Goal: Answer question/provide support: Share knowledge or assist other users

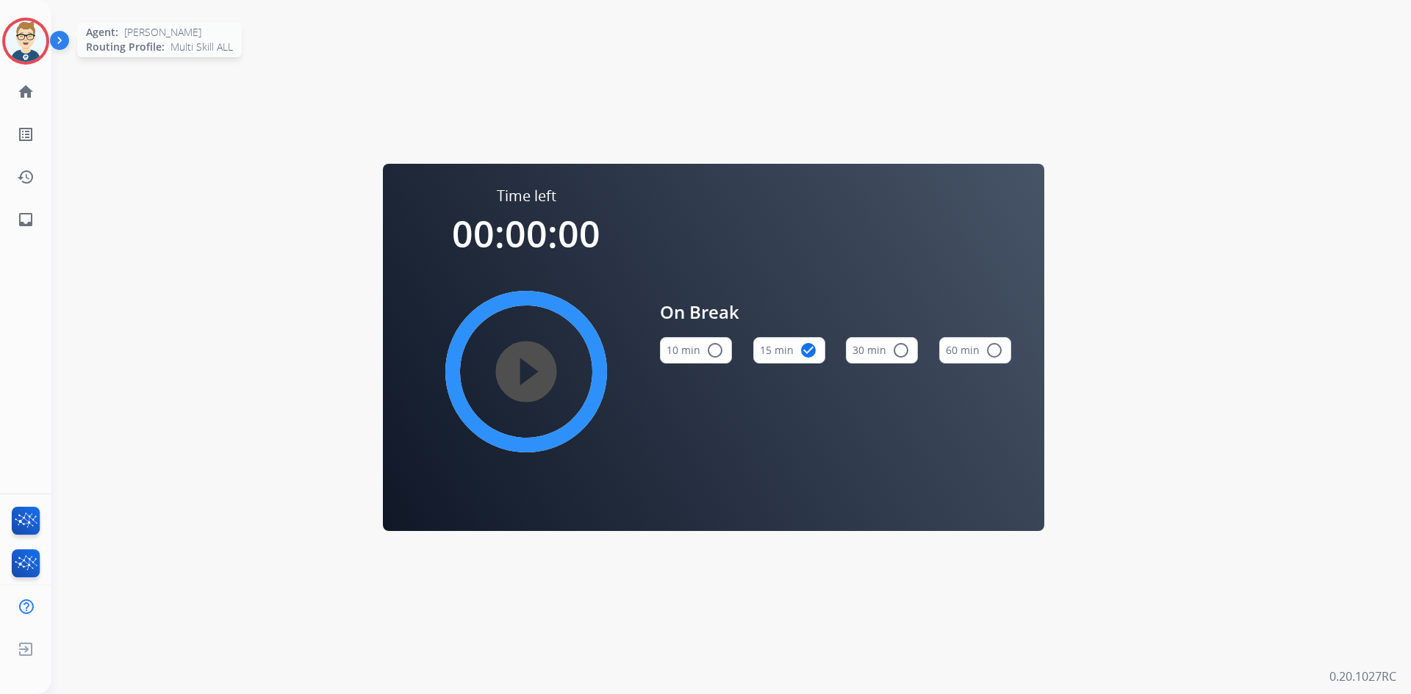
click at [25, 40] on img at bounding box center [25, 41] width 41 height 41
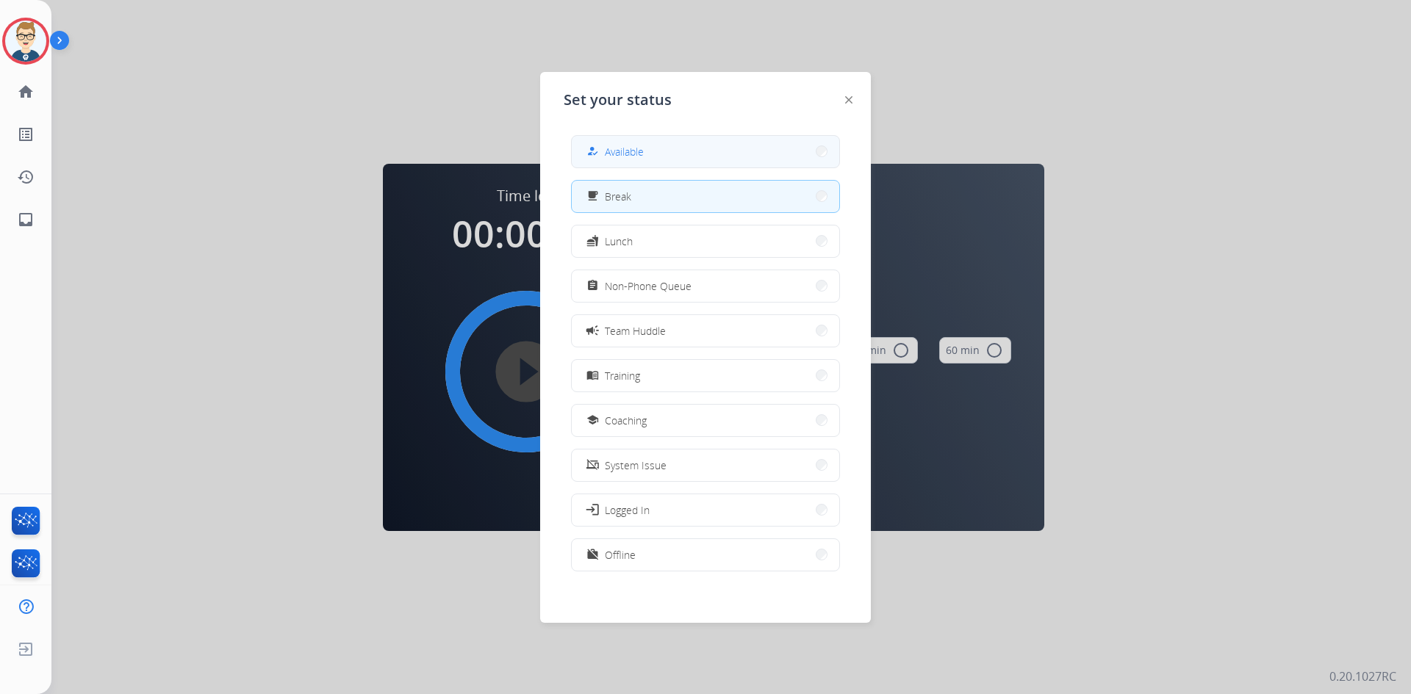
click at [702, 144] on button "how_to_reg Available" at bounding box center [705, 152] width 267 height 32
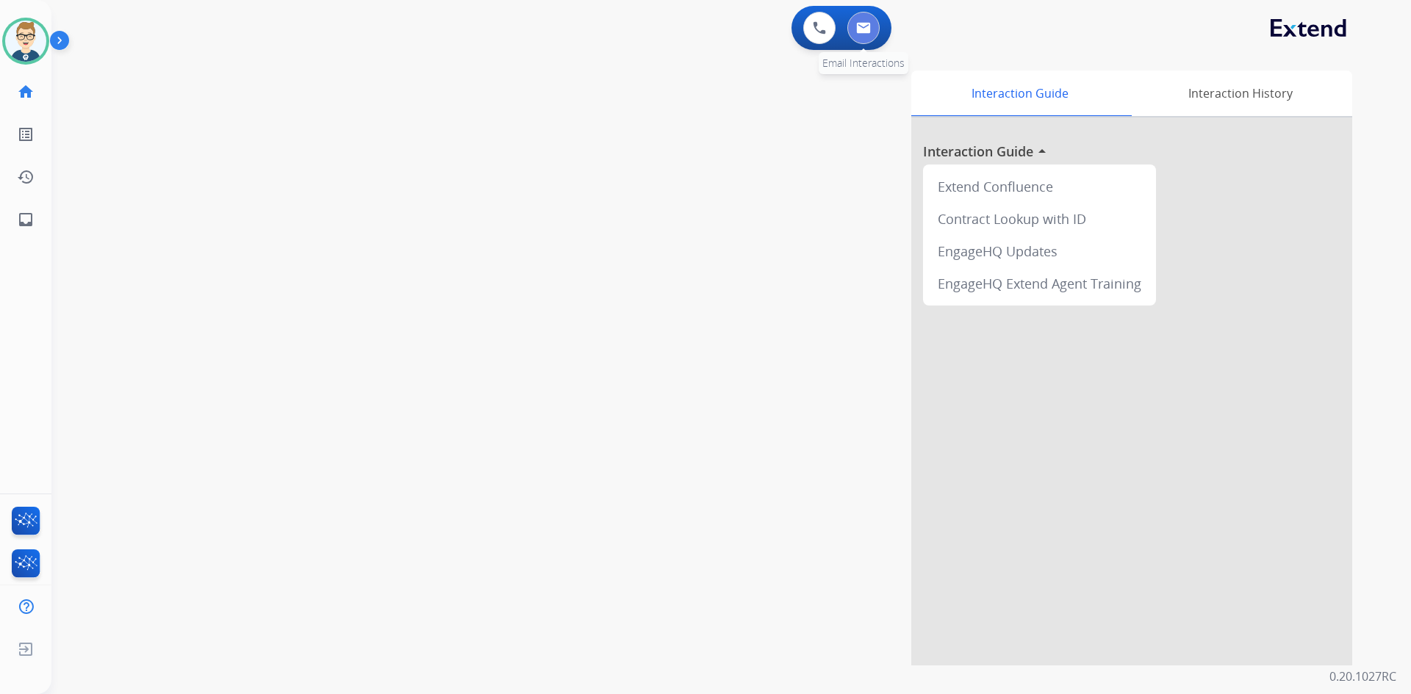
click at [857, 28] on img at bounding box center [863, 28] width 15 height 12
select select "**********"
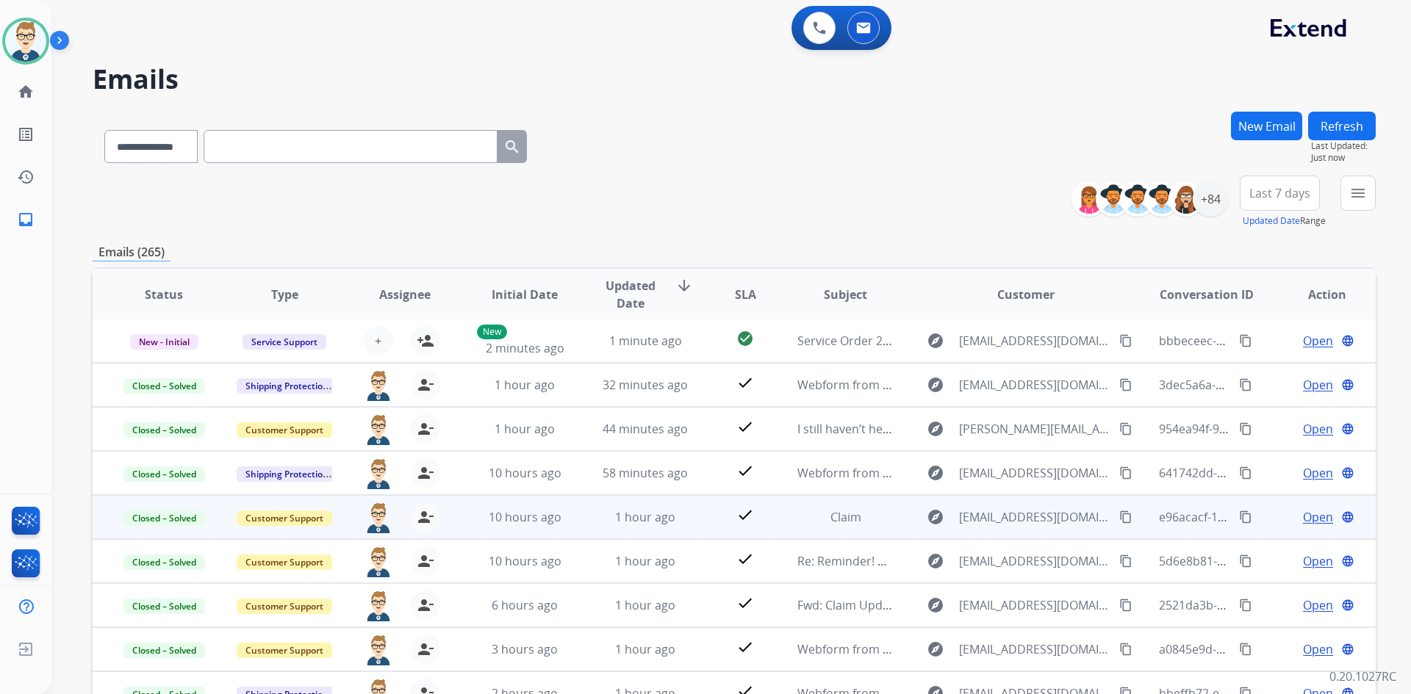
scroll to position [142, 0]
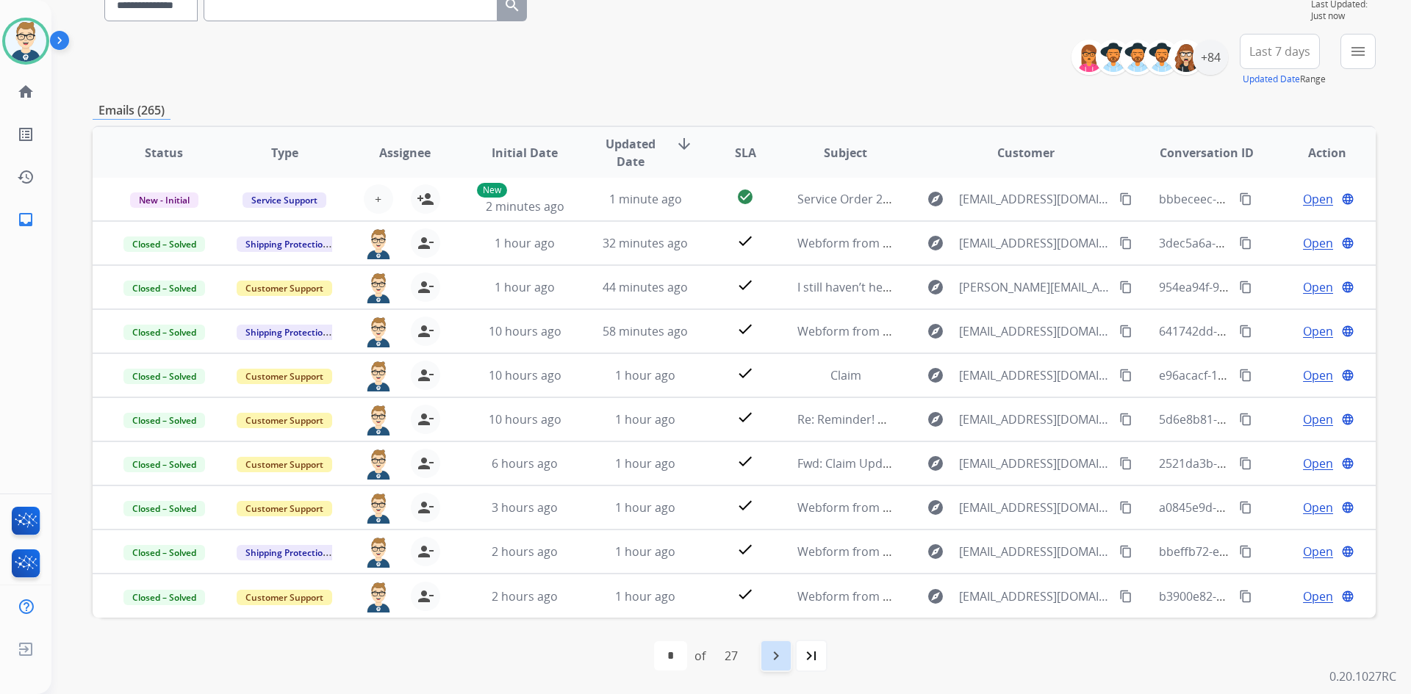
click at [785, 658] on mat-icon "navigate_next" at bounding box center [776, 656] width 18 height 18
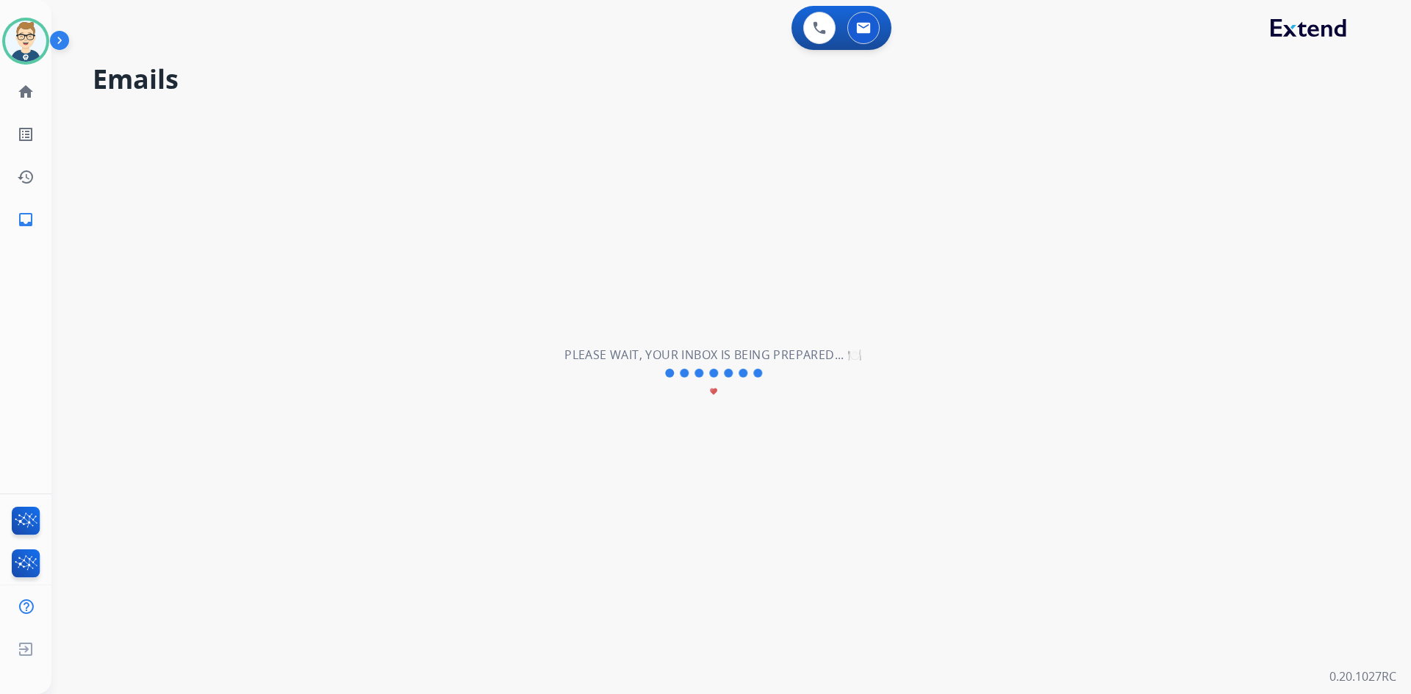
scroll to position [0, 0]
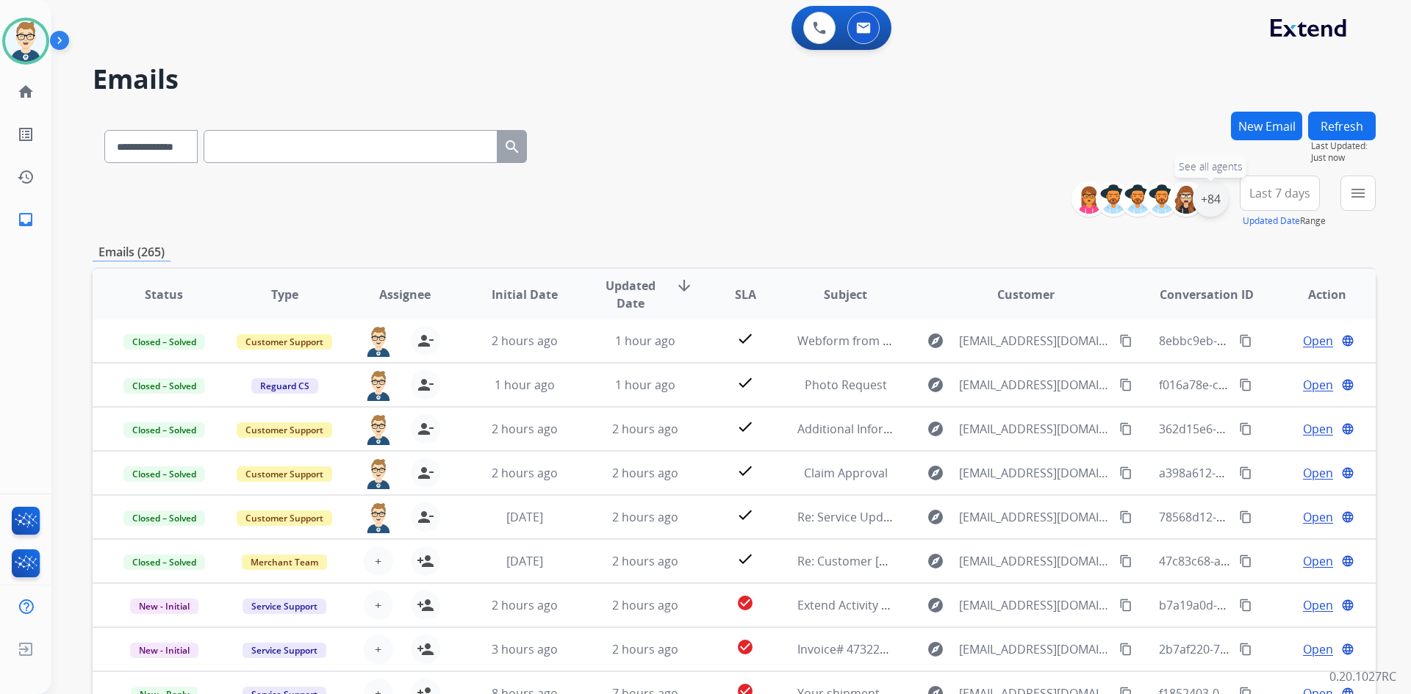
click at [1208, 195] on div "+84" at bounding box center [1210, 198] width 35 height 35
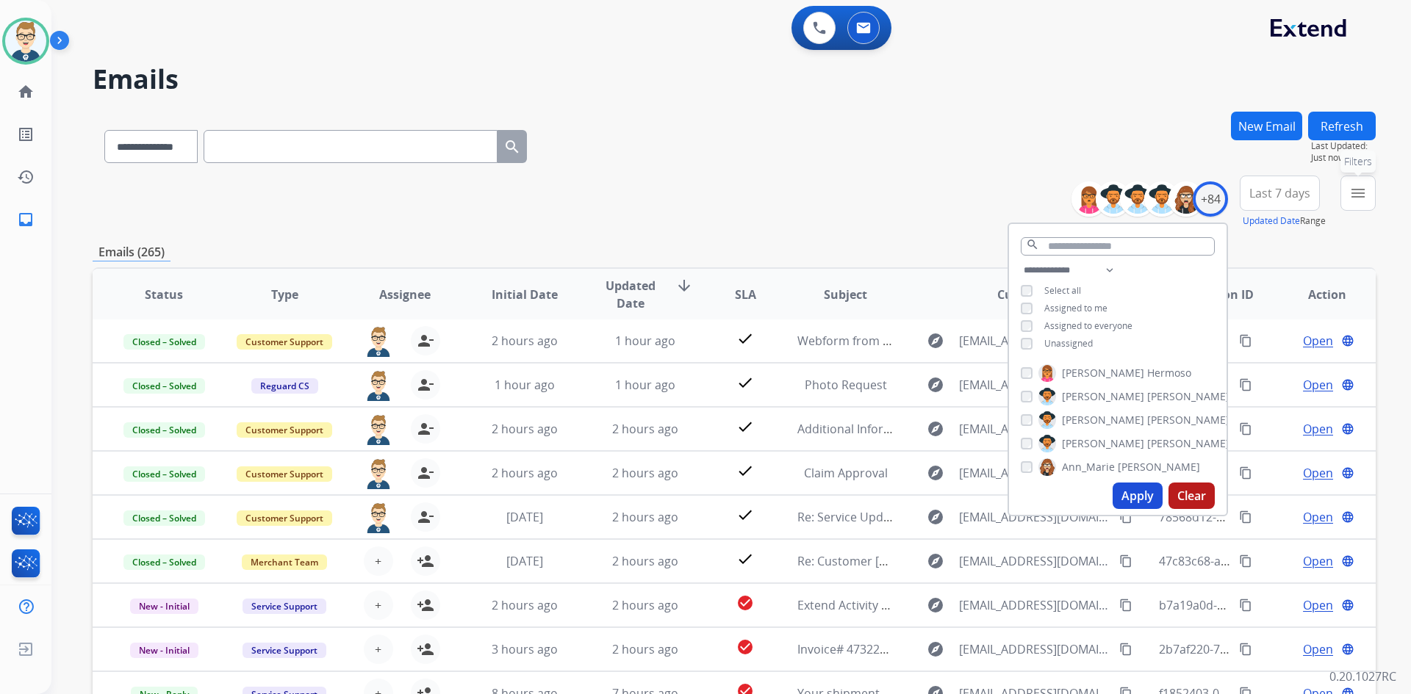
click at [1348, 198] on button "menu Filters" at bounding box center [1357, 193] width 35 height 35
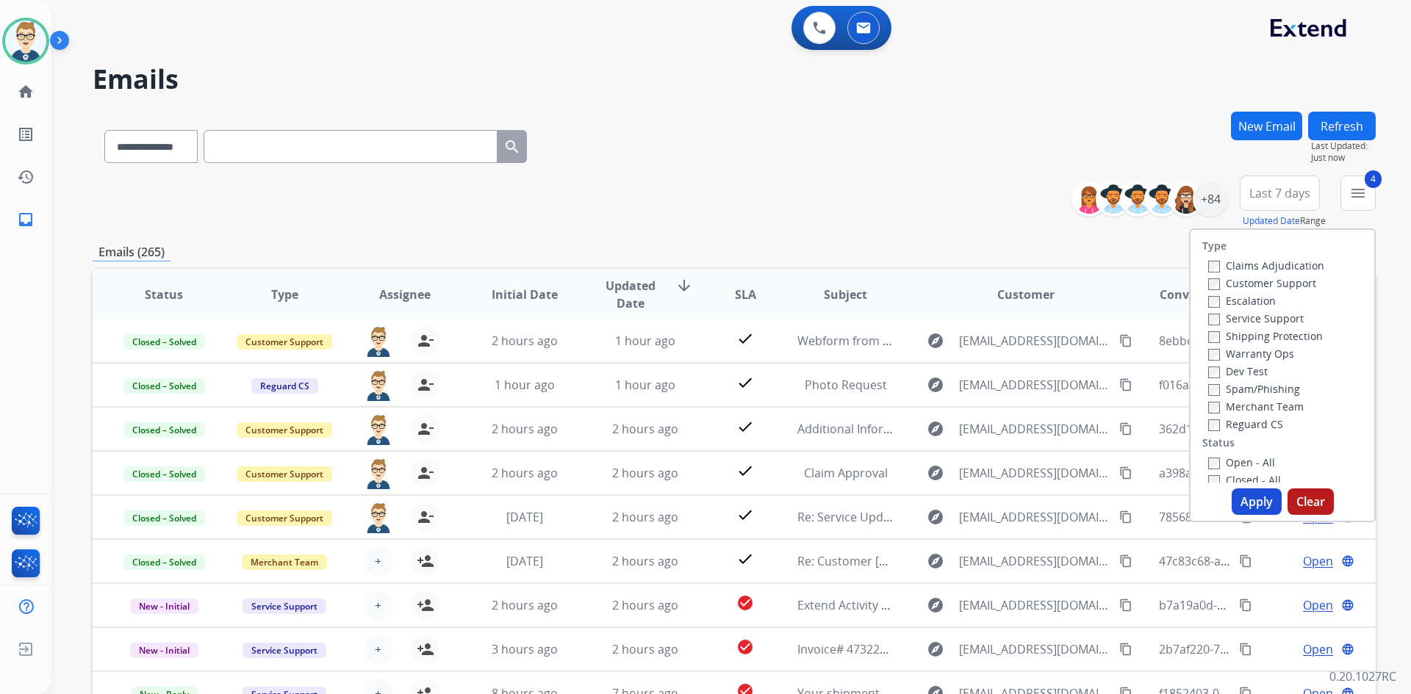
click at [1240, 503] on button "Apply" at bounding box center [1257, 502] width 50 height 26
select select "*"
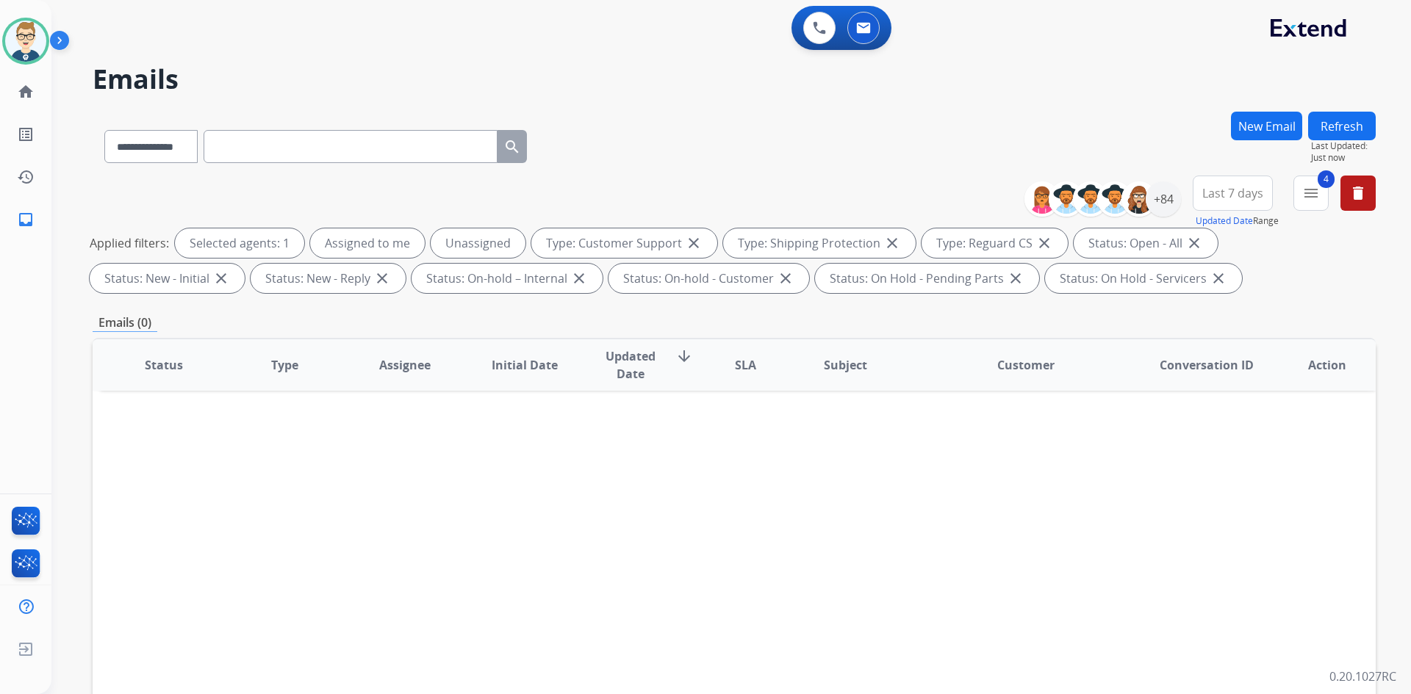
click at [1215, 190] on span "Last 7 days" at bounding box center [1232, 193] width 61 height 6
click at [1209, 378] on div "Last 90 days" at bounding box center [1227, 372] width 81 height 22
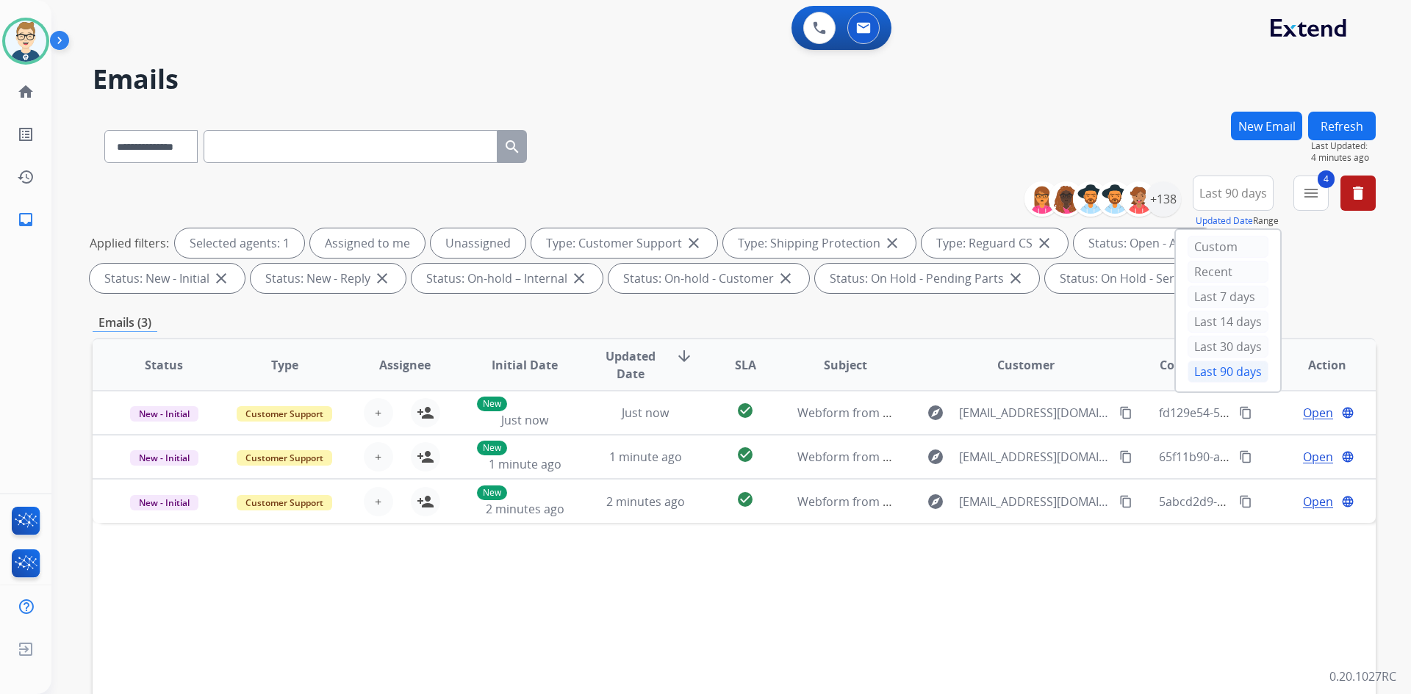
click at [1334, 119] on button "Refresh" at bounding box center [1342, 126] width 68 height 29
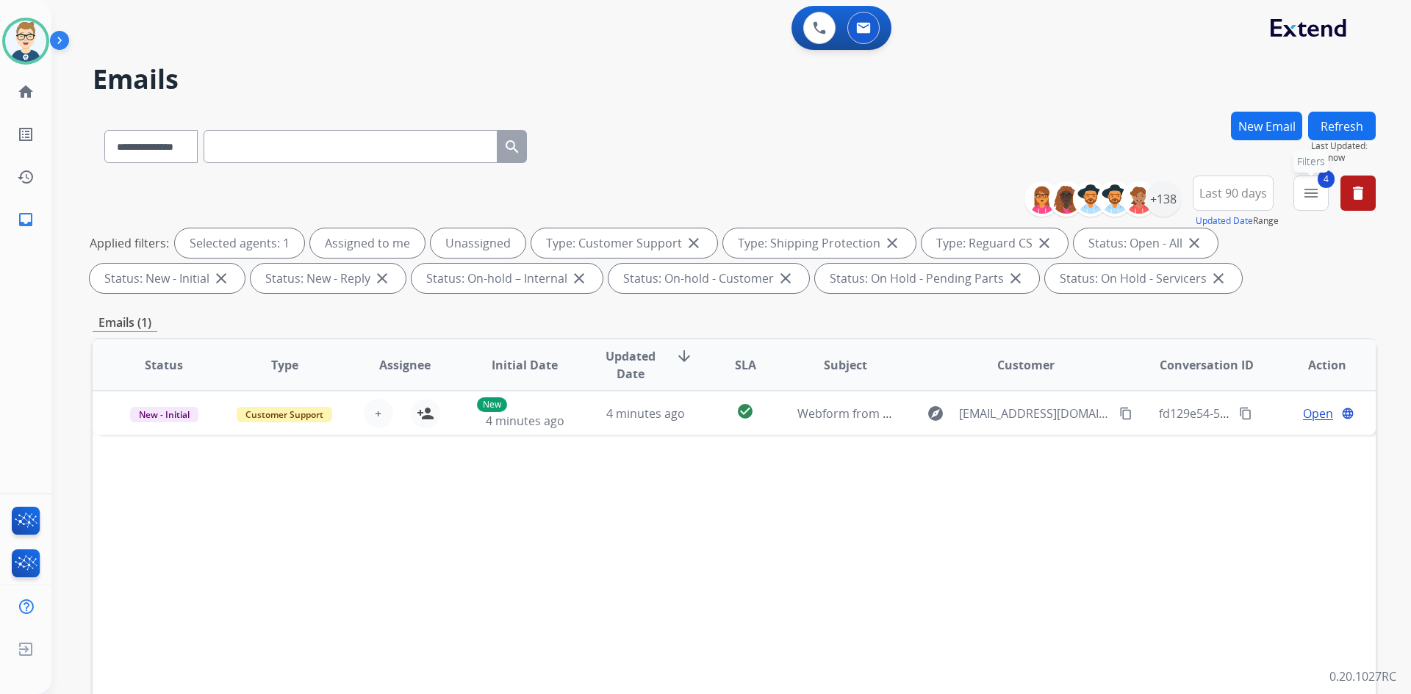
click at [1323, 191] on button "4 menu Filters" at bounding box center [1310, 193] width 35 height 35
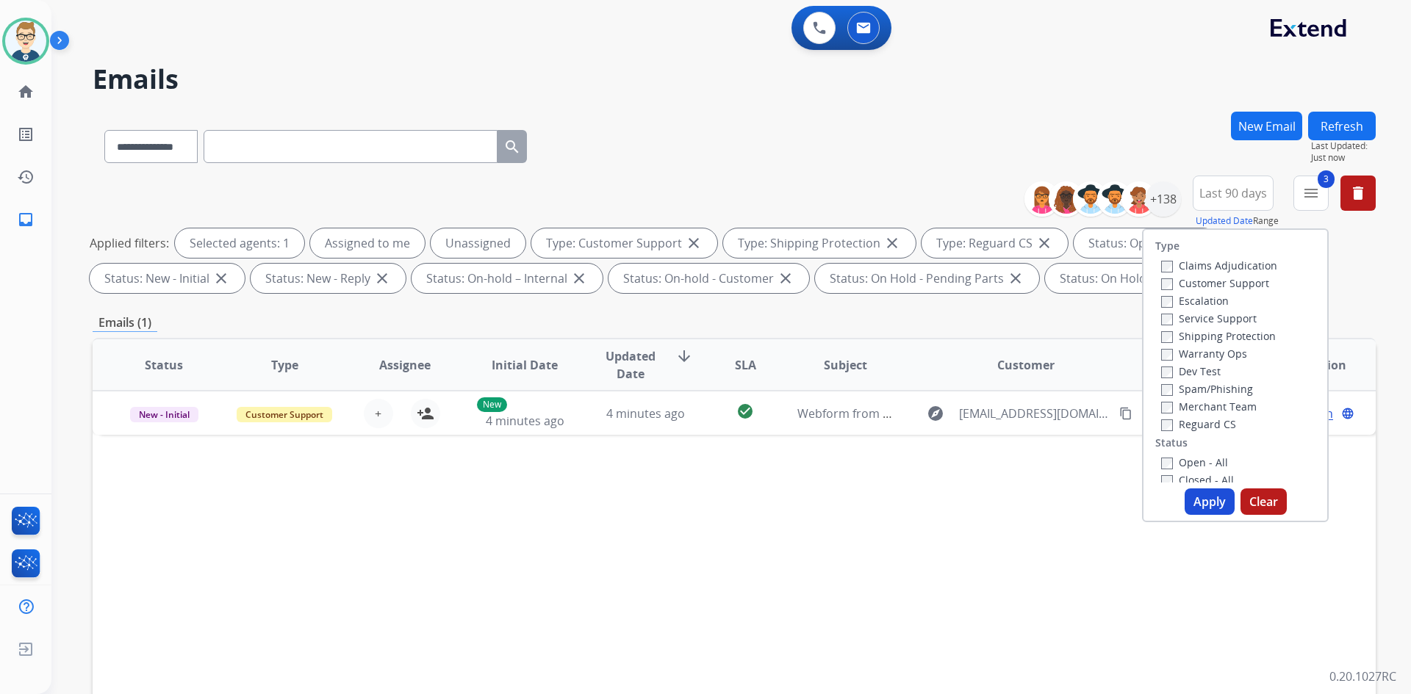
click at [1212, 497] on button "Apply" at bounding box center [1209, 502] width 50 height 26
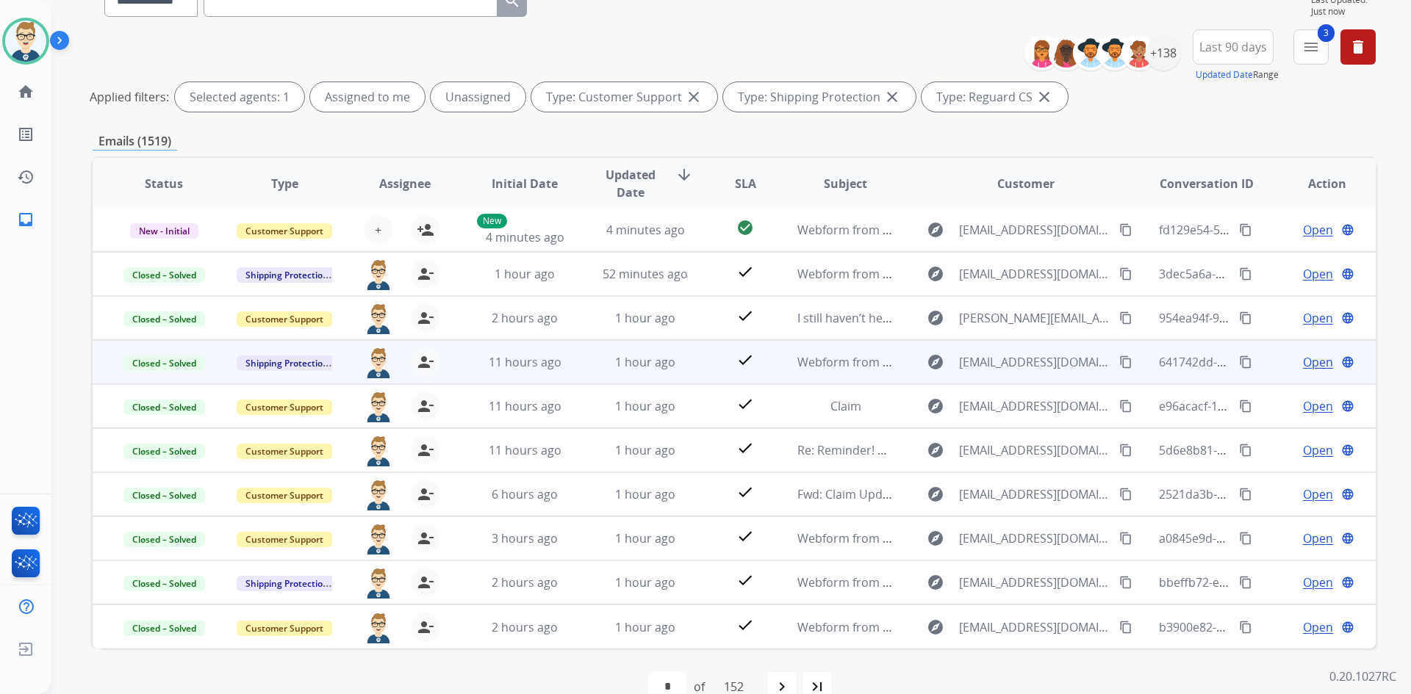
scroll to position [147, 0]
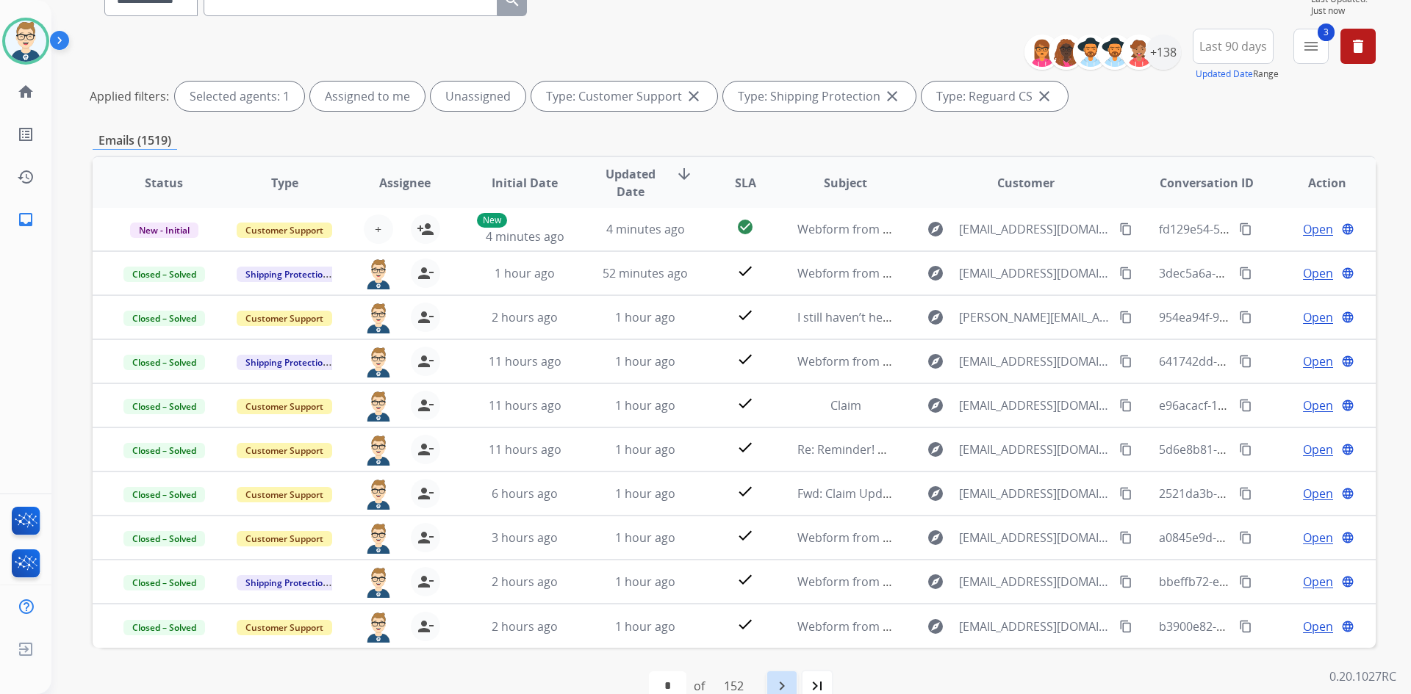
click at [791, 677] on mat-icon "navigate_next" at bounding box center [782, 686] width 18 height 18
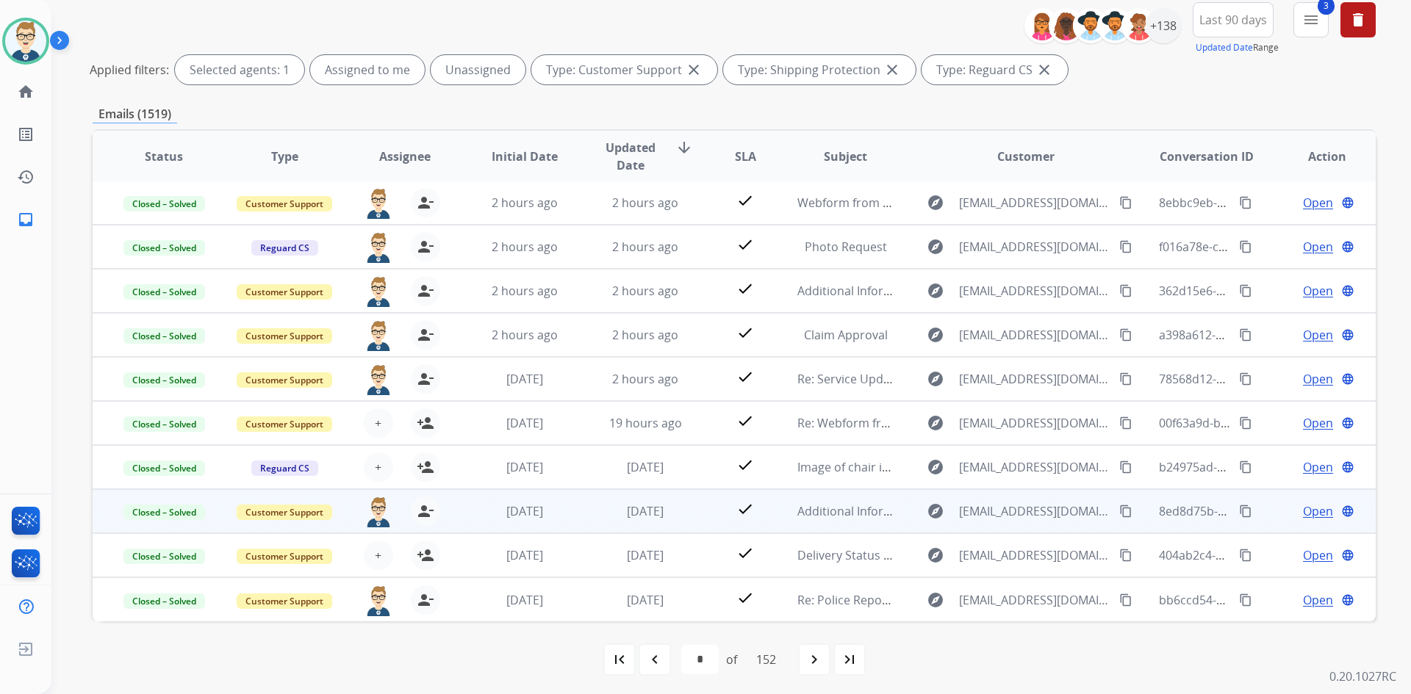
scroll to position [177, 0]
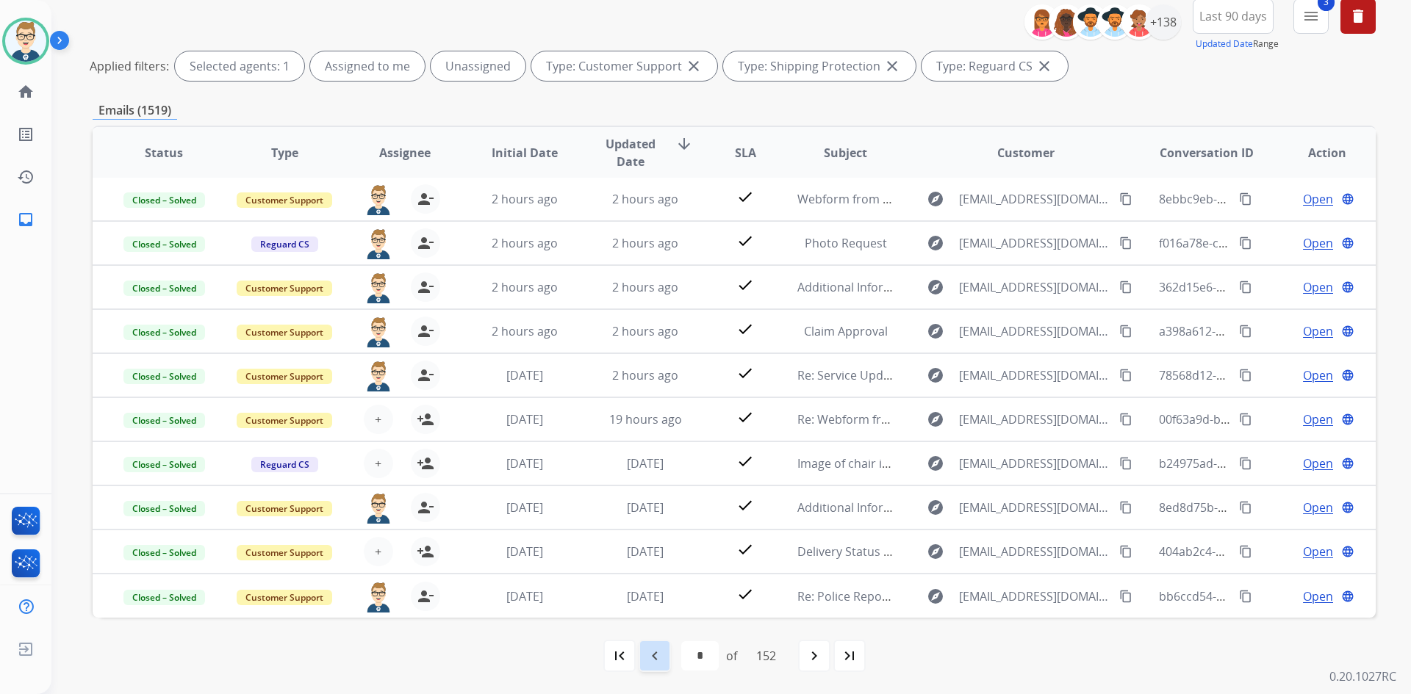
click at [649, 652] on mat-icon "navigate_before" at bounding box center [655, 656] width 18 height 18
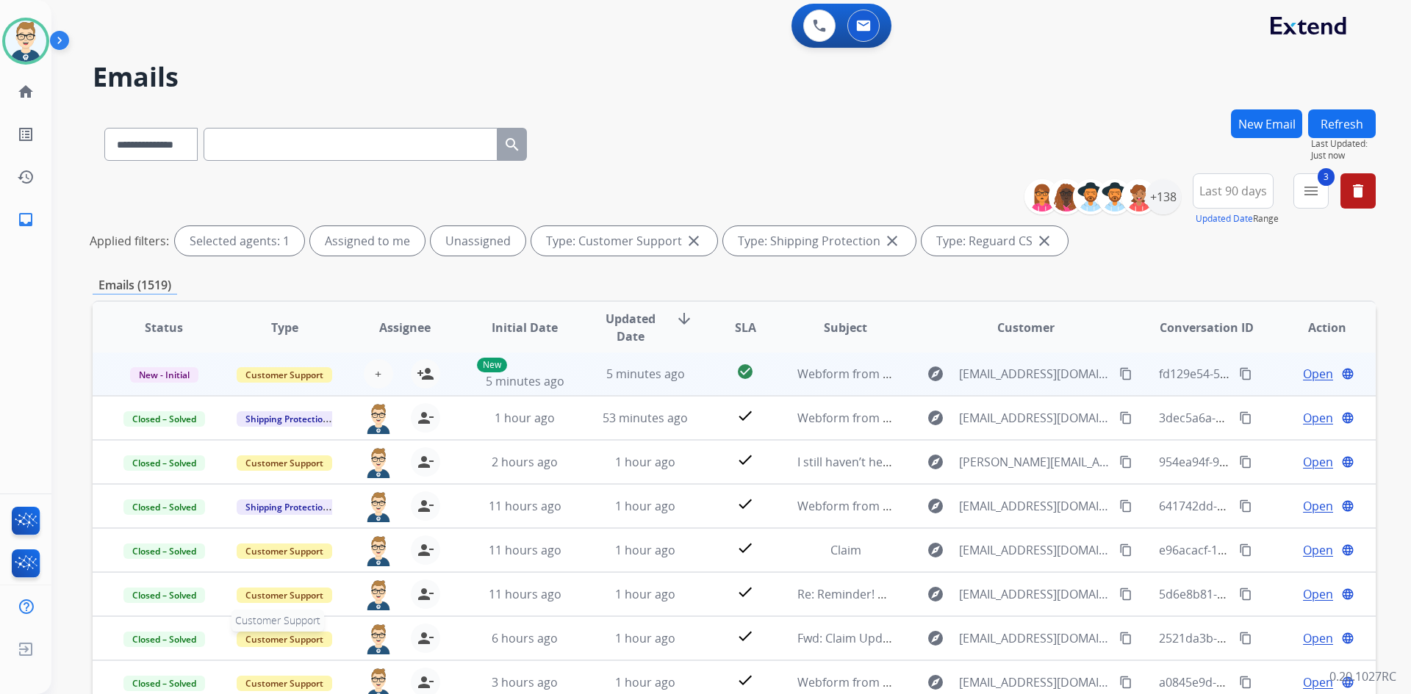
scroll to position [0, 0]
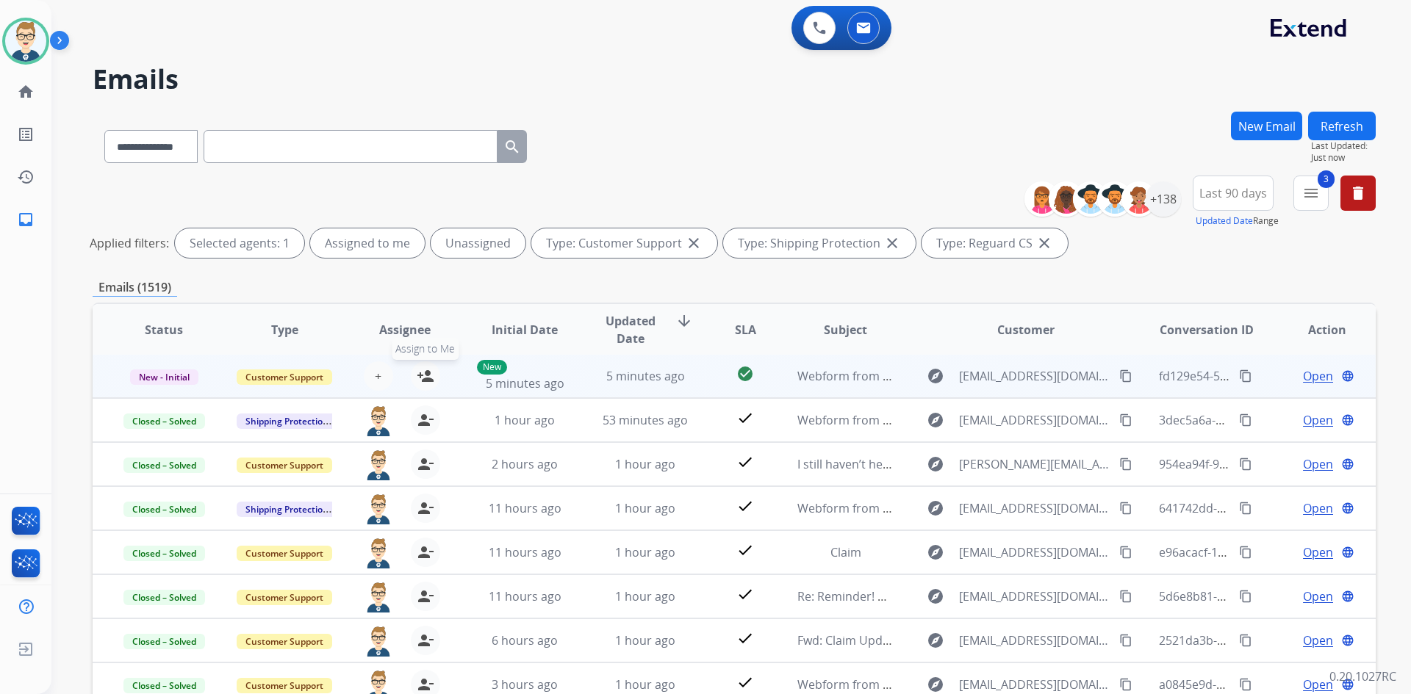
click at [425, 377] on mat-icon "person_add" at bounding box center [426, 376] width 18 height 18
click at [1303, 375] on span "Open" at bounding box center [1318, 376] width 30 height 18
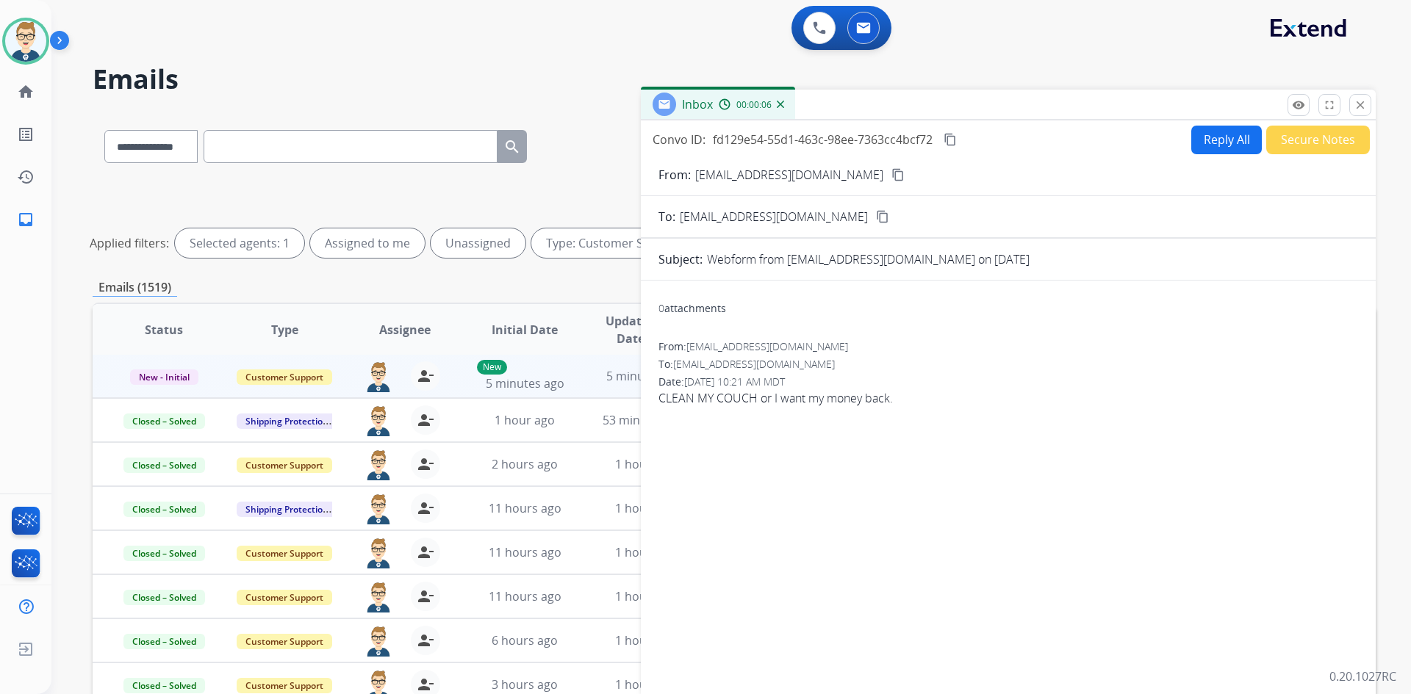
click at [891, 178] on mat-icon "content_copy" at bounding box center [897, 174] width 13 height 13
click at [155, 151] on select "**********" at bounding box center [150, 146] width 92 height 33
select select "**********"
click at [104, 130] on select "**********" at bounding box center [150, 146] width 92 height 33
click at [348, 137] on input "text" at bounding box center [351, 146] width 294 height 33
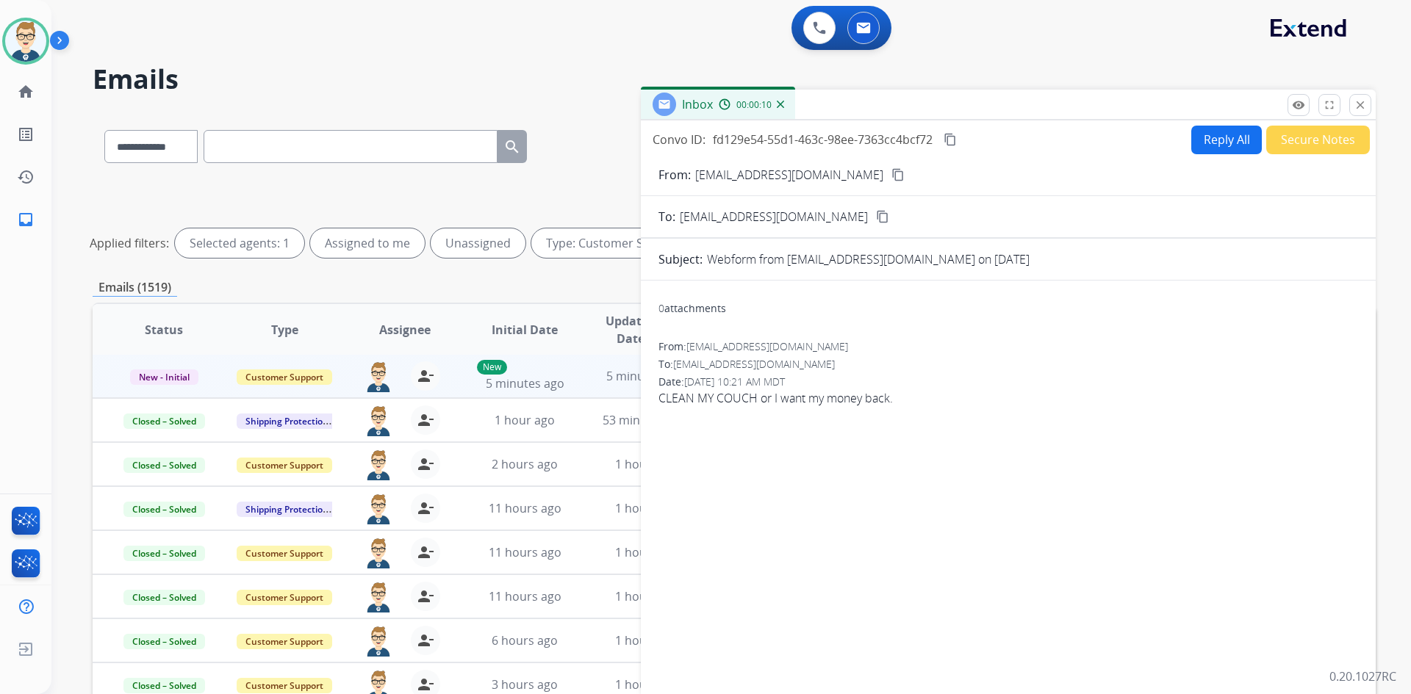
paste input "**********"
type input "**********"
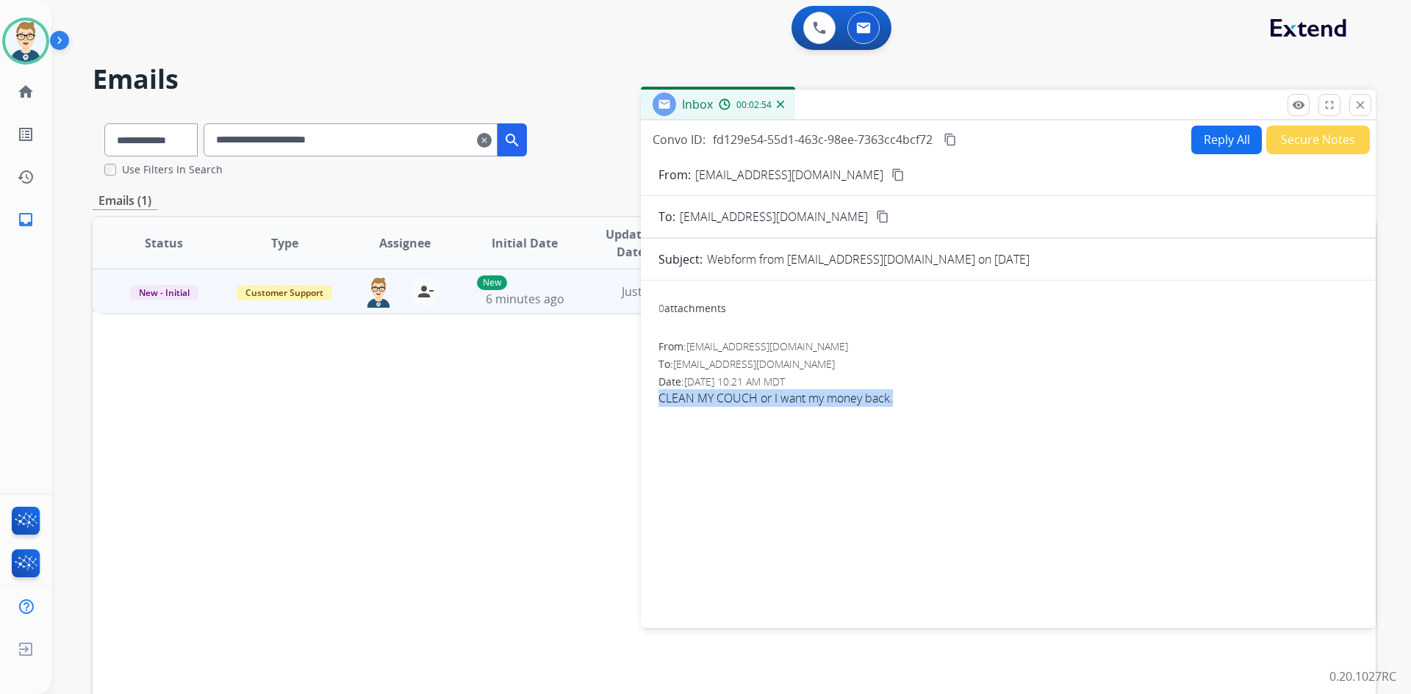
drag, startPoint x: 914, startPoint y: 398, endPoint x: 650, endPoint y: 398, distance: 263.8
click at [650, 398] on div "0 attachments From: kennpeterson21@gmail.com To: support@extend.com Date: 08/24…" at bounding box center [1008, 451] width 735 height 318
copy span "CLEAN MY COUCH or I want my money back."
click at [949, 136] on mat-icon "content_copy" at bounding box center [949, 139] width 13 height 13
click at [1194, 148] on button "Reply All" at bounding box center [1226, 140] width 71 height 29
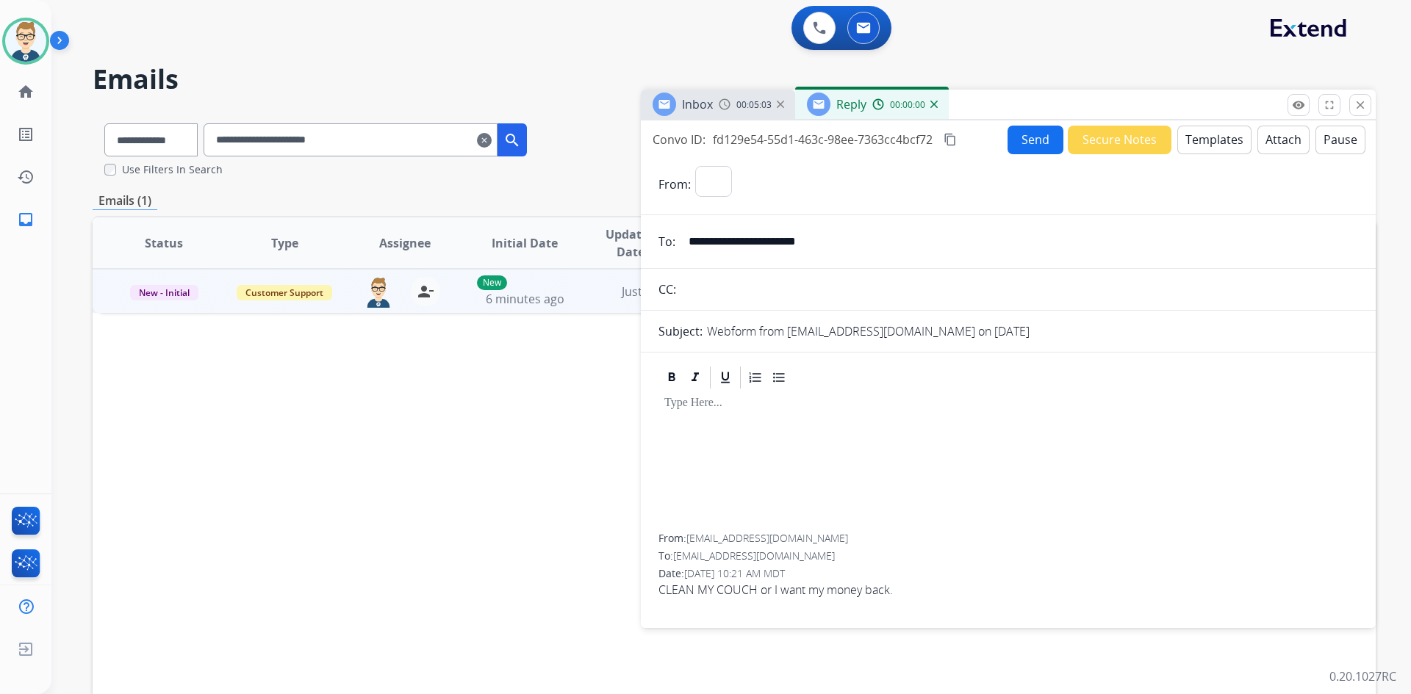
select select "**********"
click at [1194, 148] on button "Templates" at bounding box center [1214, 140] width 74 height 29
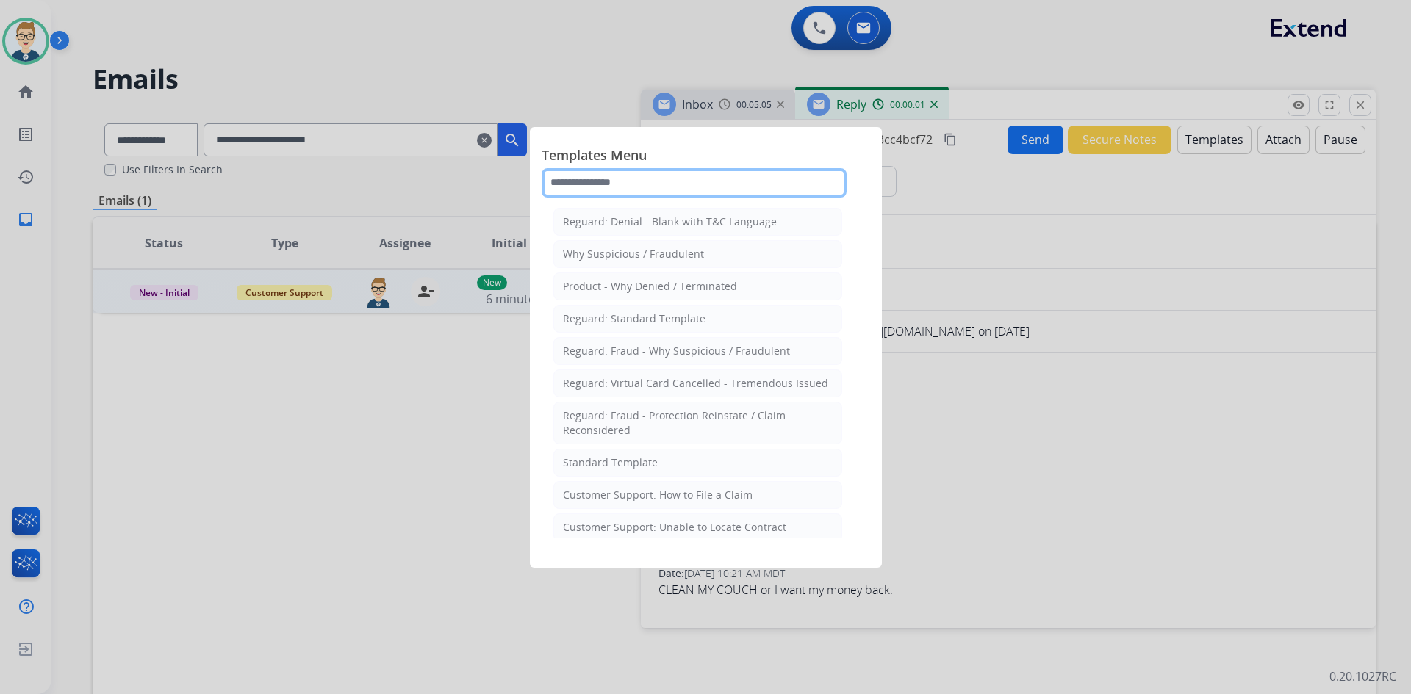
click at [727, 170] on input "text" at bounding box center [694, 182] width 305 height 29
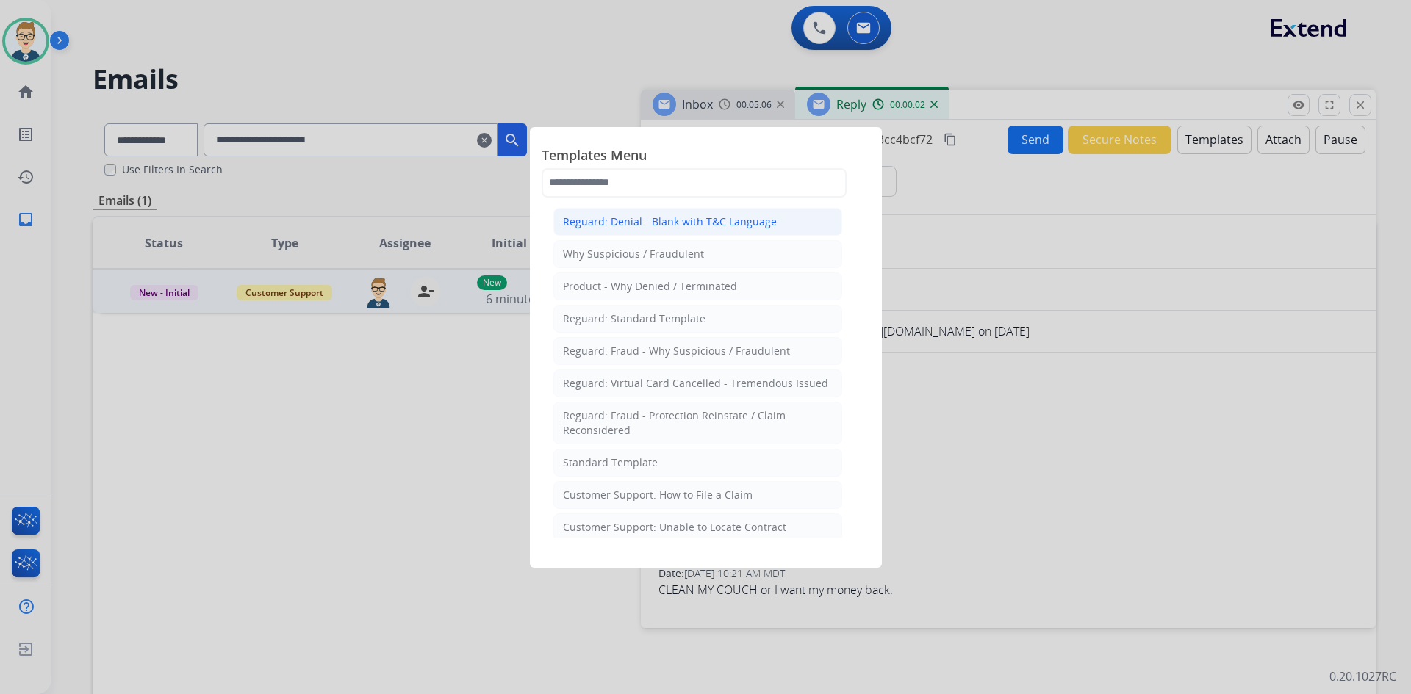
click at [711, 223] on div "Reguard: Denial - Blank with T&C Language" at bounding box center [670, 222] width 214 height 15
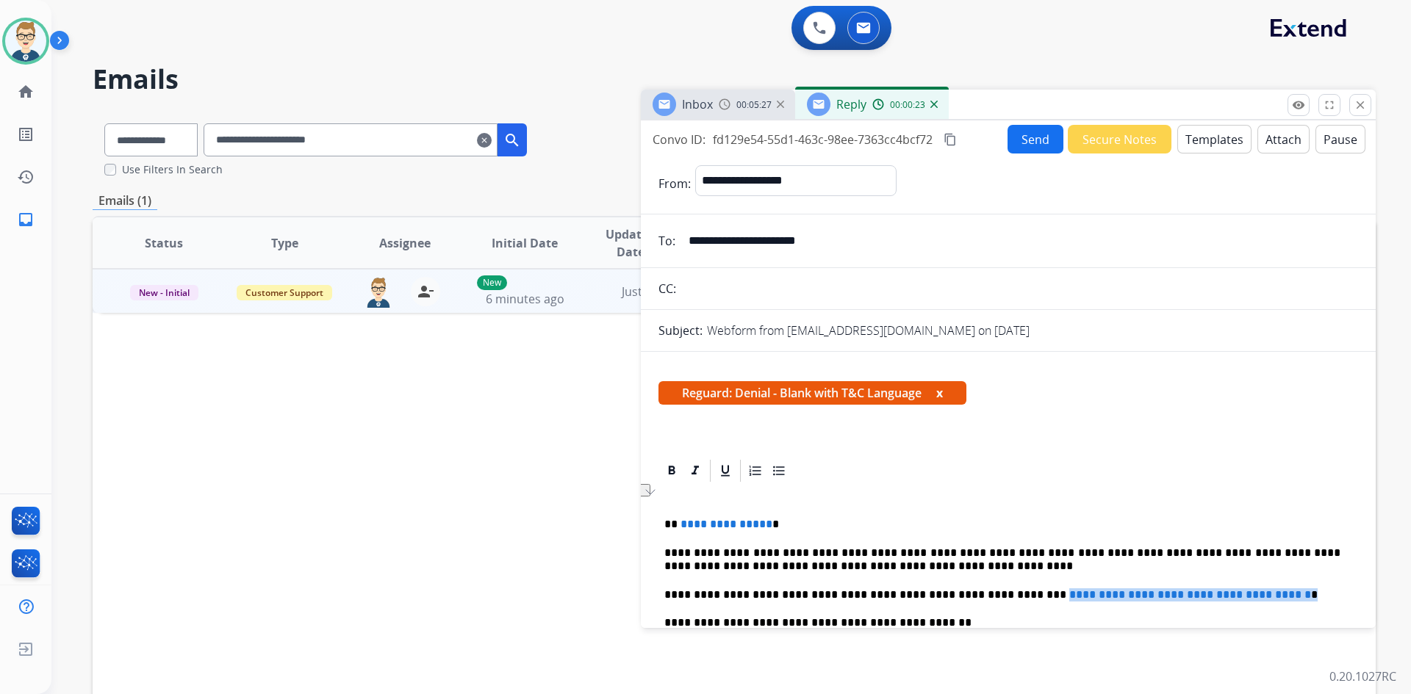
drag, startPoint x: 1279, startPoint y: 593, endPoint x: 988, endPoint y: 594, distance: 291.0
click at [988, 594] on p "**********" at bounding box center [1002, 595] width 676 height 13
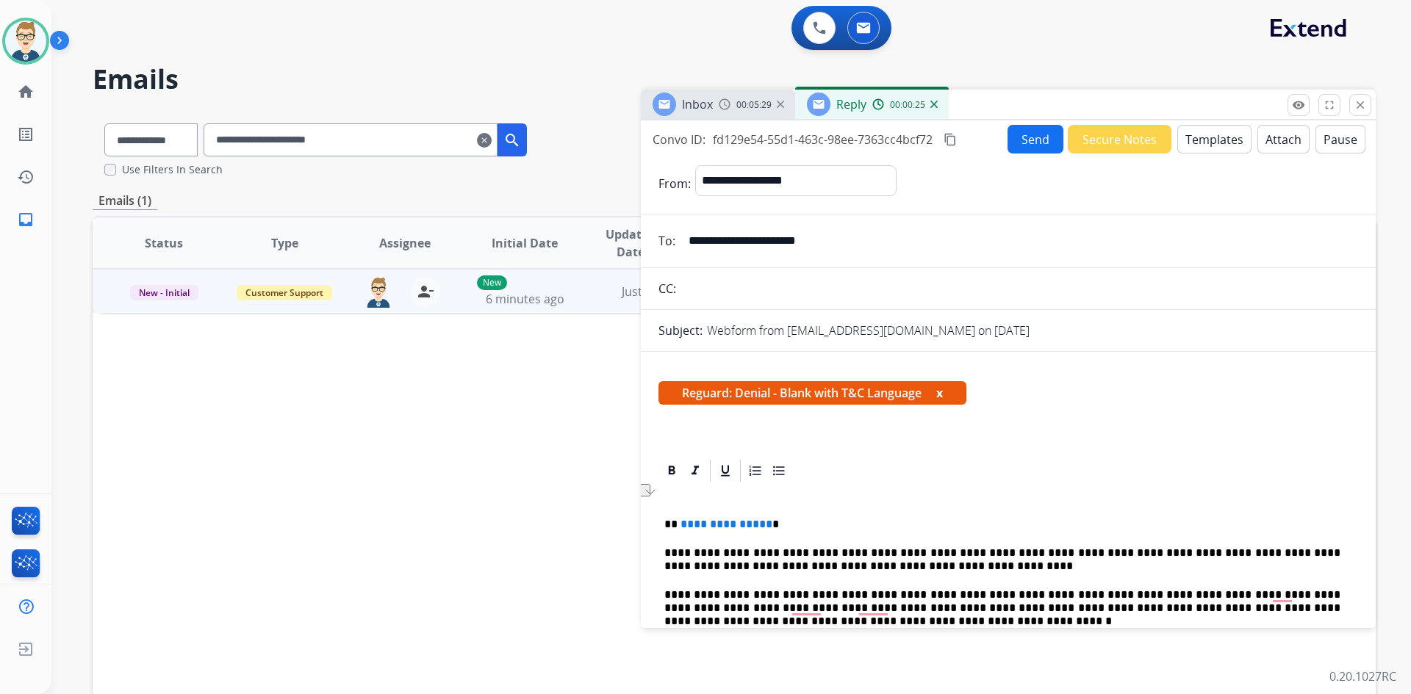
scroll to position [73, 0]
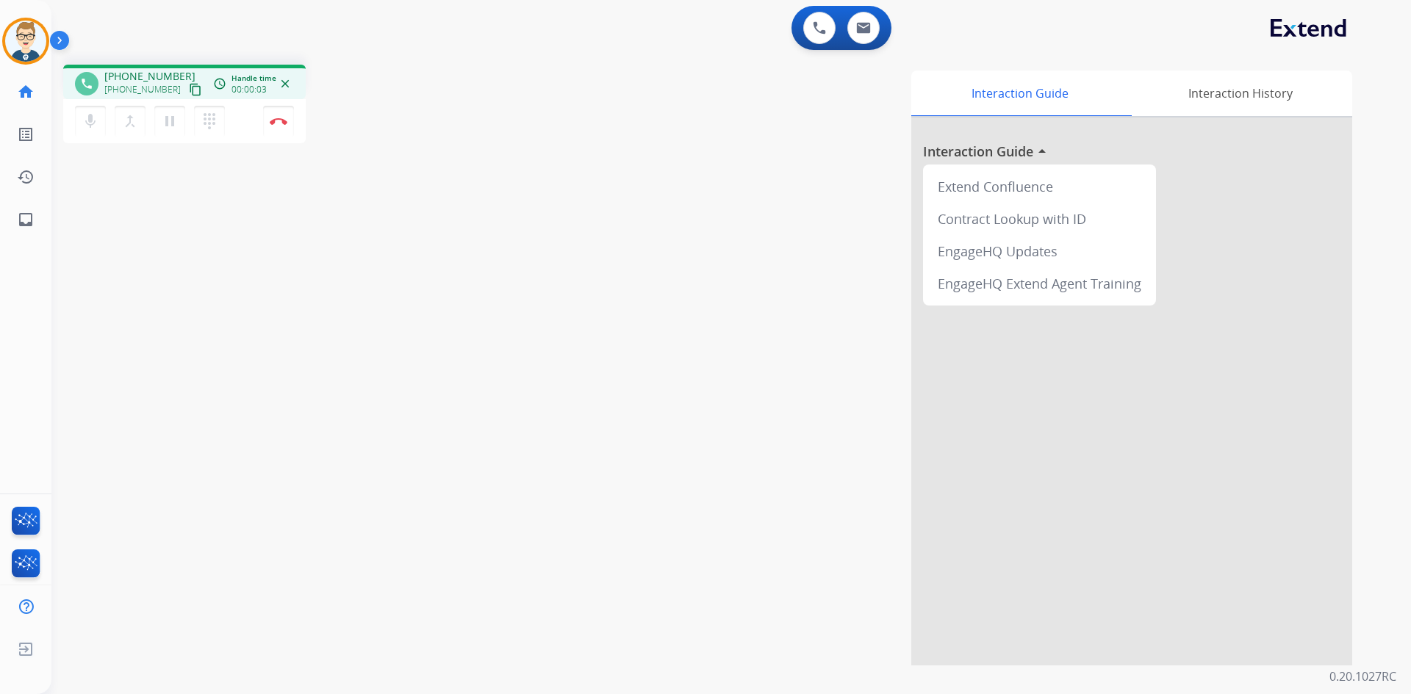
click at [189, 90] on mat-icon "content_copy" at bounding box center [195, 89] width 13 height 13
click at [876, 31] on button at bounding box center [863, 28] width 32 height 32
select select "**********"
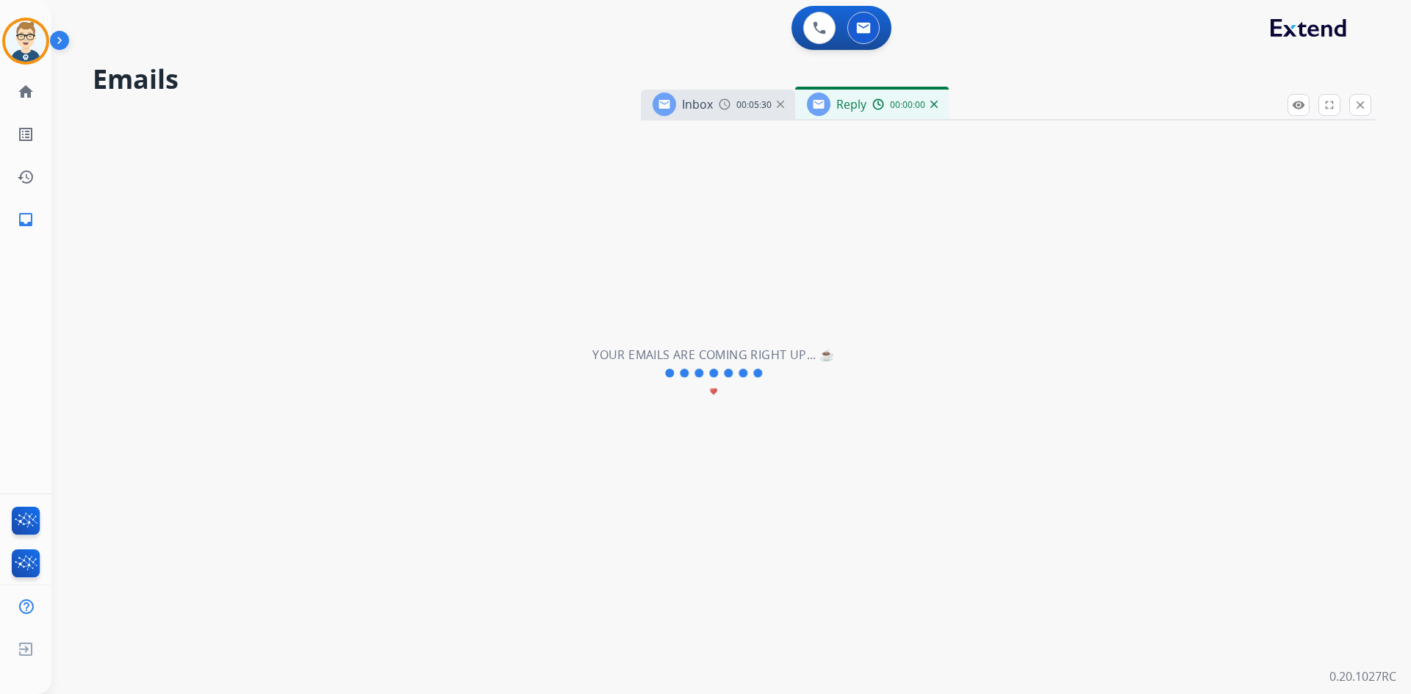
select select "**********"
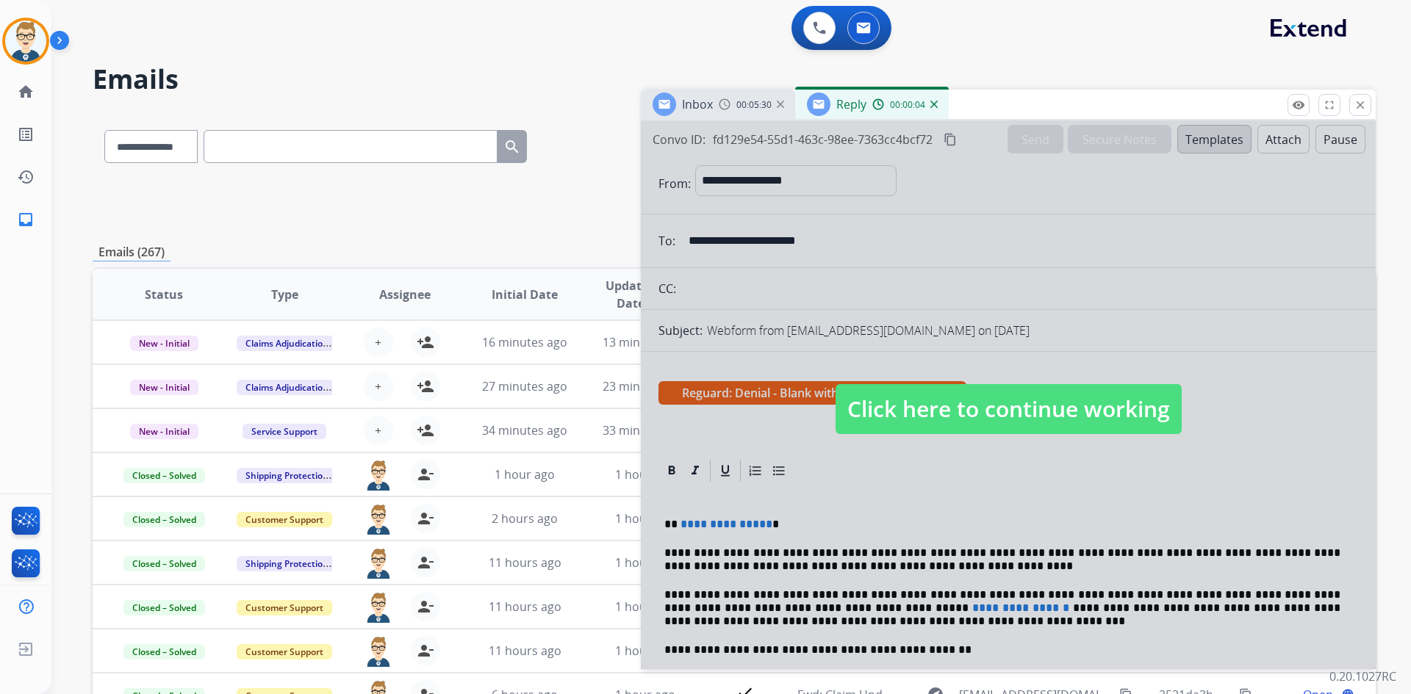
click at [722, 576] on div at bounding box center [1008, 395] width 735 height 549
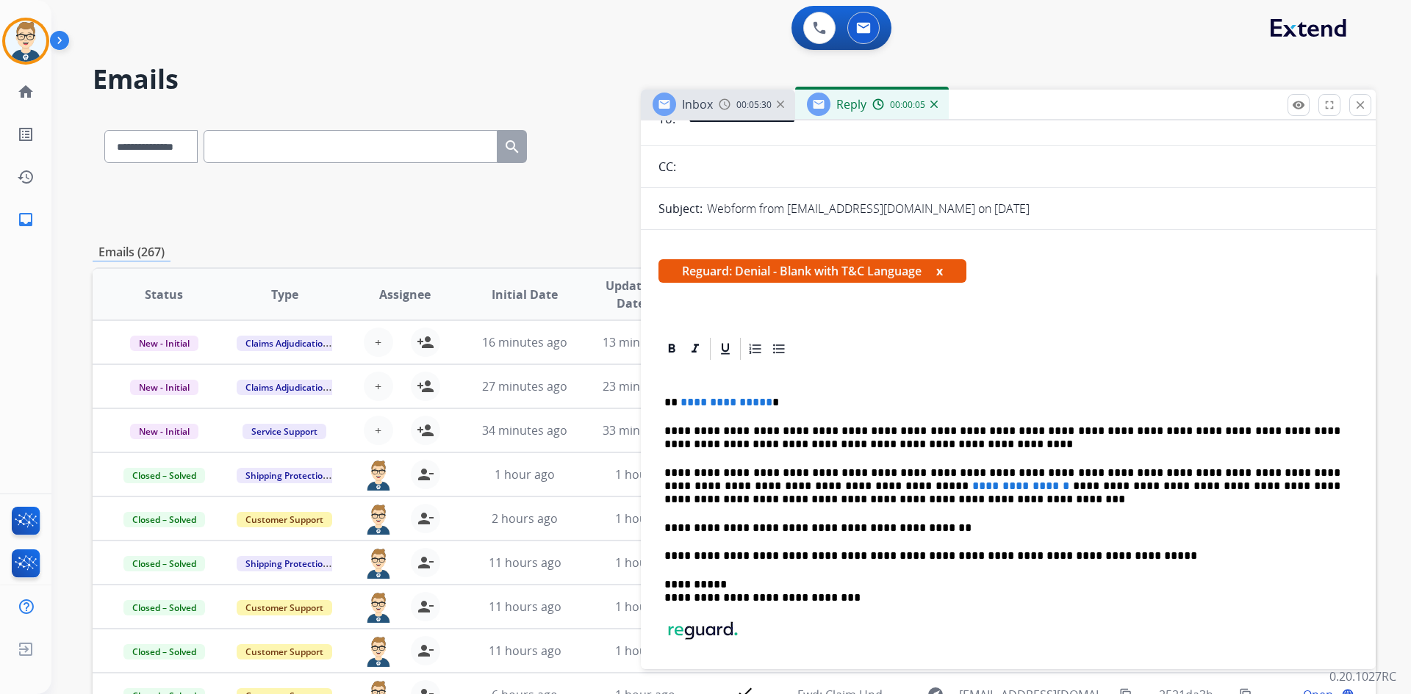
scroll to position [147, 0]
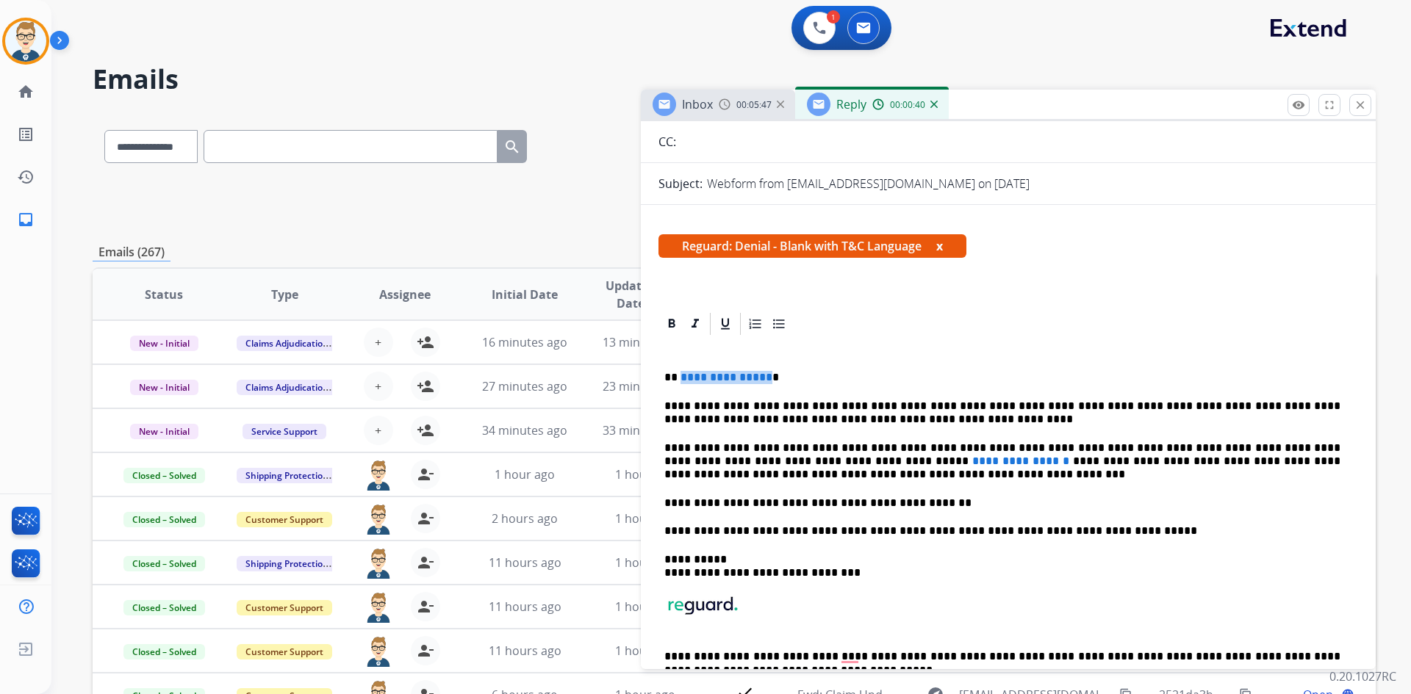
drag, startPoint x: 763, startPoint y: 368, endPoint x: 679, endPoint y: 373, distance: 84.6
click at [679, 373] on div "**********" at bounding box center [1008, 530] width 700 height 387
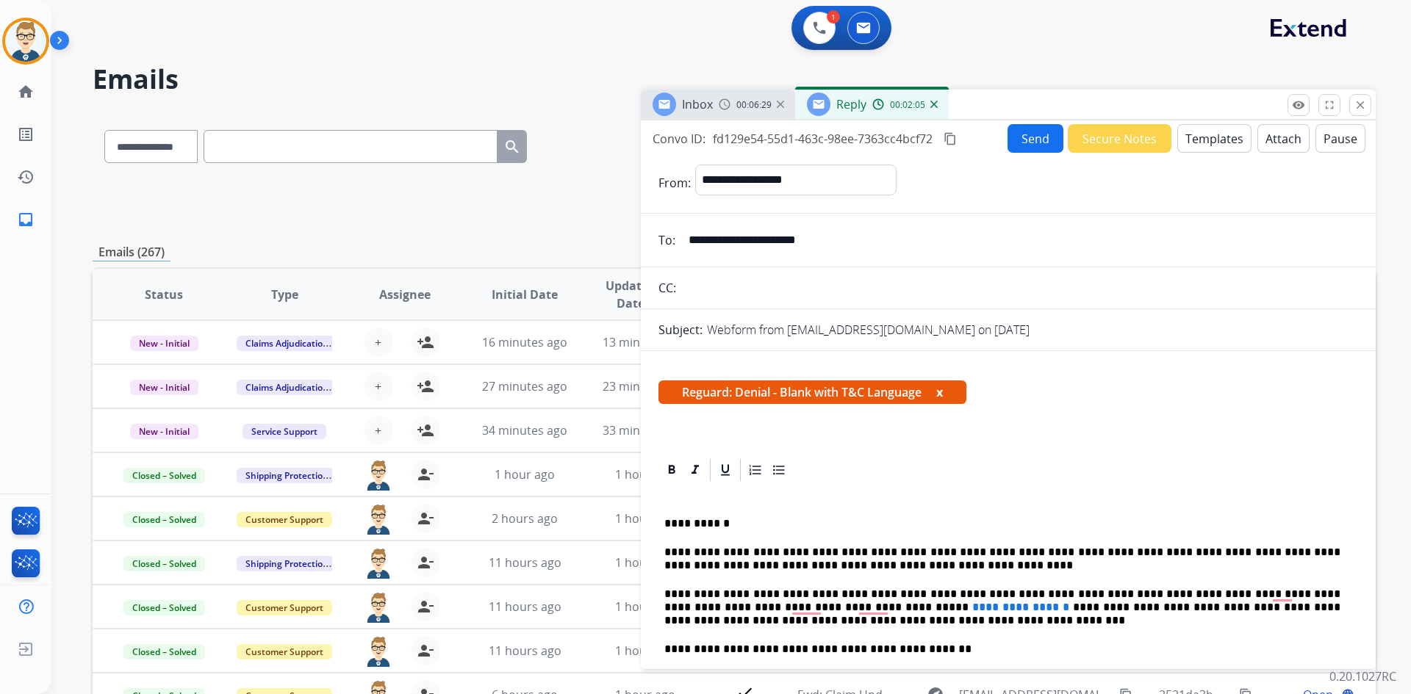
scroll to position [0, 0]
click at [1265, 134] on button "Attach" at bounding box center [1283, 139] width 52 height 29
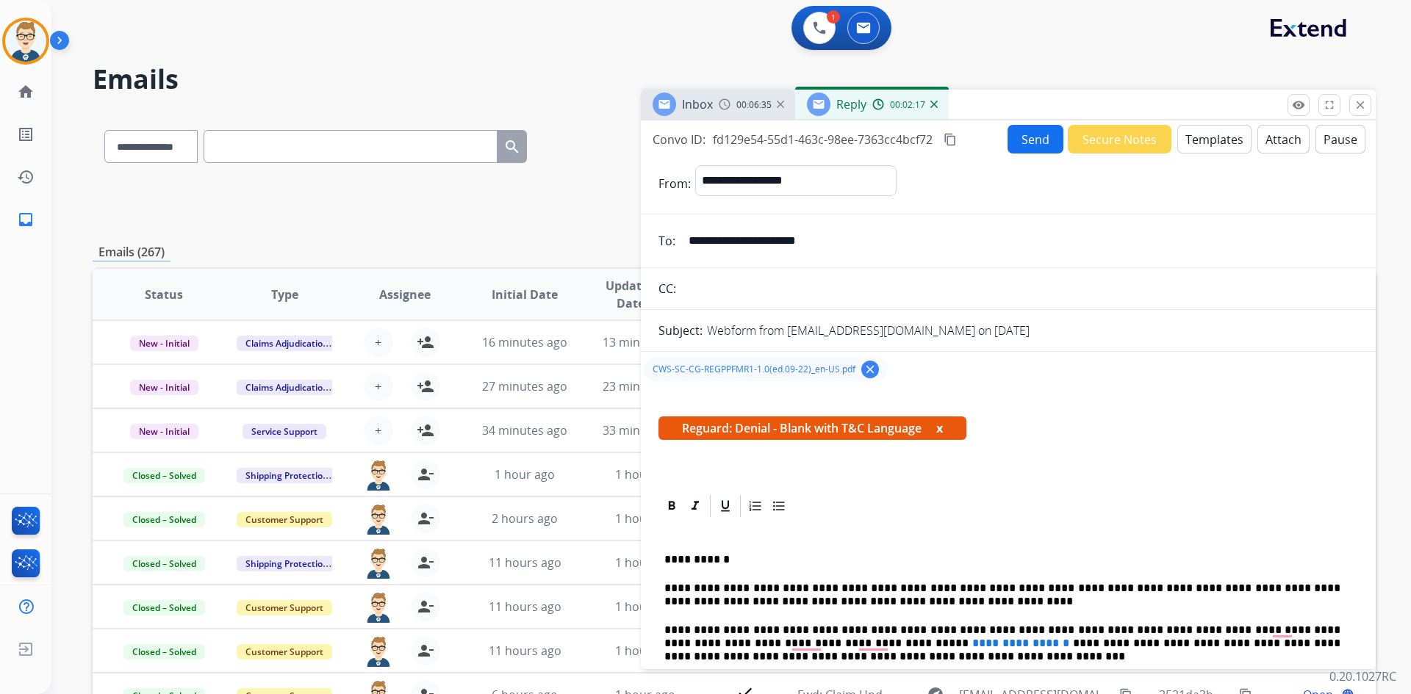
click at [1035, 123] on div "**********" at bounding box center [1008, 392] width 735 height 543
click at [1037, 138] on button "Send" at bounding box center [1035, 139] width 56 height 29
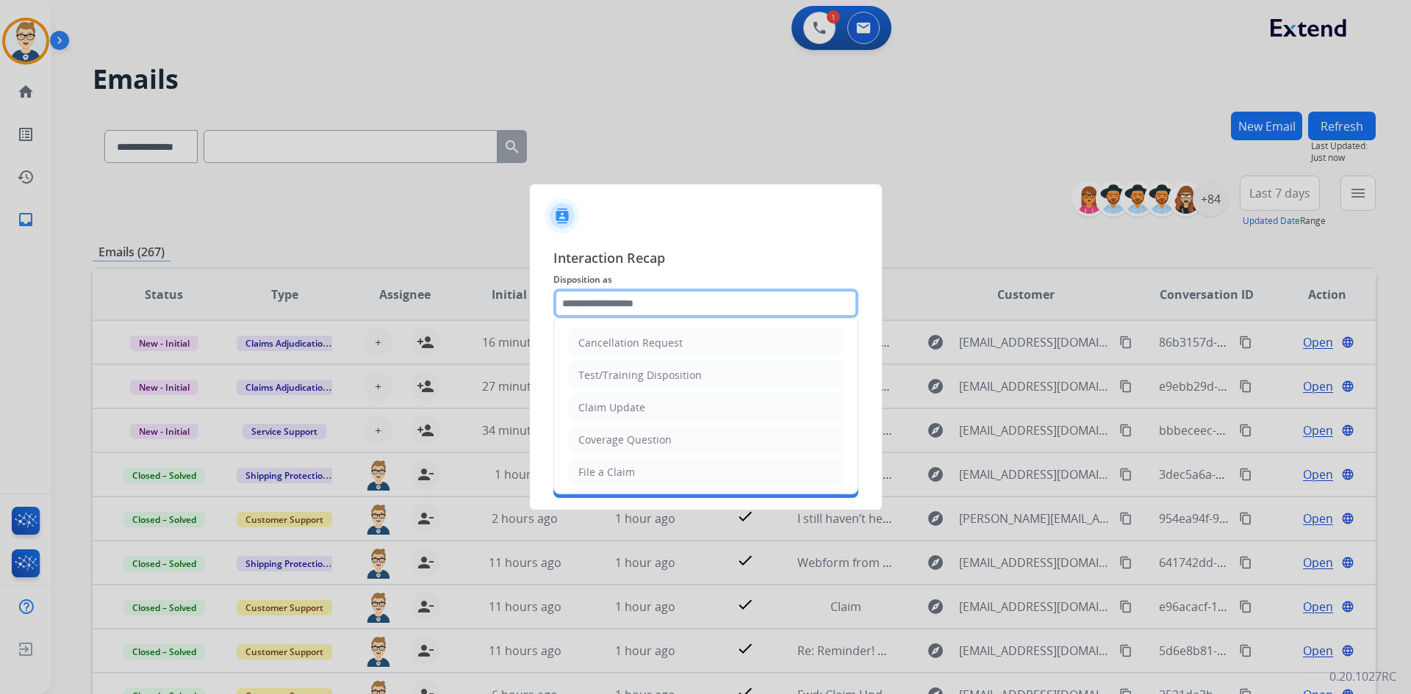
click at [604, 301] on input "text" at bounding box center [705, 303] width 305 height 29
click at [612, 412] on div "Claim Update" at bounding box center [611, 407] width 67 height 15
type input "**********"
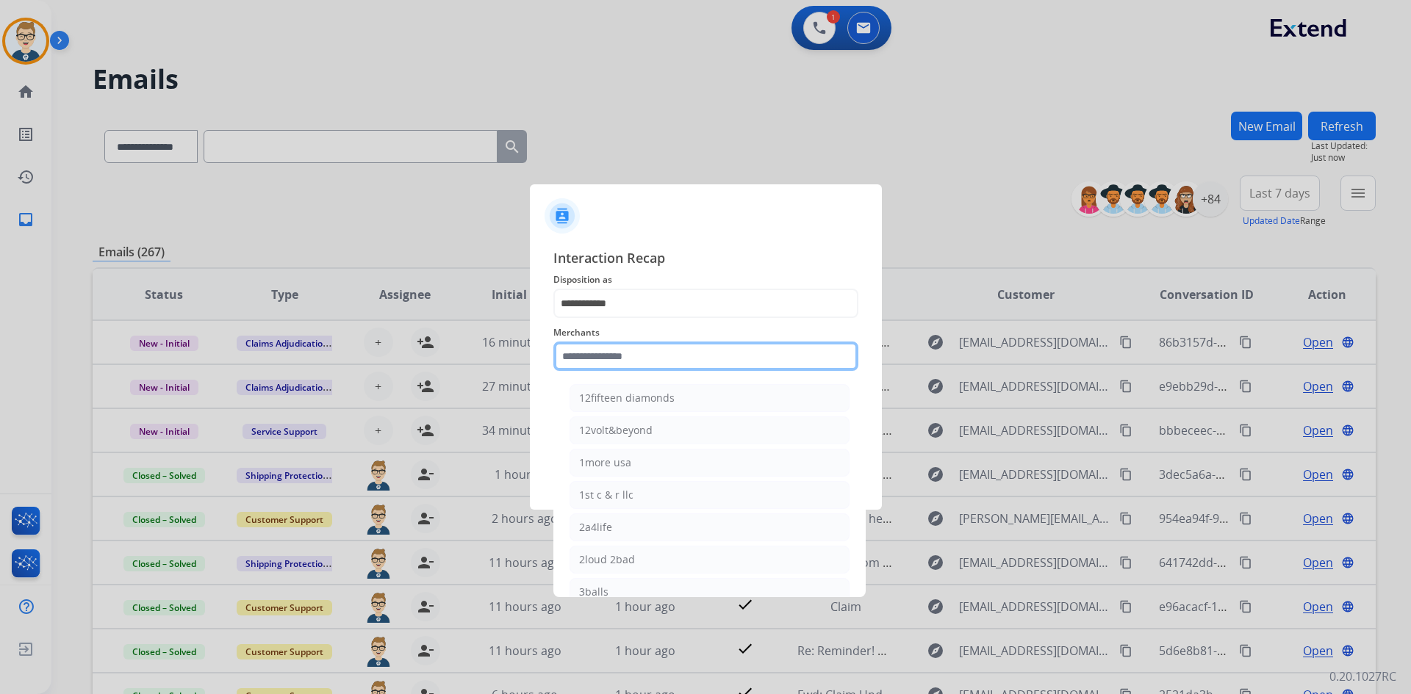
click at [625, 354] on input "text" at bounding box center [705, 356] width 305 height 29
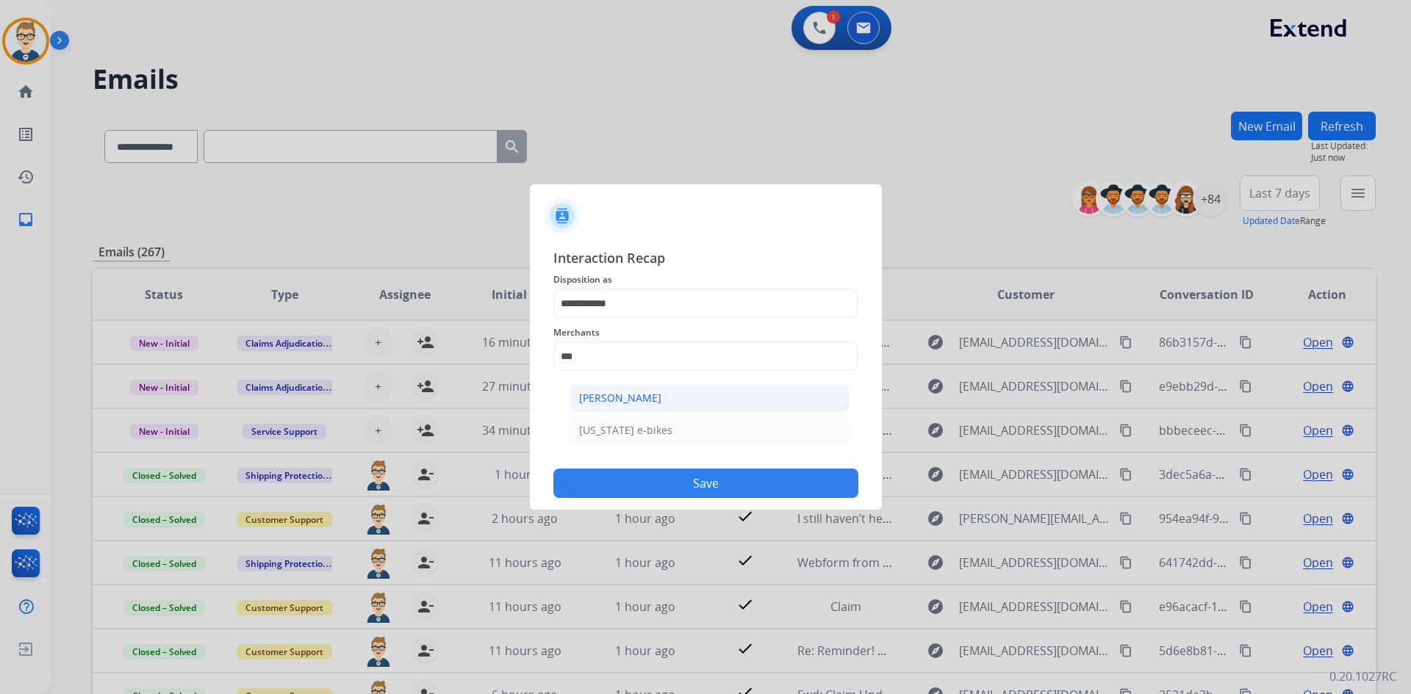
click at [633, 405] on div "[PERSON_NAME]" at bounding box center [620, 398] width 82 height 15
type input "**********"
click at [622, 413] on input "text" at bounding box center [705, 414] width 305 height 29
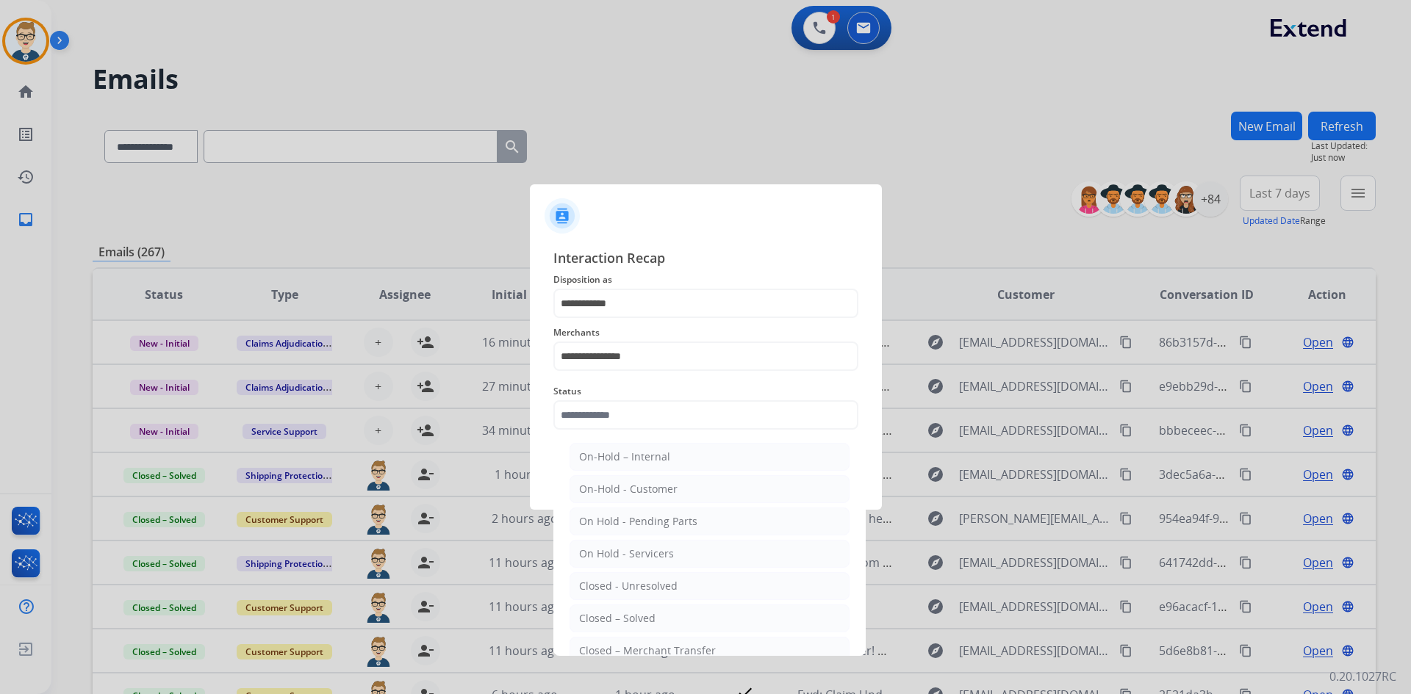
drag, startPoint x: 595, startPoint y: 616, endPoint x: 608, endPoint y: 548, distance: 69.5
click at [594, 616] on div "Closed – Solved" at bounding box center [617, 618] width 76 height 15
type input "**********"
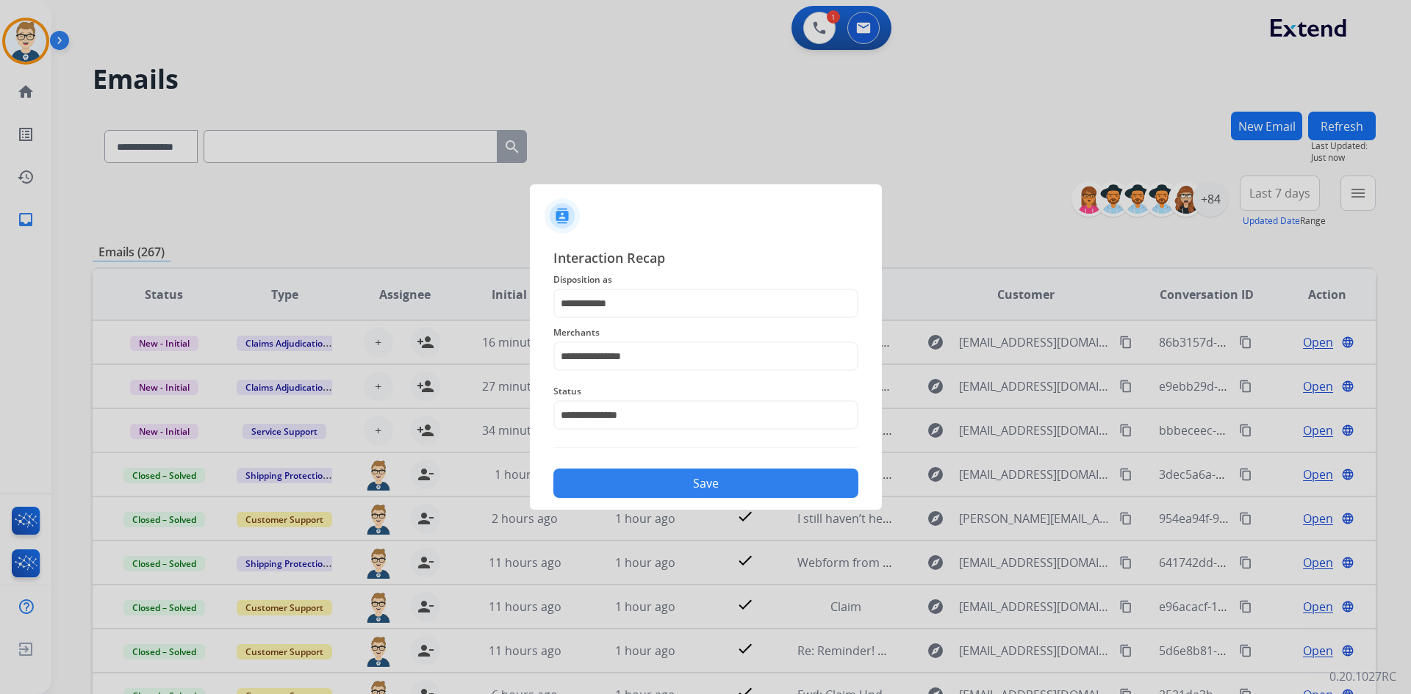
click at [628, 480] on button "Save" at bounding box center [705, 483] width 305 height 29
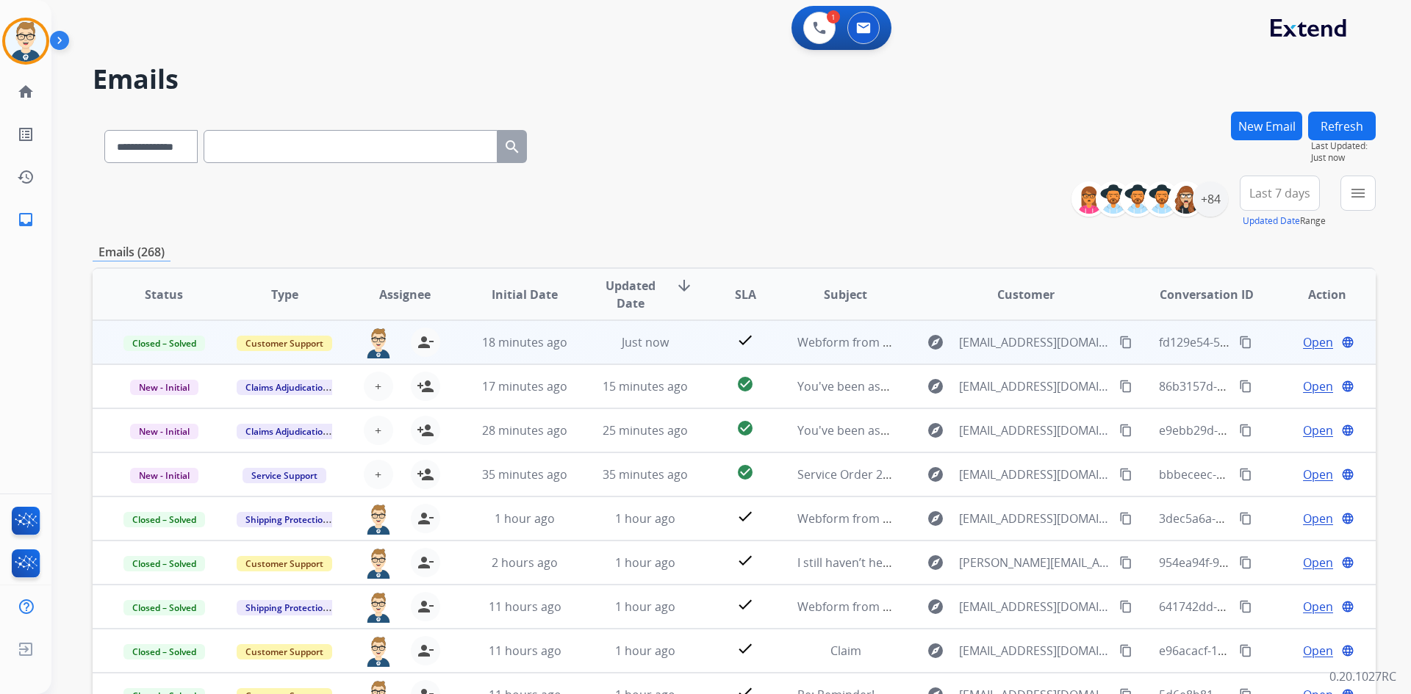
click at [574, 357] on td "Just now" at bounding box center [634, 342] width 121 height 44
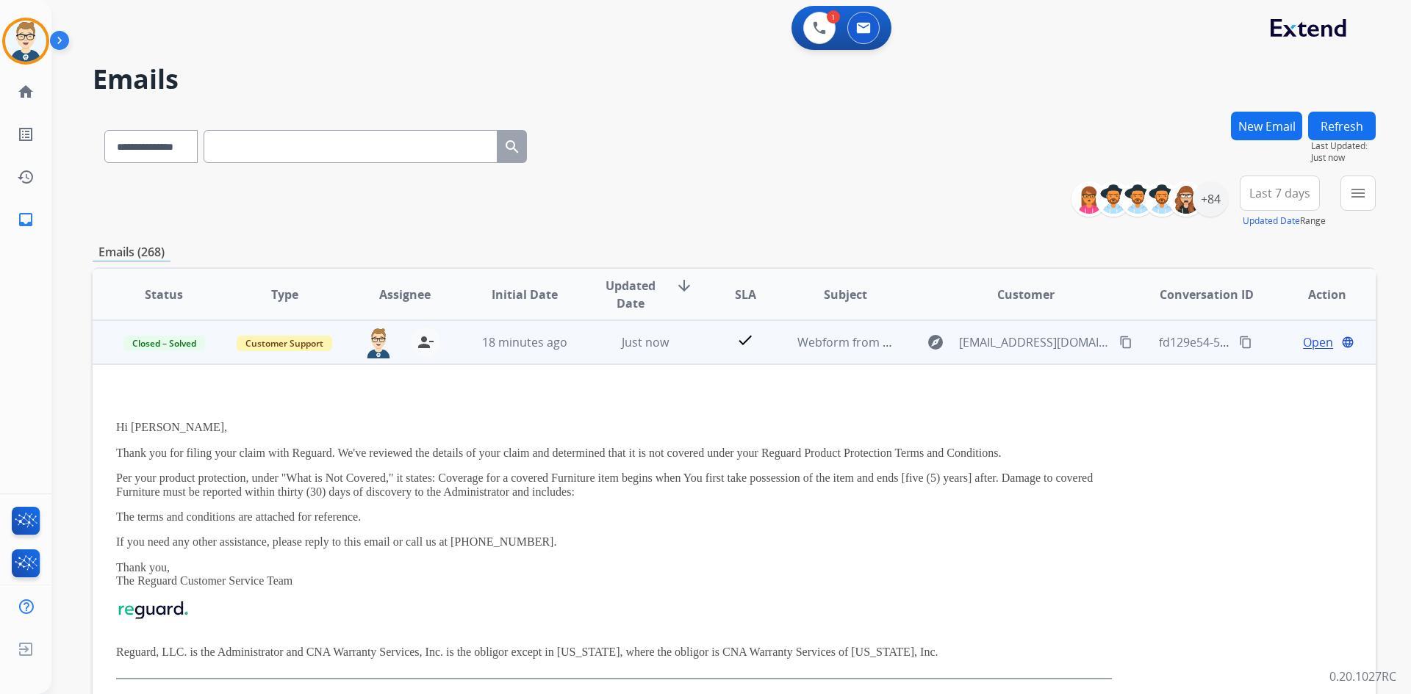
click at [574, 357] on td "Just now" at bounding box center [634, 342] width 121 height 44
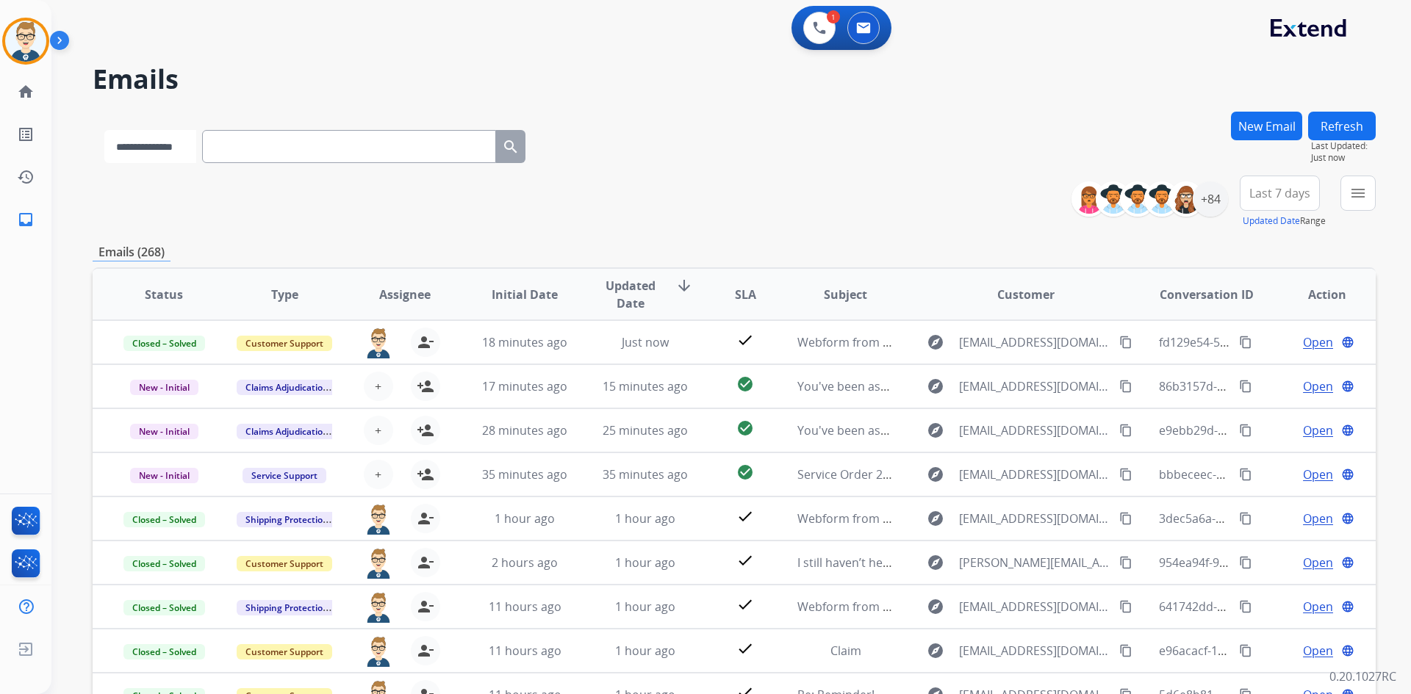
click at [149, 141] on select "**********" at bounding box center [150, 146] width 92 height 33
select select "**********"
click at [104, 130] on select "**********" at bounding box center [150, 146] width 92 height 33
click at [355, 157] on input "text" at bounding box center [351, 146] width 294 height 33
click at [318, 142] on input "text" at bounding box center [351, 146] width 294 height 33
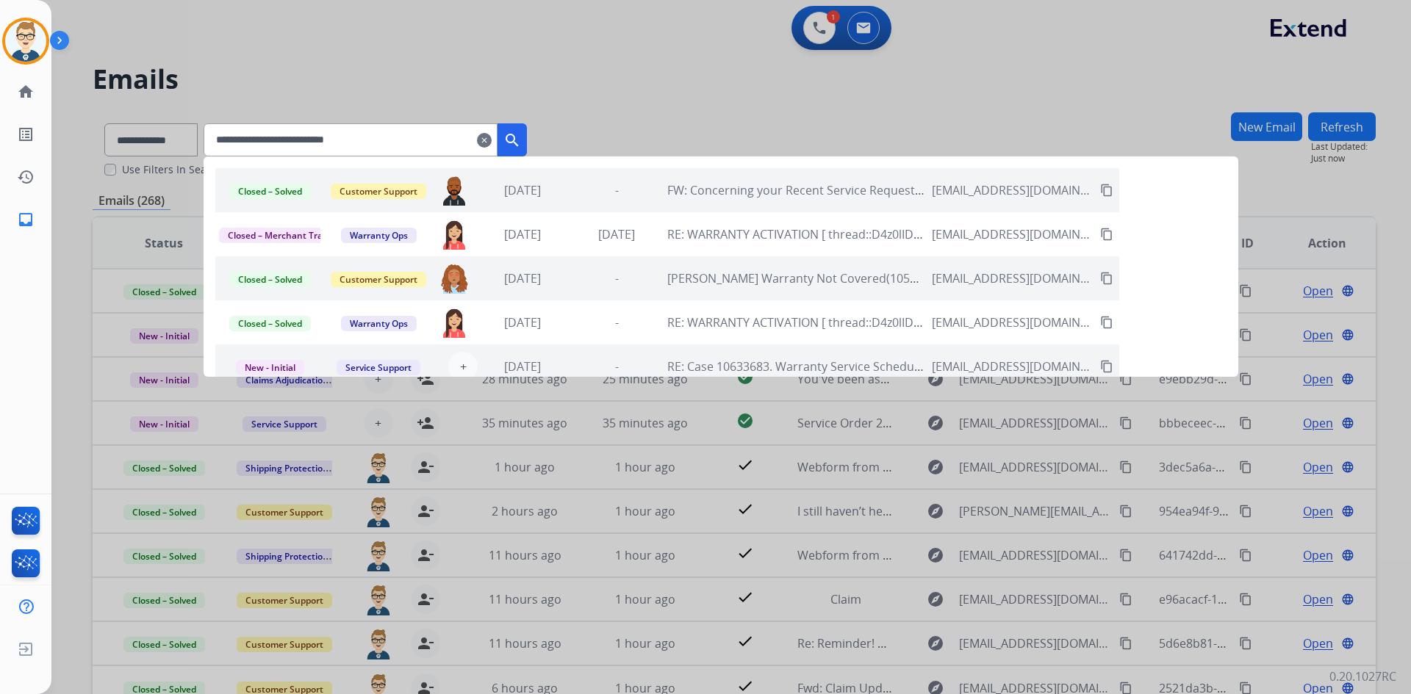
type input "**********"
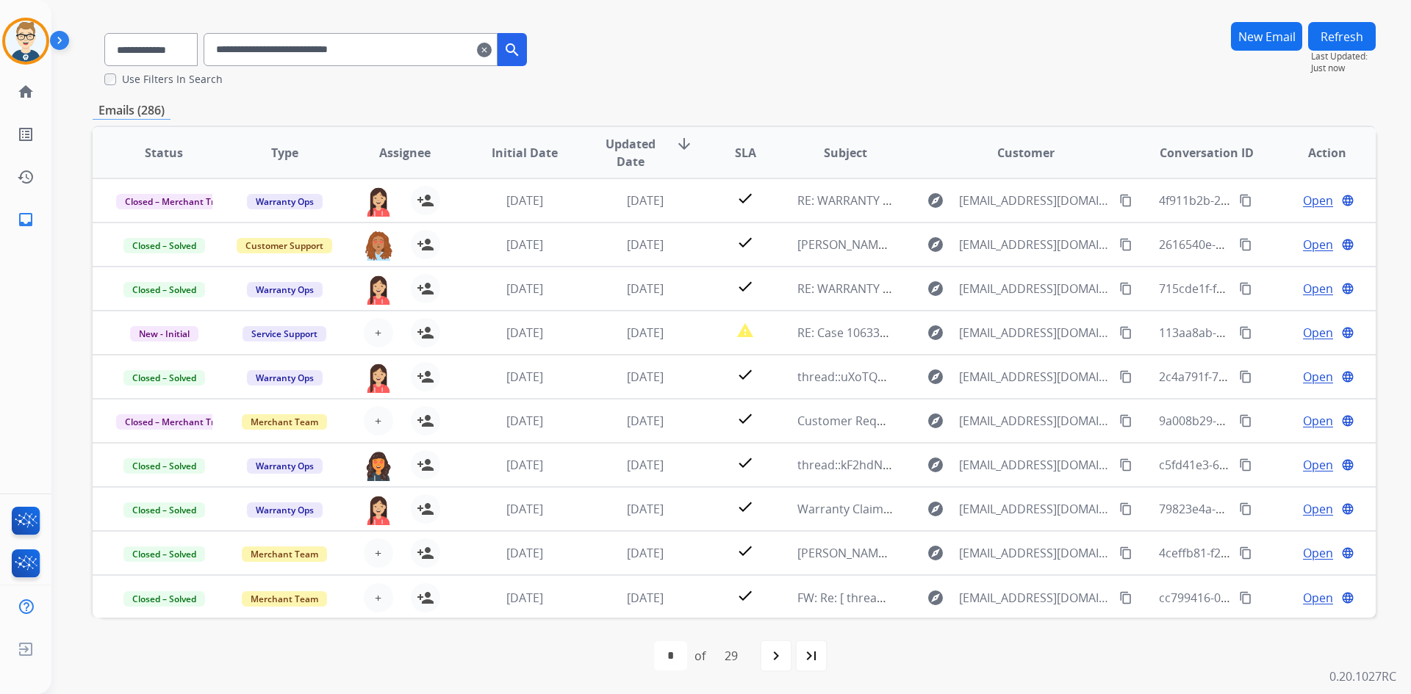
drag, startPoint x: 415, startPoint y: 52, endPoint x: 57, endPoint y: 35, distance: 359.0
click at [60, 35] on div "**********" at bounding box center [705, 347] width 1411 height 694
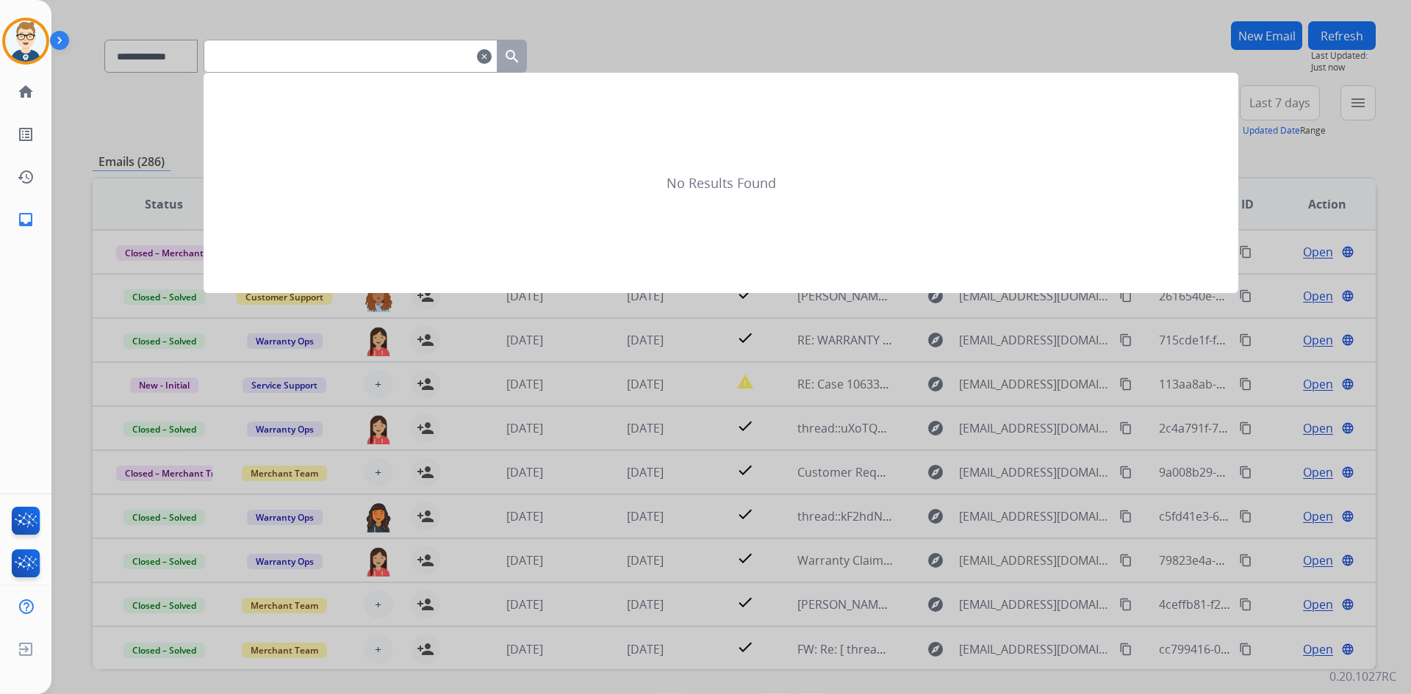
click at [372, 7] on div at bounding box center [705, 347] width 1411 height 694
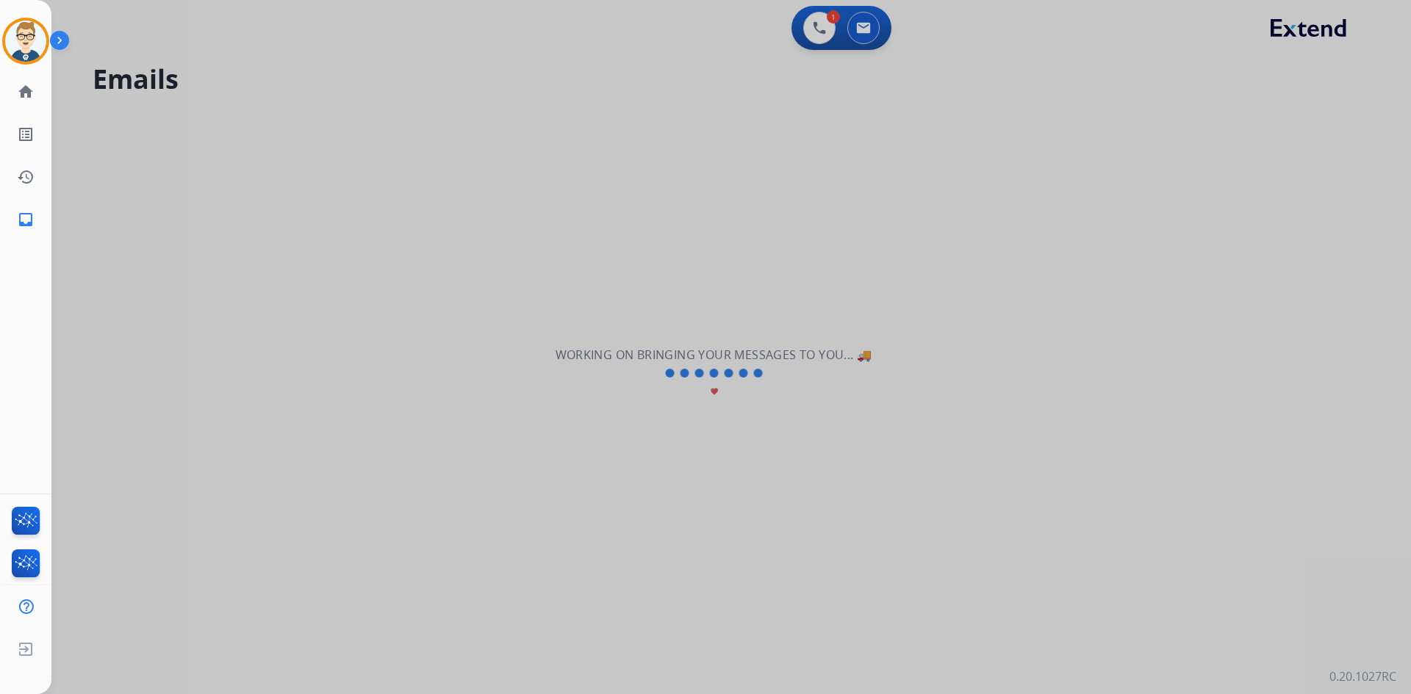
select select "**********"
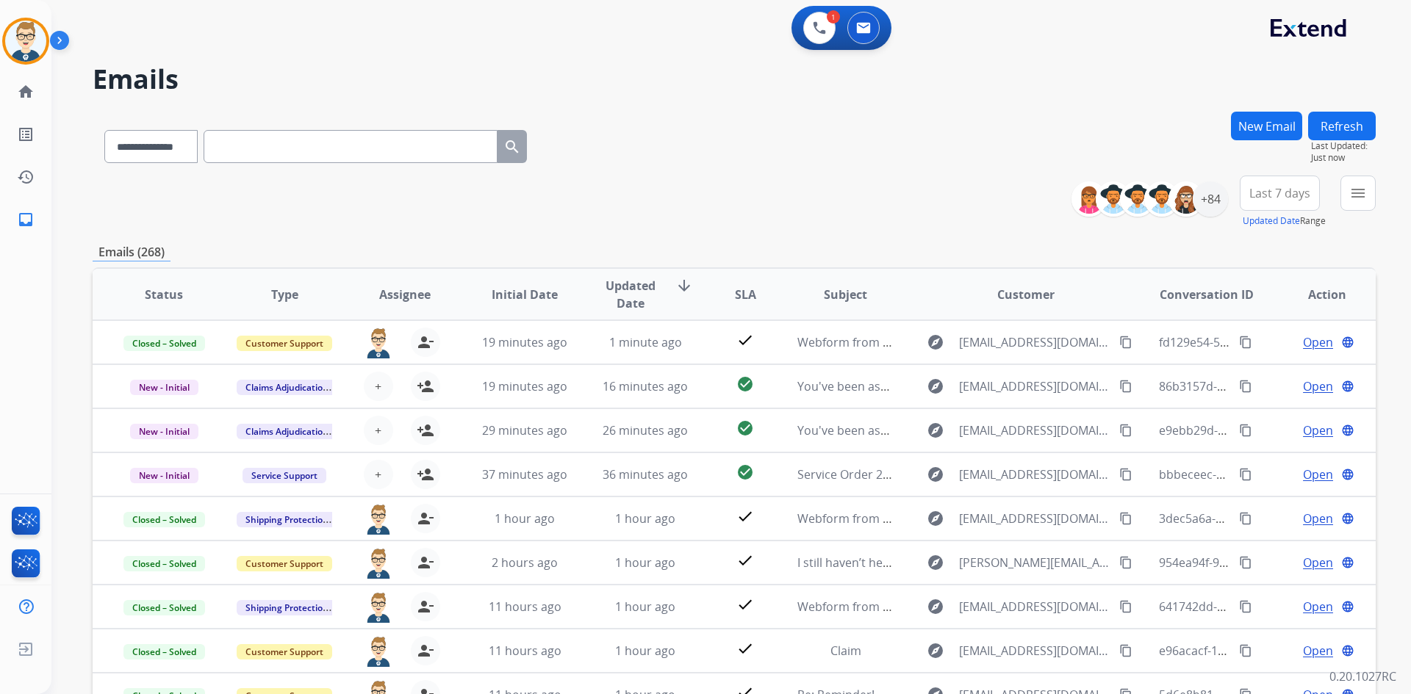
click at [1297, 190] on span "Last 7 days" at bounding box center [1279, 193] width 61 height 6
click at [1254, 247] on div "Custom" at bounding box center [1274, 247] width 81 height 22
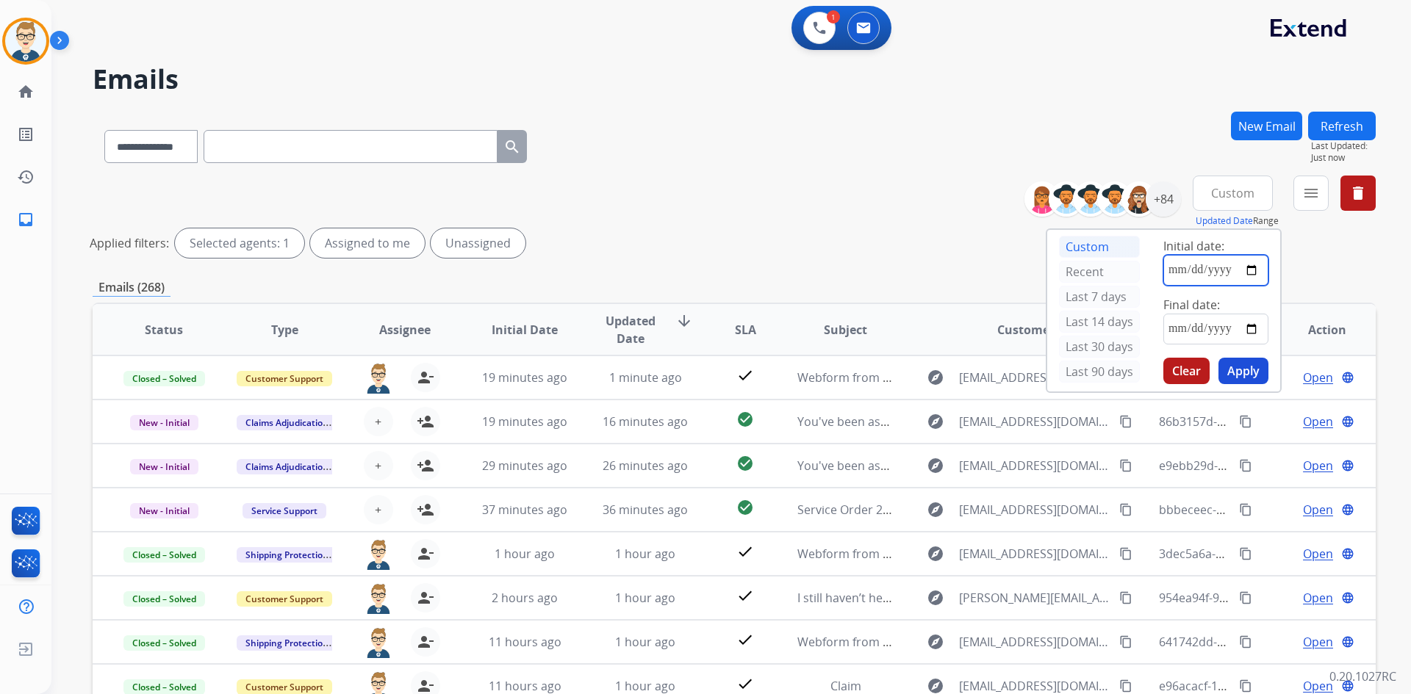
click at [1193, 273] on input "date" at bounding box center [1215, 270] width 105 height 31
click at [1258, 267] on input "date" at bounding box center [1215, 270] width 105 height 31
type input "**********"
click at [1239, 328] on input "date" at bounding box center [1215, 329] width 105 height 31
click at [1258, 325] on input "date" at bounding box center [1215, 329] width 105 height 31
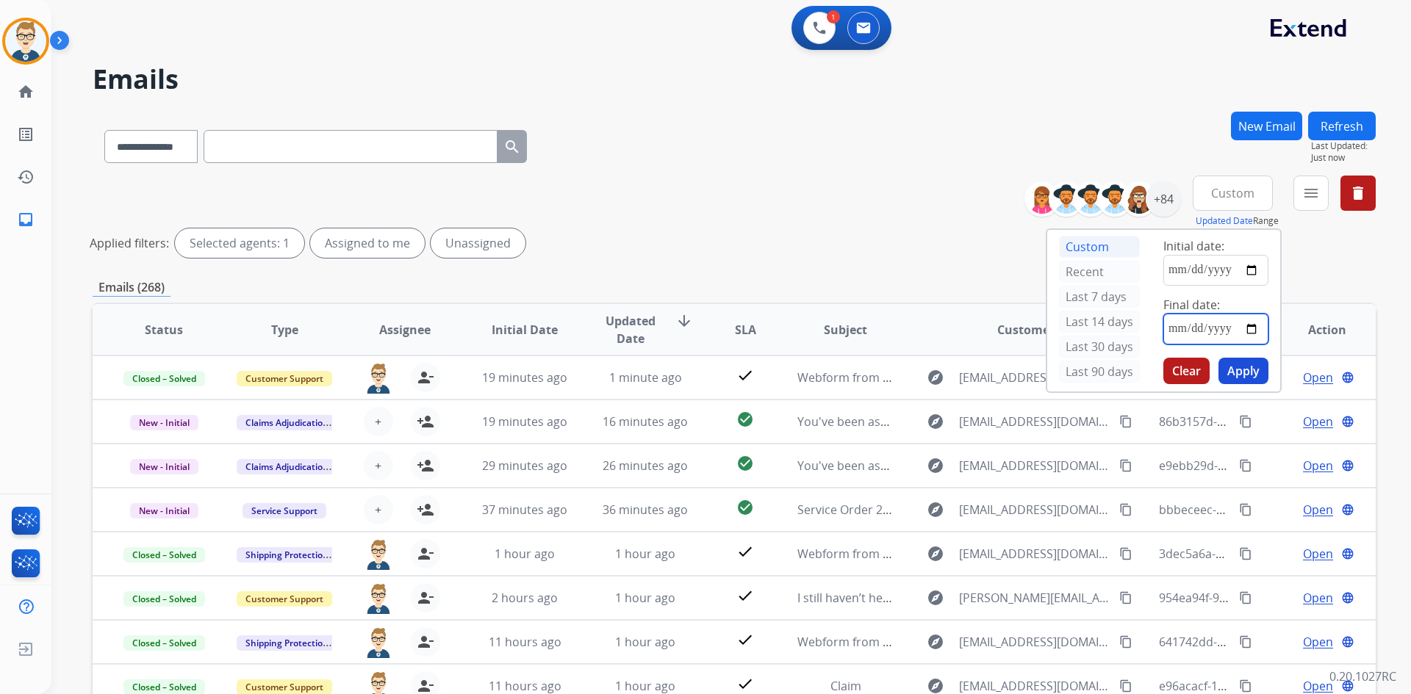
type input "**********"
click at [1248, 368] on button "Apply" at bounding box center [1243, 371] width 50 height 26
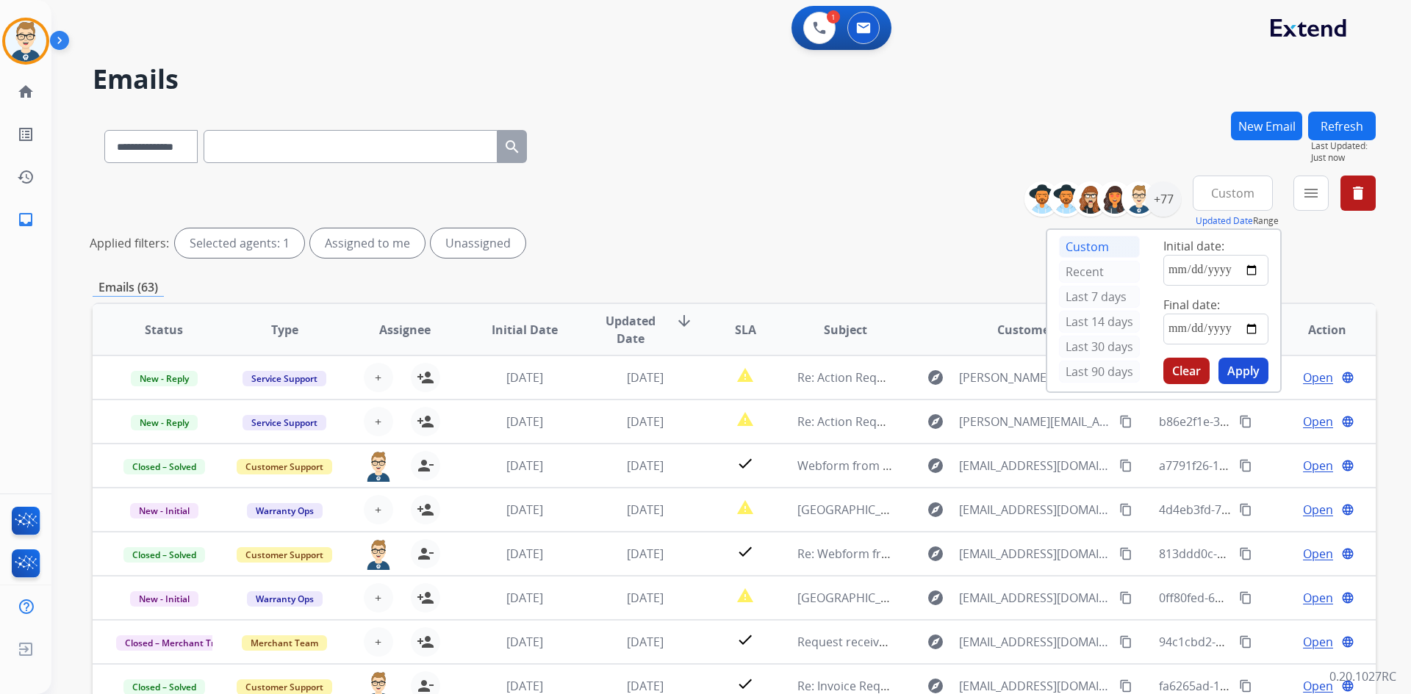
click at [302, 143] on input "text" at bounding box center [351, 146] width 294 height 33
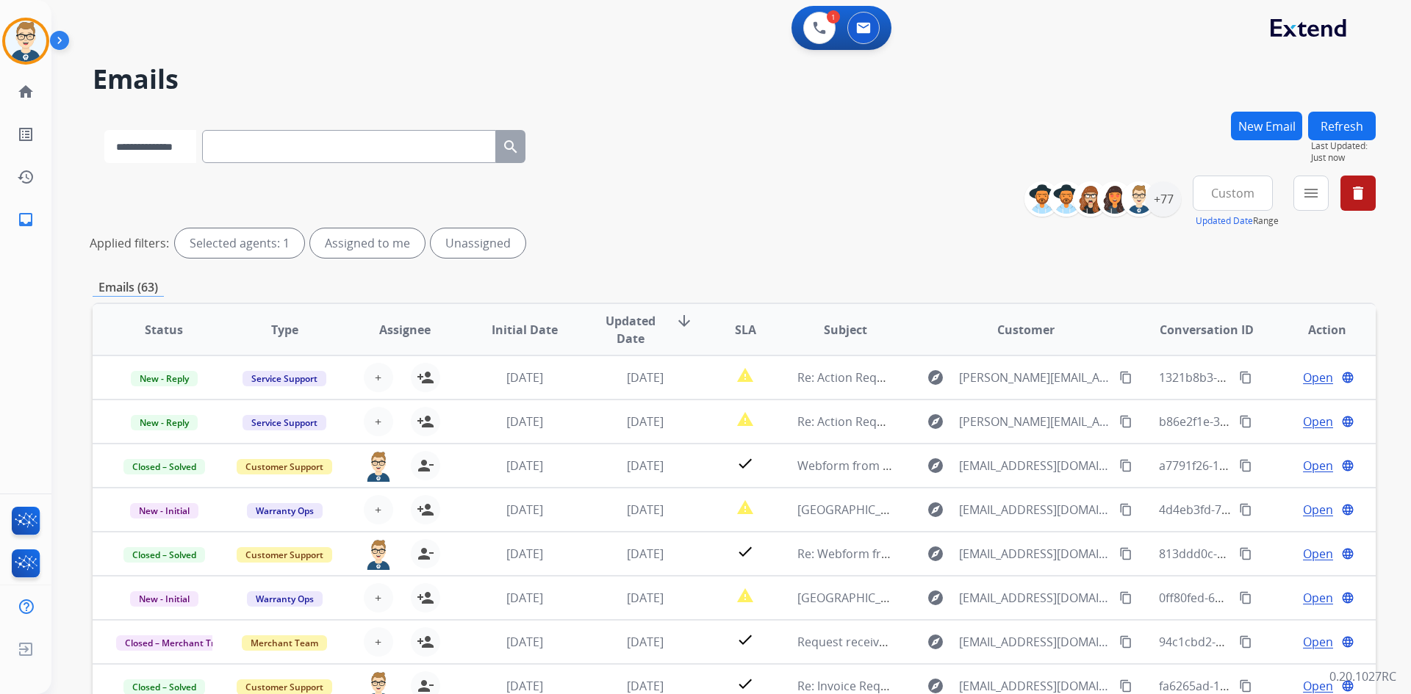
click at [143, 145] on select "**********" at bounding box center [150, 146] width 92 height 33
select select "**********"
click at [104, 130] on select "**********" at bounding box center [150, 146] width 92 height 33
click at [311, 149] on input "text" at bounding box center [351, 146] width 294 height 33
paste input "**********"
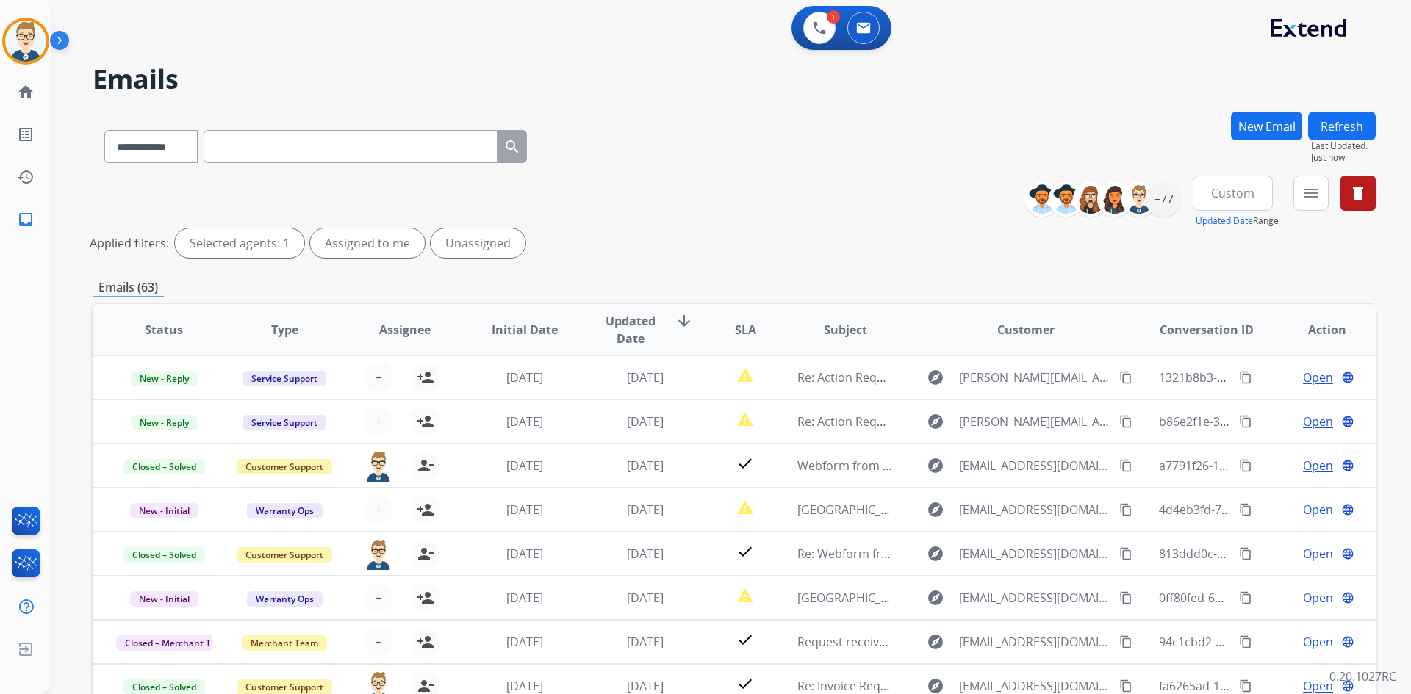
type input "**********"
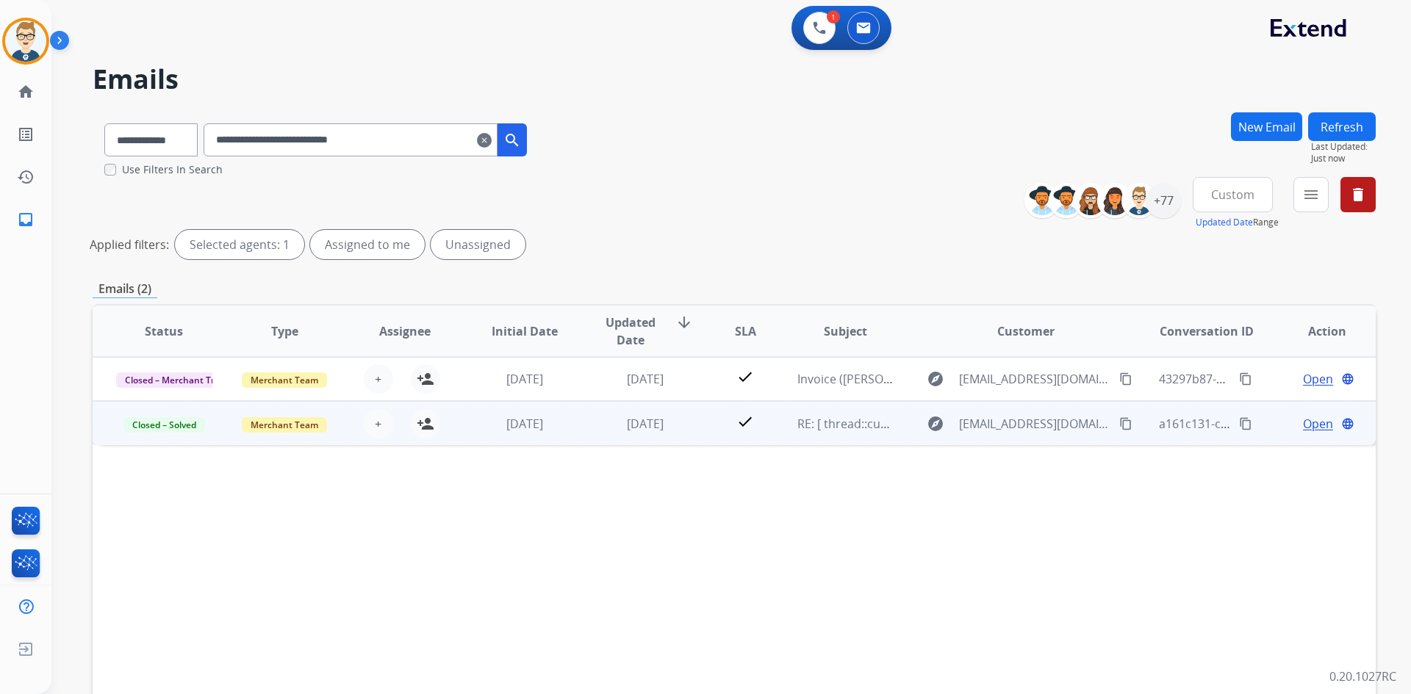
click at [710, 430] on td "check" at bounding box center [734, 423] width 80 height 44
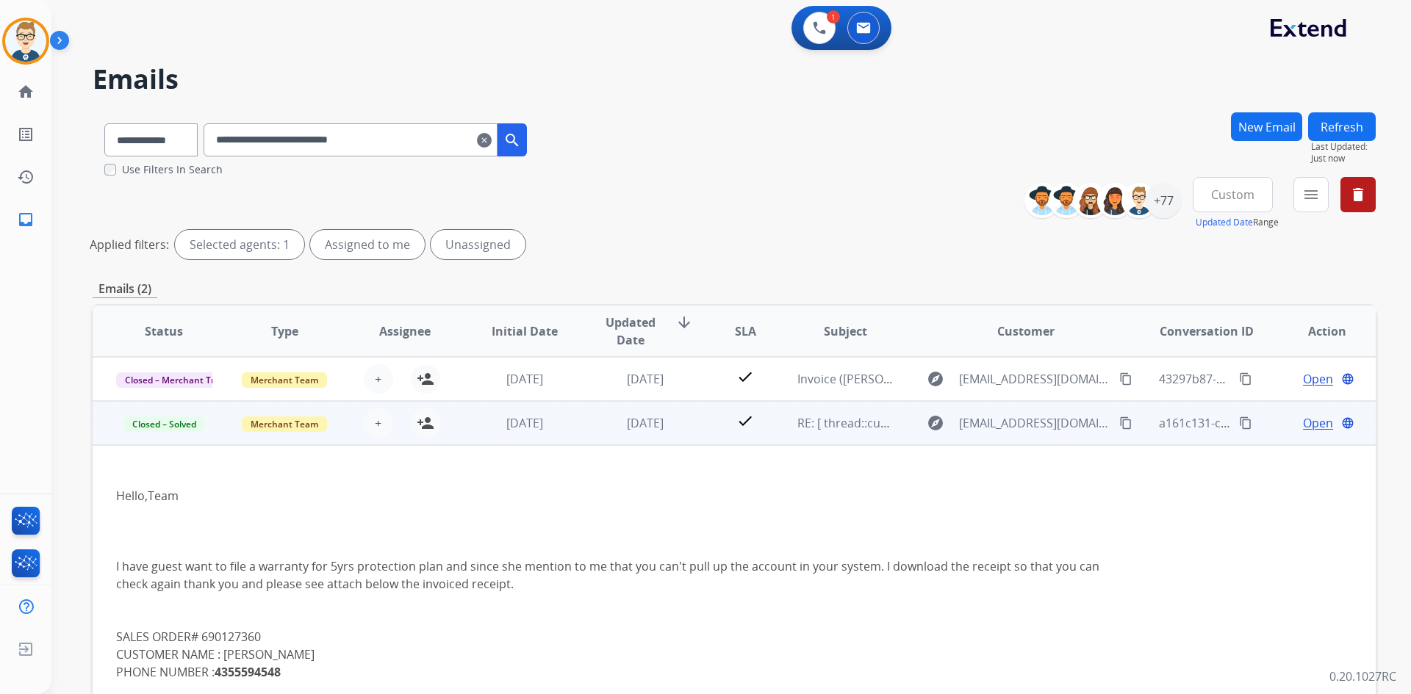
click at [708, 425] on td "check" at bounding box center [734, 423] width 80 height 44
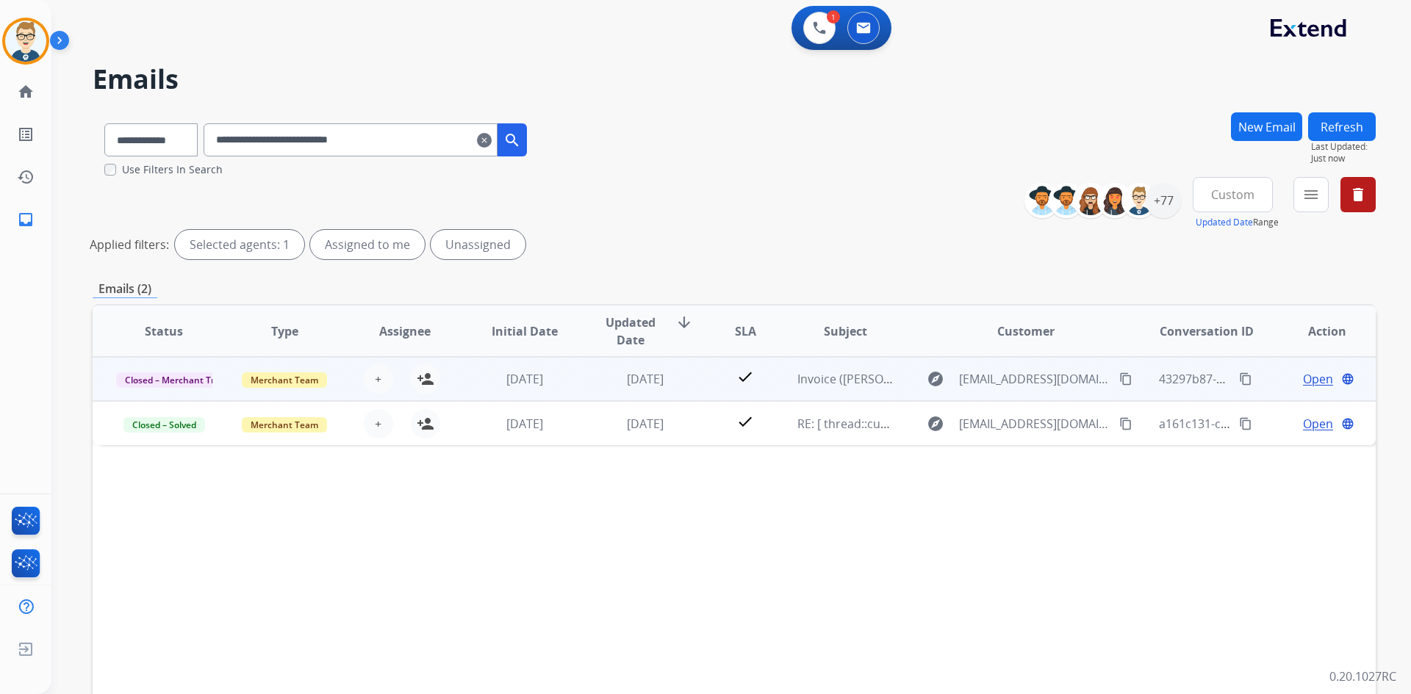
click at [697, 383] on td "check" at bounding box center [734, 379] width 80 height 44
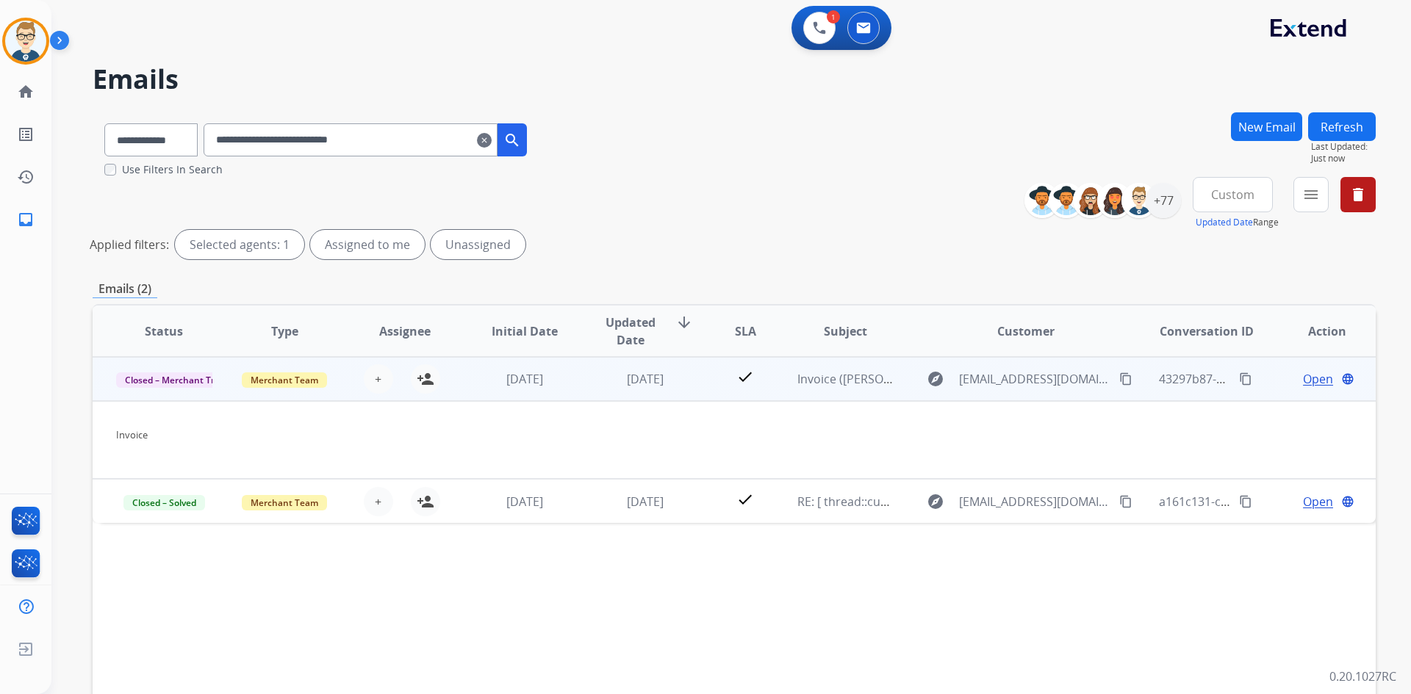
click at [1303, 384] on span "Open" at bounding box center [1318, 379] width 30 height 18
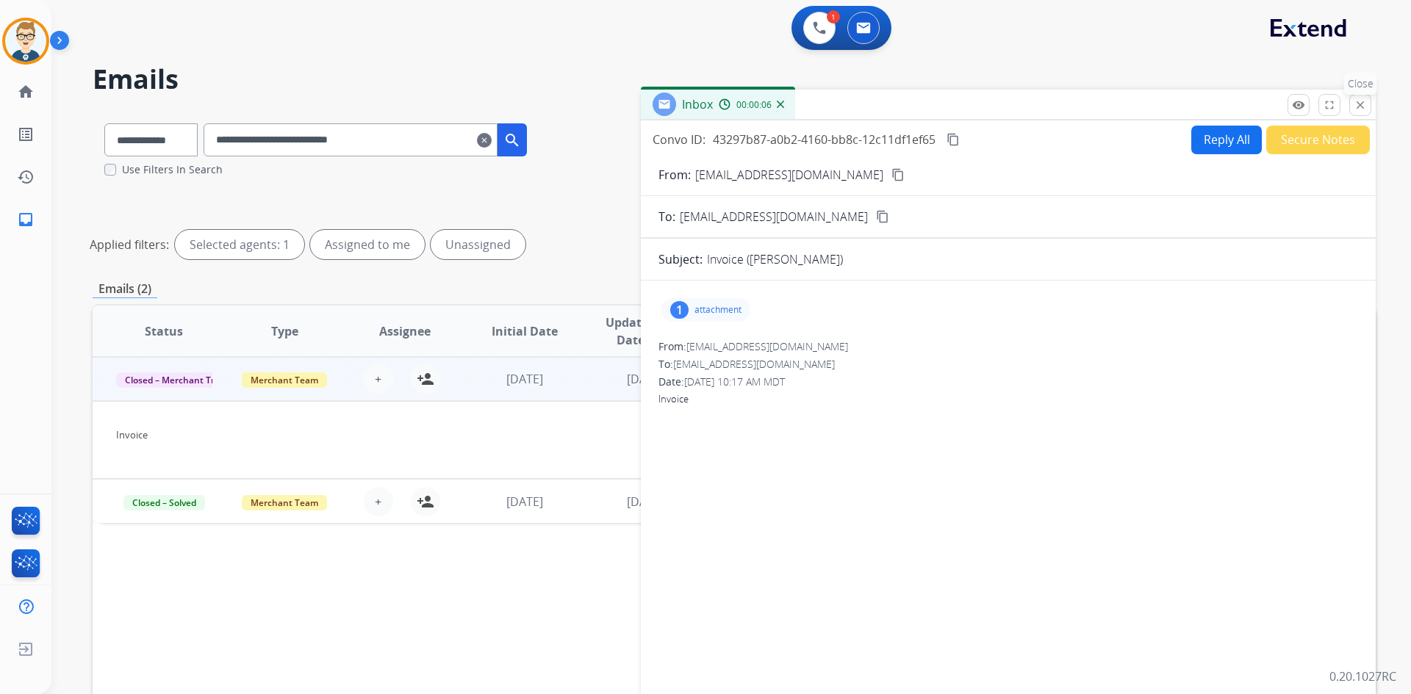
click at [1362, 102] on mat-icon "close" at bounding box center [1360, 104] width 13 height 13
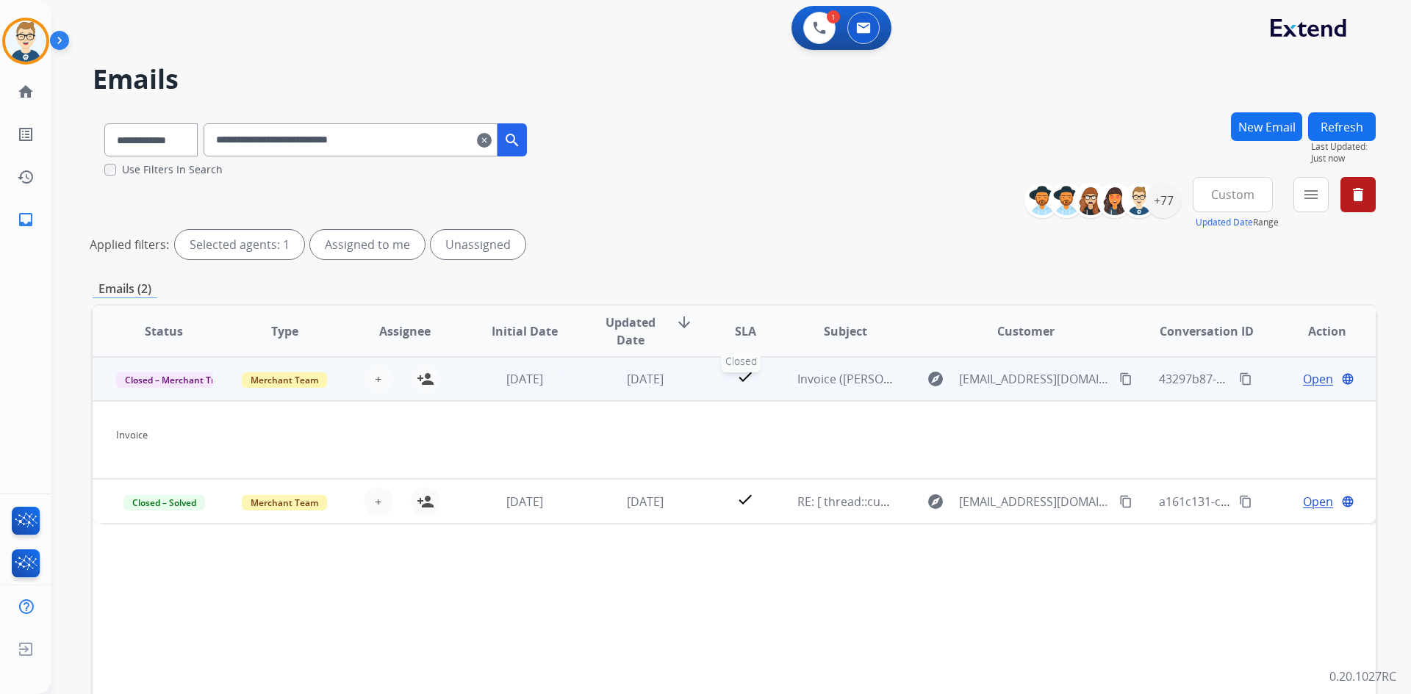
click at [719, 389] on div "check" at bounding box center [745, 379] width 56 height 22
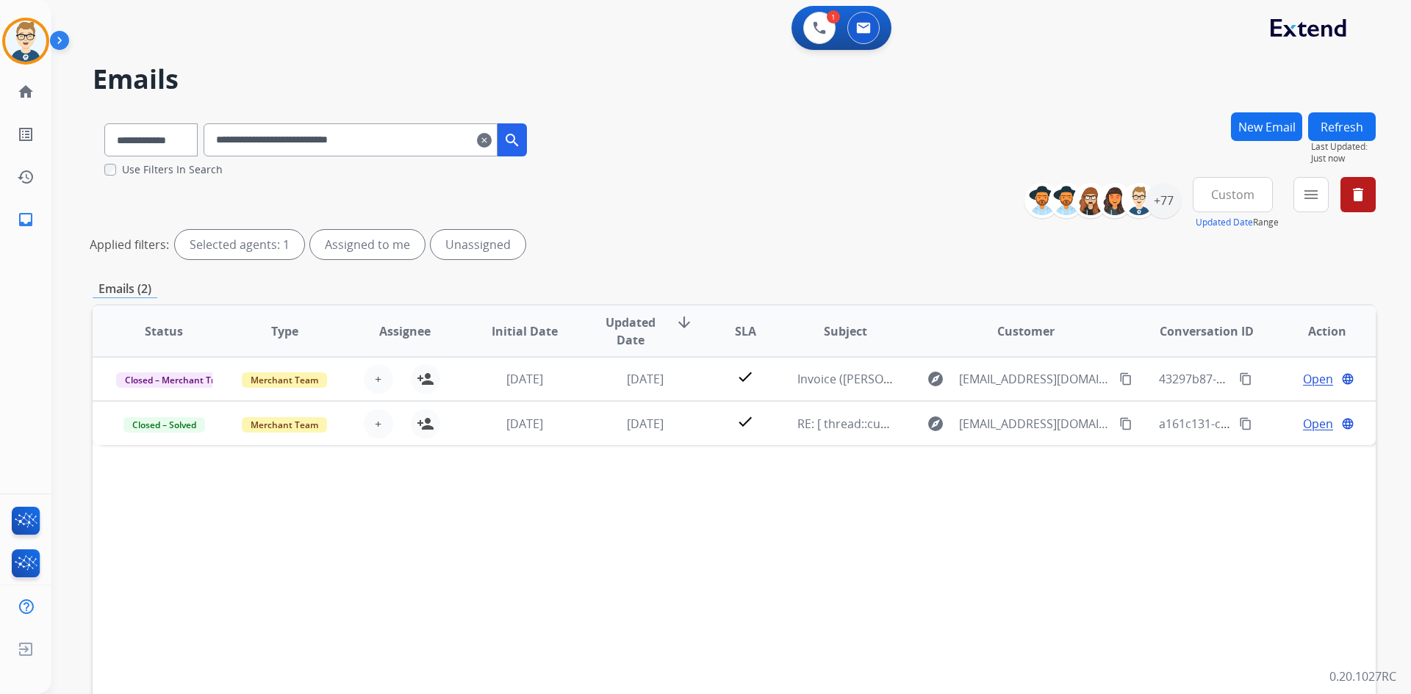
click at [1257, 203] on button "Custom" at bounding box center [1233, 194] width 80 height 35
click at [1218, 252] on div "Custom" at bounding box center [1227, 248] width 81 height 22
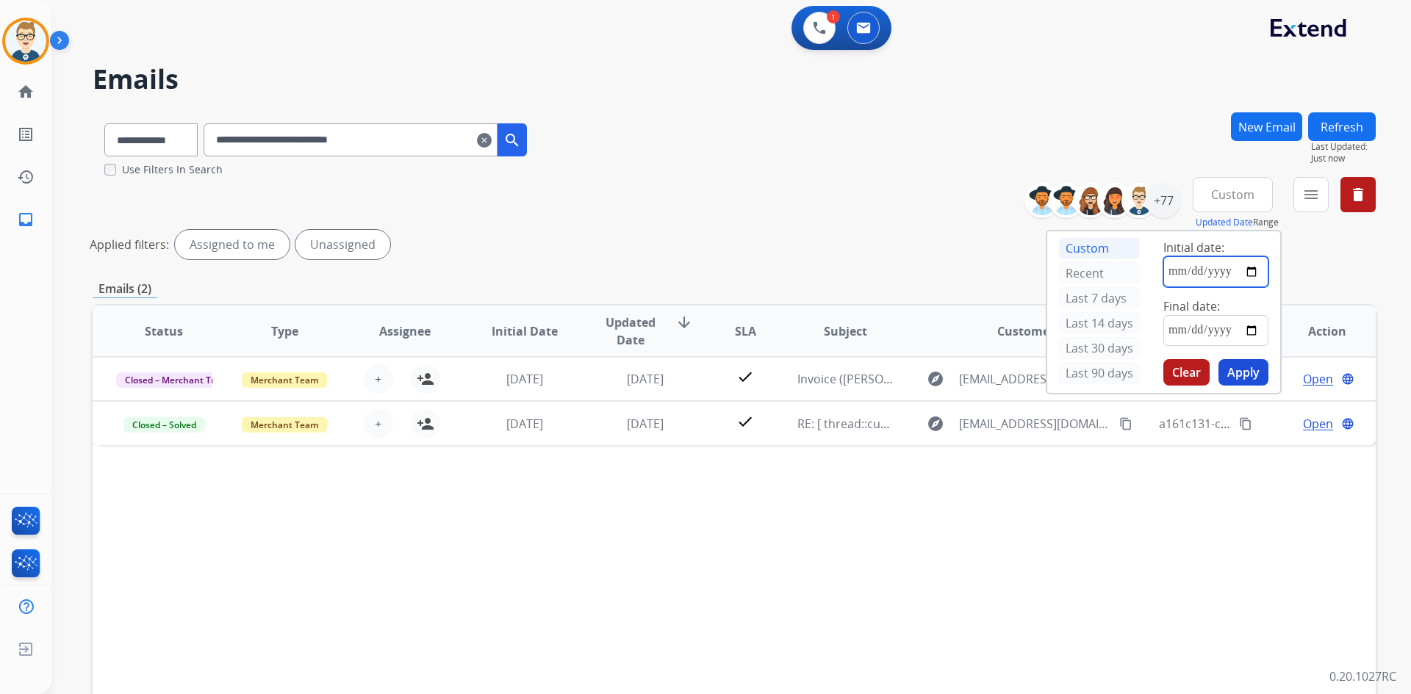
click at [1254, 270] on input "date" at bounding box center [1215, 271] width 105 height 31
click at [1252, 269] on input "**********" at bounding box center [1215, 271] width 105 height 31
type input "**********"
click at [1253, 329] on input "date" at bounding box center [1215, 330] width 105 height 31
type input "**********"
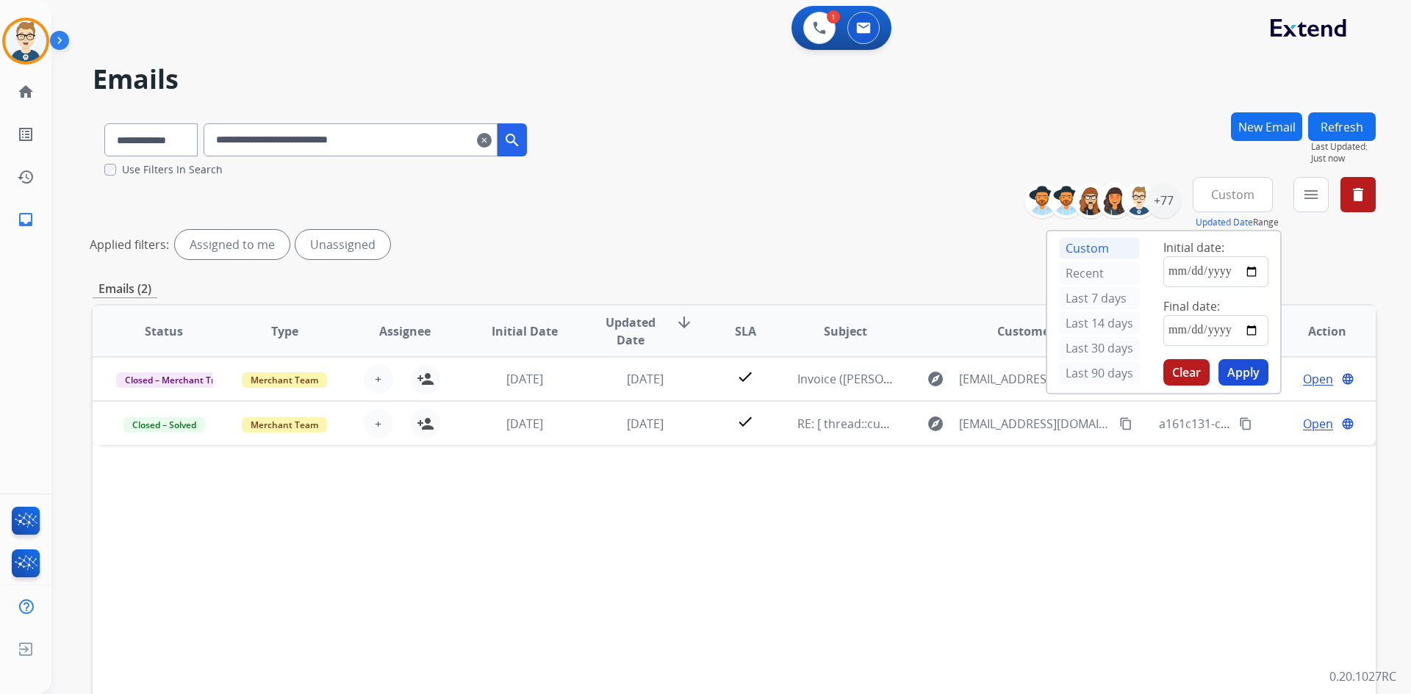
click at [1257, 365] on button "Apply" at bounding box center [1243, 372] width 50 height 26
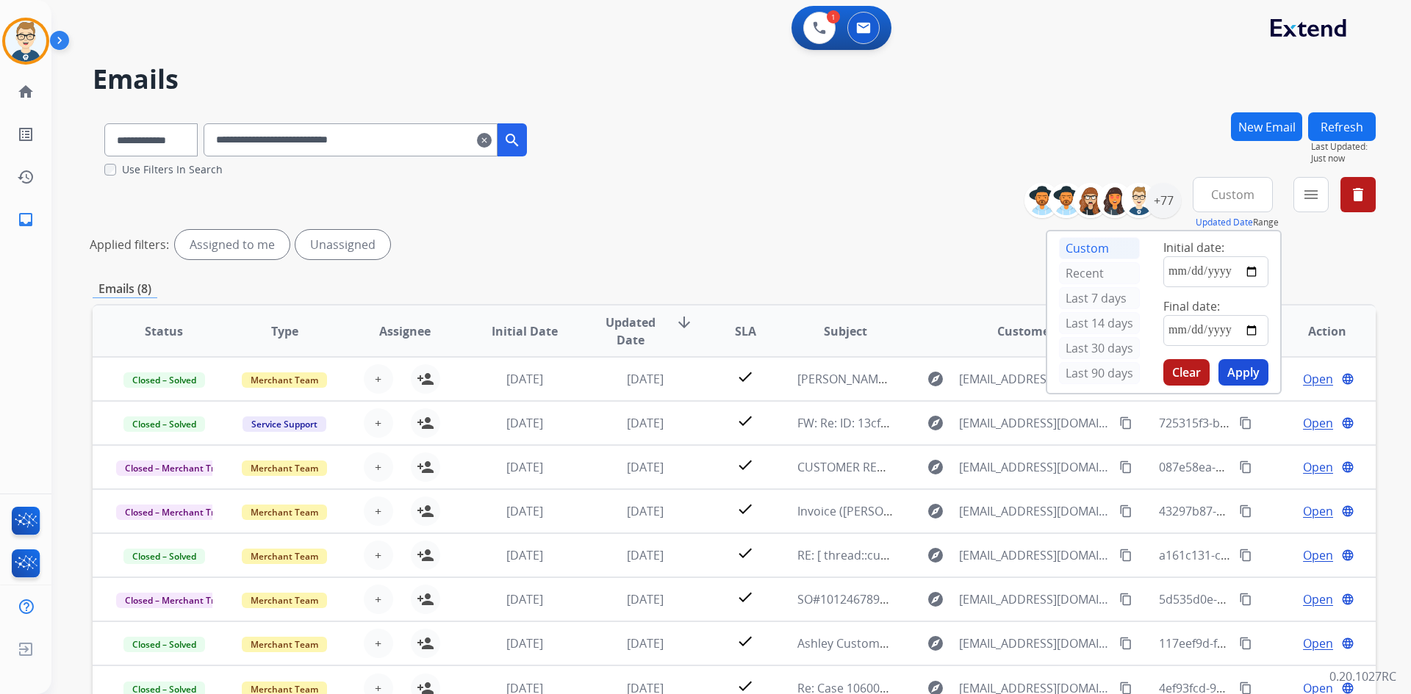
click at [842, 248] on div "Applied filters: Assigned to me Unassigned" at bounding box center [731, 244] width 1283 height 29
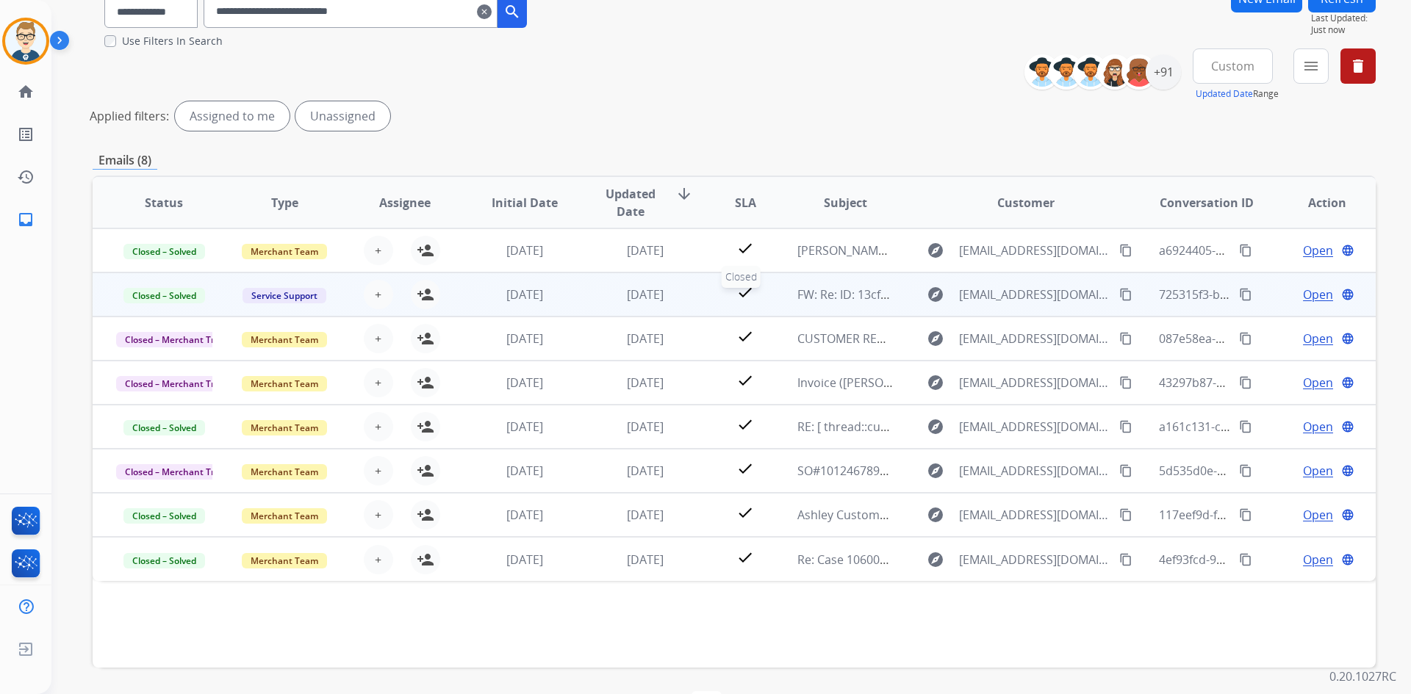
scroll to position [179, 0]
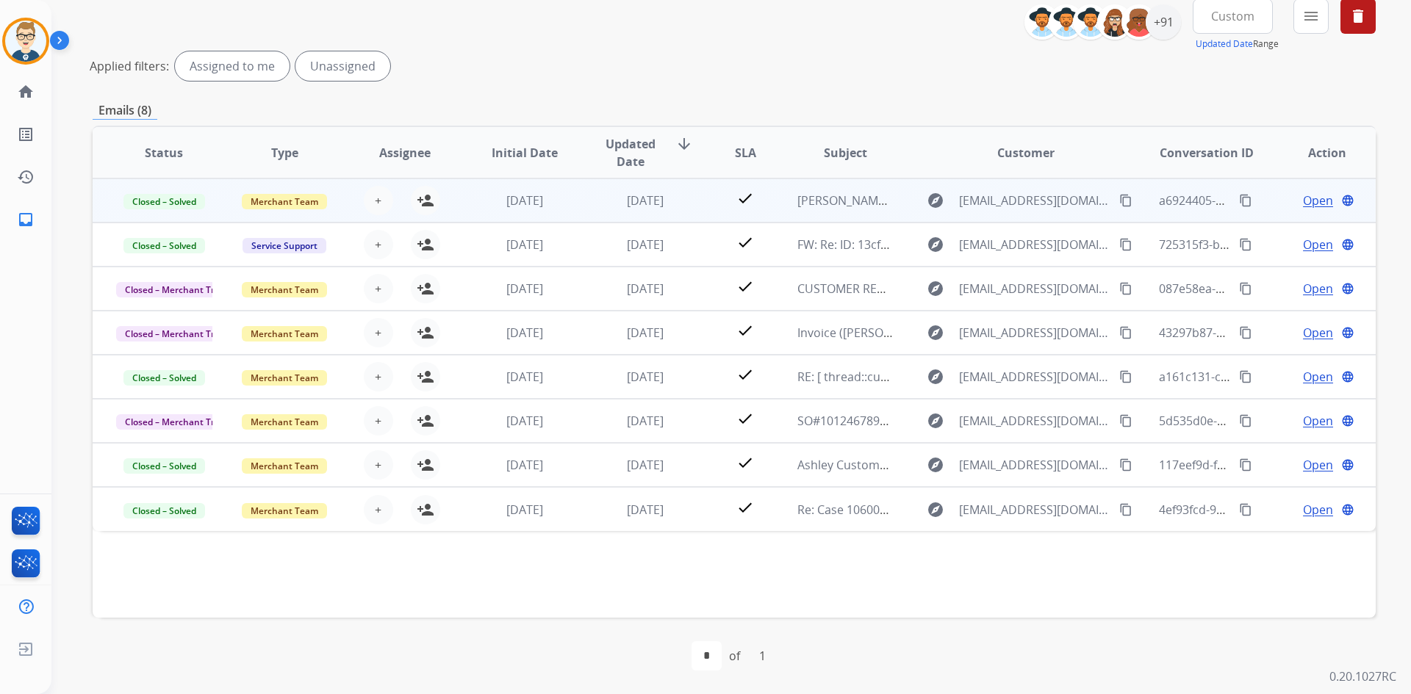
click at [697, 195] on td "check" at bounding box center [734, 201] width 80 height 44
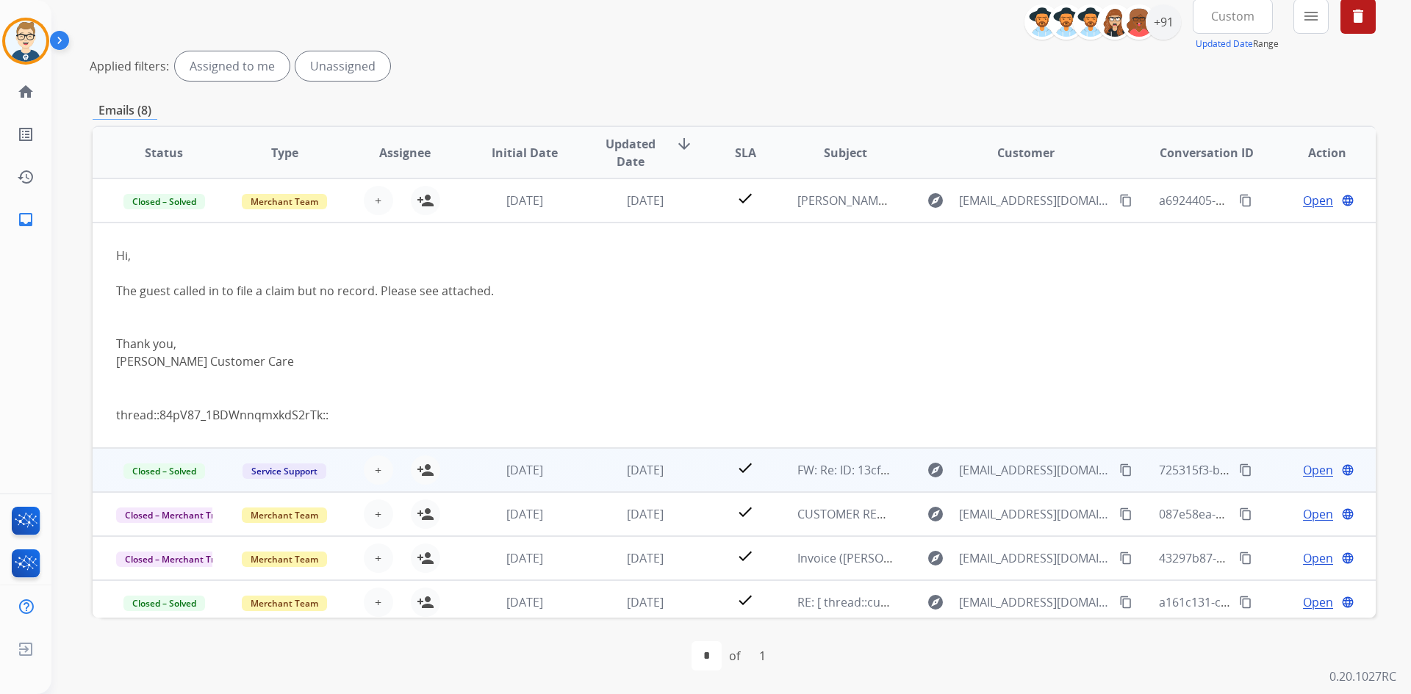
click at [697, 473] on td "check" at bounding box center [734, 470] width 80 height 44
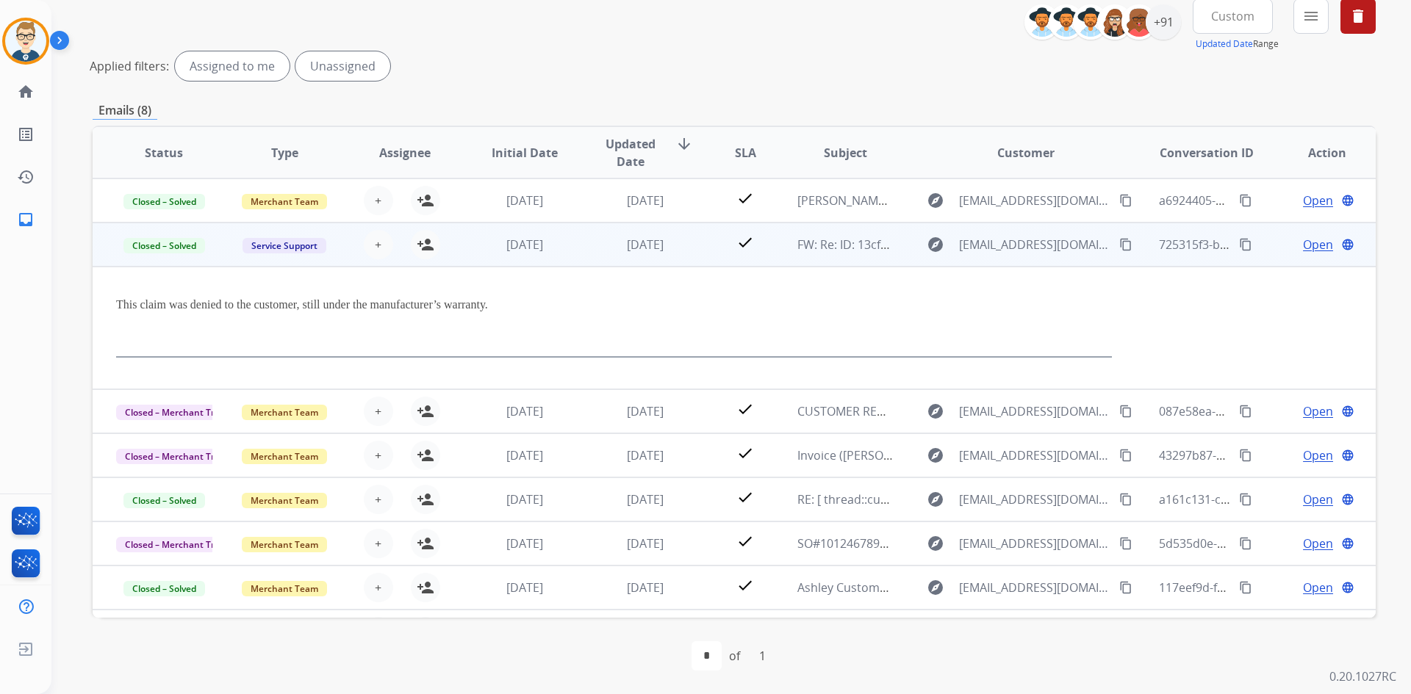
scroll to position [36, 0]
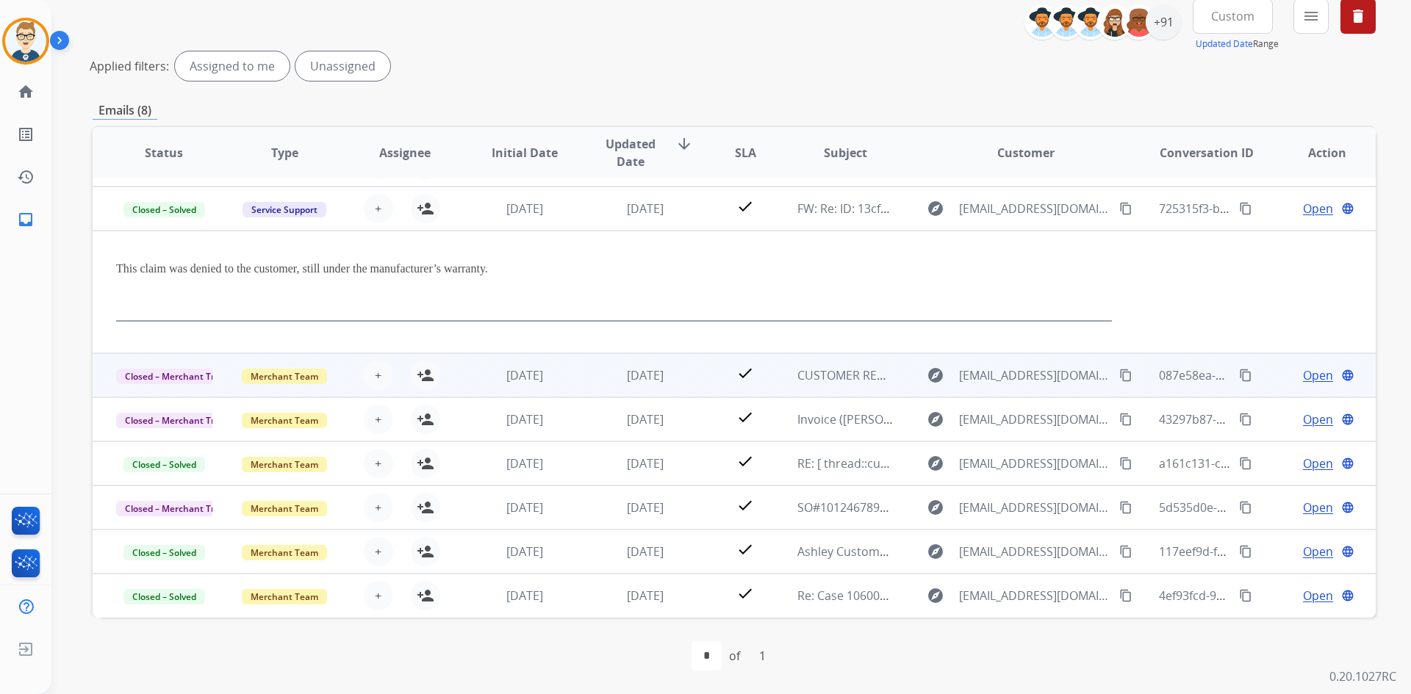
click at [694, 378] on td "check" at bounding box center [734, 375] width 80 height 44
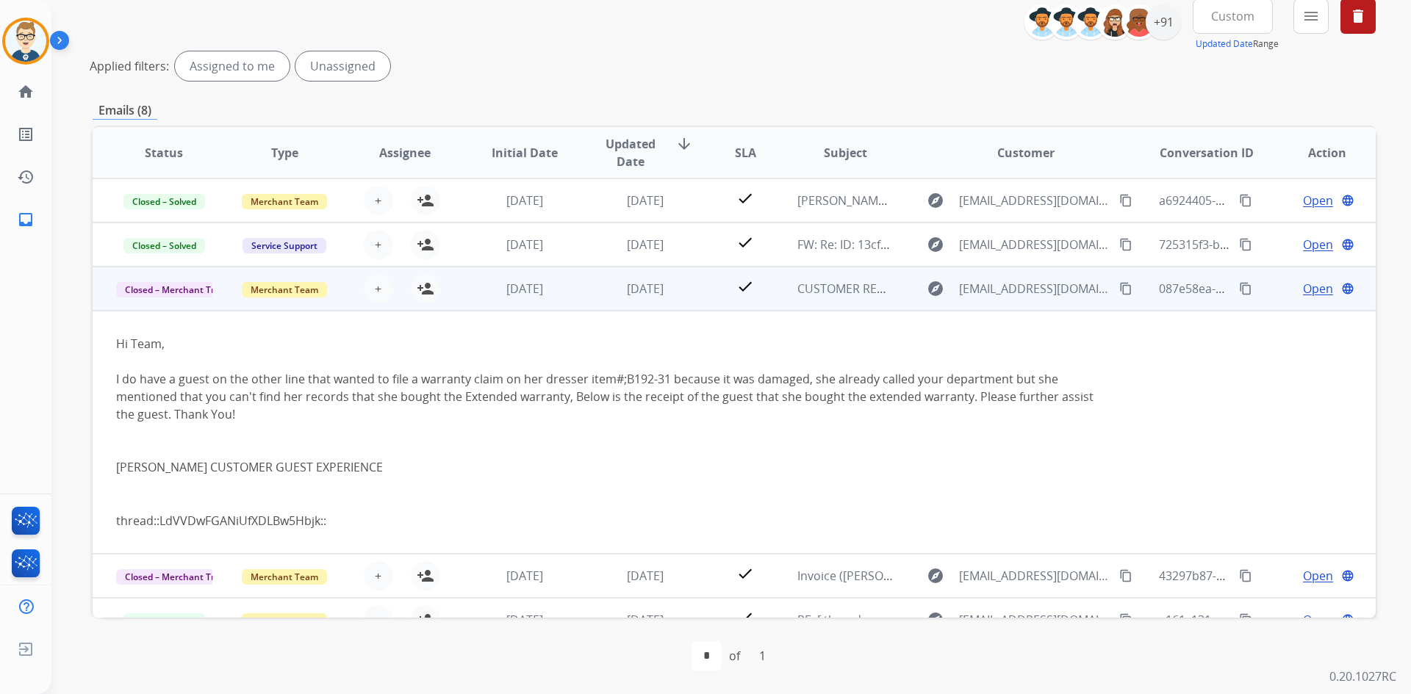
scroll to position [88, 0]
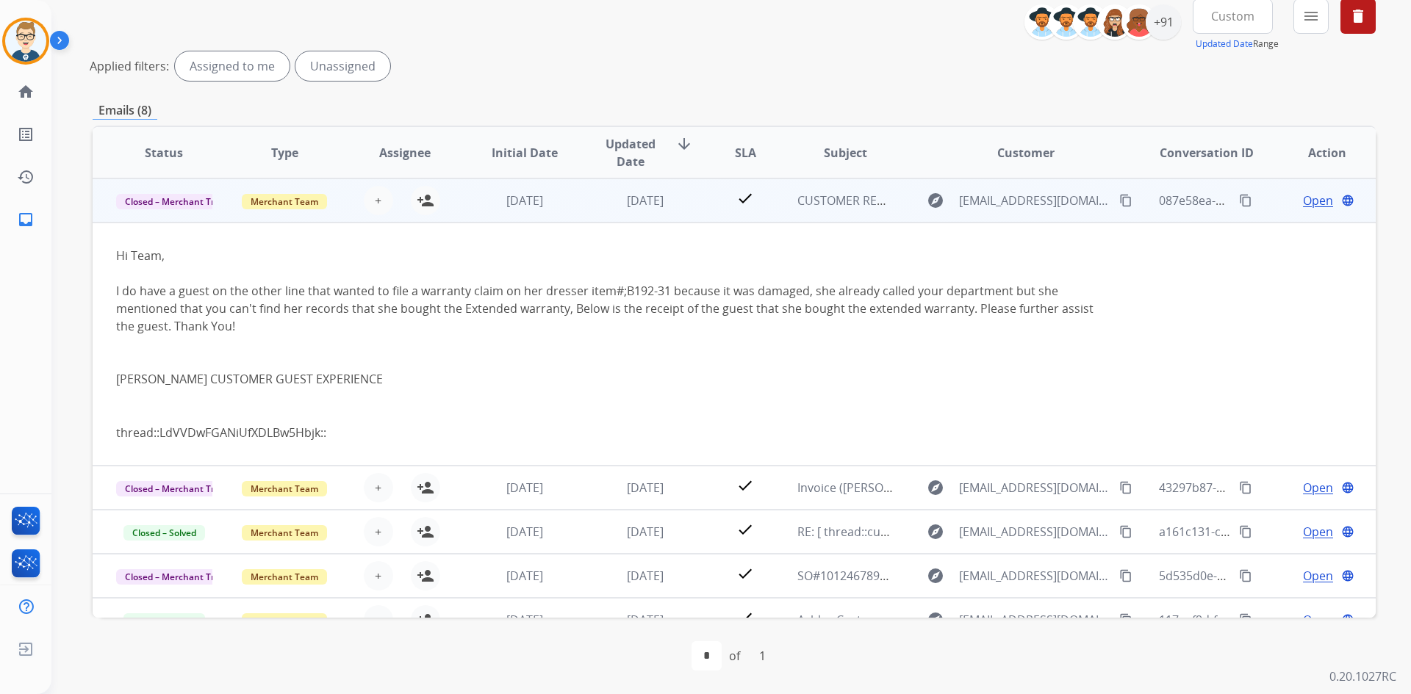
click at [1311, 198] on span "Open" at bounding box center [1318, 201] width 30 height 18
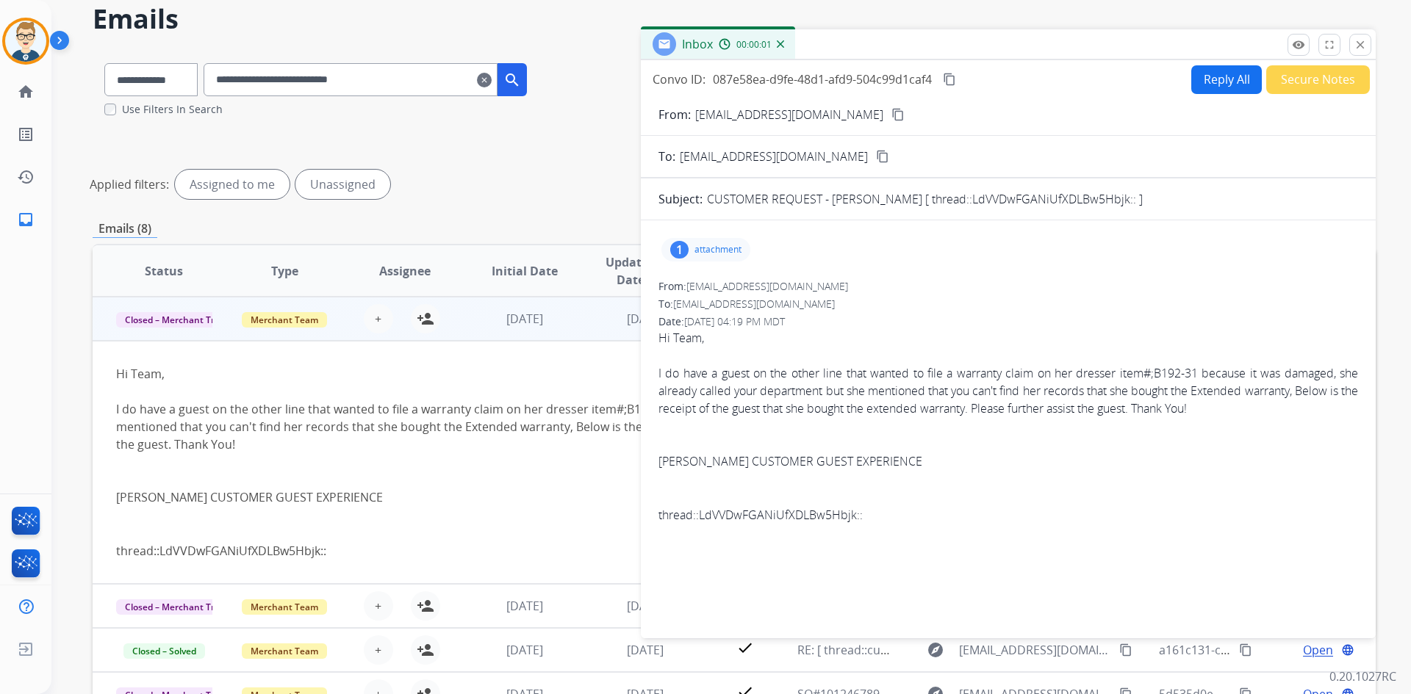
scroll to position [32, 0]
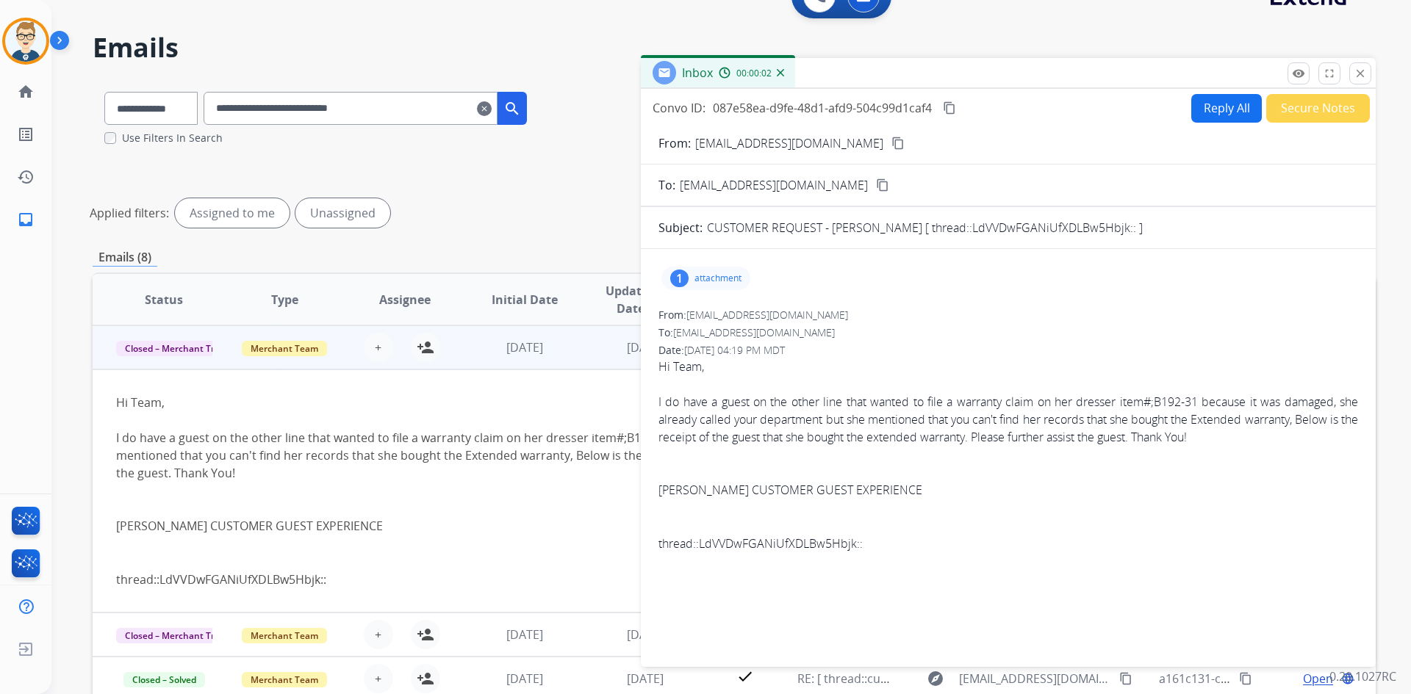
click at [716, 273] on p "attachment" at bounding box center [717, 279] width 47 height 12
click at [1359, 71] on mat-icon "close" at bounding box center [1360, 73] width 13 height 13
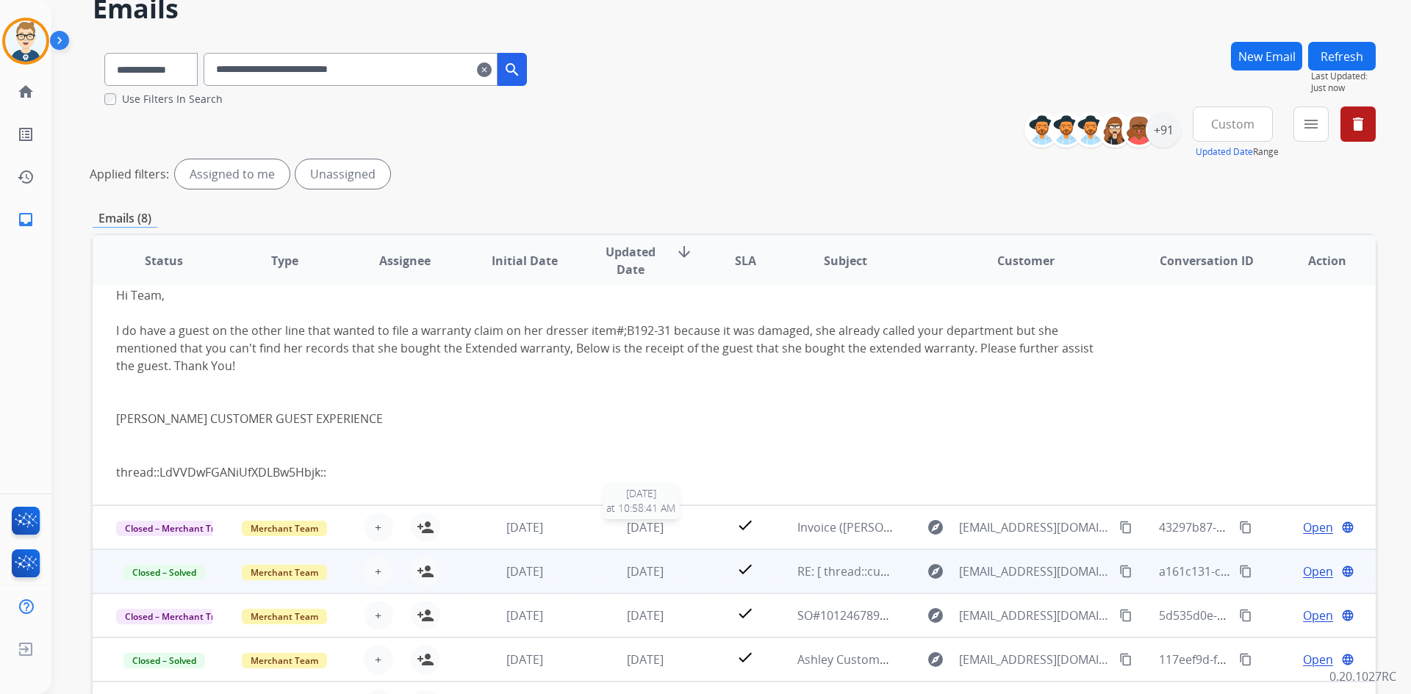
scroll to position [105, 0]
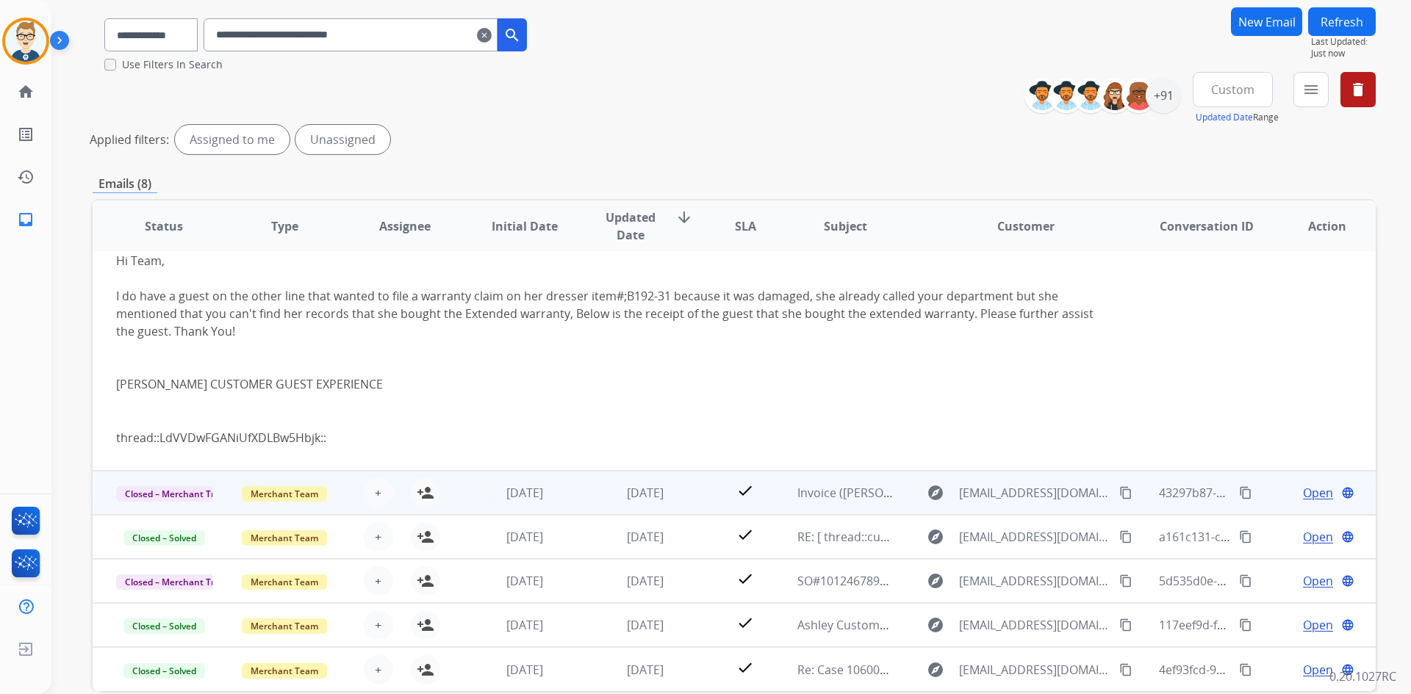
click at [702, 487] on td "check" at bounding box center [734, 493] width 80 height 44
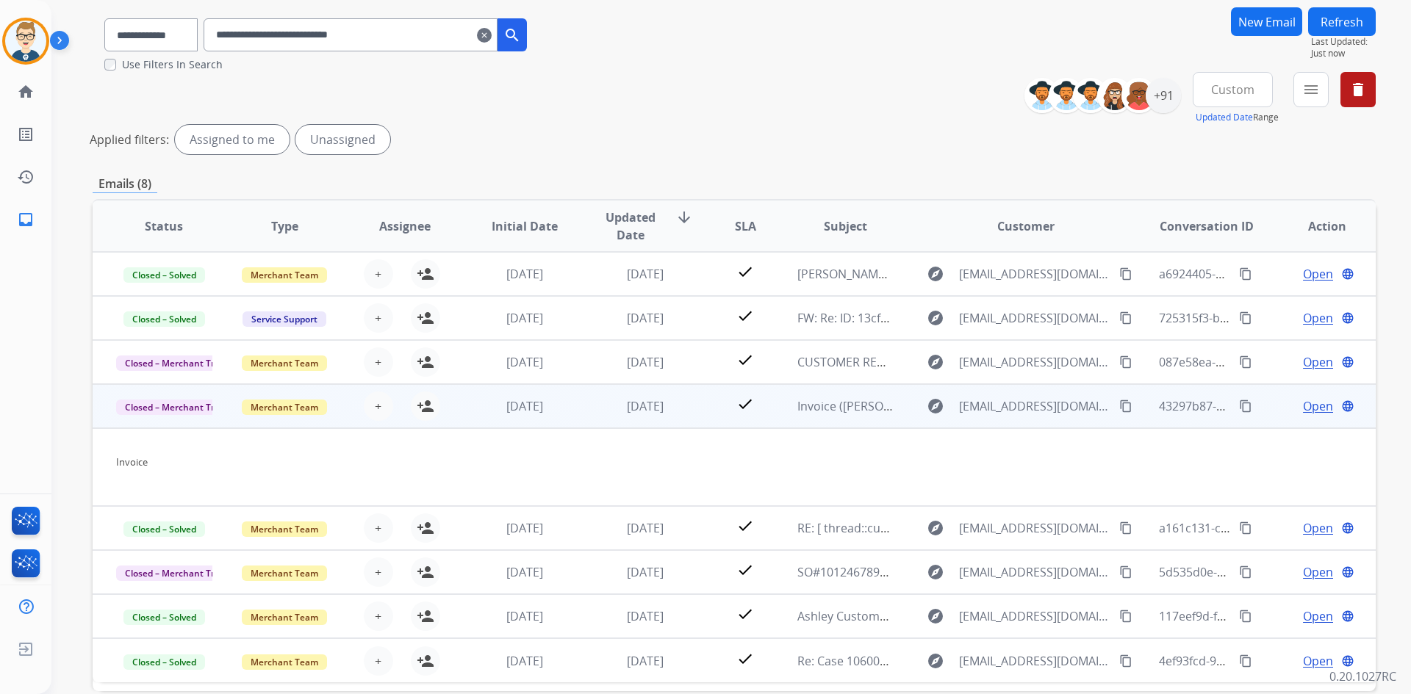
click at [1304, 406] on span "Open" at bounding box center [1318, 407] width 30 height 18
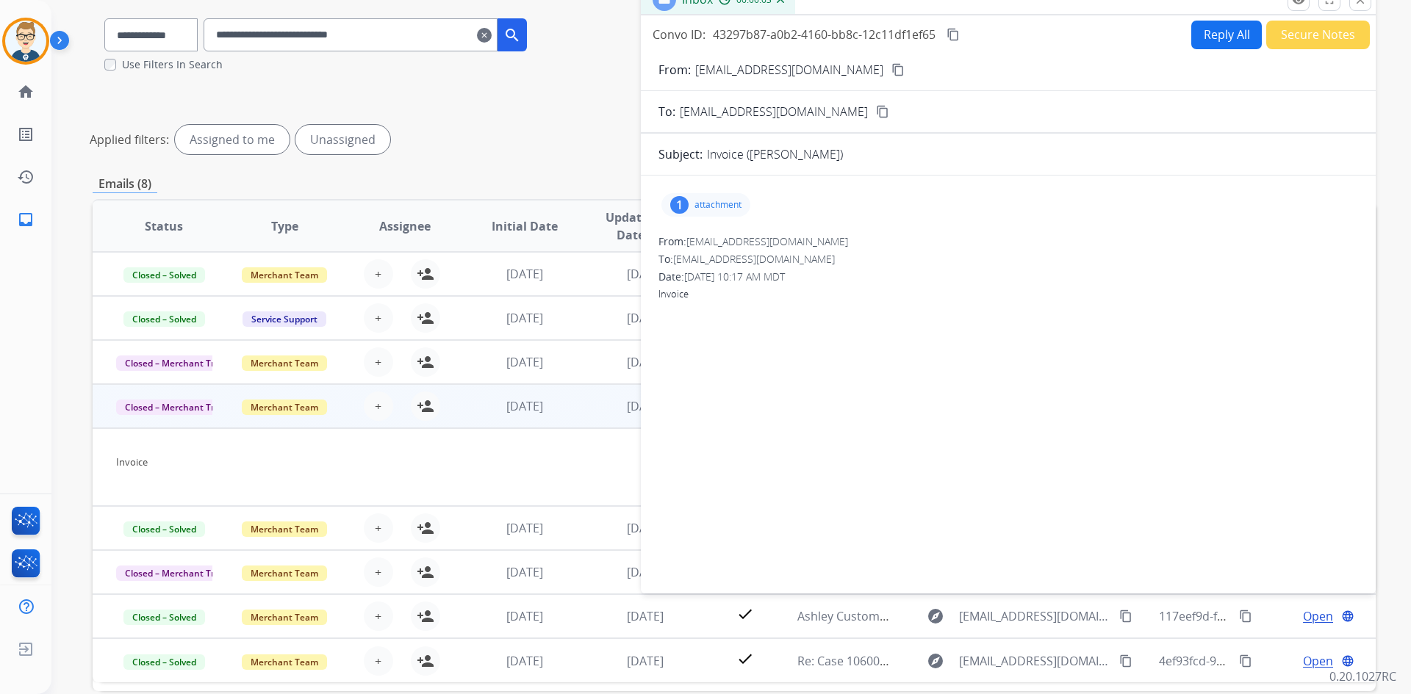
click at [1365, 3] on mat-icon "close" at bounding box center [1360, -1] width 13 height 13
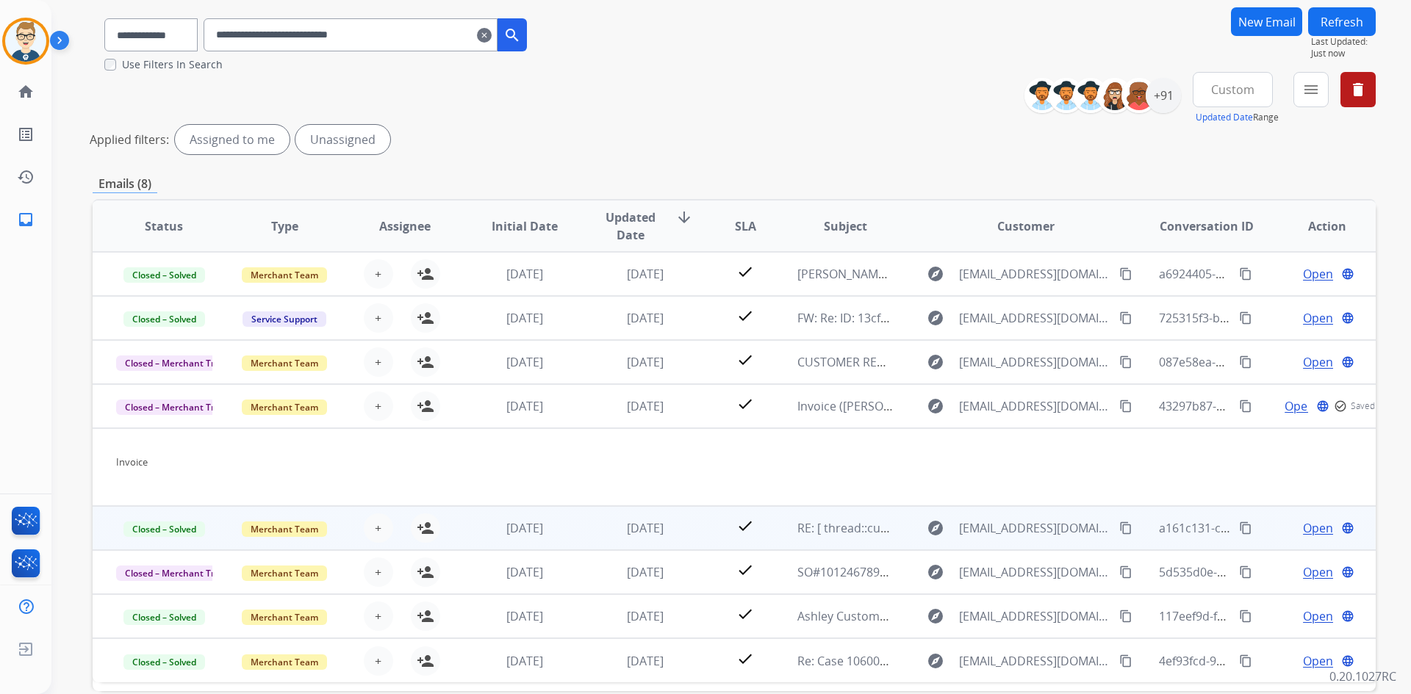
click at [694, 530] on td "check" at bounding box center [734, 528] width 80 height 44
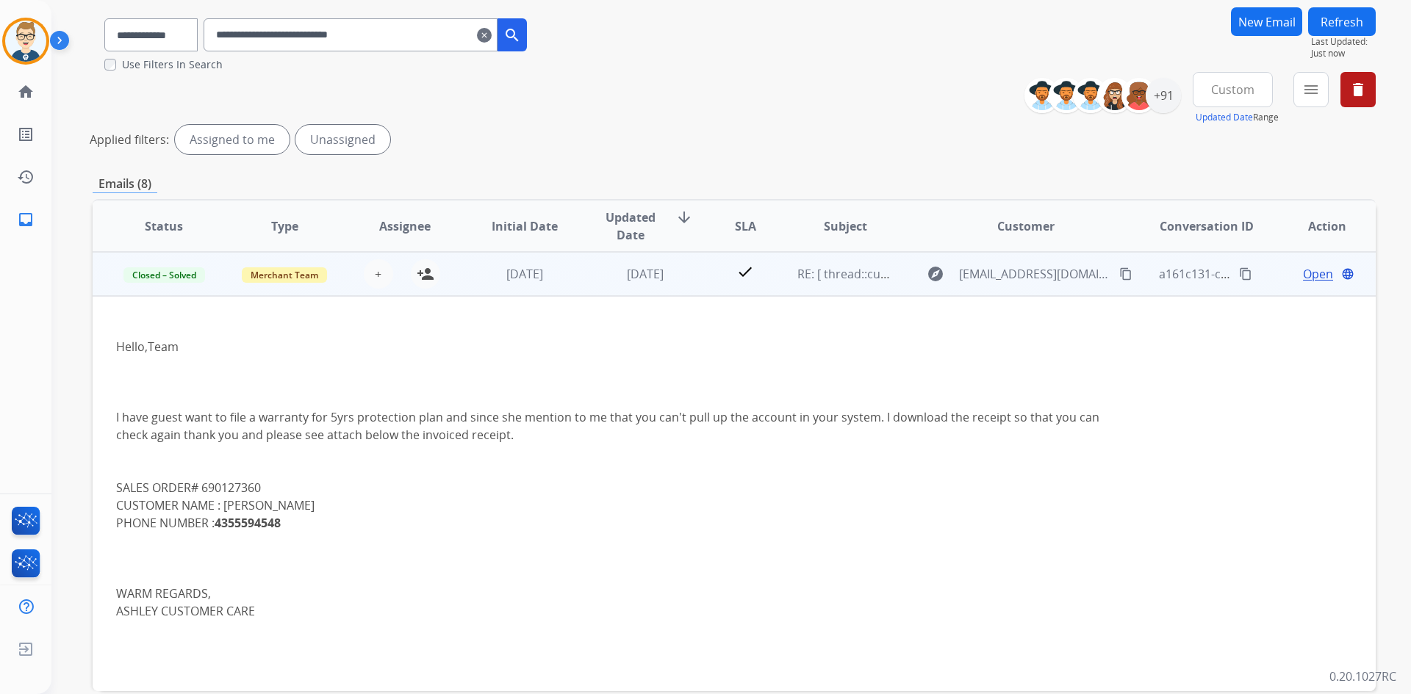
scroll to position [369, 0]
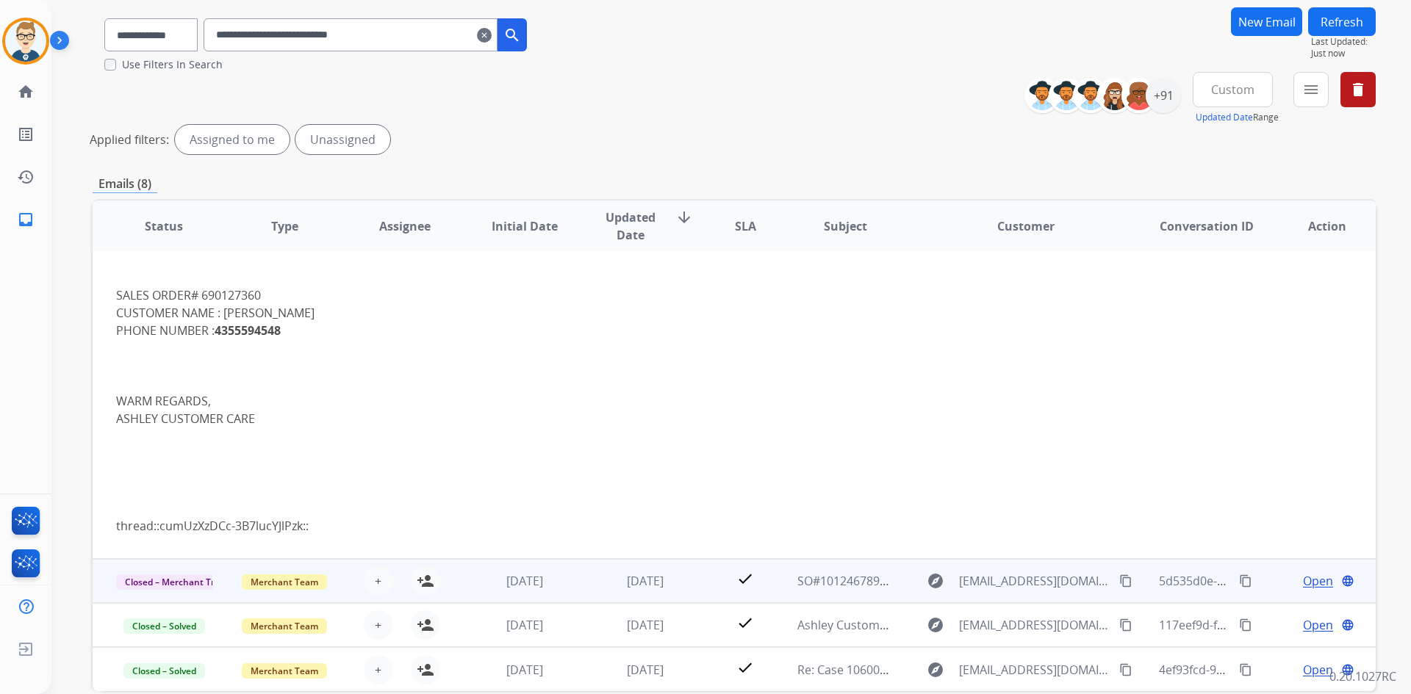
click at [706, 572] on td "check" at bounding box center [734, 581] width 80 height 44
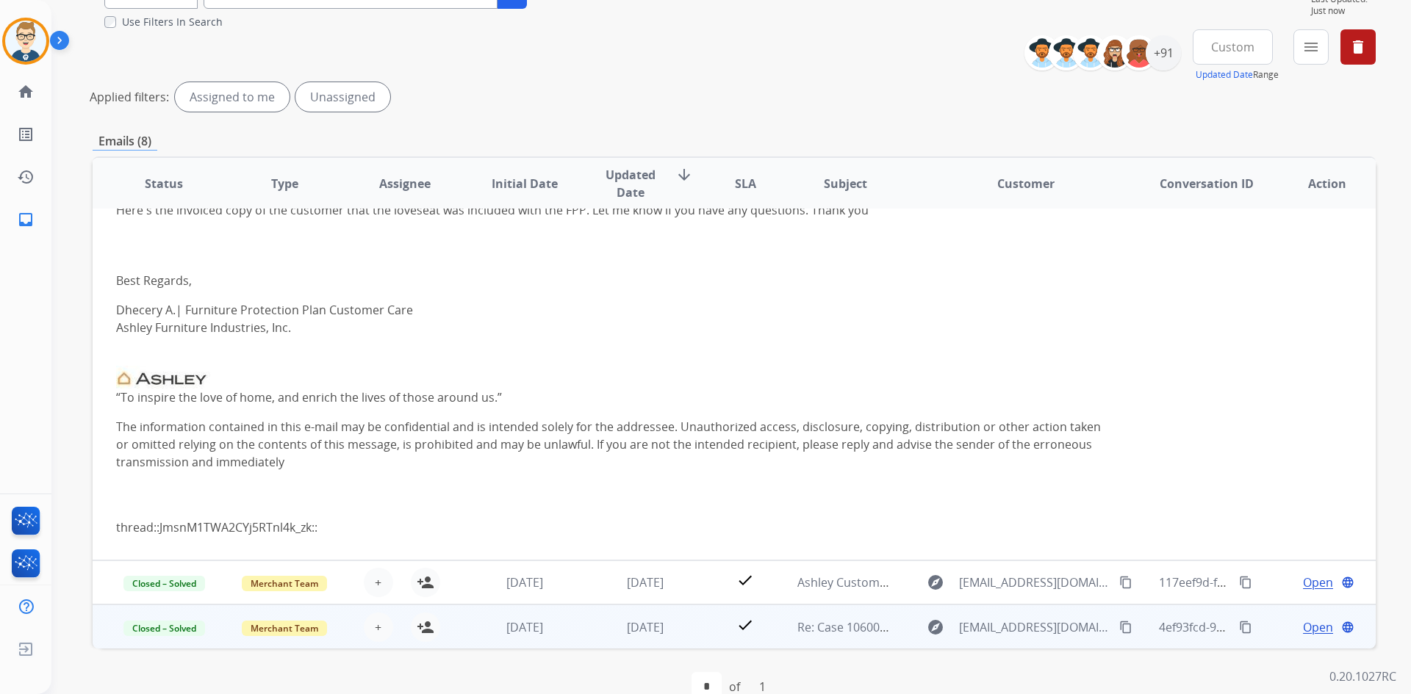
scroll to position [179, 0]
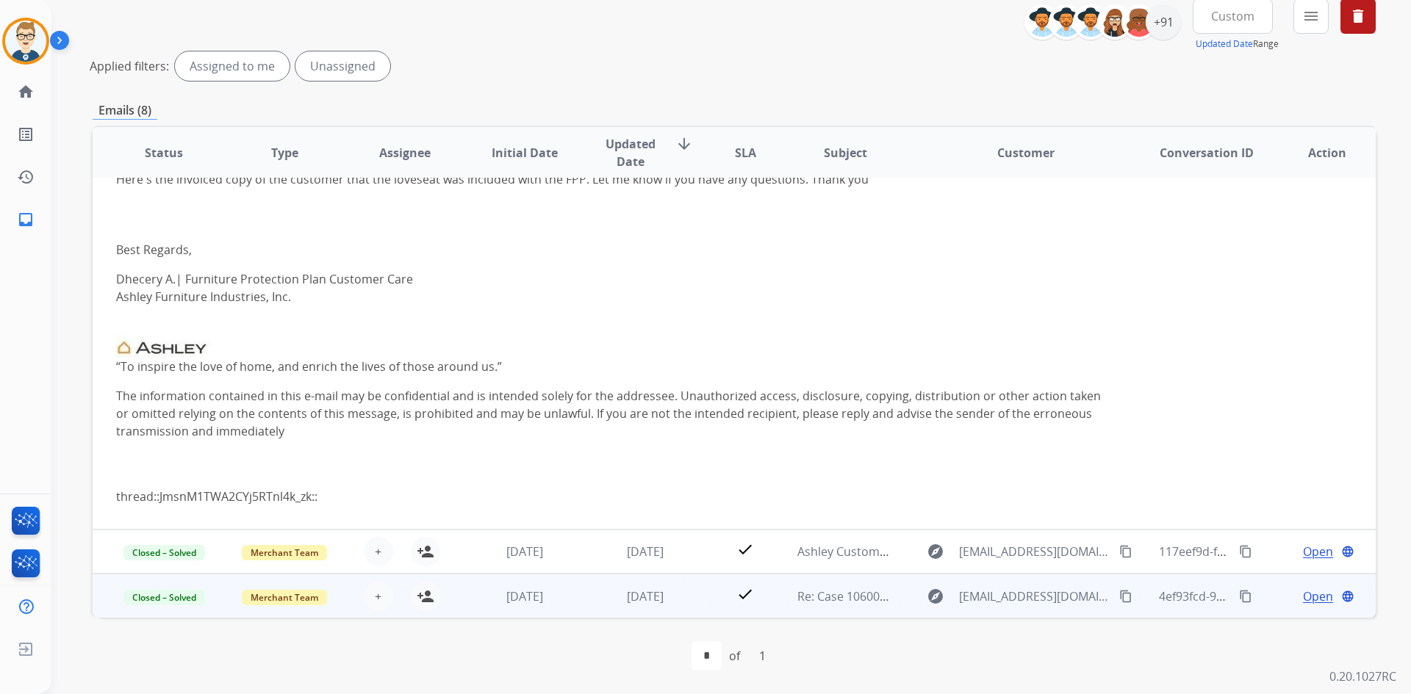
click at [700, 562] on td "check" at bounding box center [734, 552] width 80 height 44
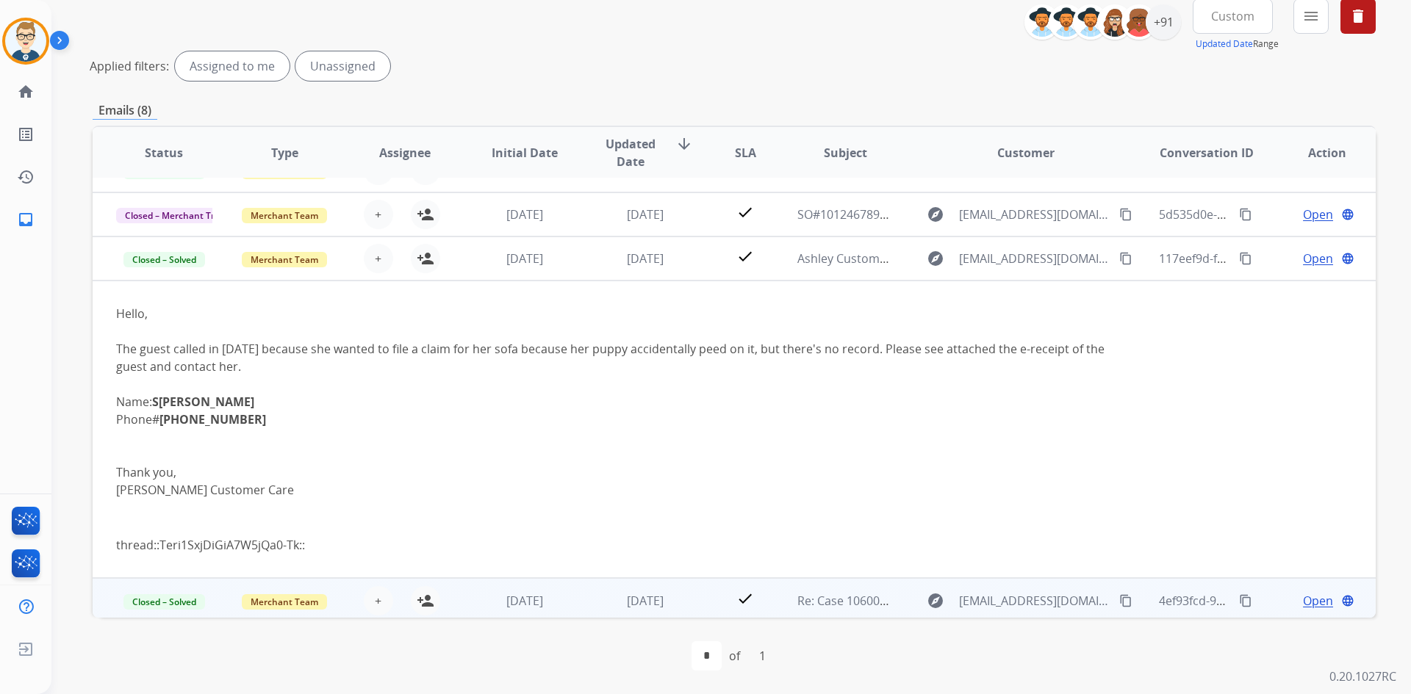
scroll to position [211, 0]
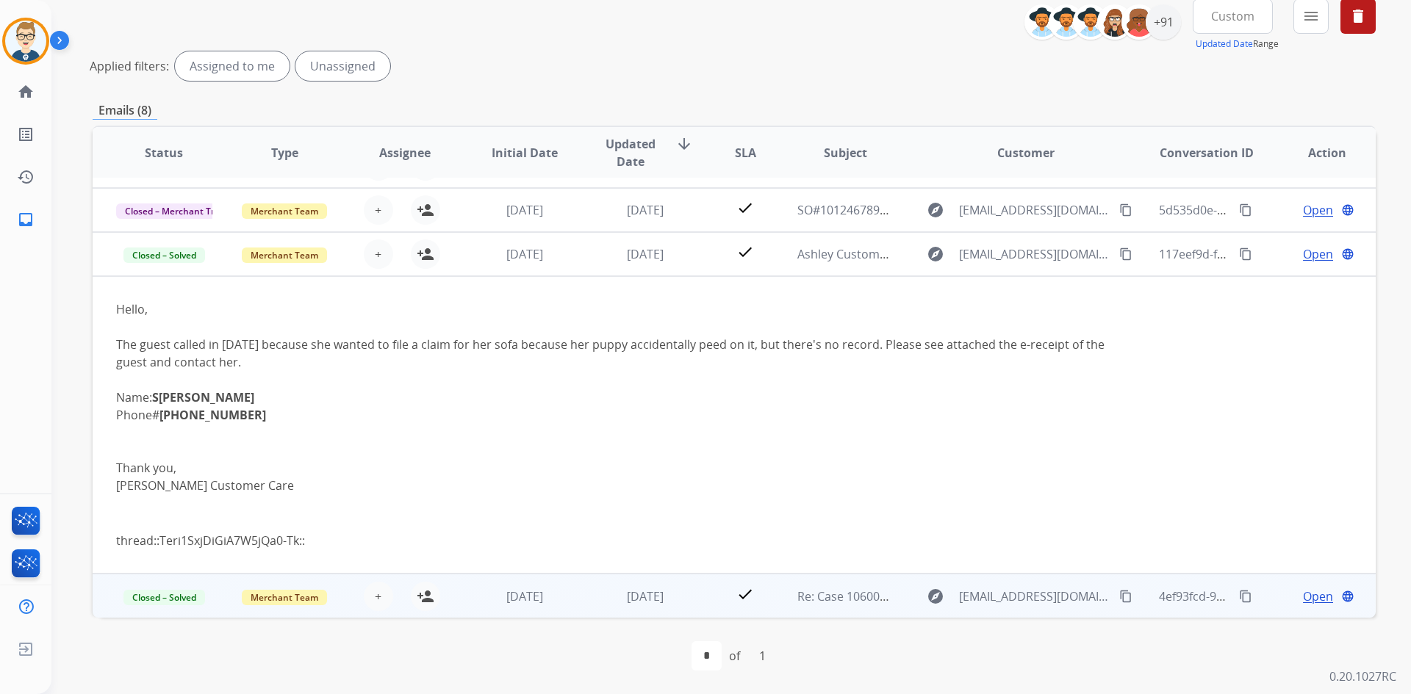
click at [702, 591] on td "check" at bounding box center [734, 596] width 80 height 44
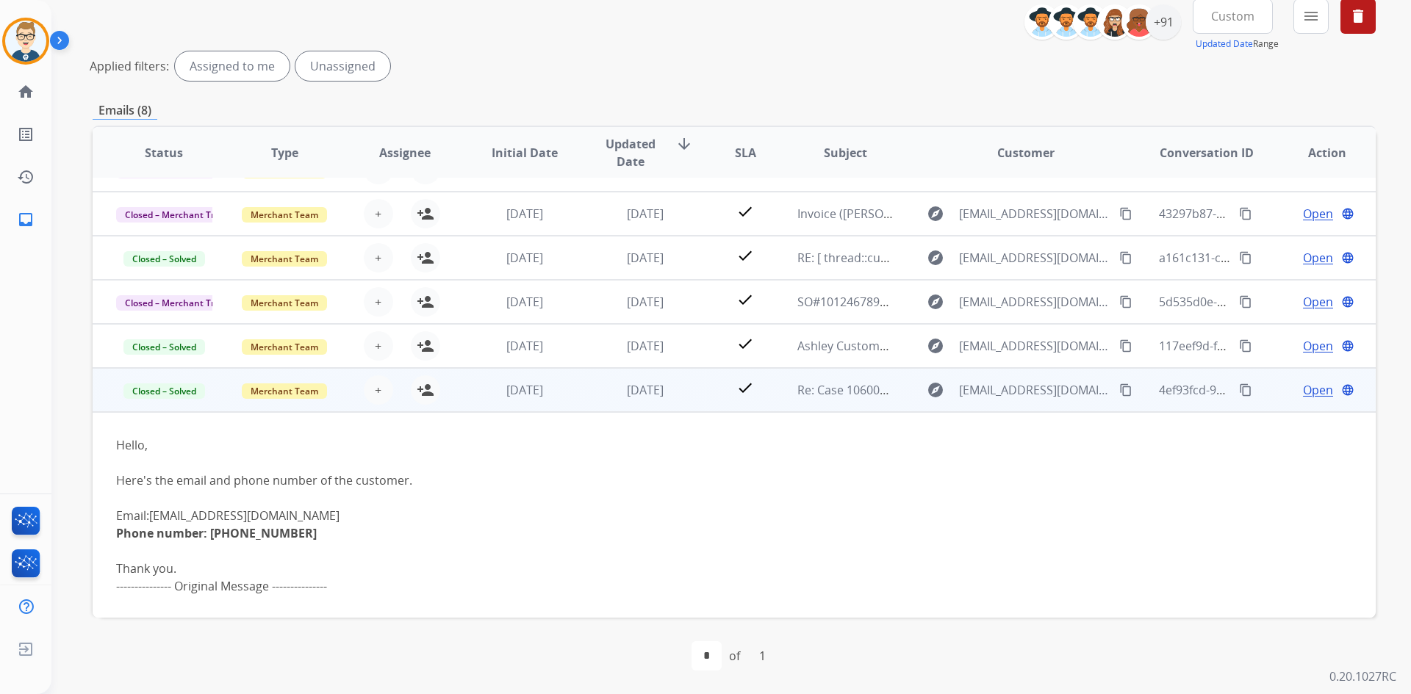
scroll to position [120, 0]
click at [1311, 387] on span "Open" at bounding box center [1318, 390] width 30 height 18
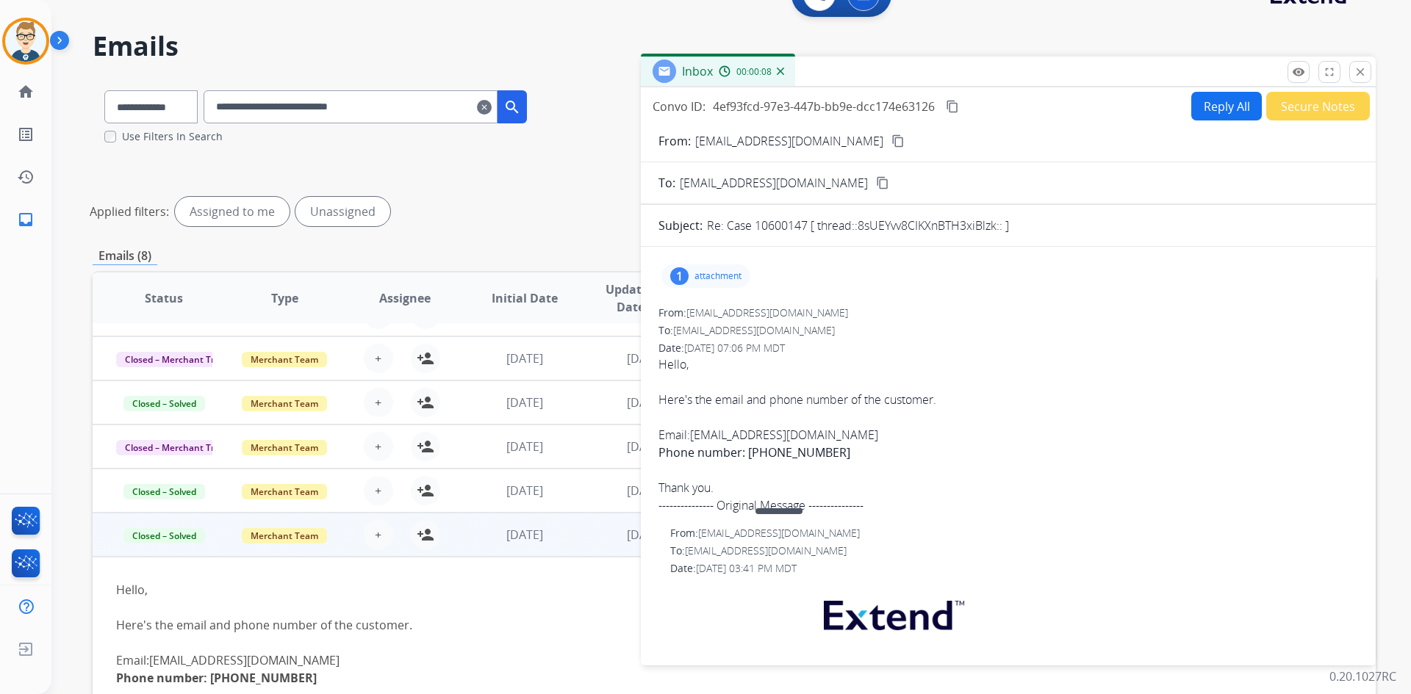
scroll to position [0, 0]
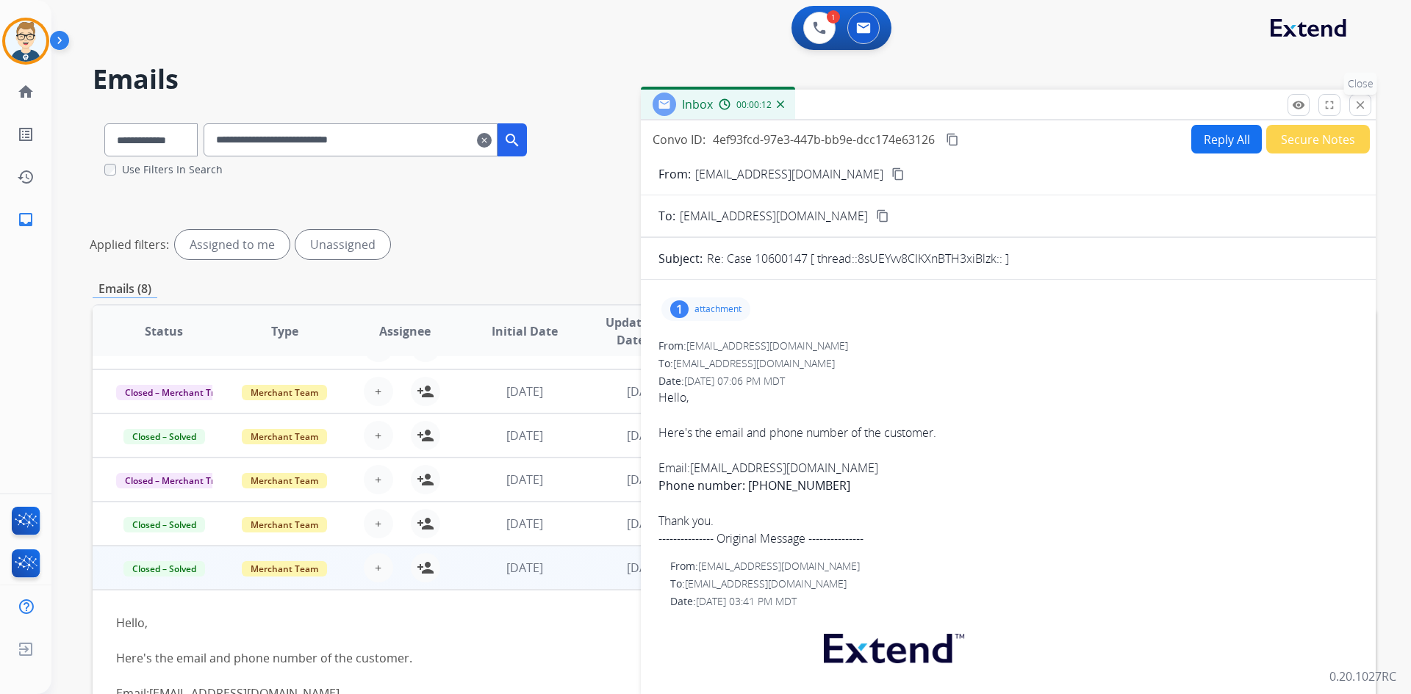
click at [1366, 104] on mat-icon "close" at bounding box center [1360, 104] width 13 height 13
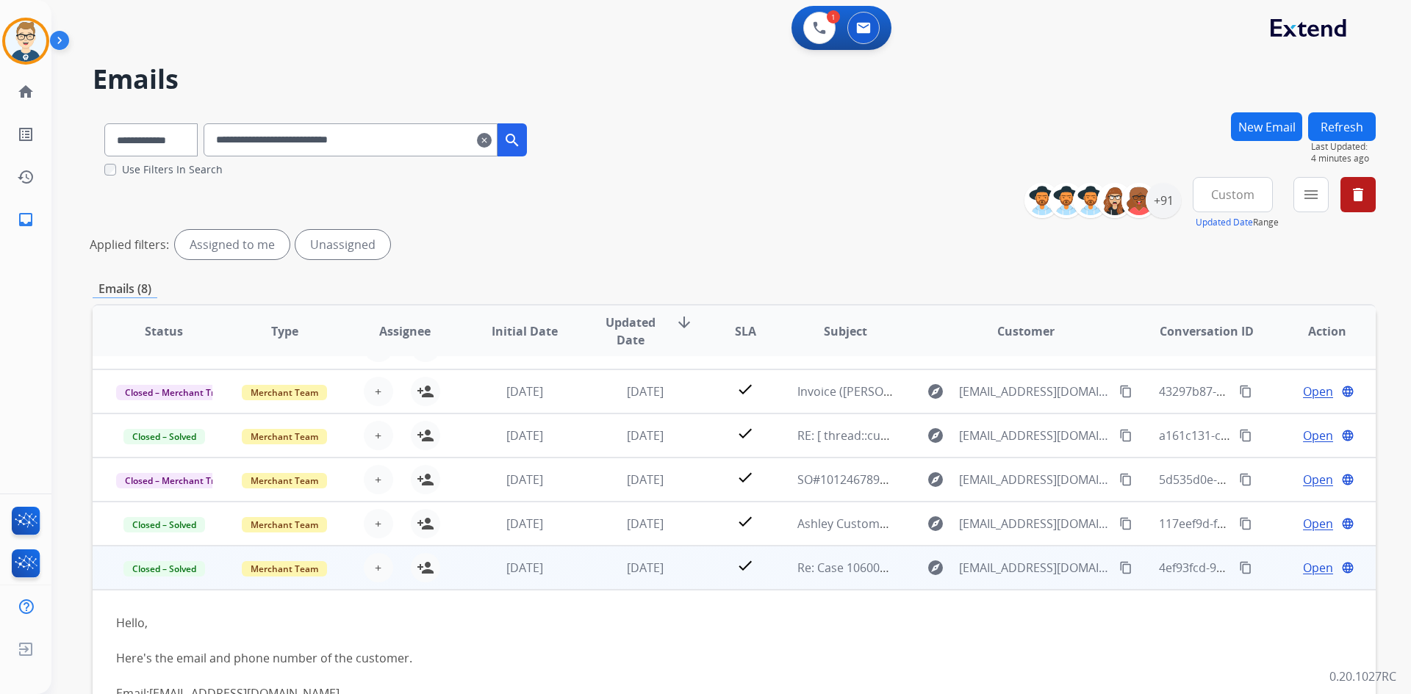
click at [705, 580] on td "check" at bounding box center [734, 568] width 80 height 44
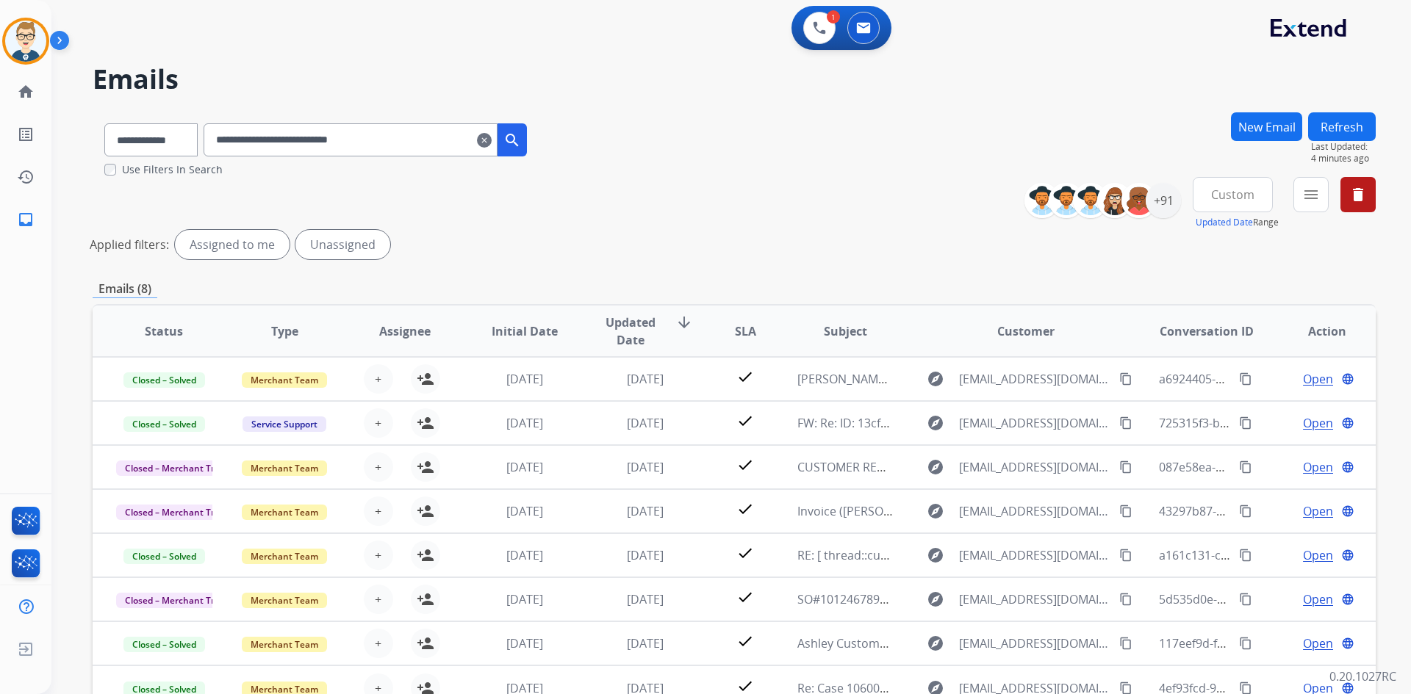
click at [1251, 197] on button "Custom" at bounding box center [1233, 194] width 80 height 35
click at [1209, 245] on div "Custom" at bounding box center [1227, 248] width 81 height 22
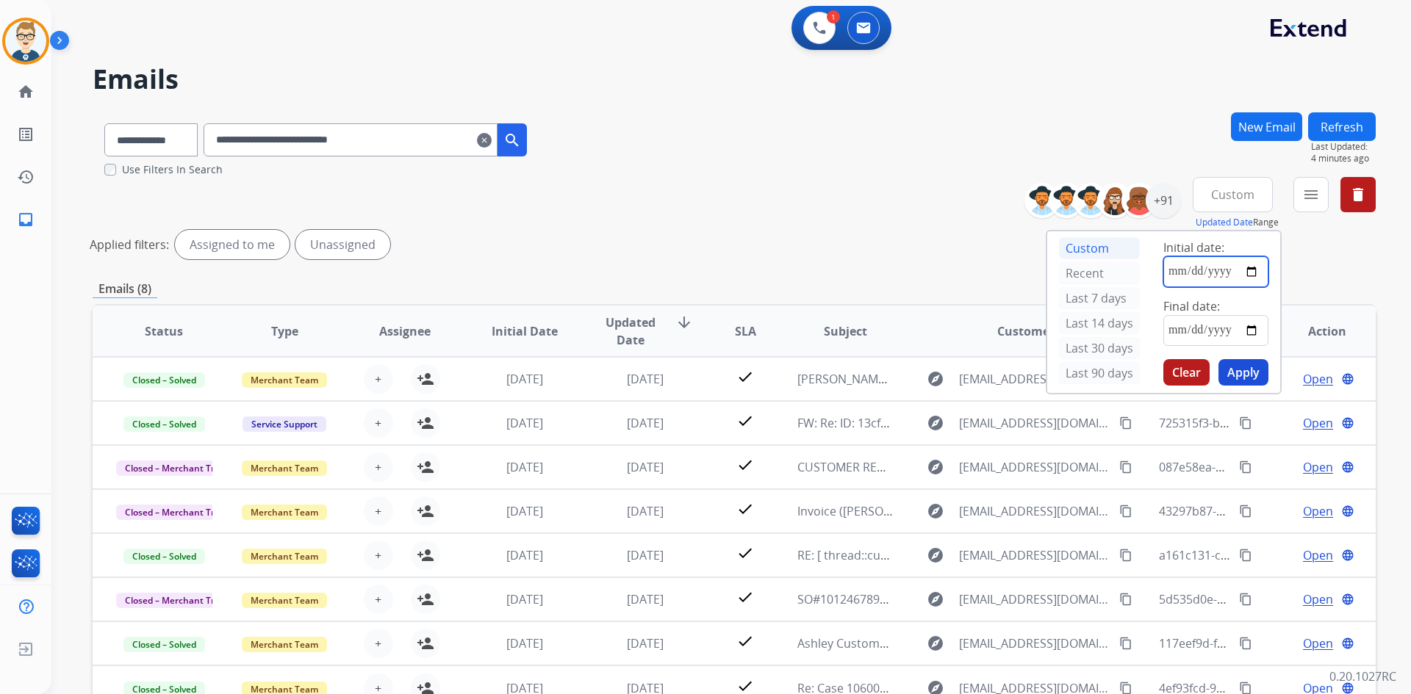
click at [1215, 274] on input "date" at bounding box center [1215, 271] width 105 height 31
click at [1254, 267] on input "date" at bounding box center [1215, 271] width 105 height 31
type input "**********"
click at [1255, 328] on input "date" at bounding box center [1215, 330] width 105 height 31
type input "**********"
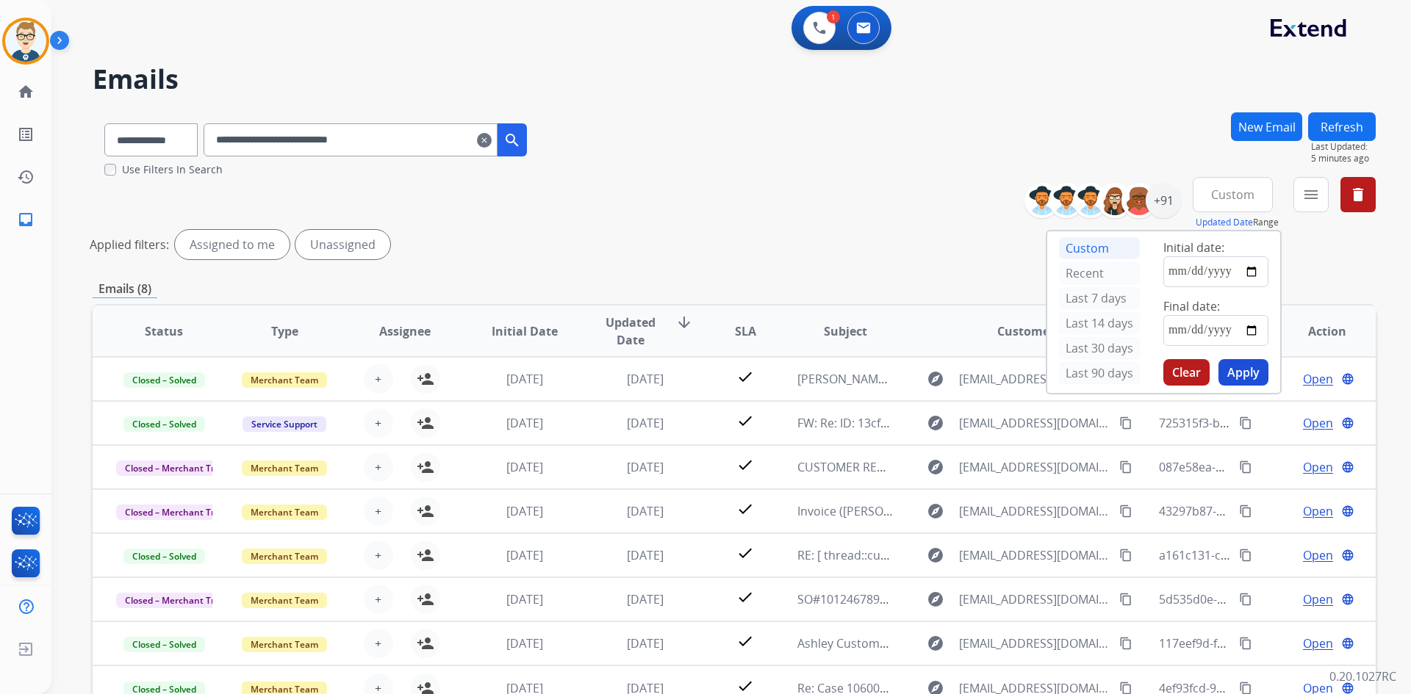
click at [1245, 375] on button "Apply" at bounding box center [1243, 372] width 50 height 26
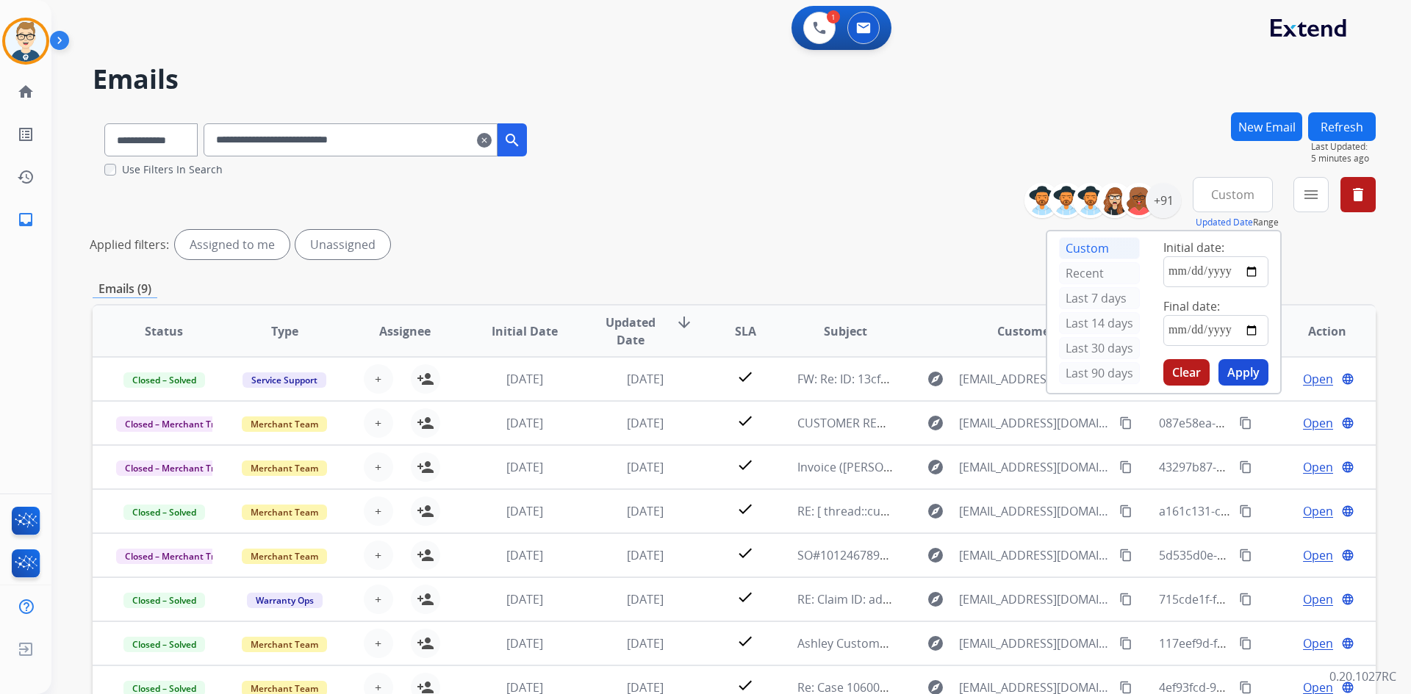
click at [676, 225] on div "**********" at bounding box center [734, 221] width 1283 height 88
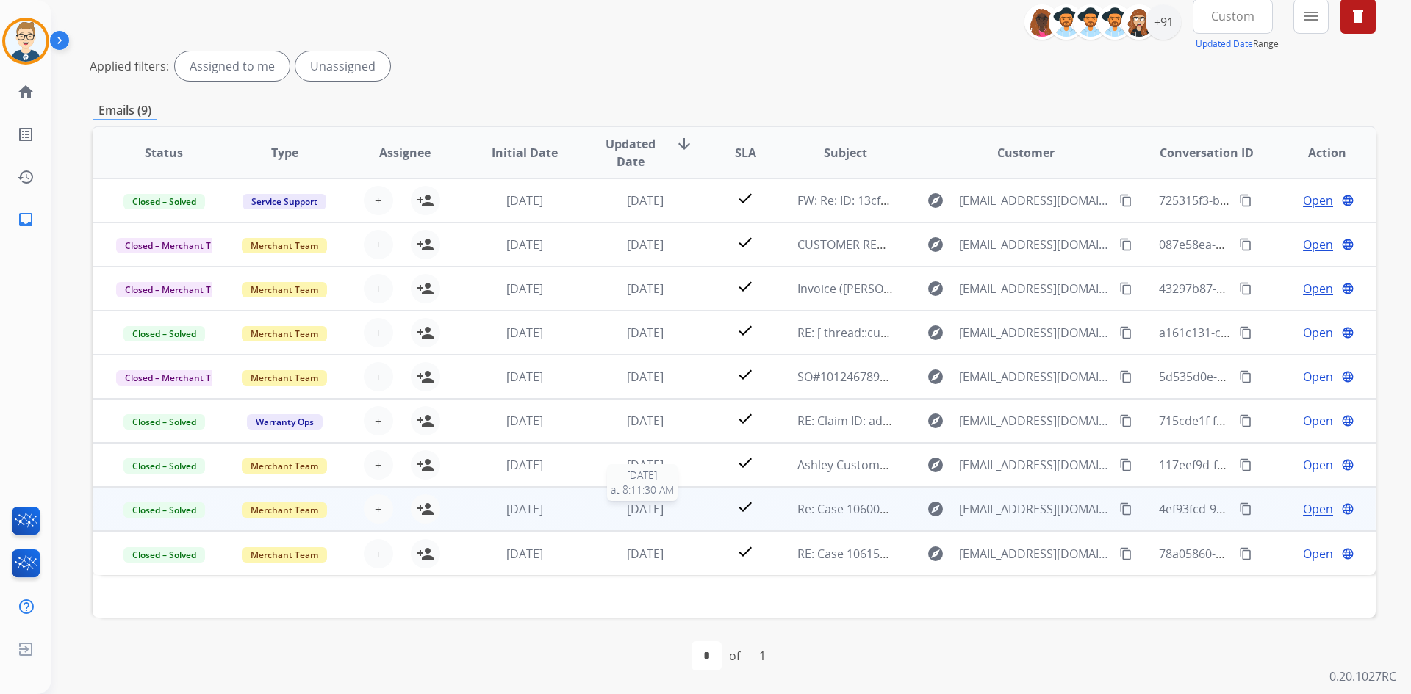
scroll to position [105, 0]
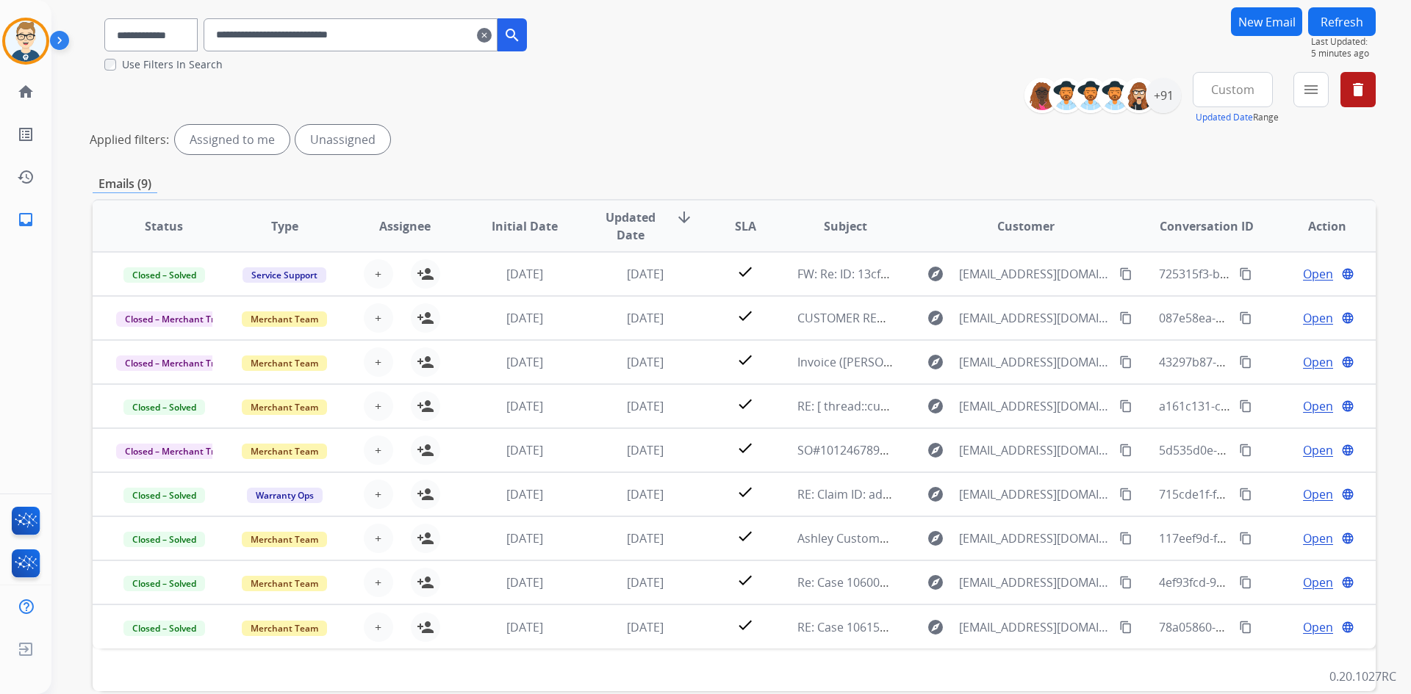
drag, startPoint x: 428, startPoint y: 40, endPoint x: 0, endPoint y: 57, distance: 428.7
click at [0, 54] on div "**********" at bounding box center [705, 347] width 1411 height 694
paste input "text"
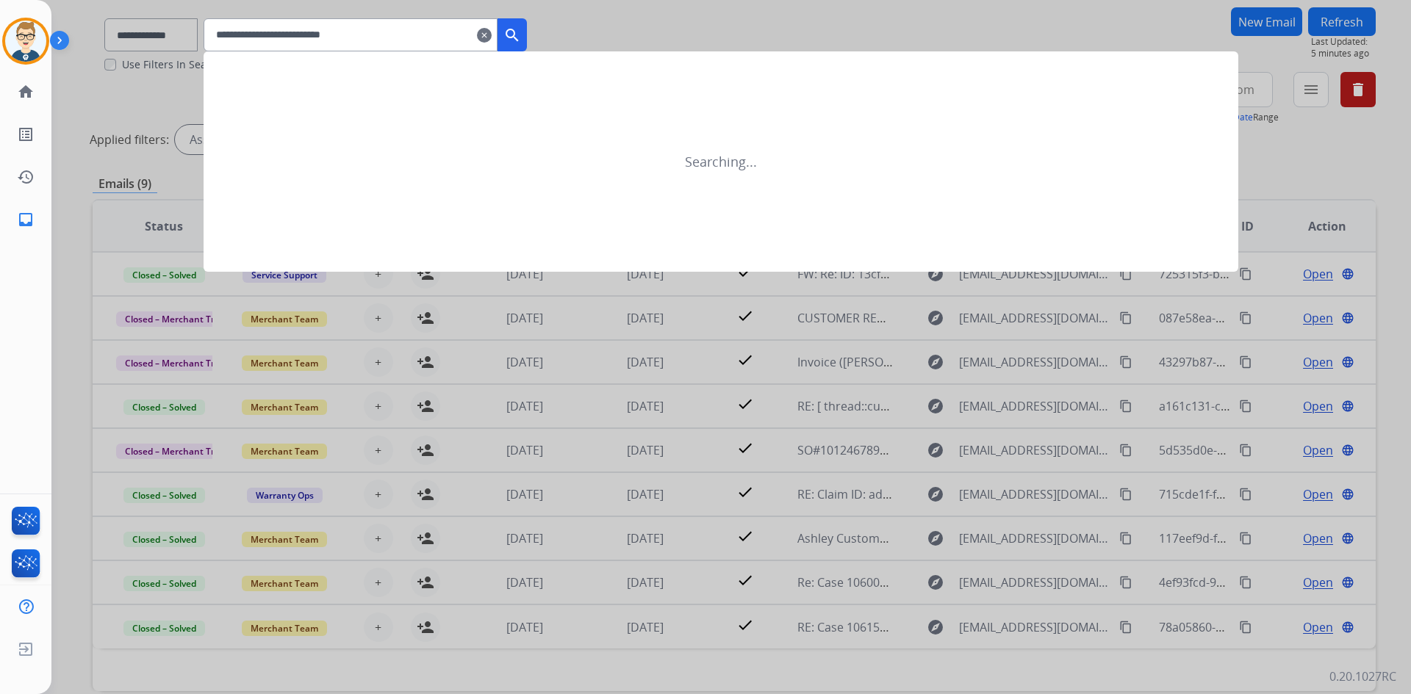
type input "**********"
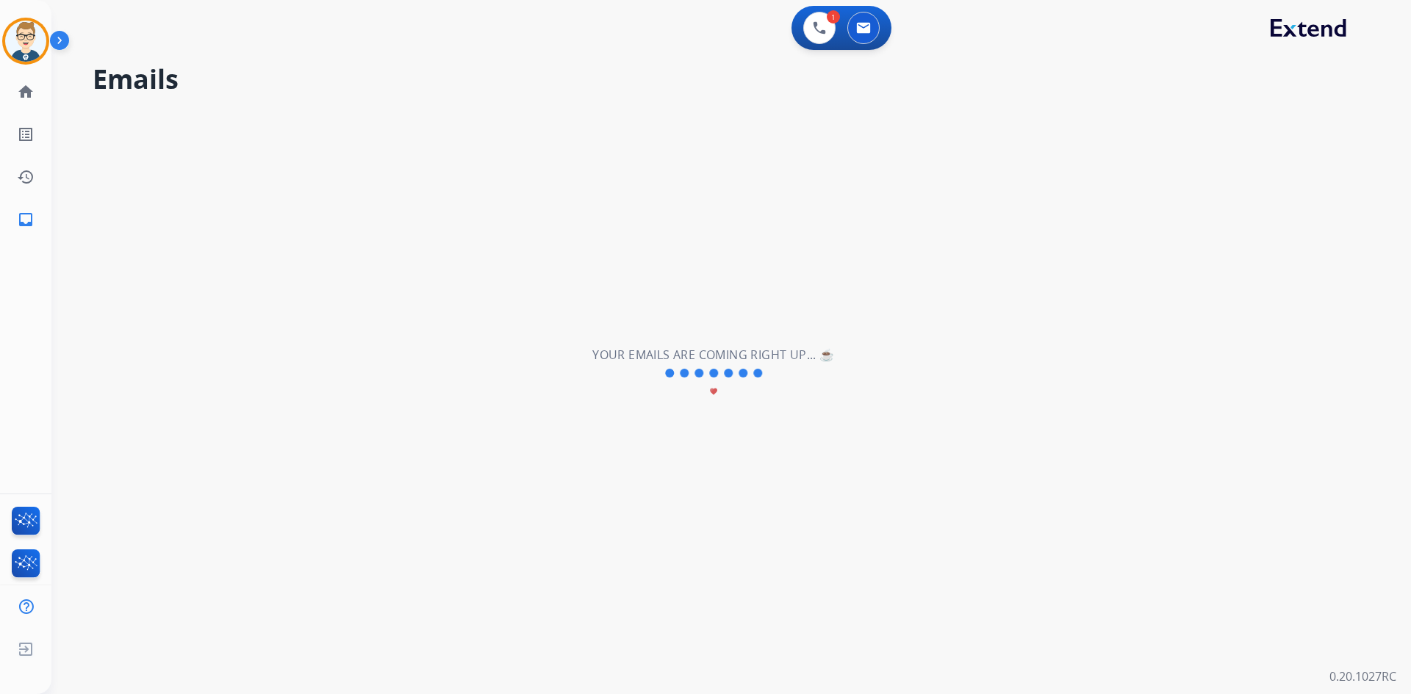
scroll to position [0, 0]
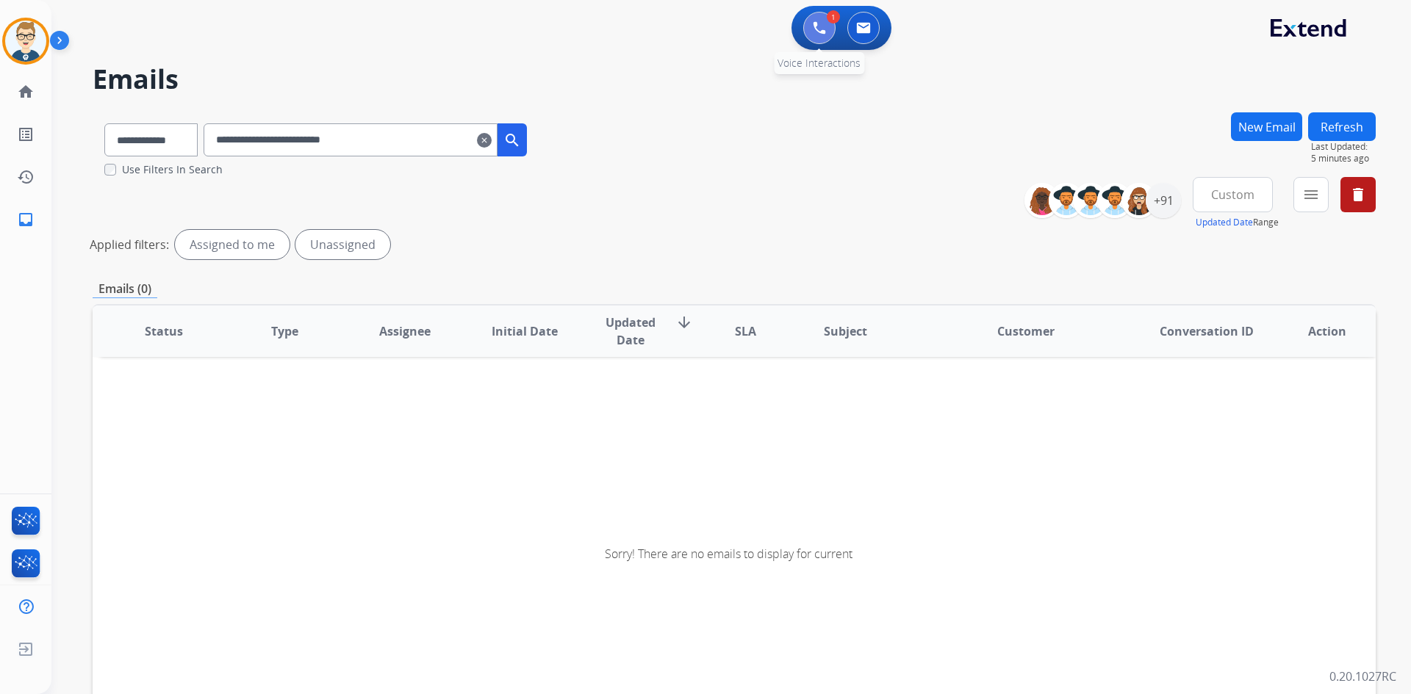
click at [822, 34] on img at bounding box center [819, 27] width 13 height 13
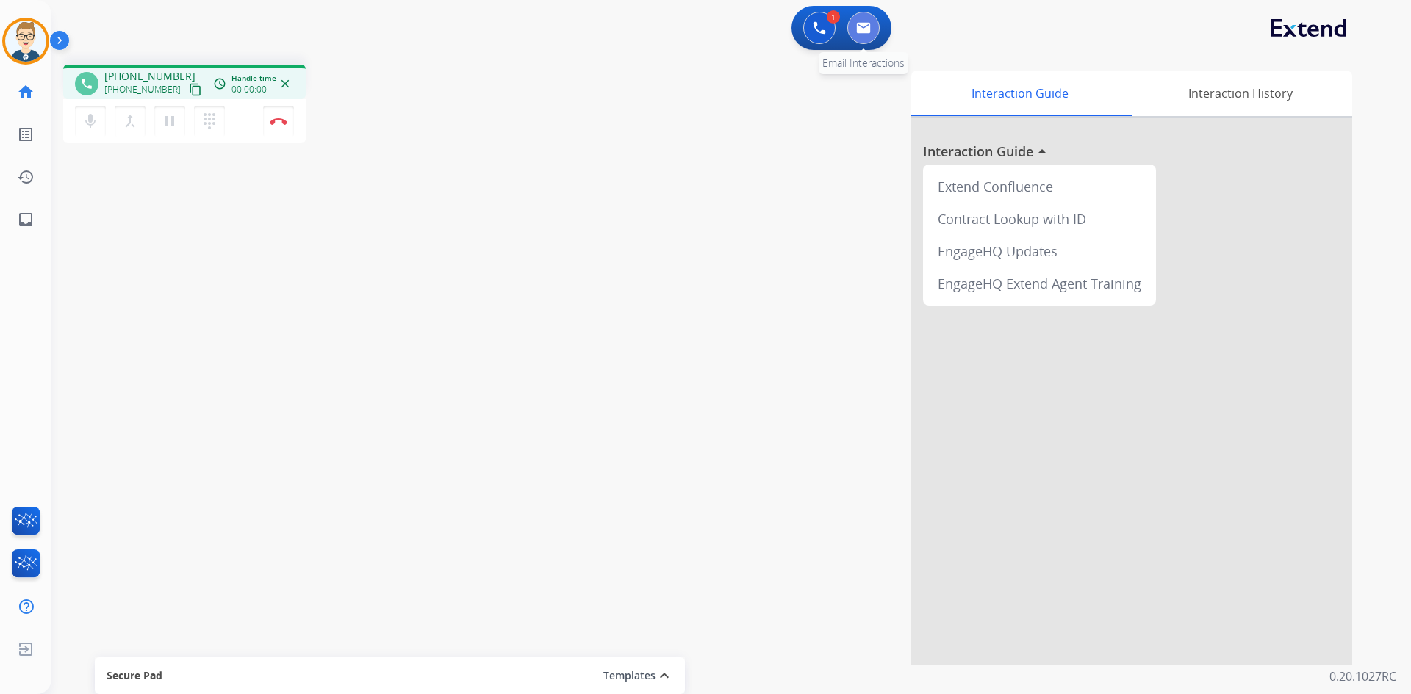
click at [858, 29] on img at bounding box center [863, 28] width 15 height 12
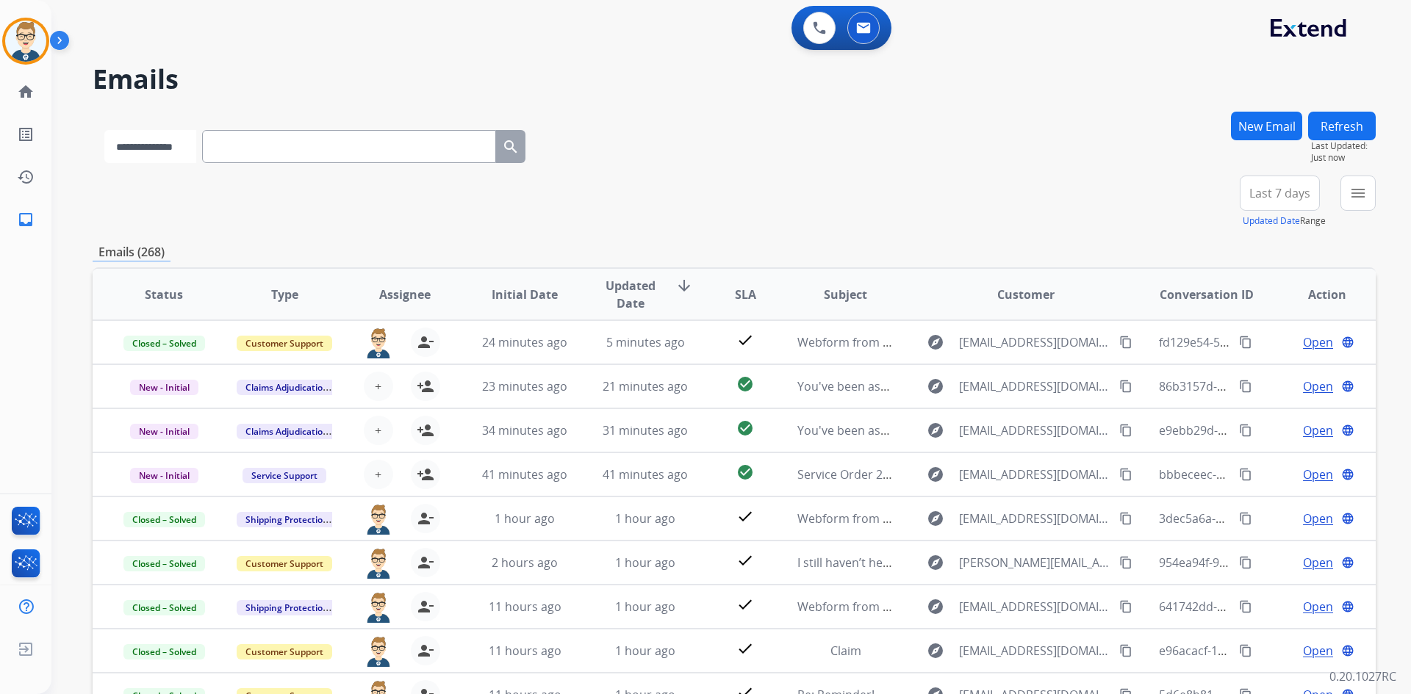
click at [165, 150] on select "**********" at bounding box center [150, 146] width 92 height 33
select select "**********"
click at [104, 130] on select "**********" at bounding box center [150, 146] width 92 height 33
click at [307, 143] on input "text" at bounding box center [351, 146] width 294 height 33
paste input "**********"
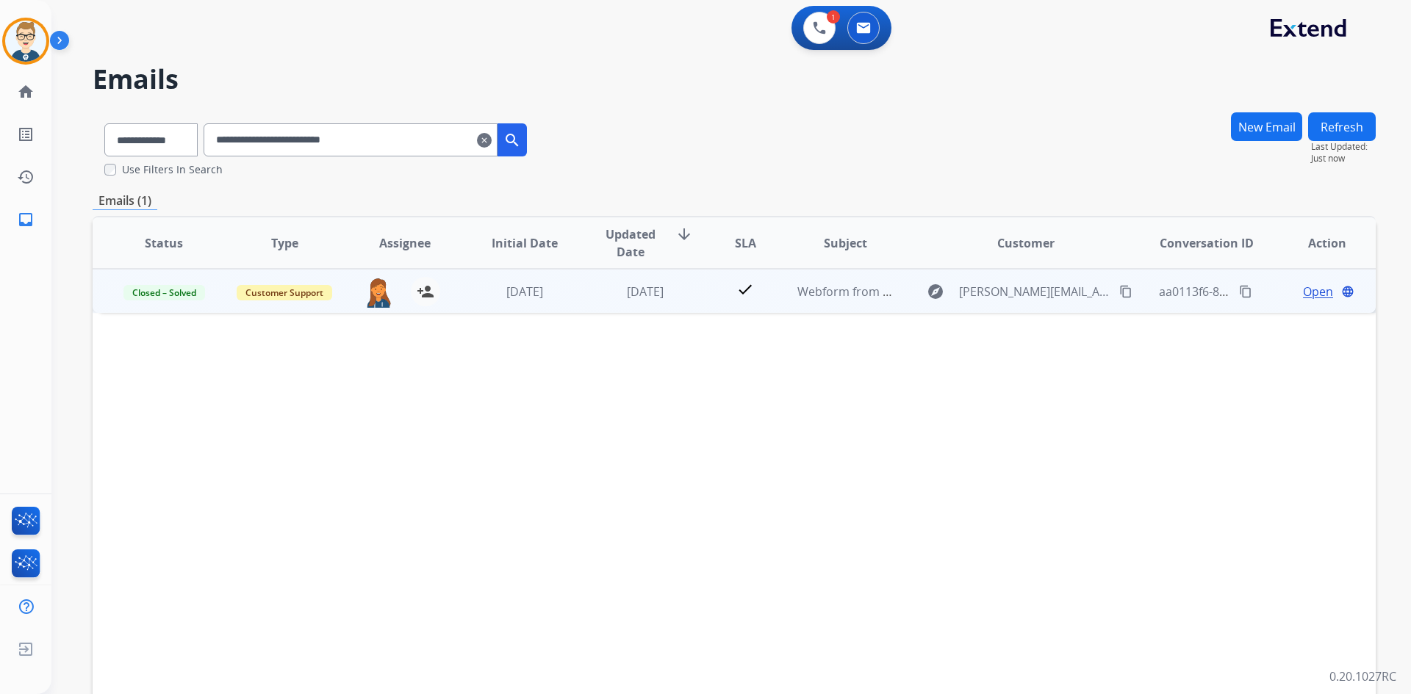
click at [695, 286] on td "check" at bounding box center [734, 291] width 80 height 44
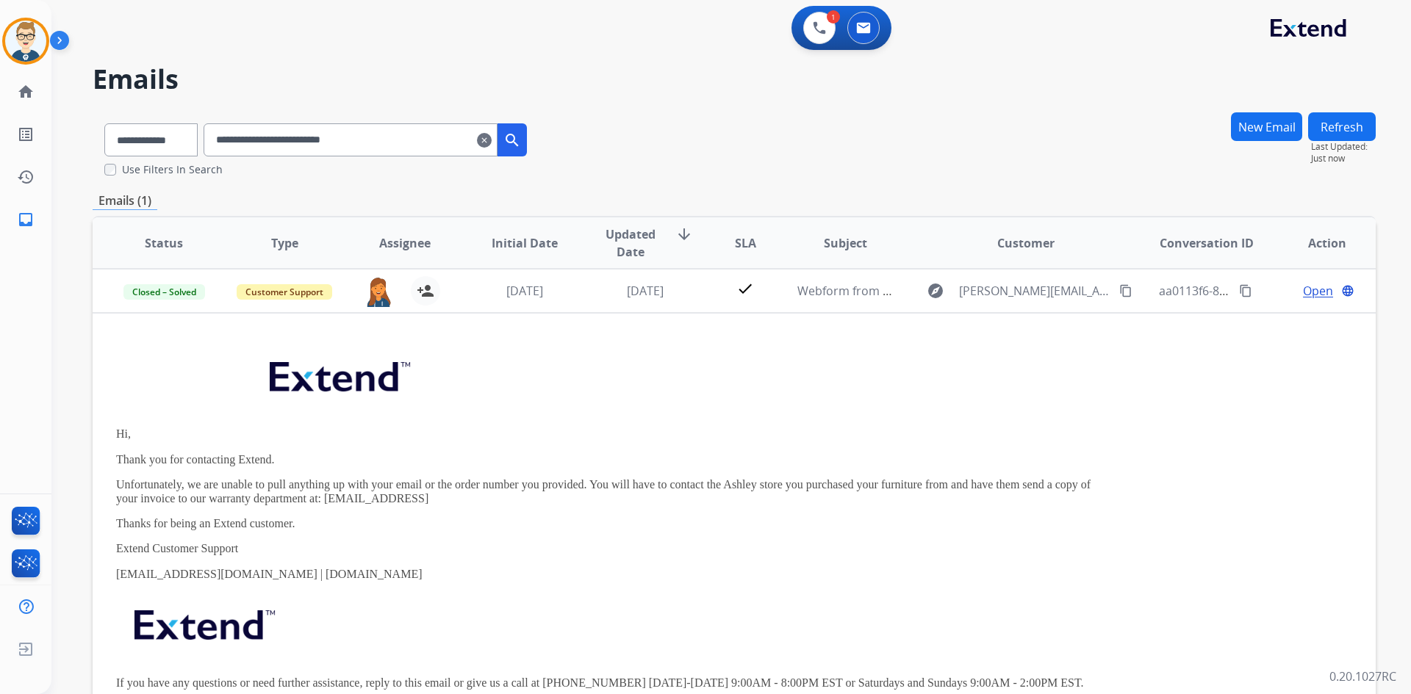
drag, startPoint x: 400, startPoint y: 143, endPoint x: 56, endPoint y: 140, distance: 344.6
click at [56, 140] on div "**********" at bounding box center [713, 400] width 1324 height 694
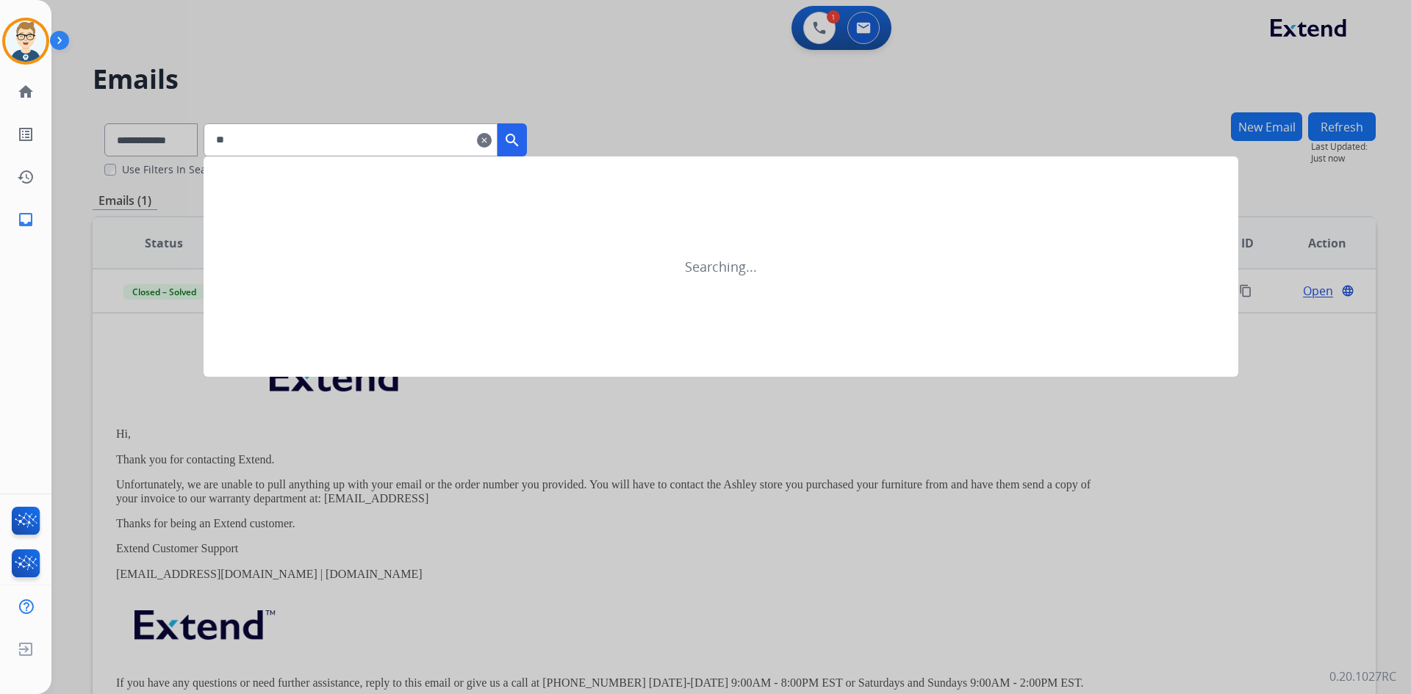
type input "*"
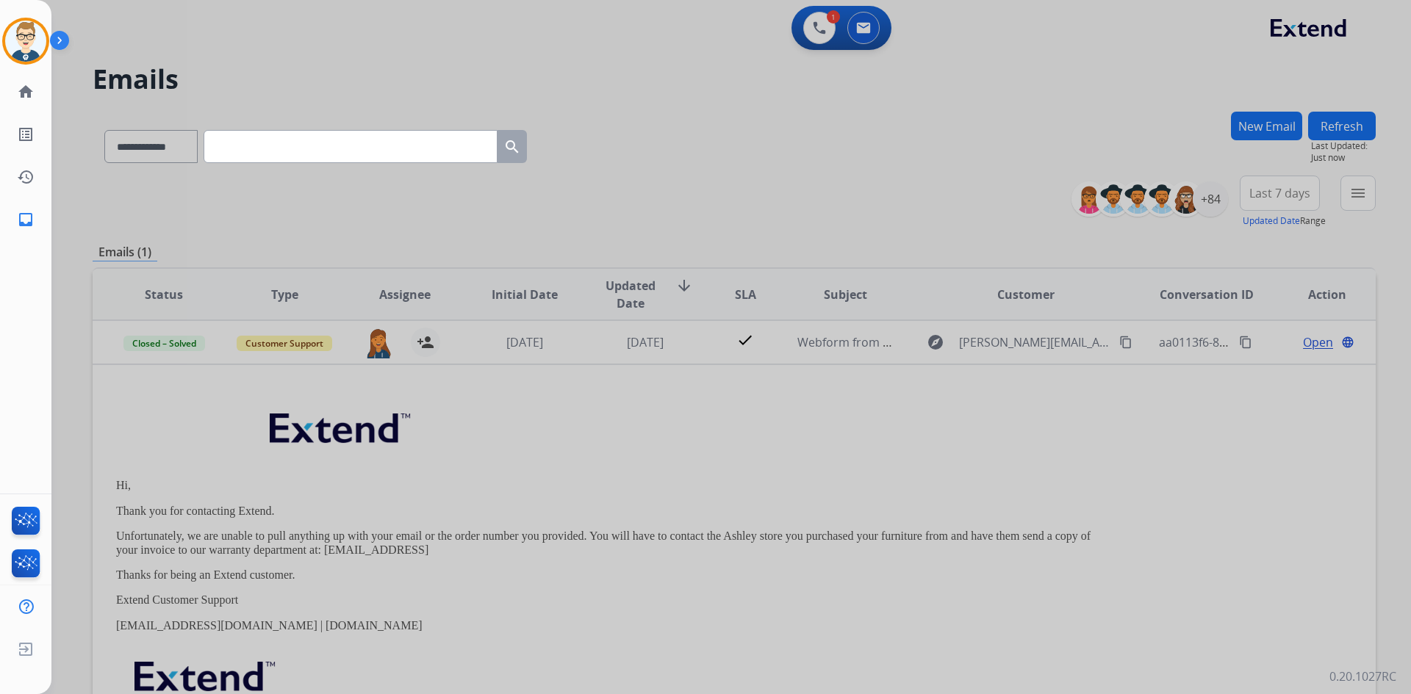
click at [138, 133] on div at bounding box center [705, 347] width 1411 height 694
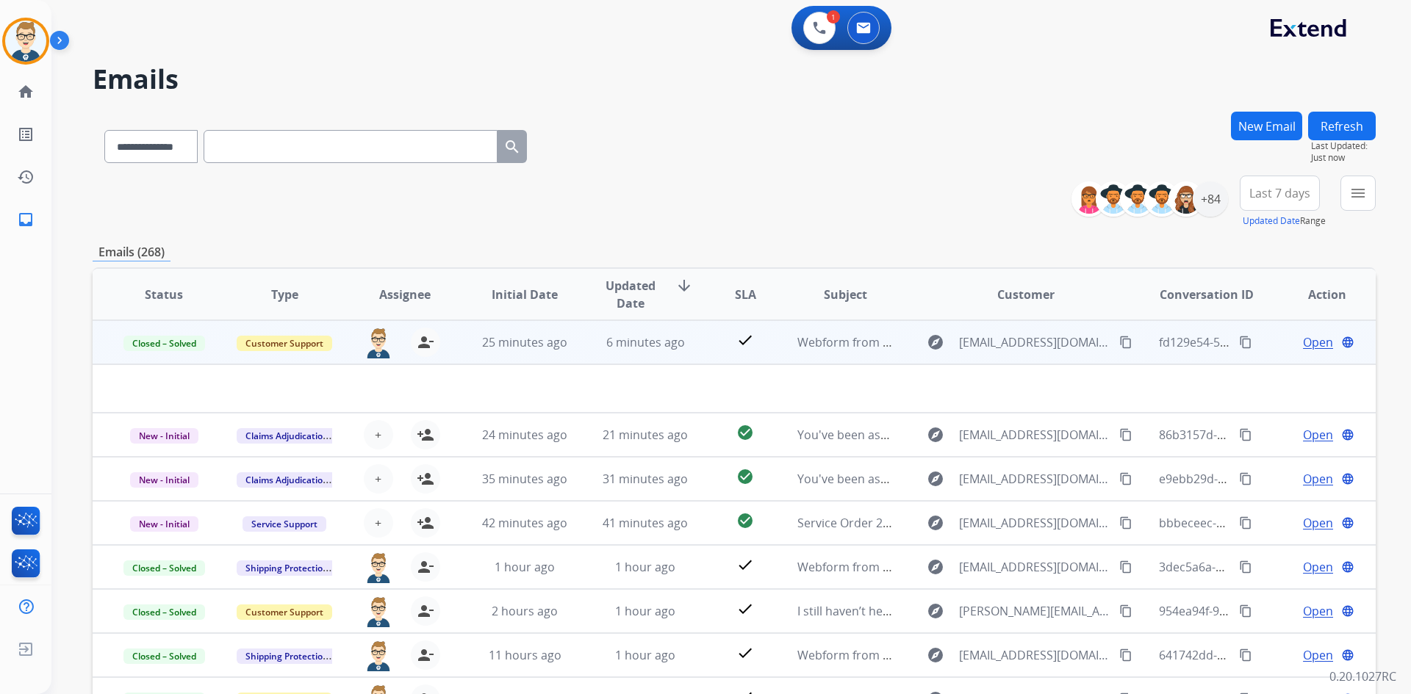
click at [695, 346] on td "check" at bounding box center [734, 342] width 80 height 44
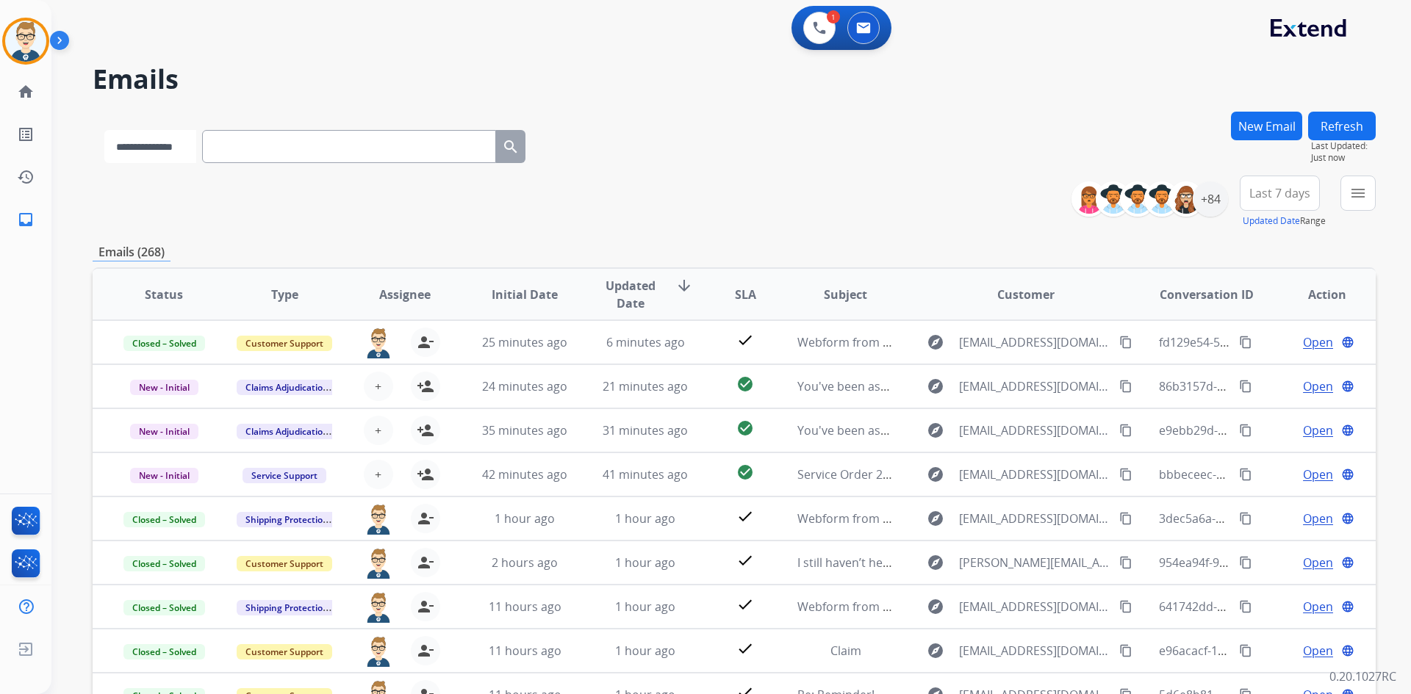
click at [151, 140] on select "**********" at bounding box center [150, 146] width 92 height 33
select select "*******"
click at [104, 130] on select "**********" at bounding box center [150, 146] width 92 height 33
click at [339, 149] on input "text" at bounding box center [351, 146] width 294 height 33
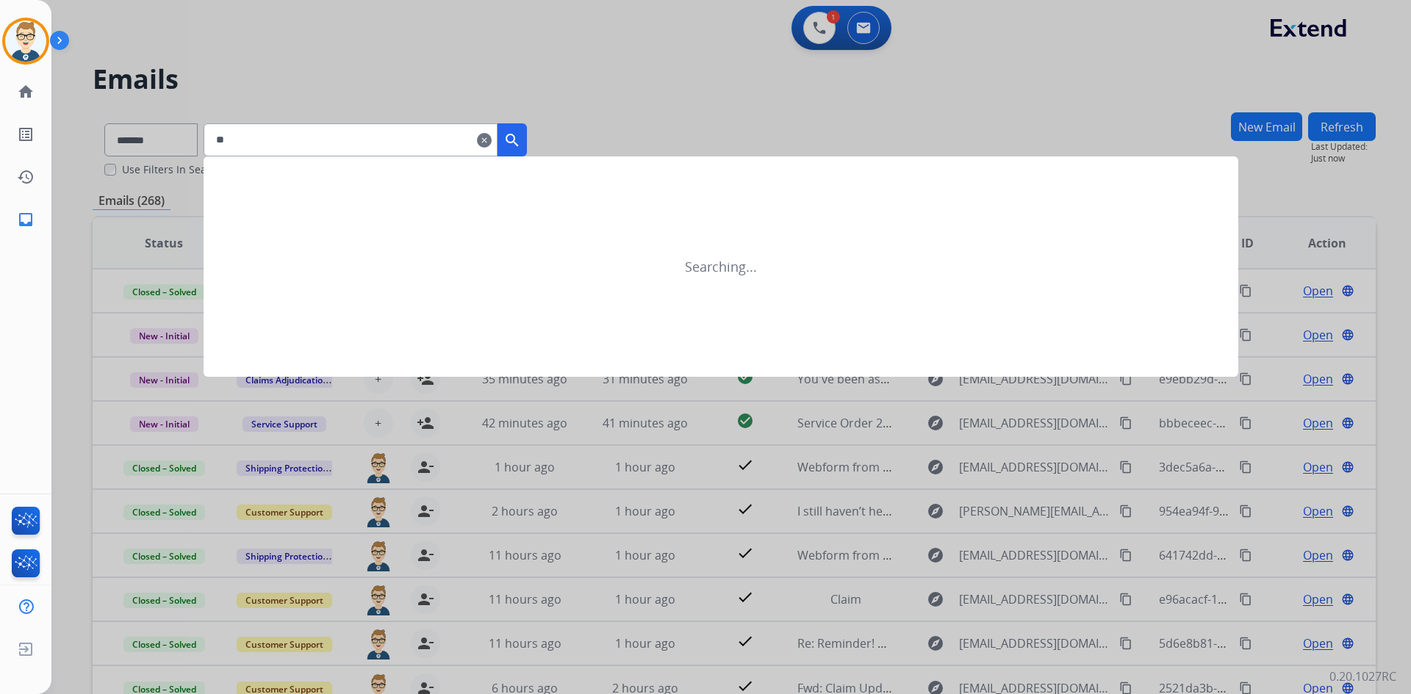
type input "*"
type input "****"
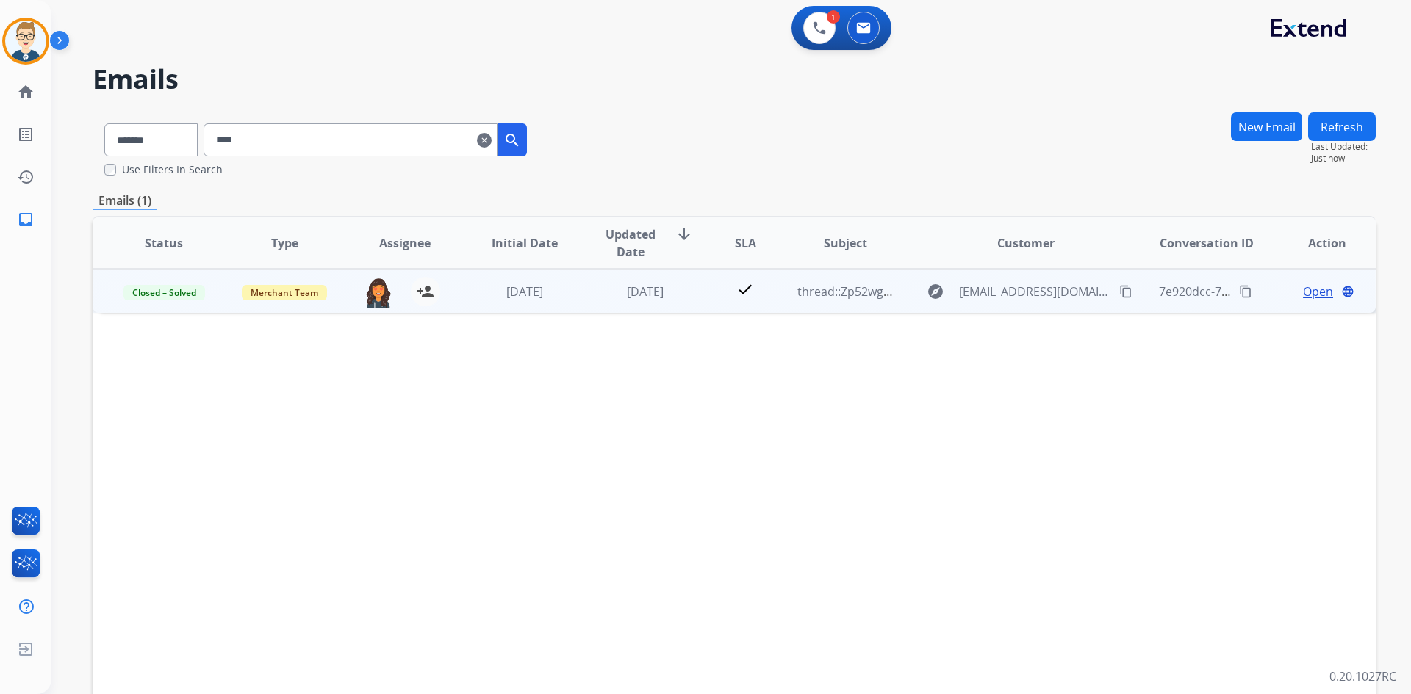
click at [779, 304] on td "thread::Zp52wgBDA8iN0v1JXTvcOjk:: ]" at bounding box center [834, 291] width 121 height 44
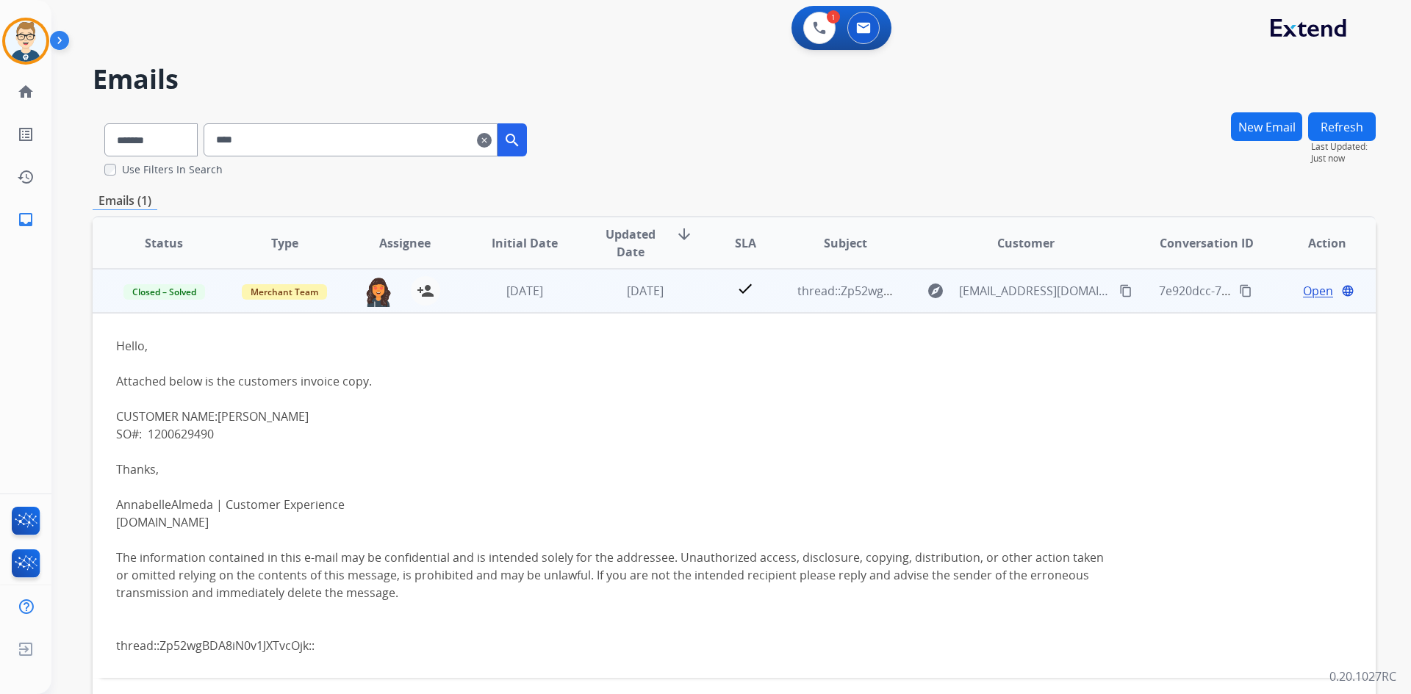
click at [1314, 288] on span "Open" at bounding box center [1318, 291] width 30 height 18
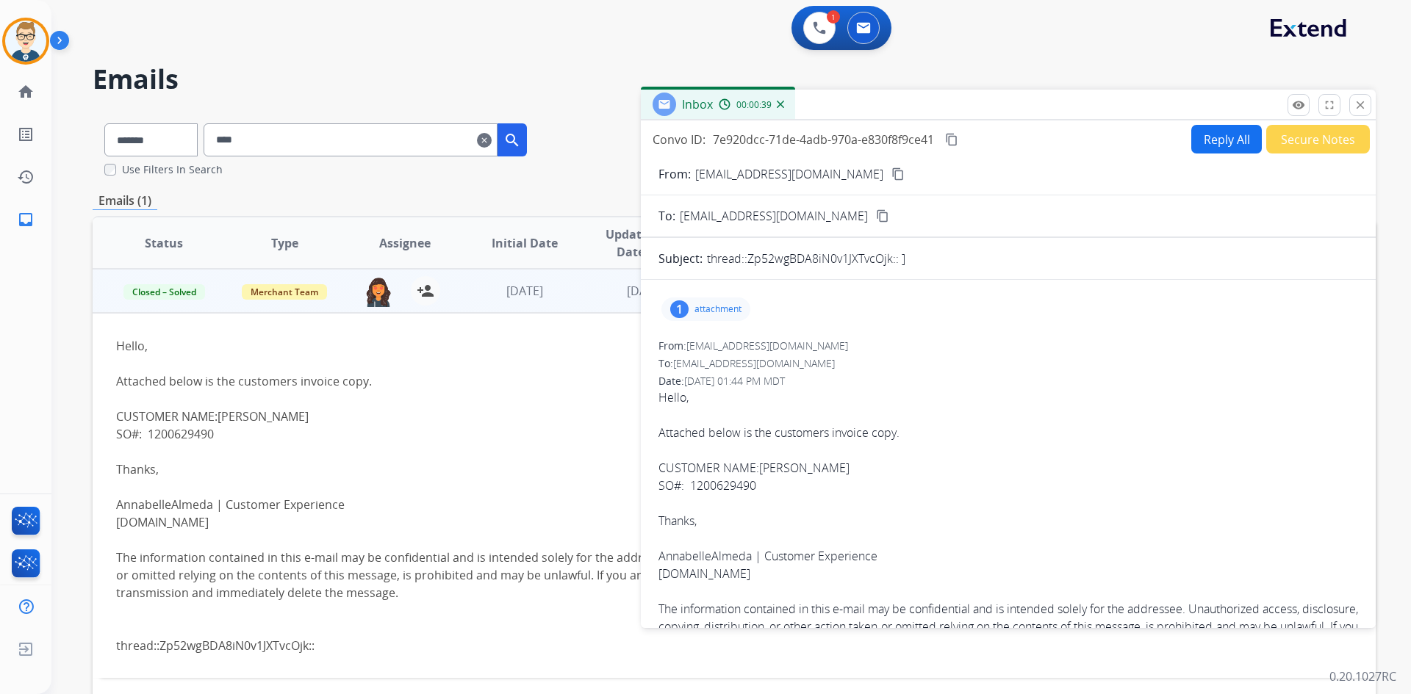
click at [1305, 136] on button "Secure Notes" at bounding box center [1318, 139] width 104 height 29
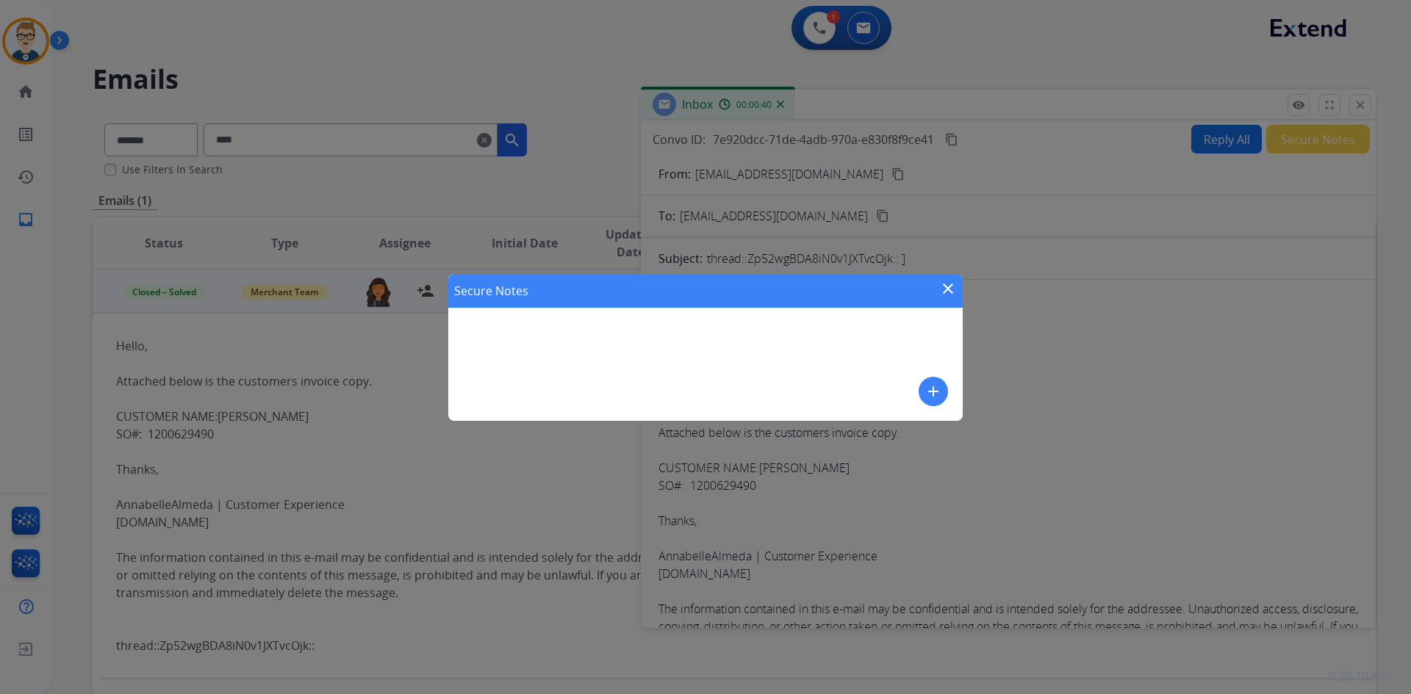
click at [950, 287] on mat-icon "close" at bounding box center [948, 289] width 18 height 18
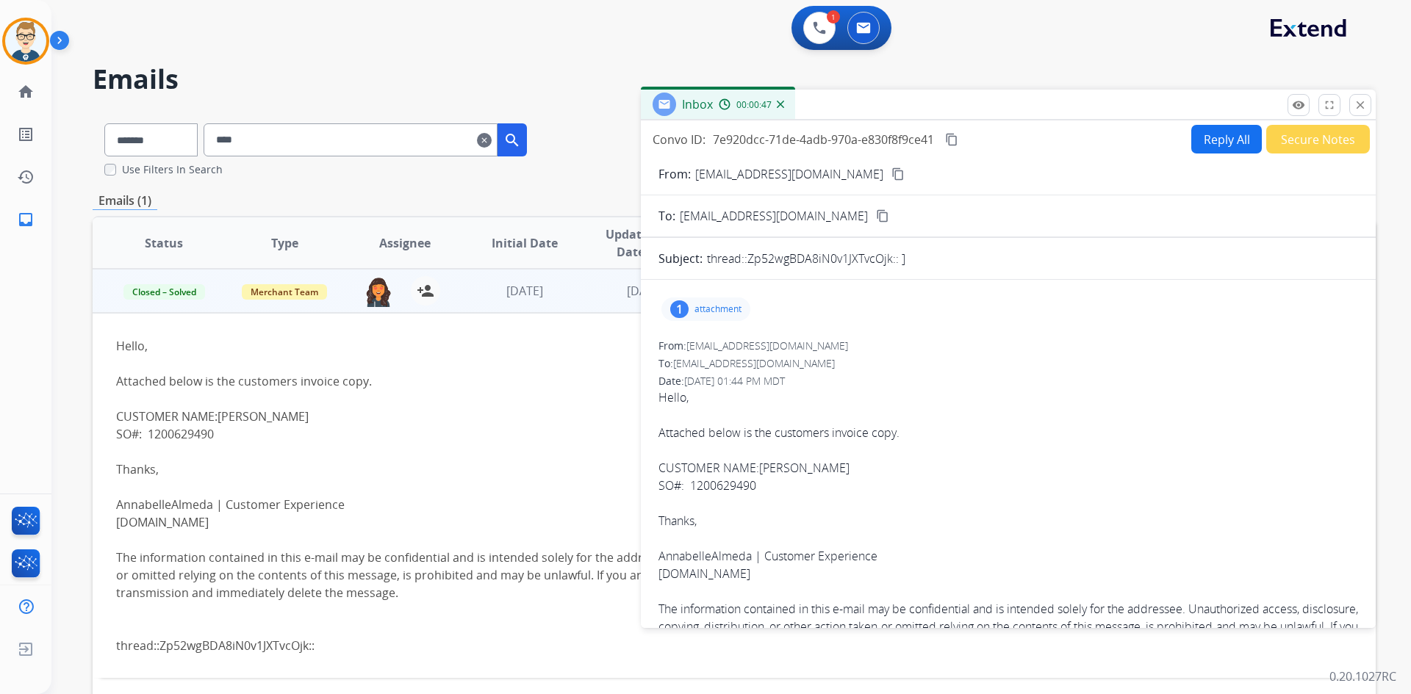
click at [710, 314] on p "attachment" at bounding box center [717, 309] width 47 height 12
click at [931, 345] on mat-icon "download" at bounding box center [924, 346] width 13 height 13
click at [951, 145] on mat-icon "content_copy" at bounding box center [951, 139] width 13 height 13
click at [712, 306] on p "attachment" at bounding box center [717, 309] width 47 height 12
click at [891, 175] on mat-icon "content_copy" at bounding box center [897, 174] width 13 height 13
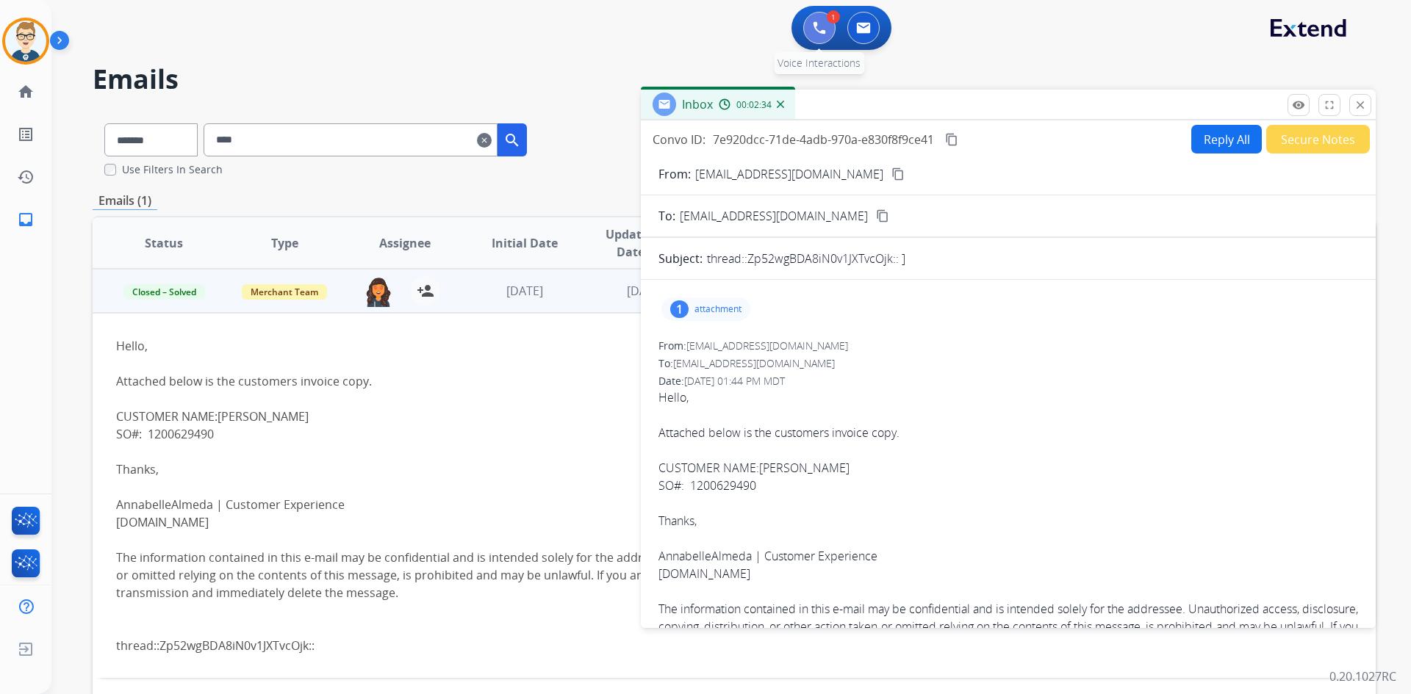
click at [824, 36] on button at bounding box center [819, 28] width 32 height 32
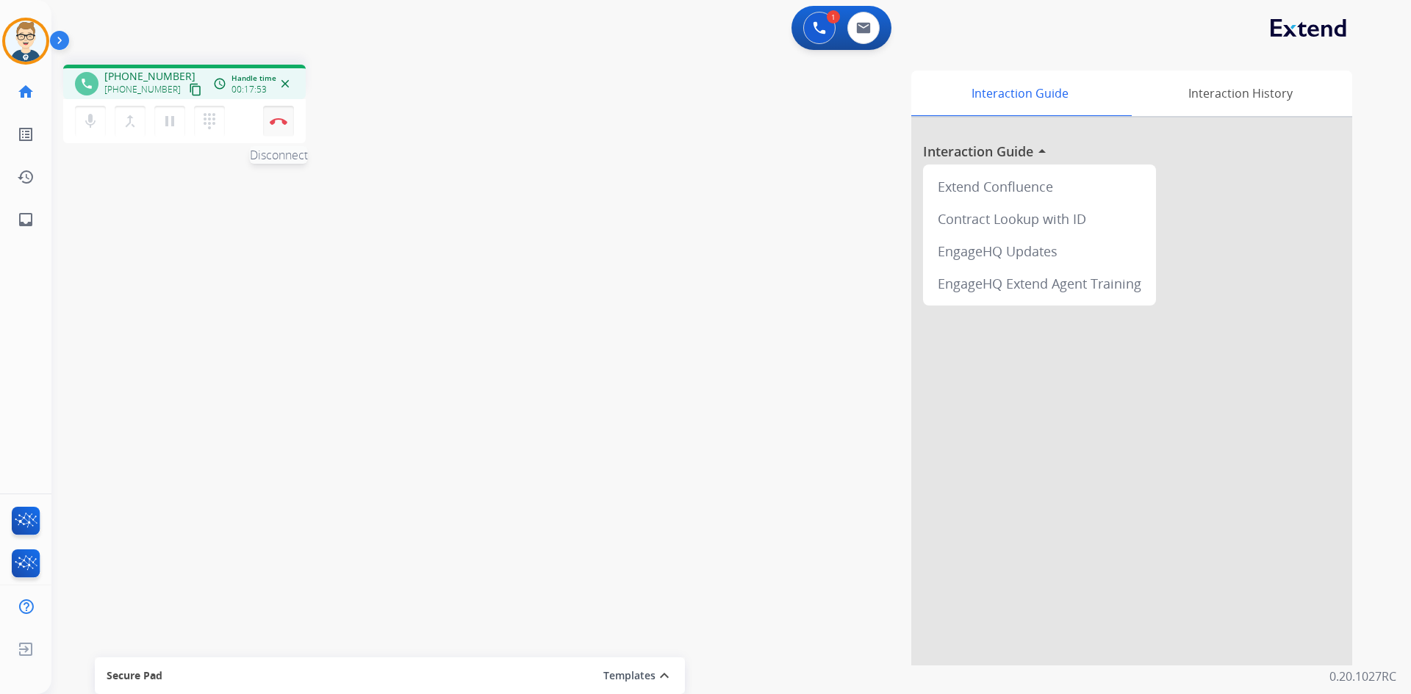
click at [275, 127] on button "Disconnect" at bounding box center [278, 121] width 31 height 31
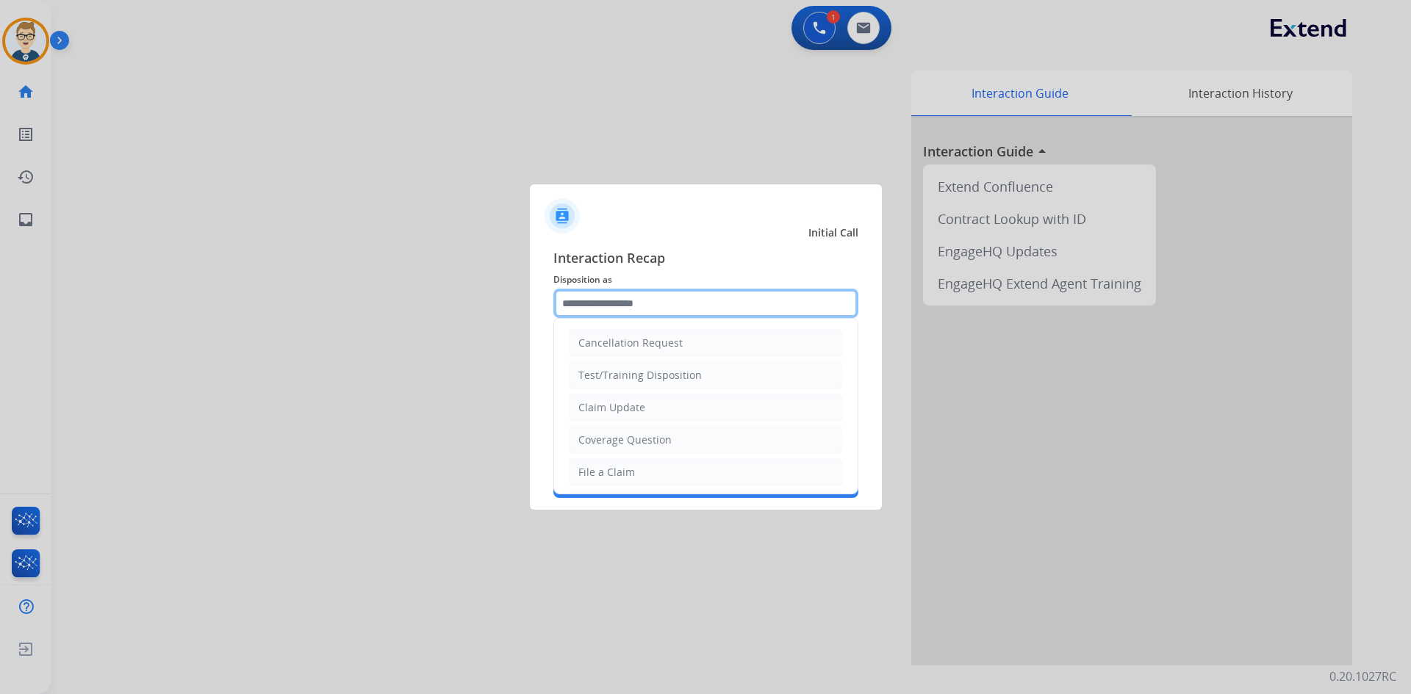
click at [660, 301] on input "text" at bounding box center [705, 303] width 305 height 29
click at [624, 365] on ul "Cancellation Request Test/Training Disposition Claim Update Coverage Question F…" at bounding box center [705, 300] width 303 height 404
click at [629, 304] on input "text" at bounding box center [705, 303] width 305 height 29
click at [611, 386] on div "Account Update" at bounding box center [617, 381] width 79 height 15
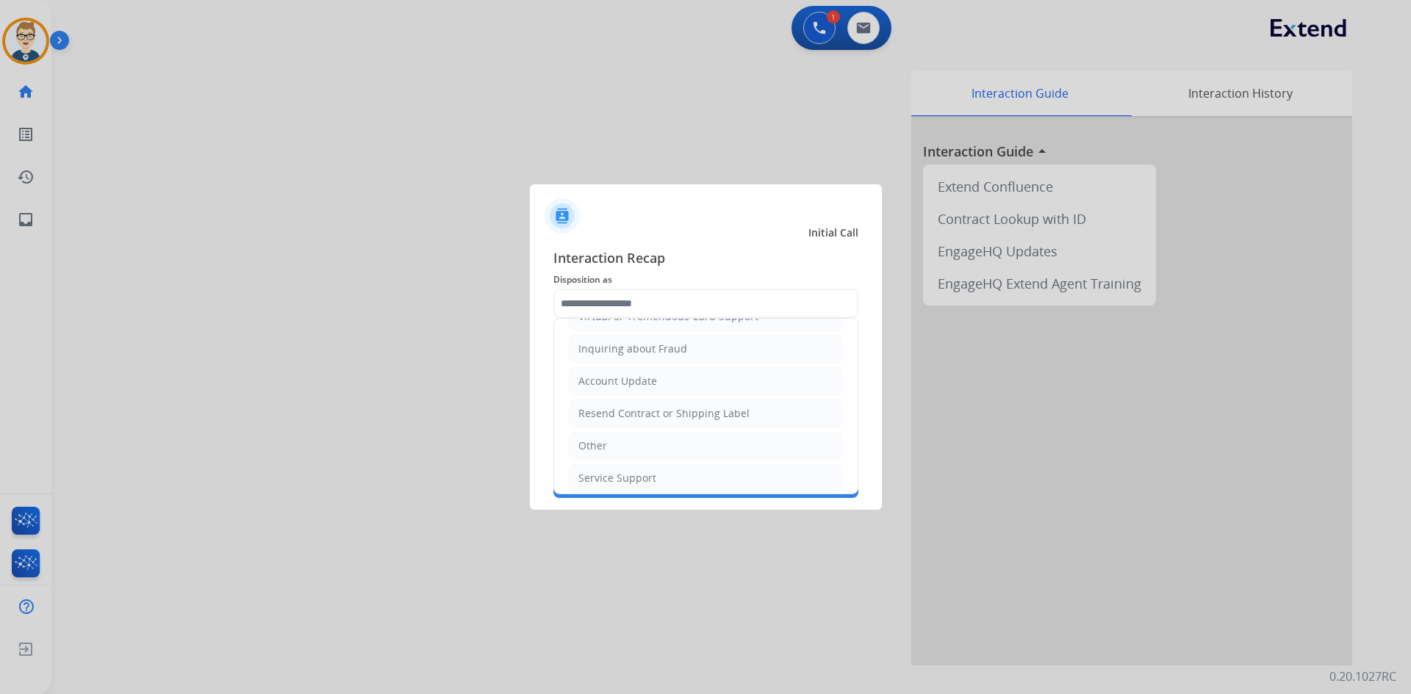
type input "**********"
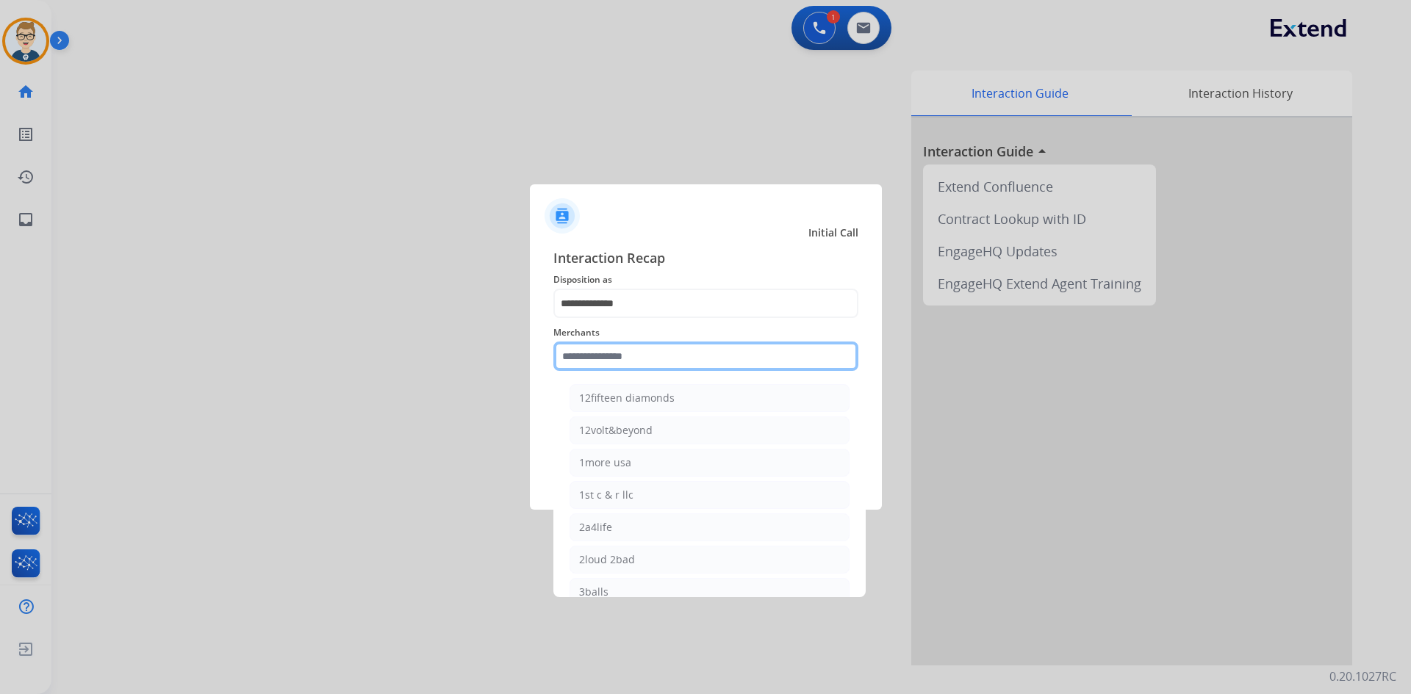
click at [612, 350] on input "text" at bounding box center [705, 356] width 305 height 29
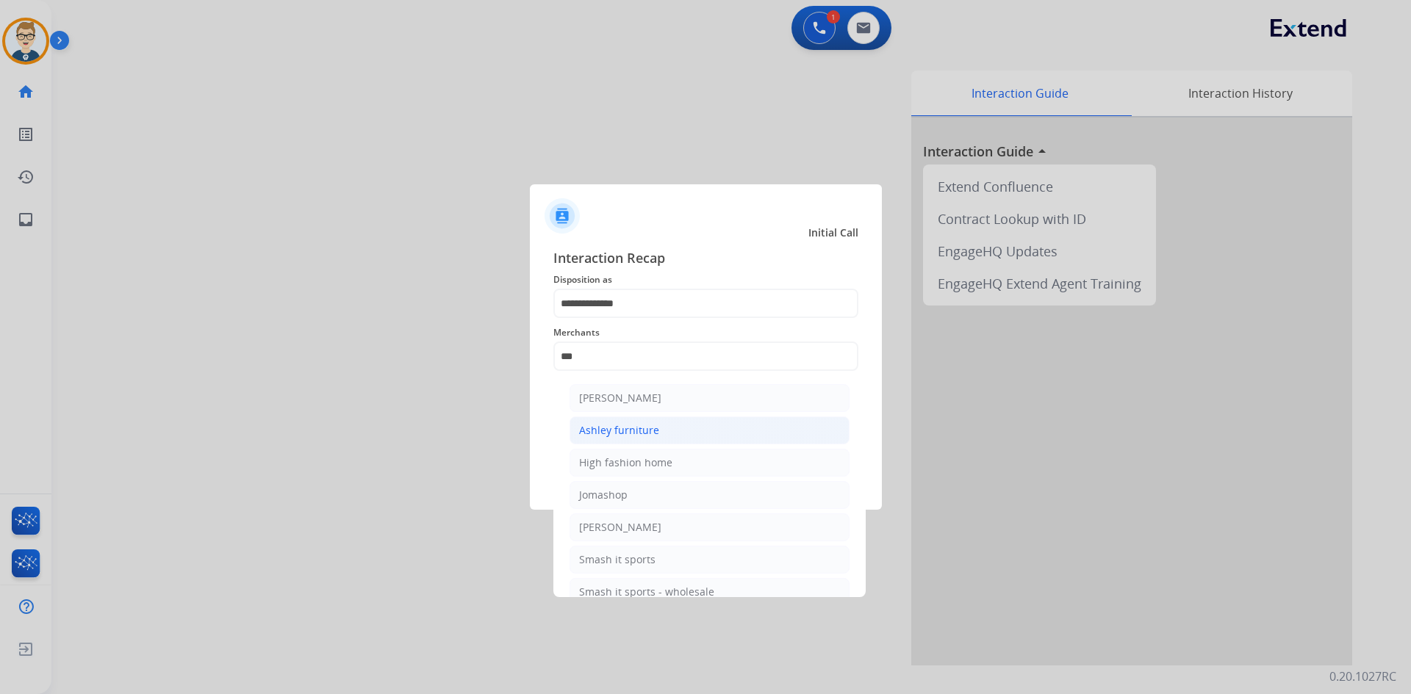
click at [626, 427] on div "Ashley furniture" at bounding box center [619, 430] width 80 height 15
type input "**********"
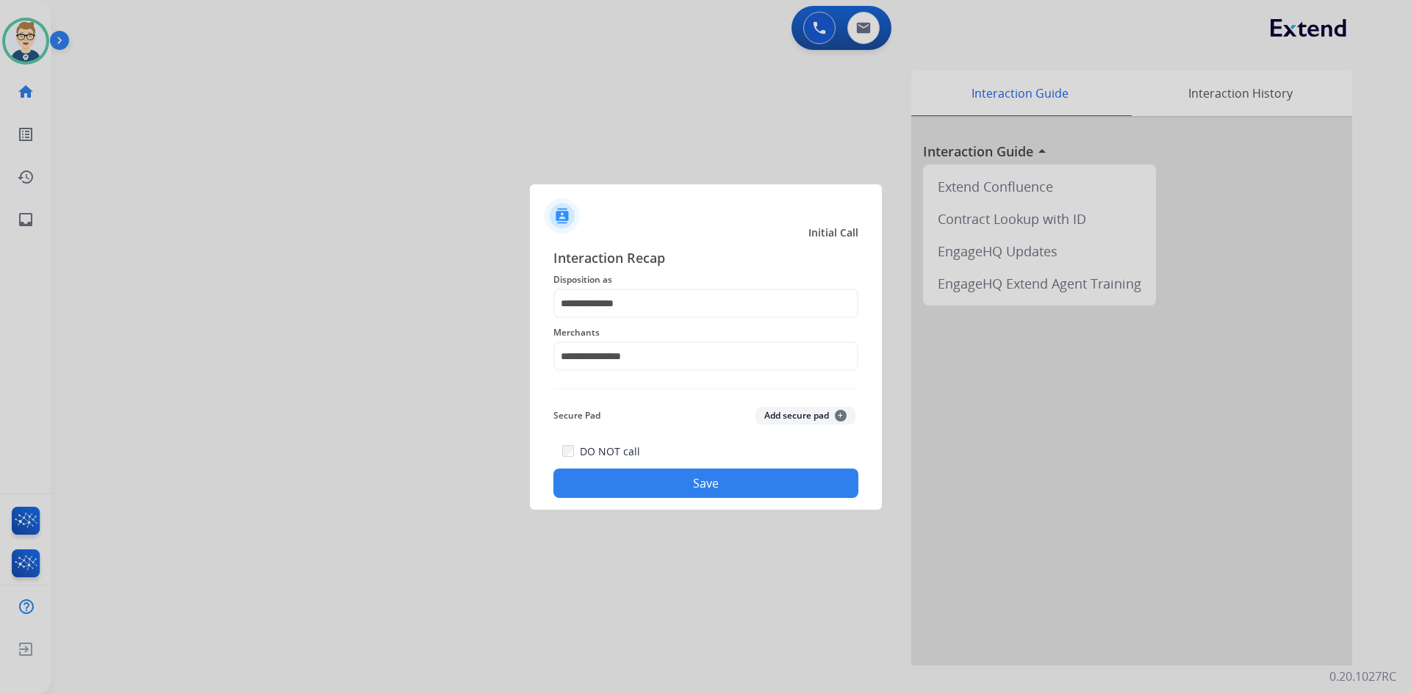
click at [631, 476] on button "Save" at bounding box center [705, 483] width 305 height 29
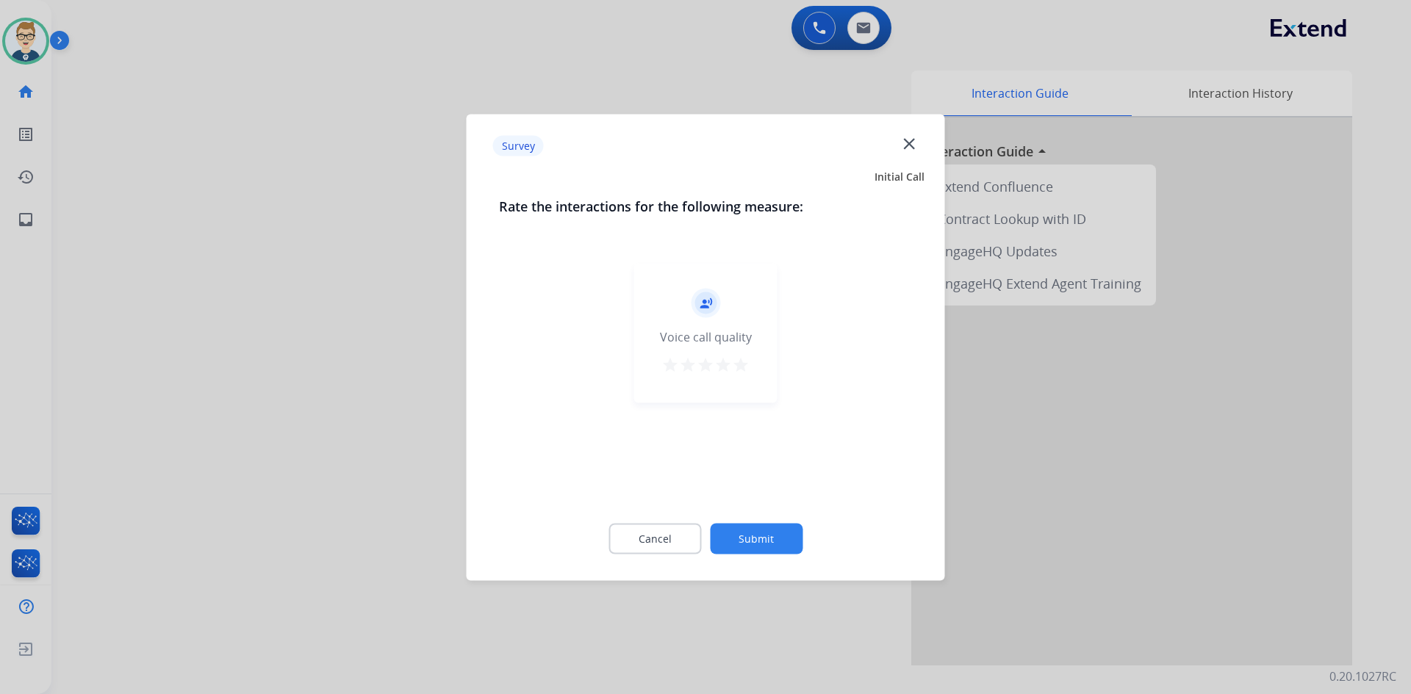
click at [745, 359] on mat-icon "star" at bounding box center [741, 365] width 18 height 18
click at [771, 528] on button "Submit" at bounding box center [756, 538] width 93 height 31
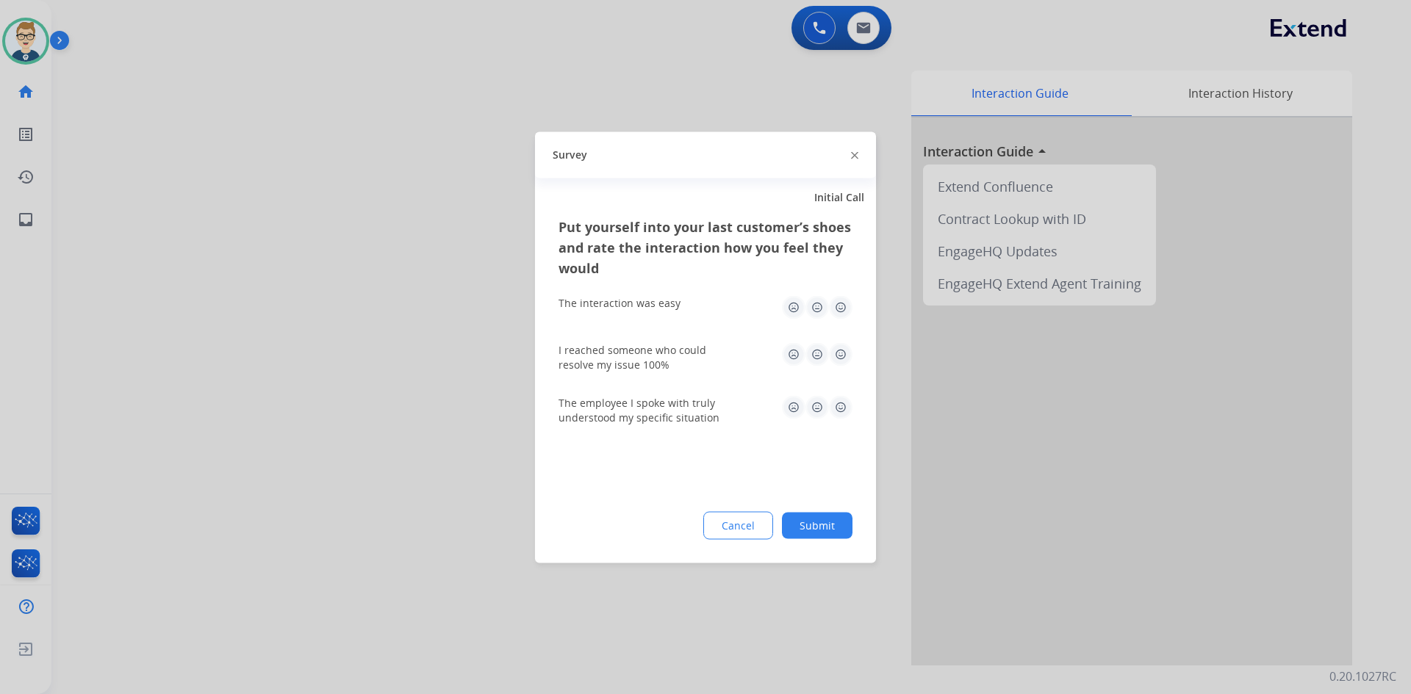
click at [846, 304] on img at bounding box center [841, 307] width 24 height 24
click at [841, 339] on div "I reached someone who could resolve my issue 100%" at bounding box center [705, 357] width 294 height 53
click at [841, 355] on img at bounding box center [841, 354] width 24 height 24
click at [846, 409] on img at bounding box center [841, 407] width 24 height 24
click at [831, 531] on button "Submit" at bounding box center [817, 525] width 71 height 26
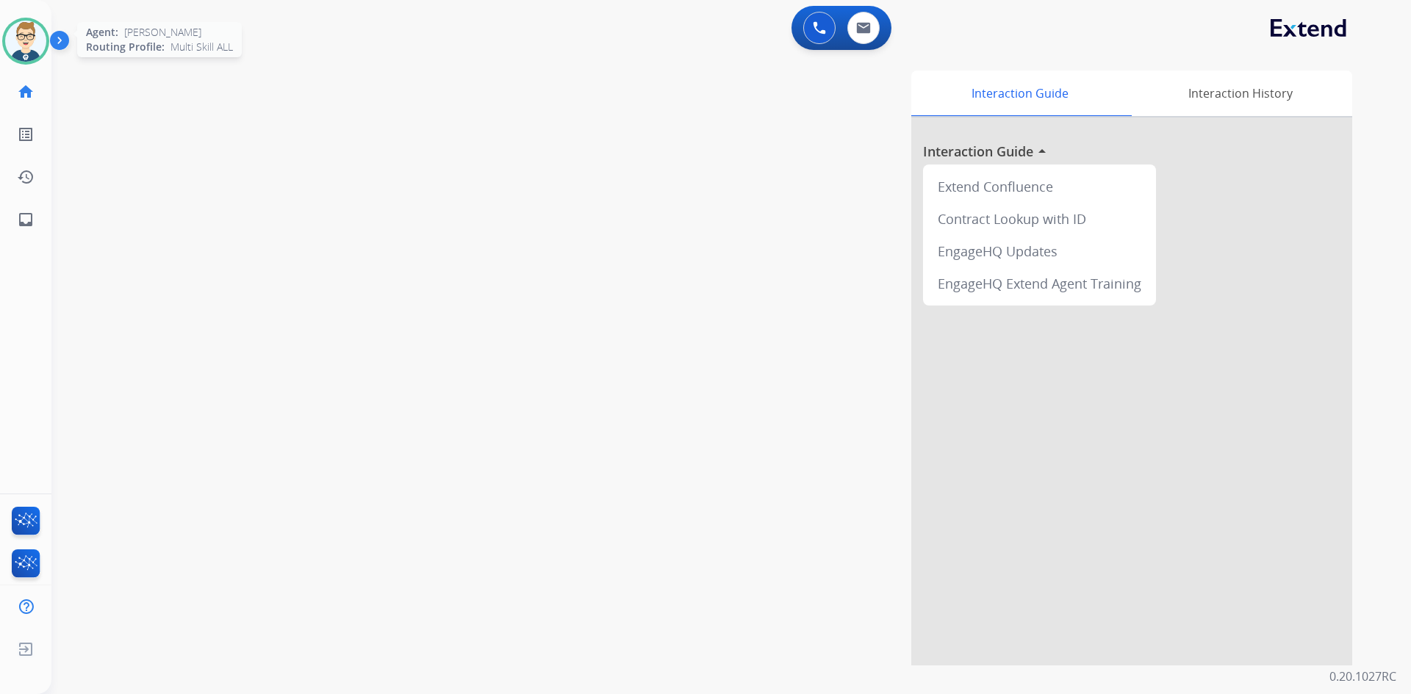
click at [24, 36] on img at bounding box center [25, 41] width 41 height 41
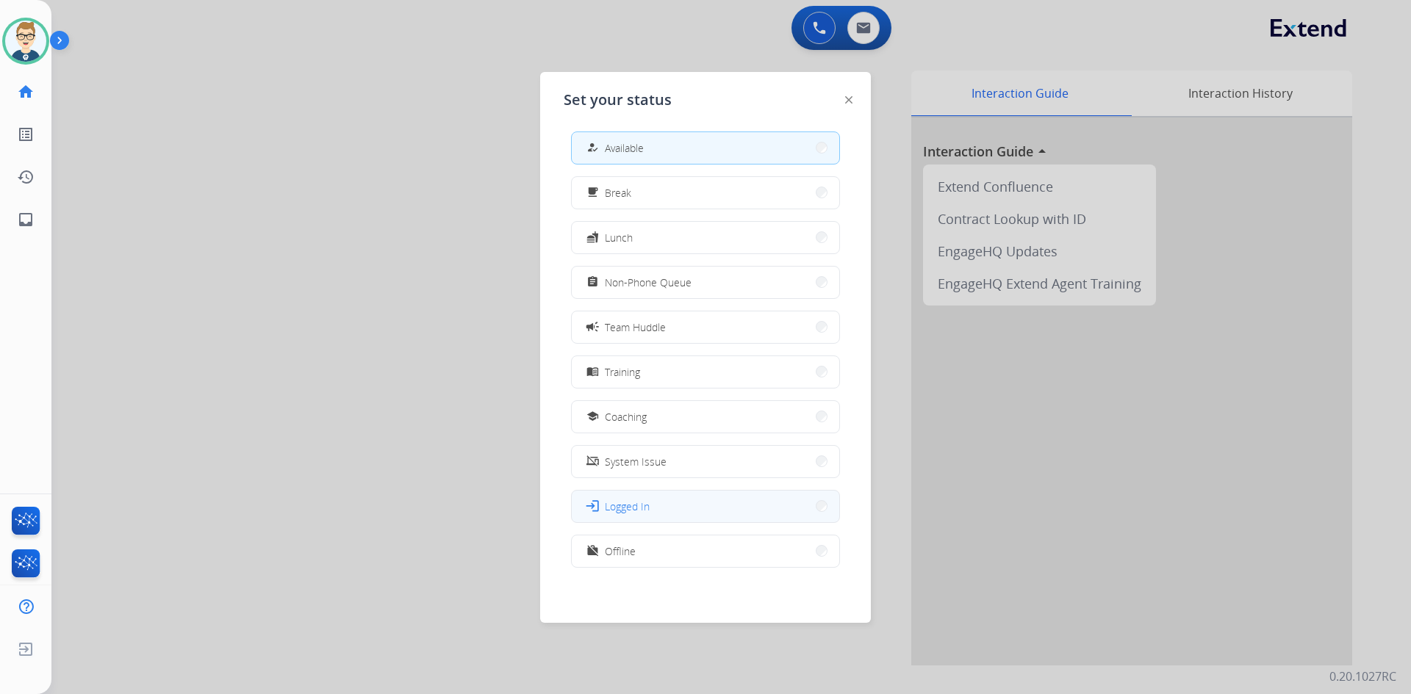
scroll to position [4, 0]
click at [661, 544] on button "work_off Offline" at bounding box center [705, 551] width 267 height 32
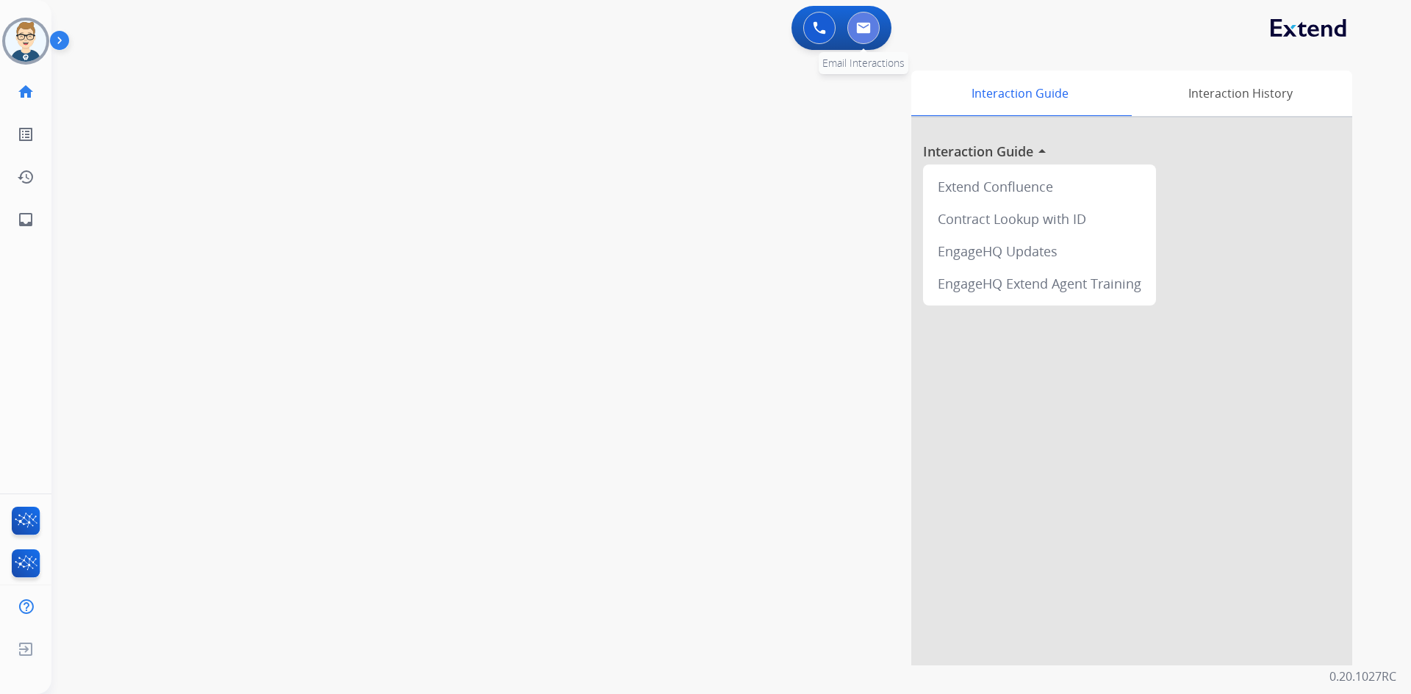
click at [863, 35] on button at bounding box center [863, 28] width 32 height 32
select select "**********"
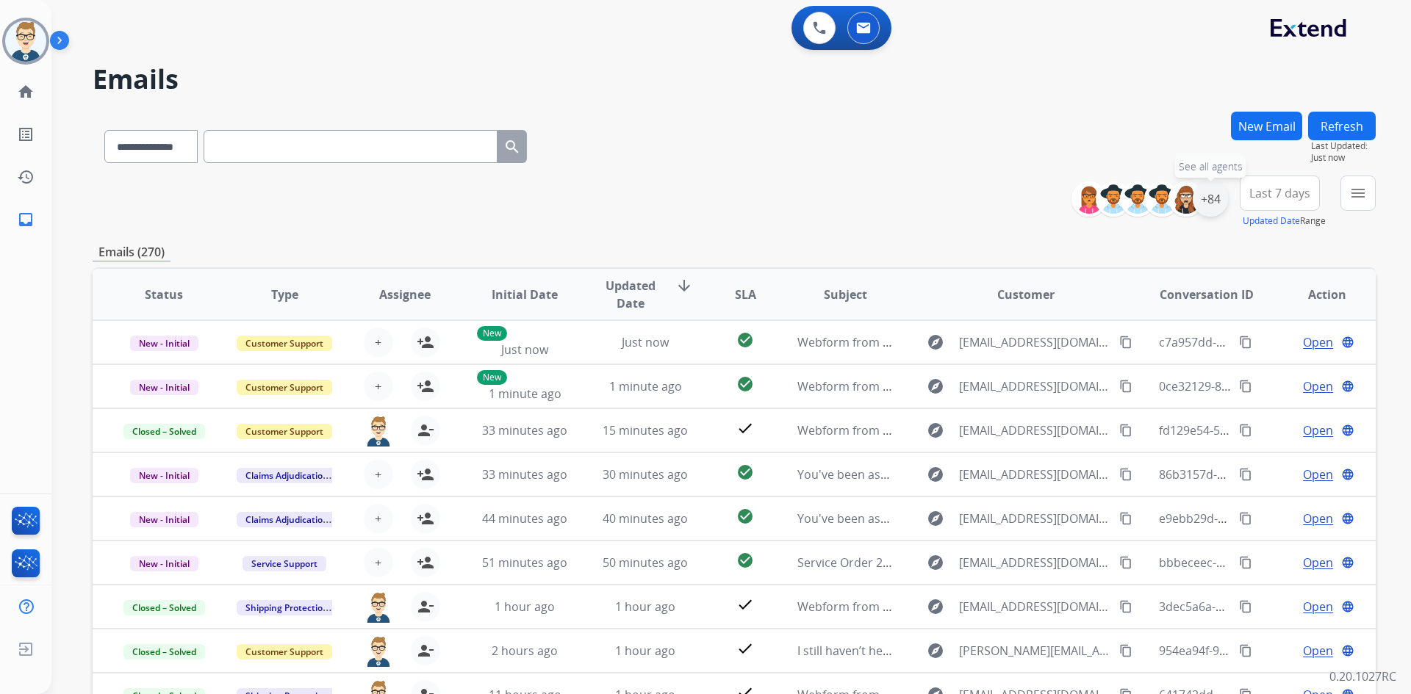
click at [1205, 198] on div "+84" at bounding box center [1210, 198] width 35 height 35
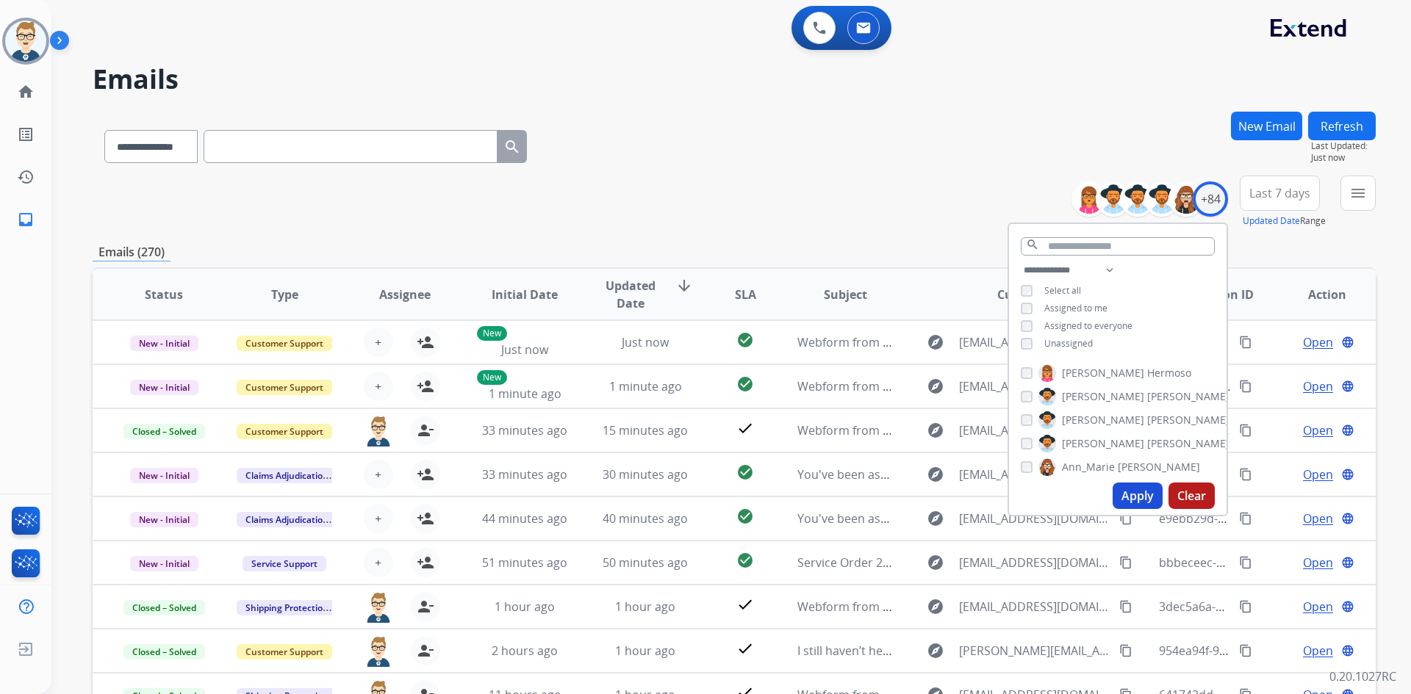
click at [1137, 492] on button "Apply" at bounding box center [1137, 496] width 50 height 26
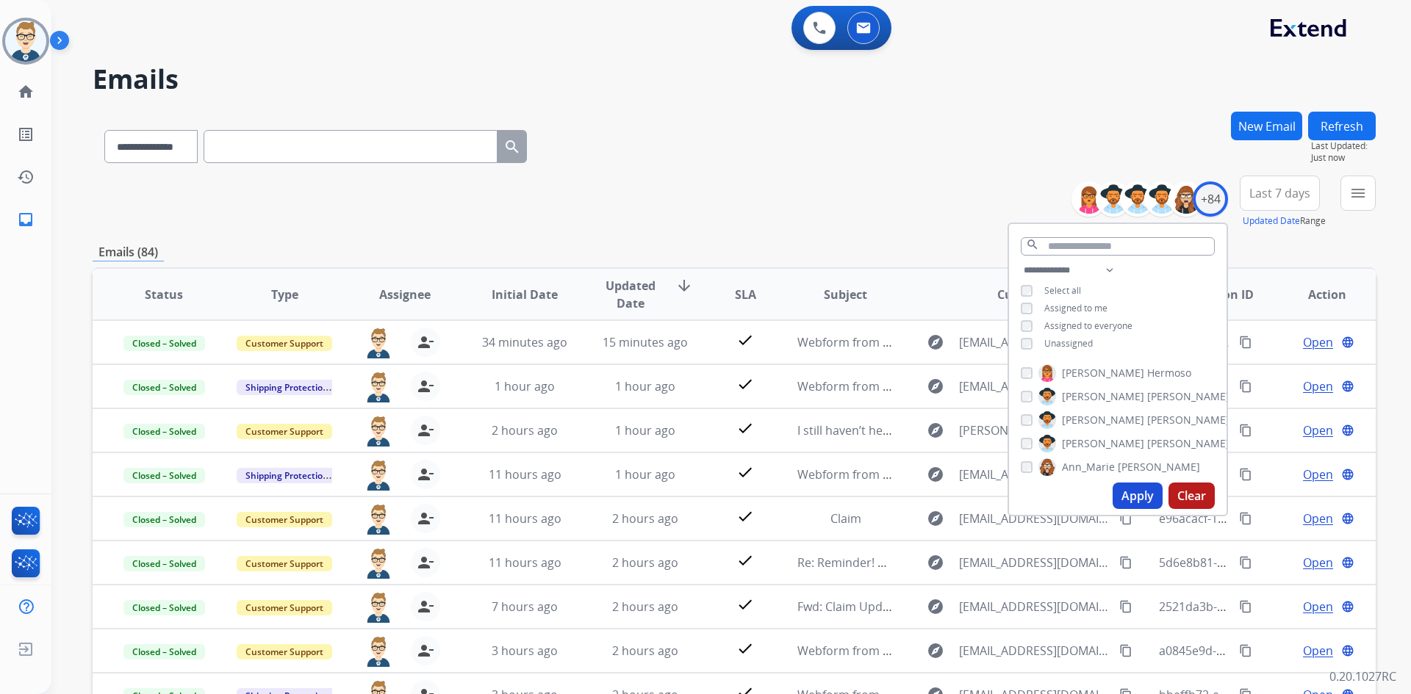
click at [629, 198] on div "**********" at bounding box center [734, 202] width 1283 height 53
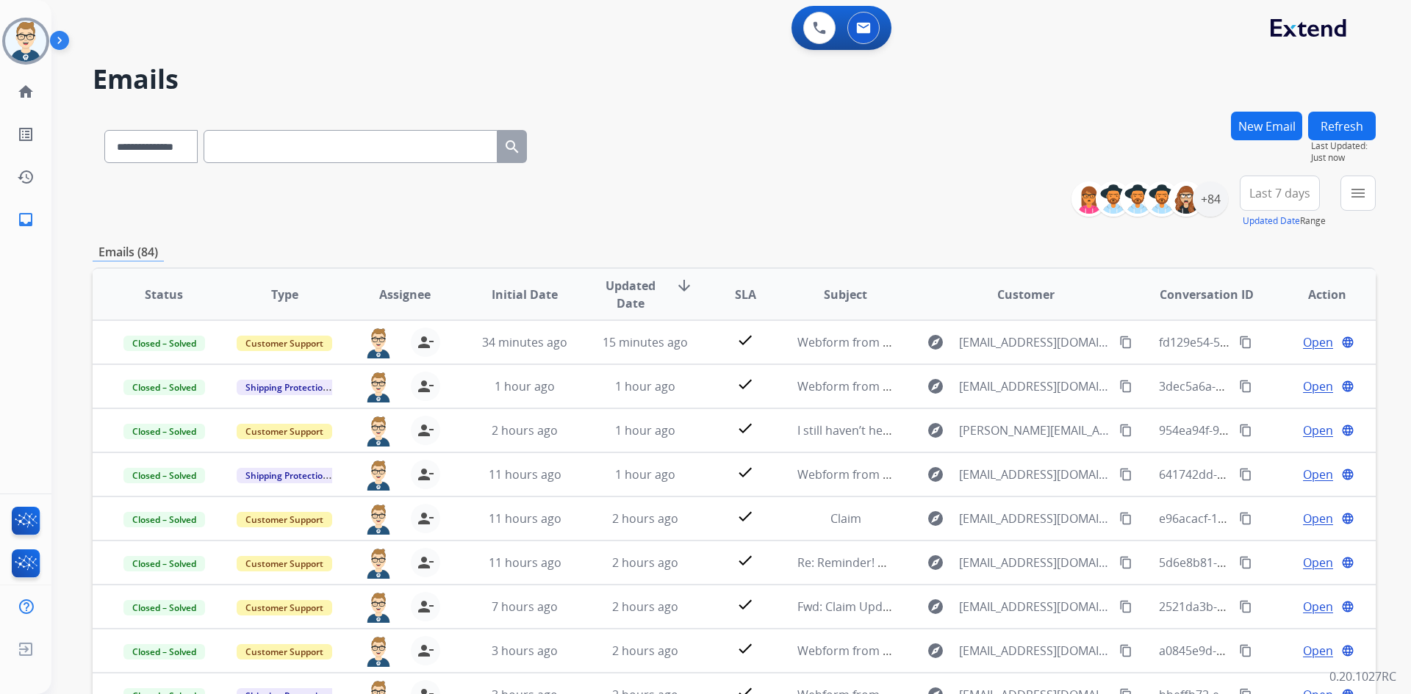
scroll to position [142, 0]
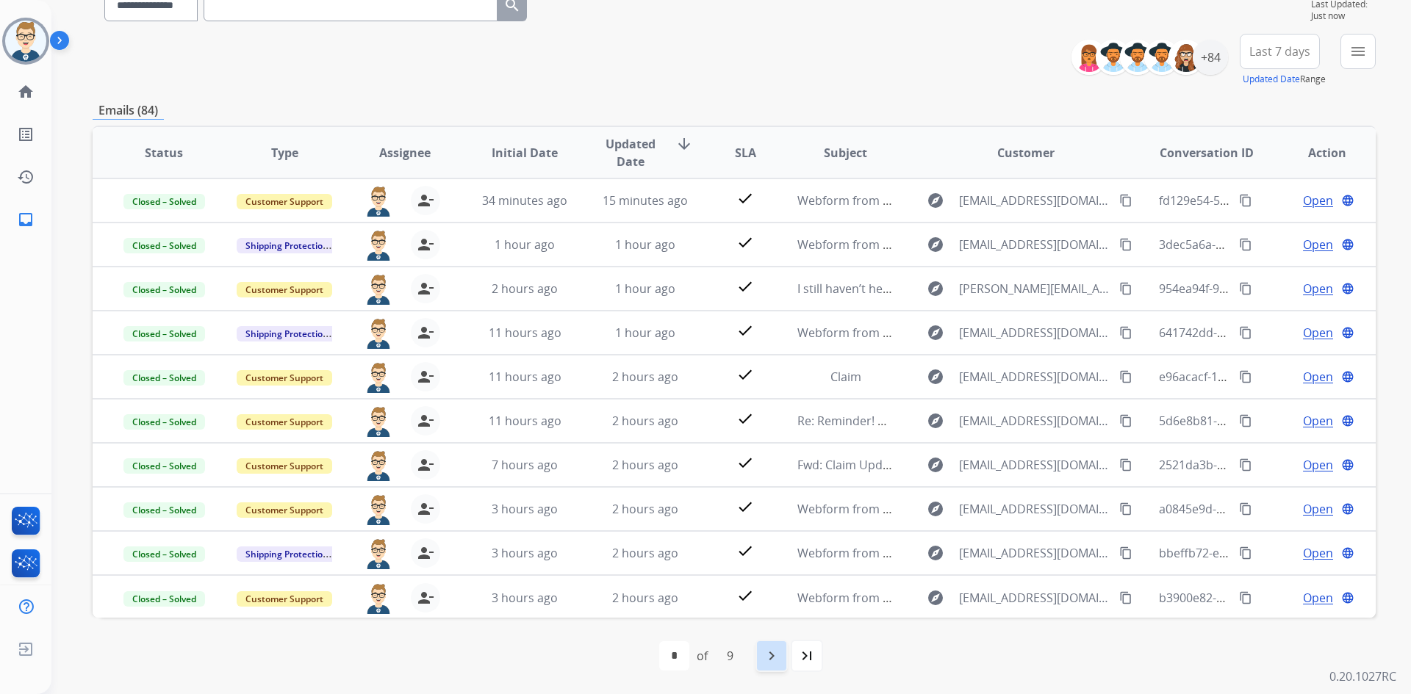
click at [778, 655] on mat-icon "navigate_next" at bounding box center [772, 656] width 18 height 18
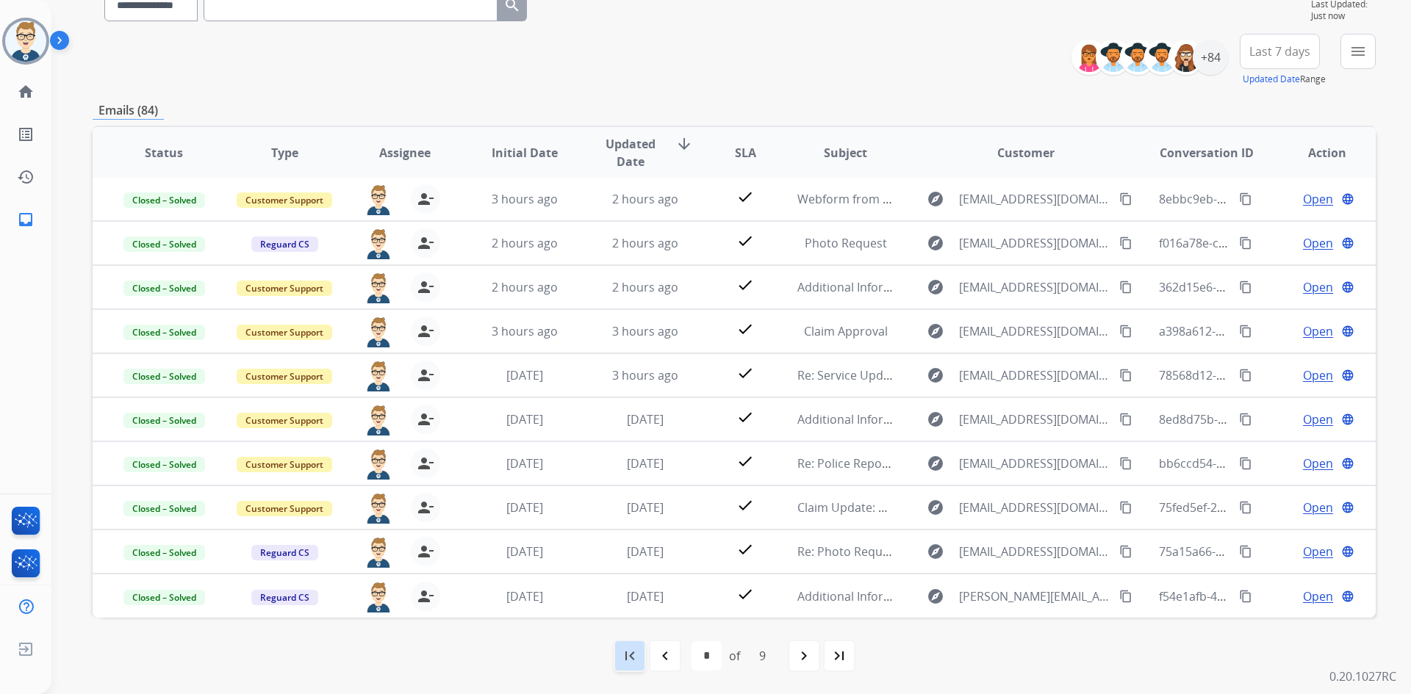
click at [635, 663] on mat-icon "first_page" at bounding box center [630, 656] width 18 height 18
select select "*"
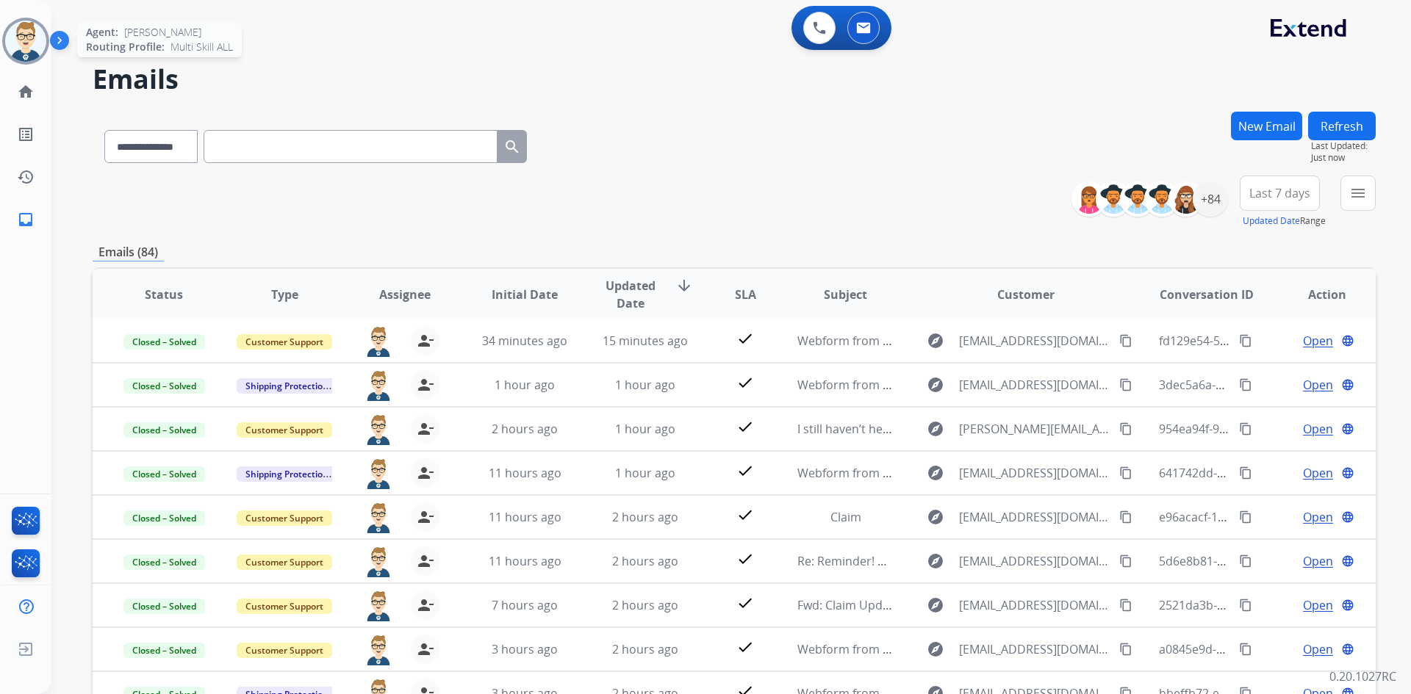
click at [18, 60] on img at bounding box center [25, 41] width 41 height 41
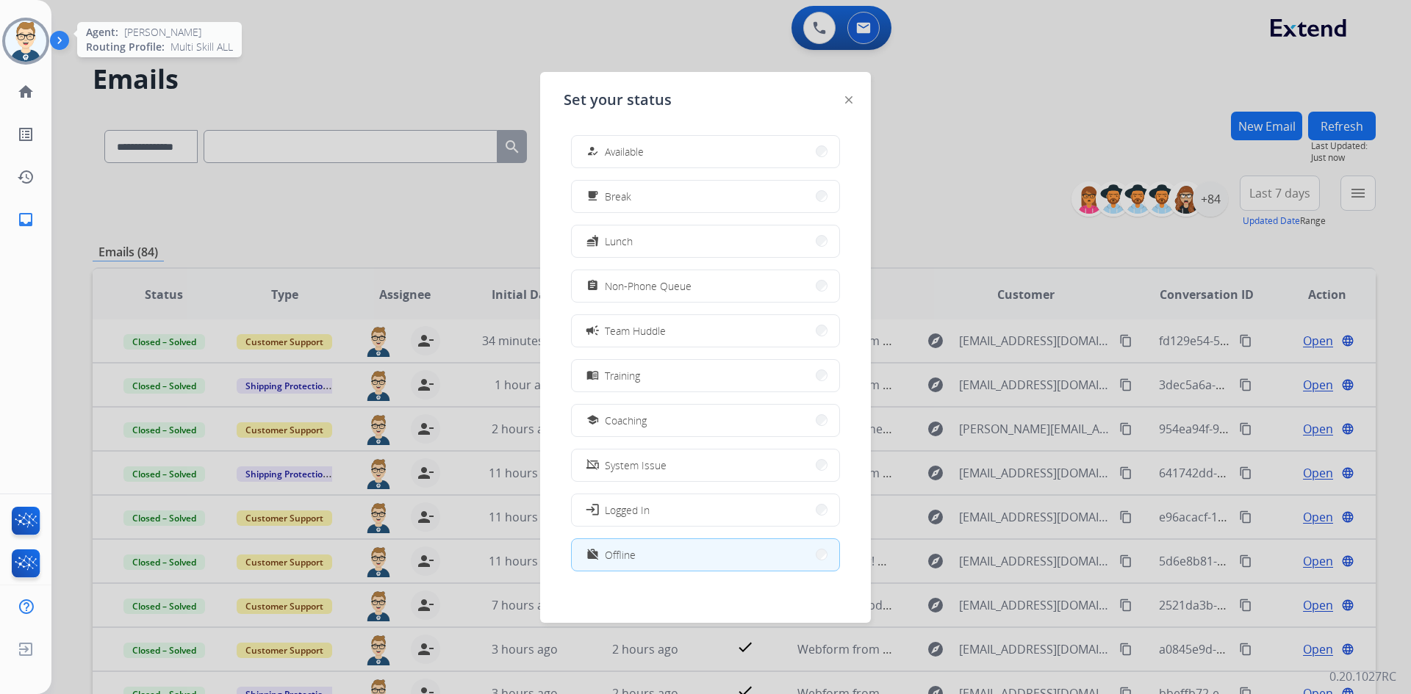
click at [18, 60] on img at bounding box center [25, 41] width 41 height 41
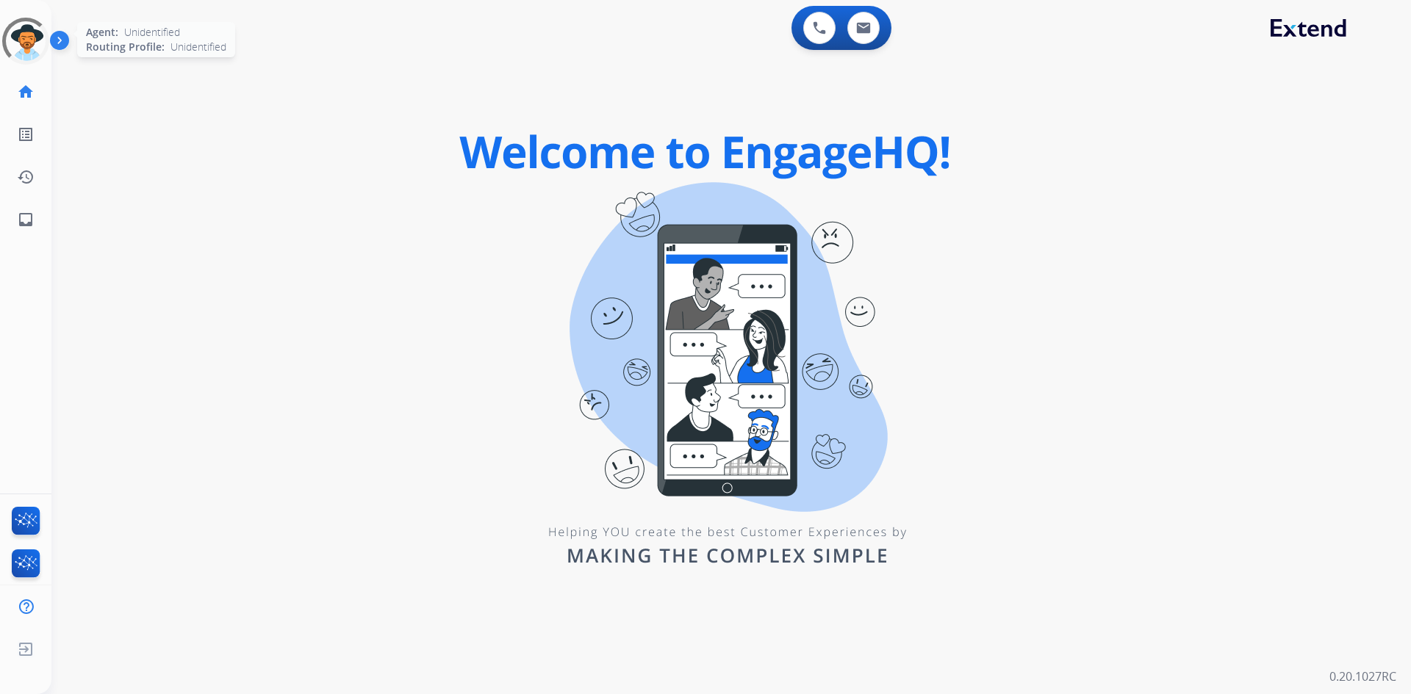
click at [26, 33] on div at bounding box center [25, 41] width 53 height 53
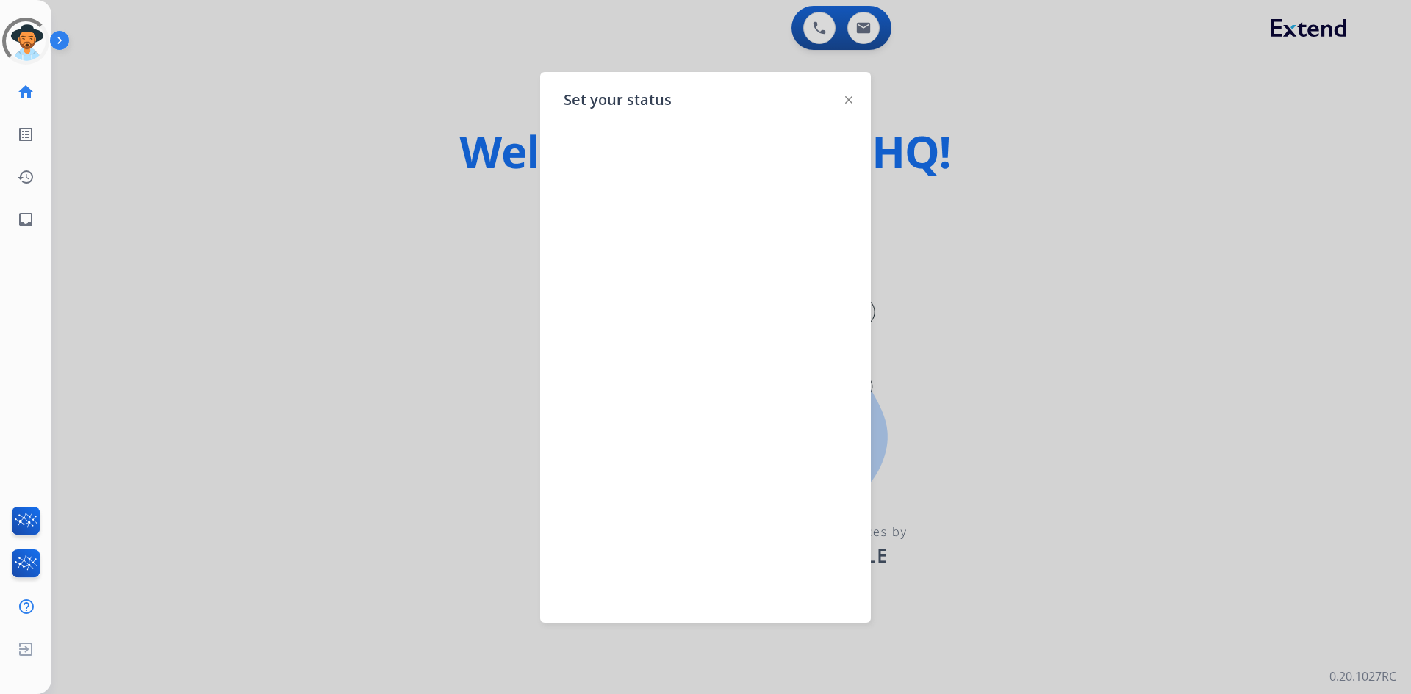
click at [273, 349] on div at bounding box center [705, 347] width 1411 height 694
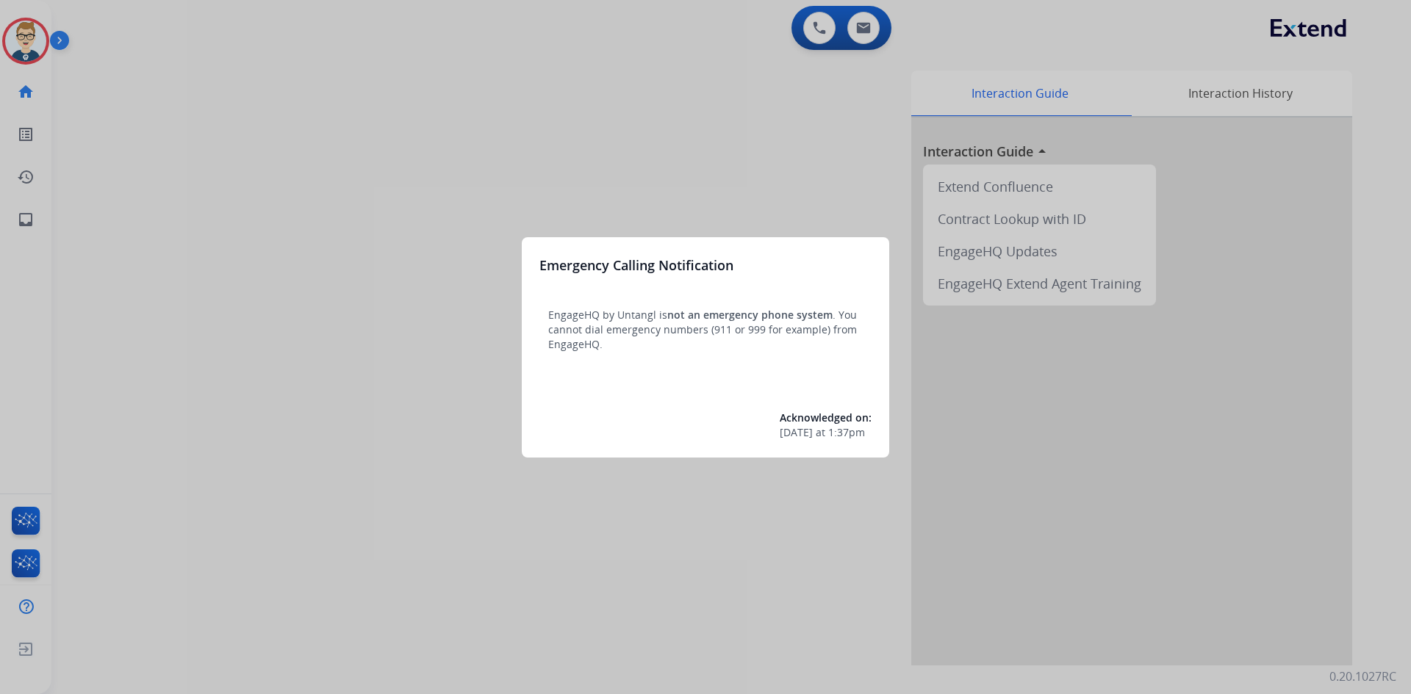
click at [287, 381] on div at bounding box center [705, 347] width 1411 height 694
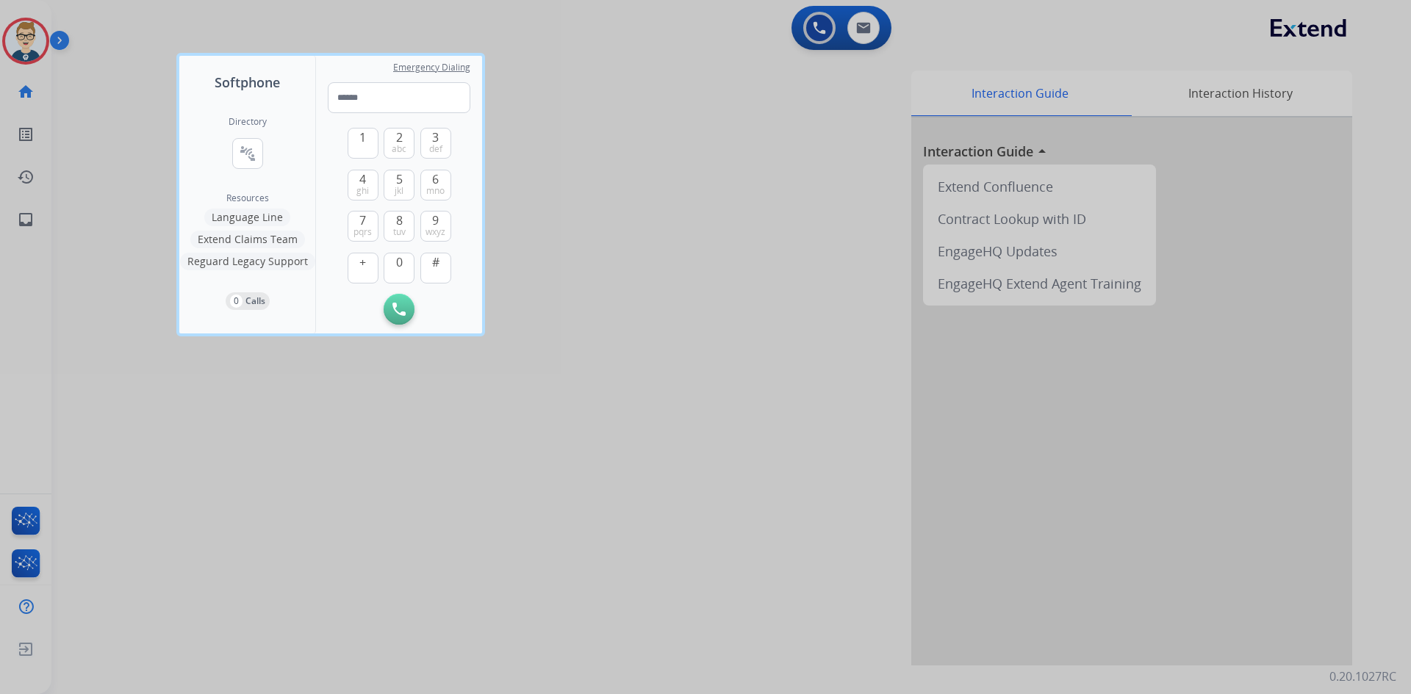
click at [103, 273] on div at bounding box center [705, 347] width 1411 height 694
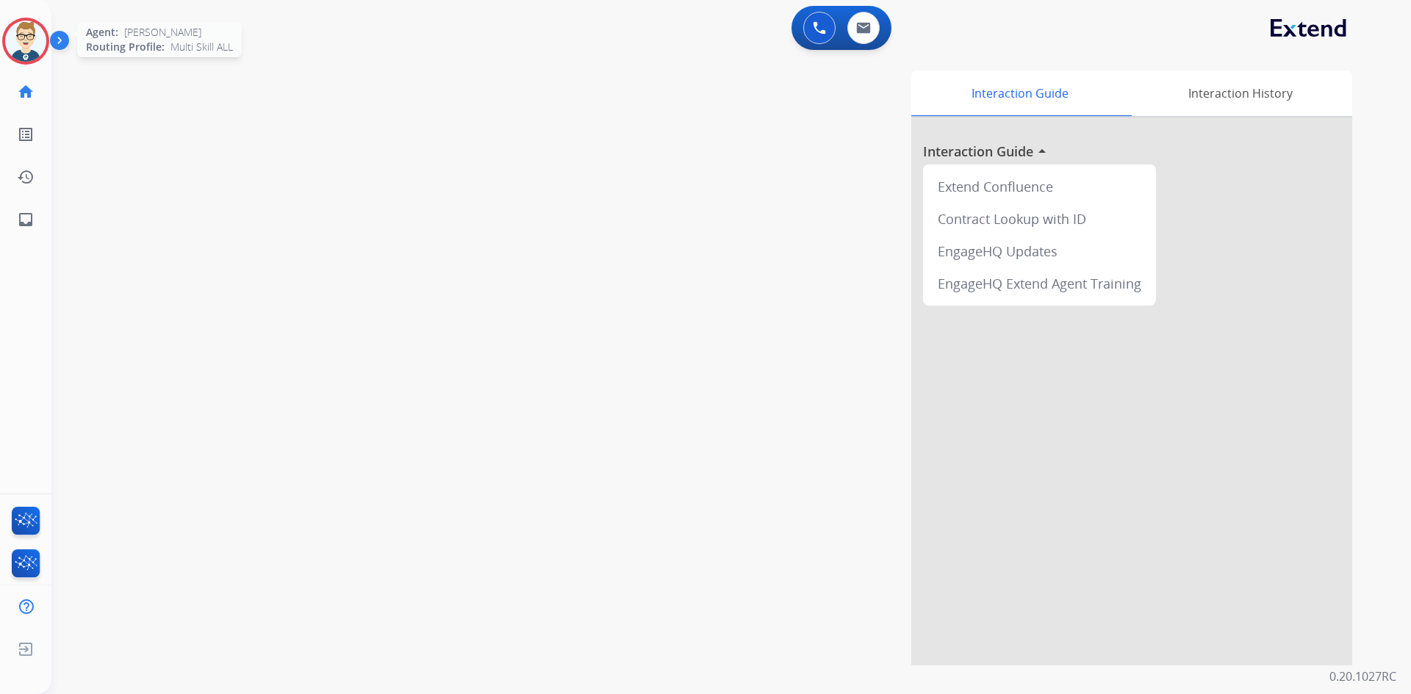
click at [25, 49] on img at bounding box center [25, 41] width 41 height 41
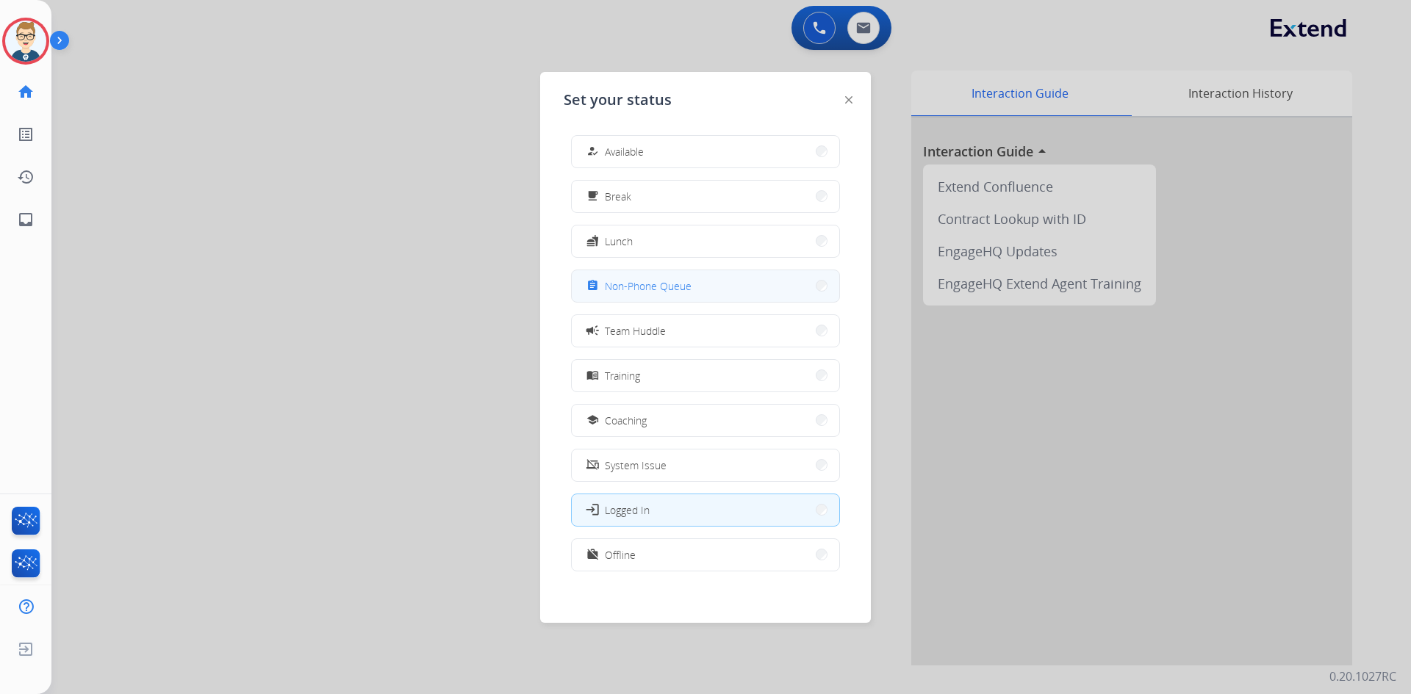
click at [660, 290] on span "Non-Phone Queue" at bounding box center [648, 285] width 87 height 15
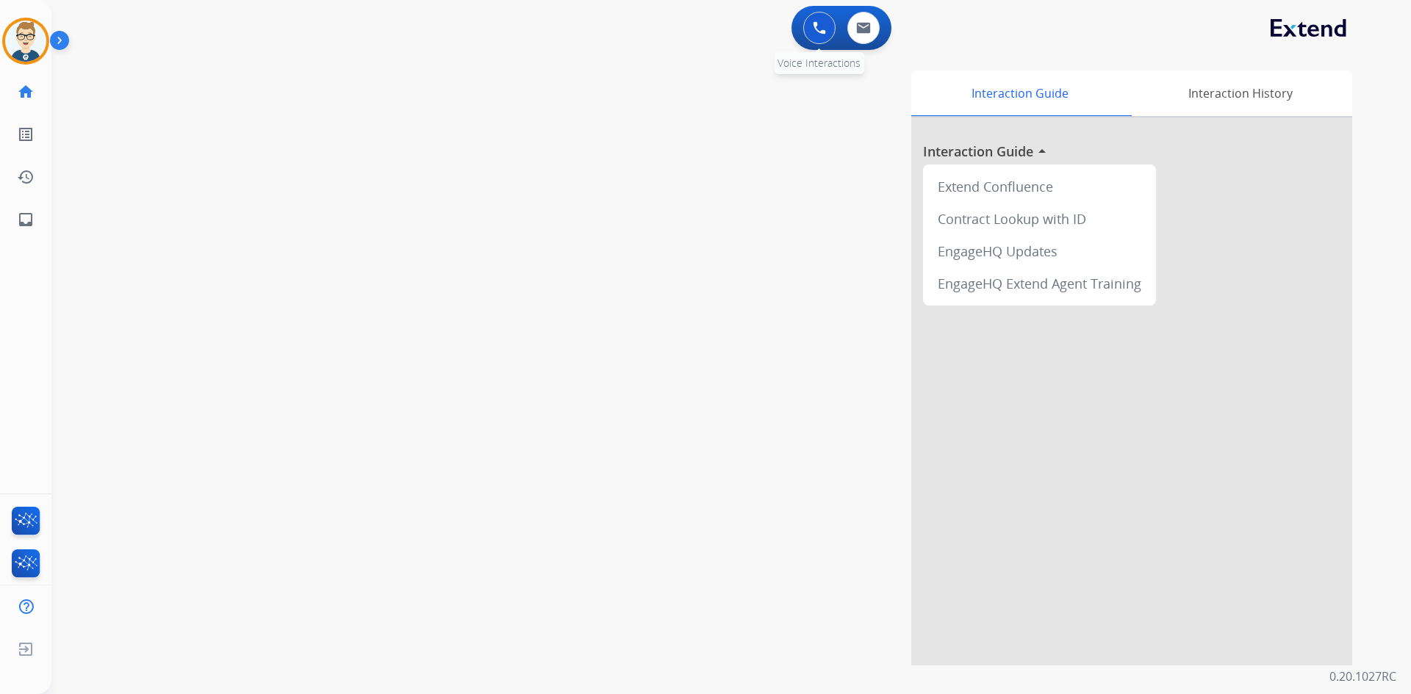
click at [824, 26] on img at bounding box center [819, 27] width 13 height 13
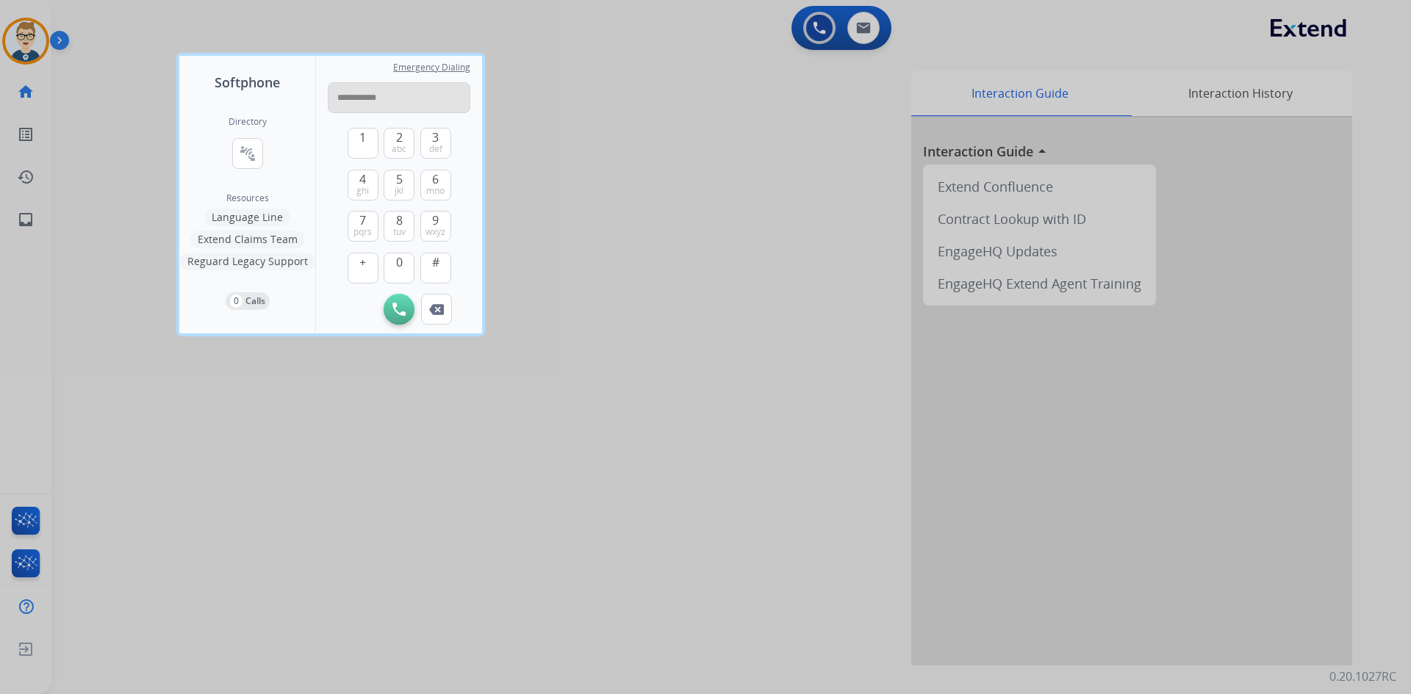
type input "**********"
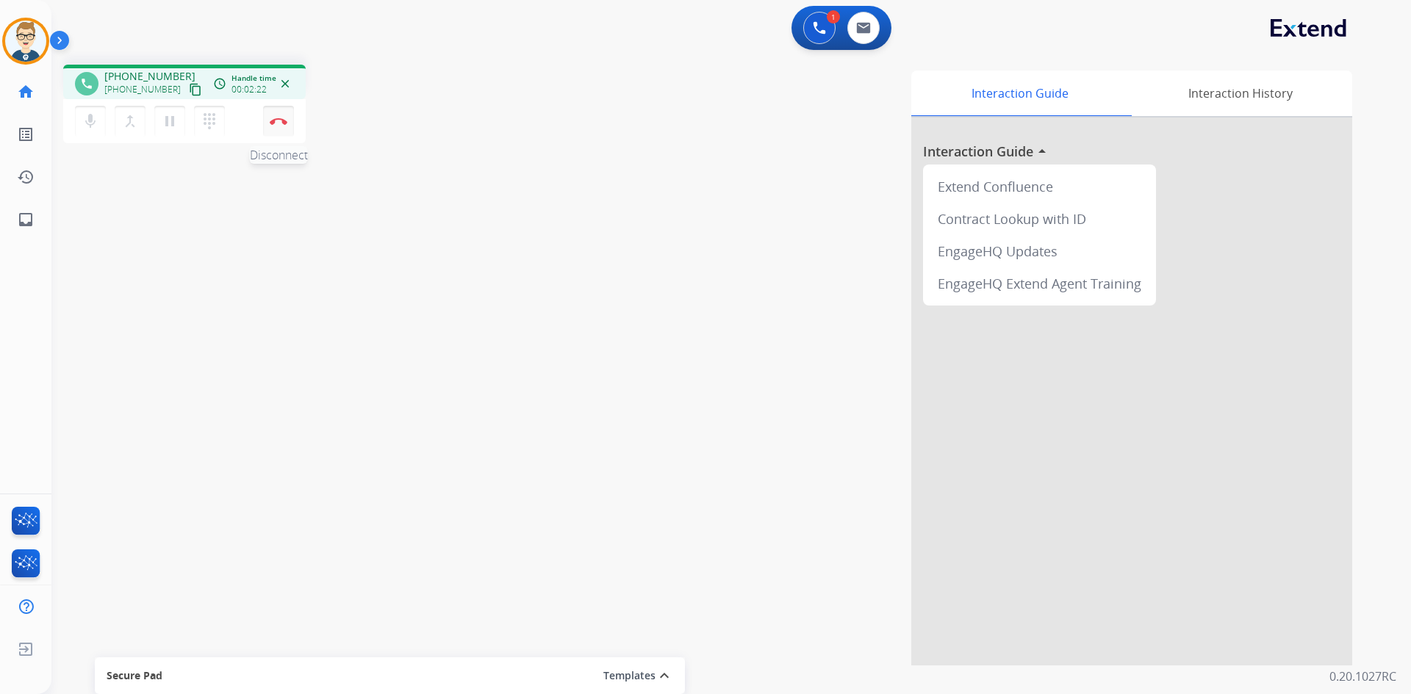
click at [277, 117] on button "Disconnect" at bounding box center [278, 121] width 31 height 31
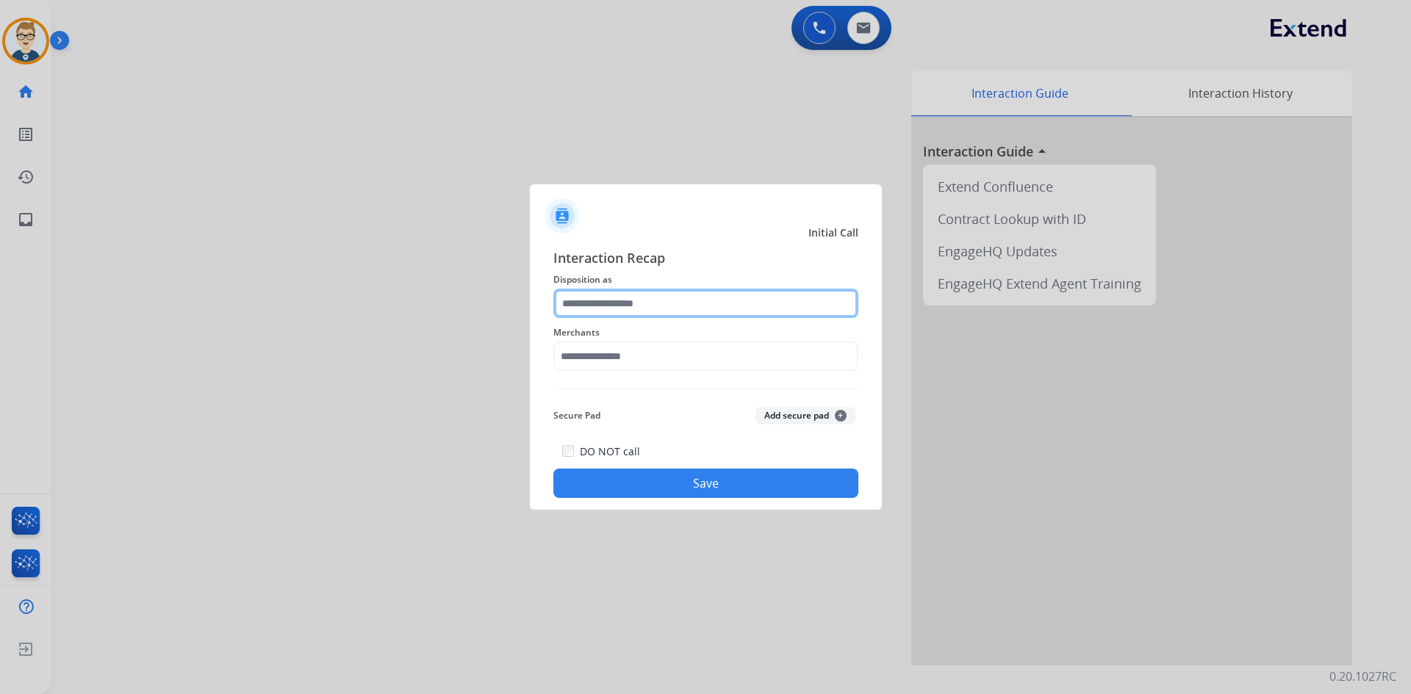
click at [633, 310] on input "text" at bounding box center [705, 303] width 305 height 29
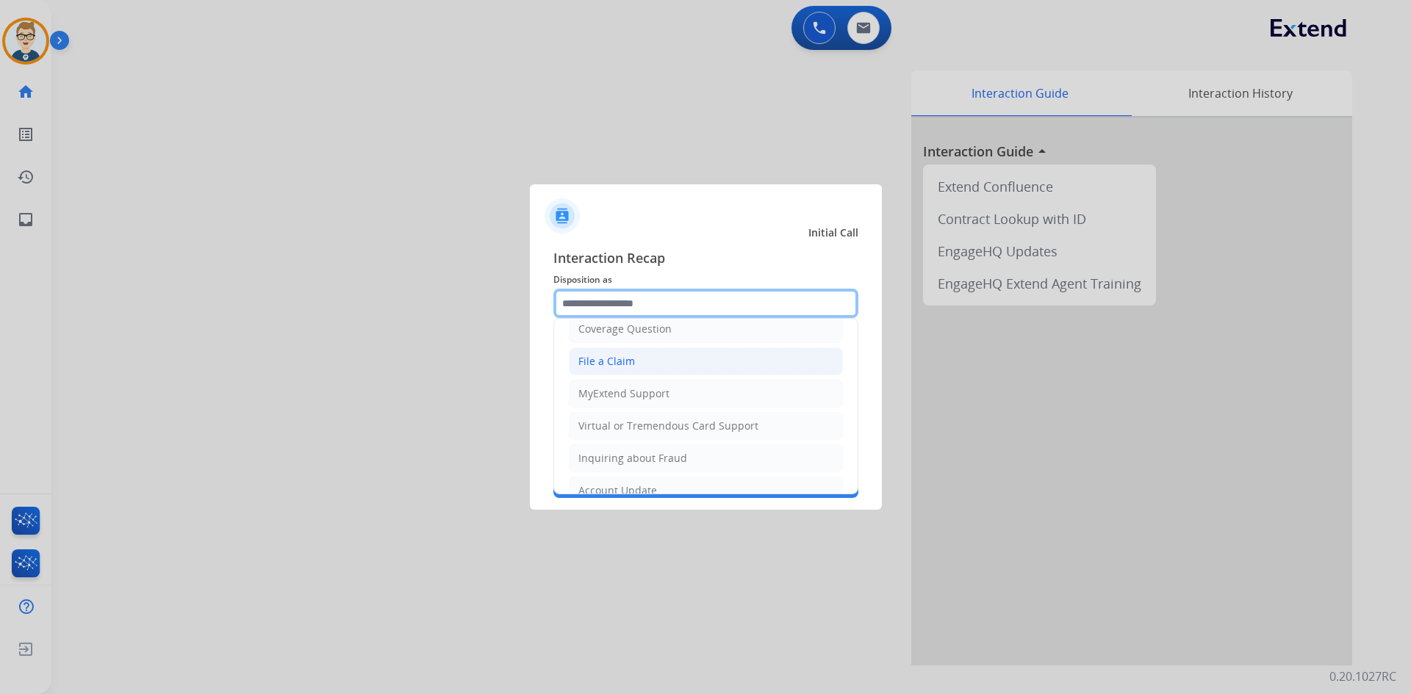
scroll to position [73, 0]
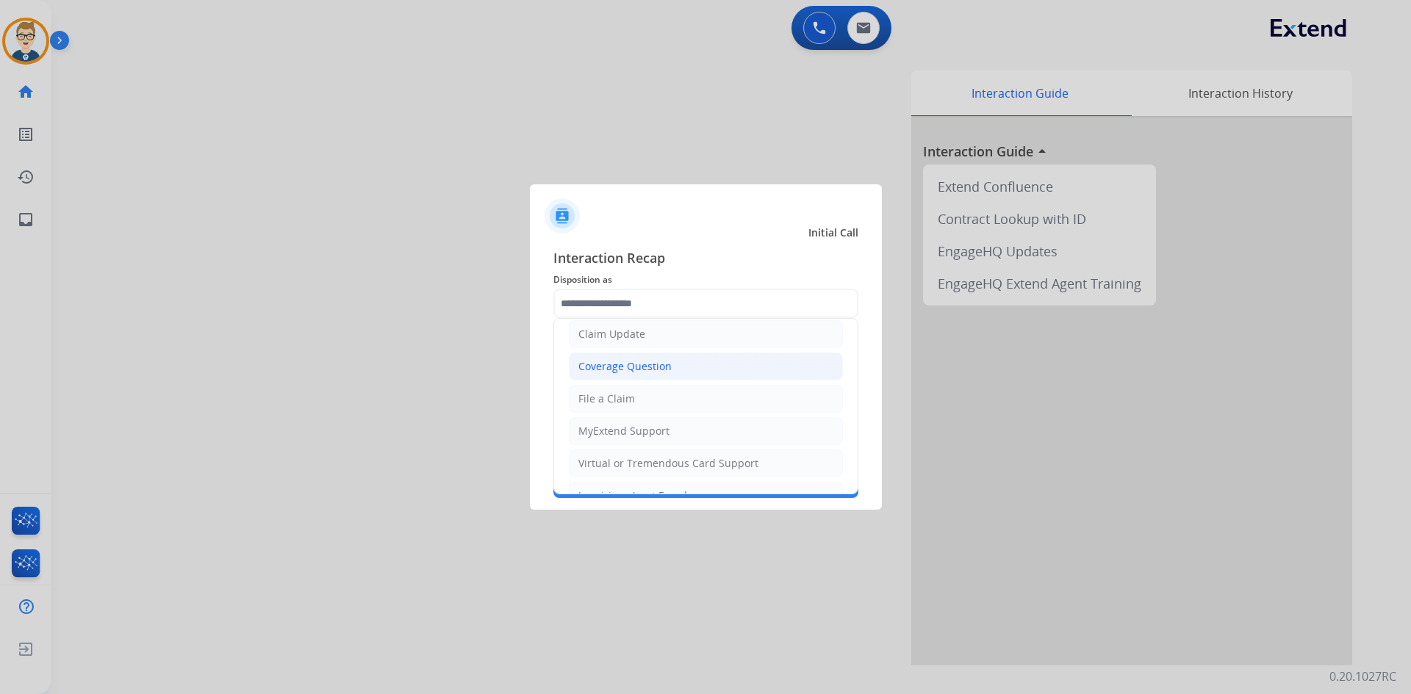
click at [628, 358] on li "Coverage Question" at bounding box center [706, 367] width 274 height 28
type input "**********"
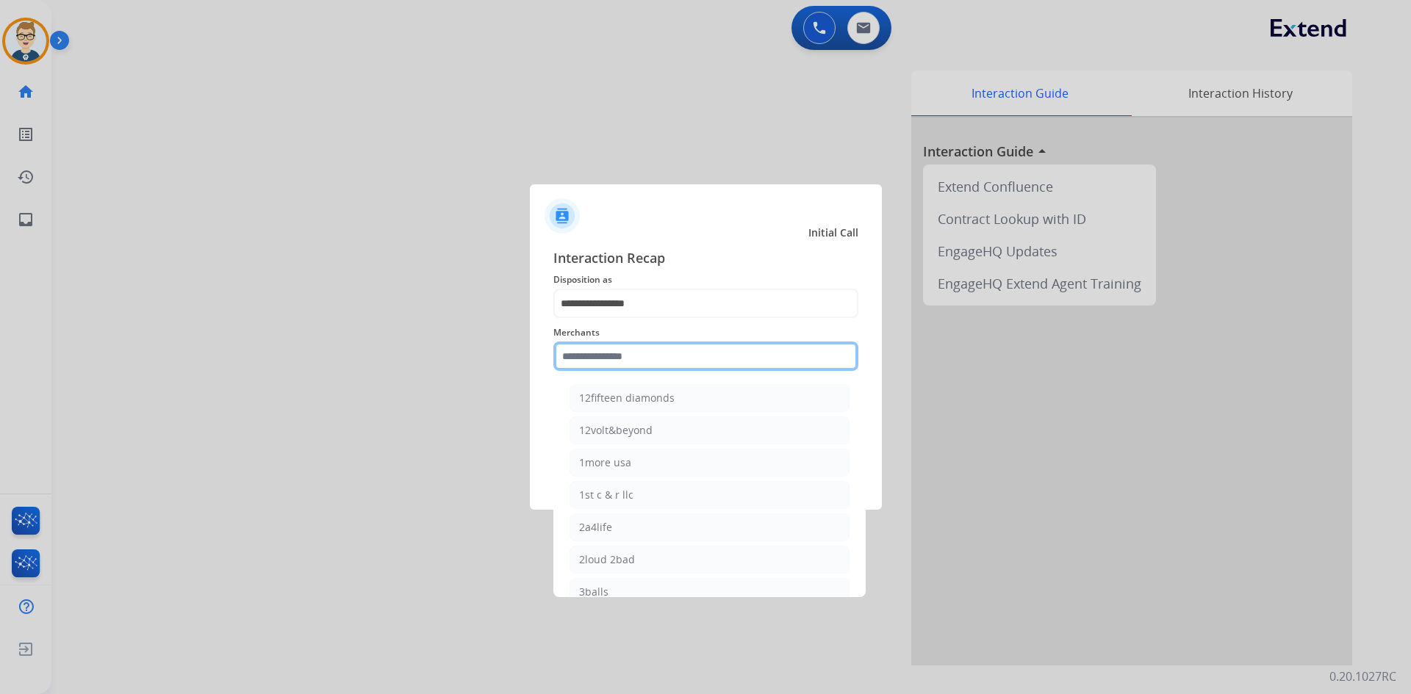
click at [608, 353] on input "text" at bounding box center [705, 356] width 305 height 29
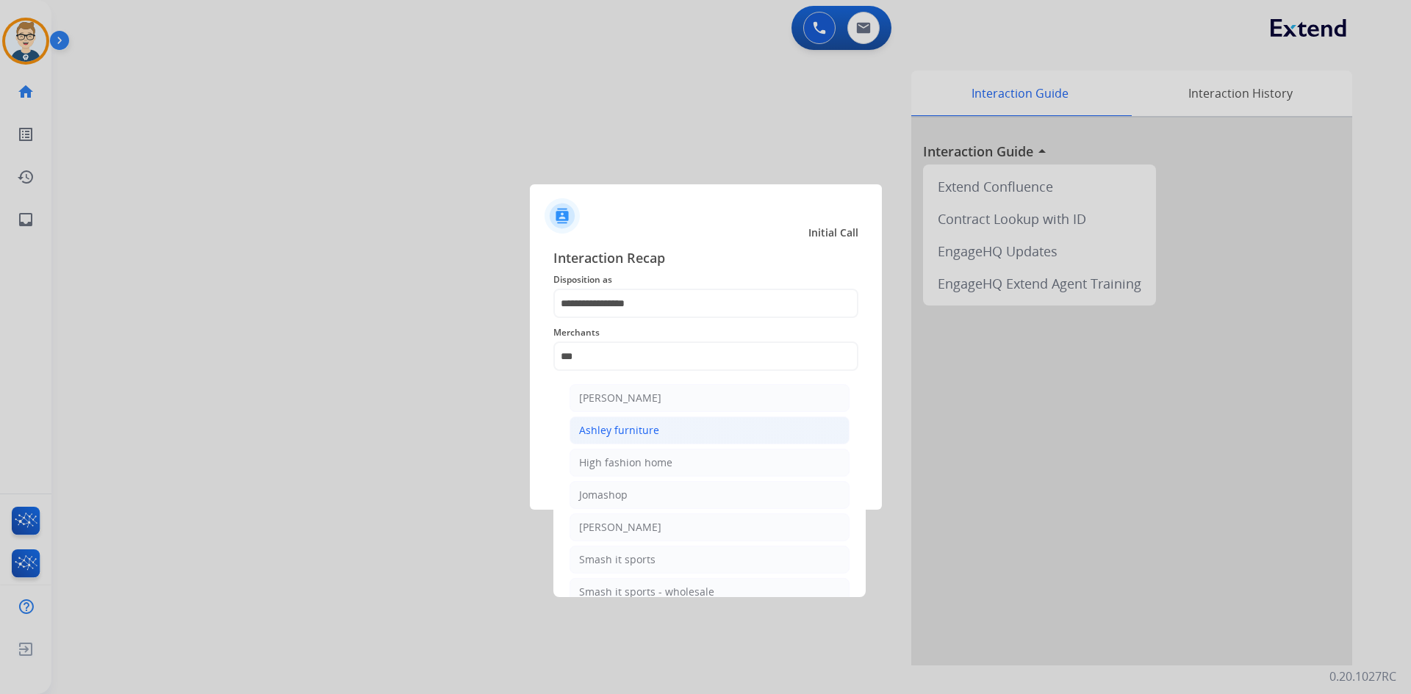
click at [614, 427] on div "Ashley furniture" at bounding box center [619, 430] width 80 height 15
type input "**********"
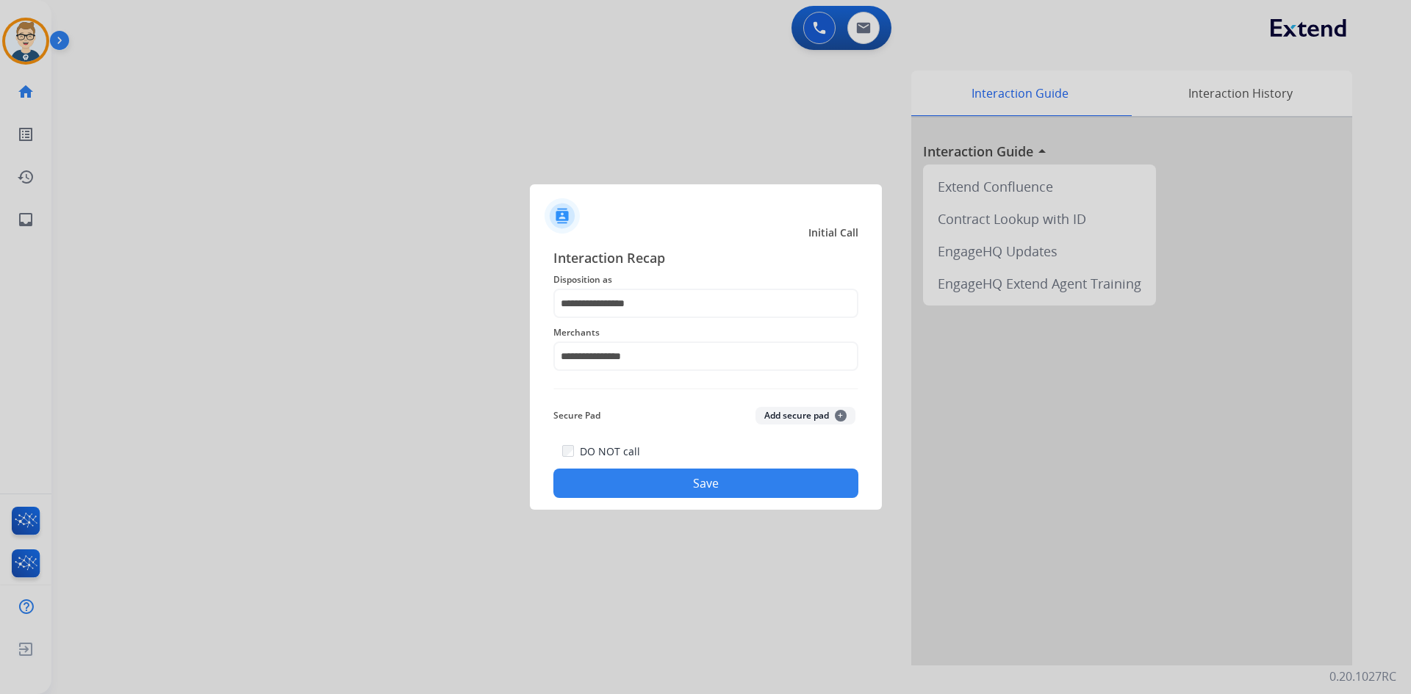
click at [700, 481] on button "Save" at bounding box center [705, 483] width 305 height 29
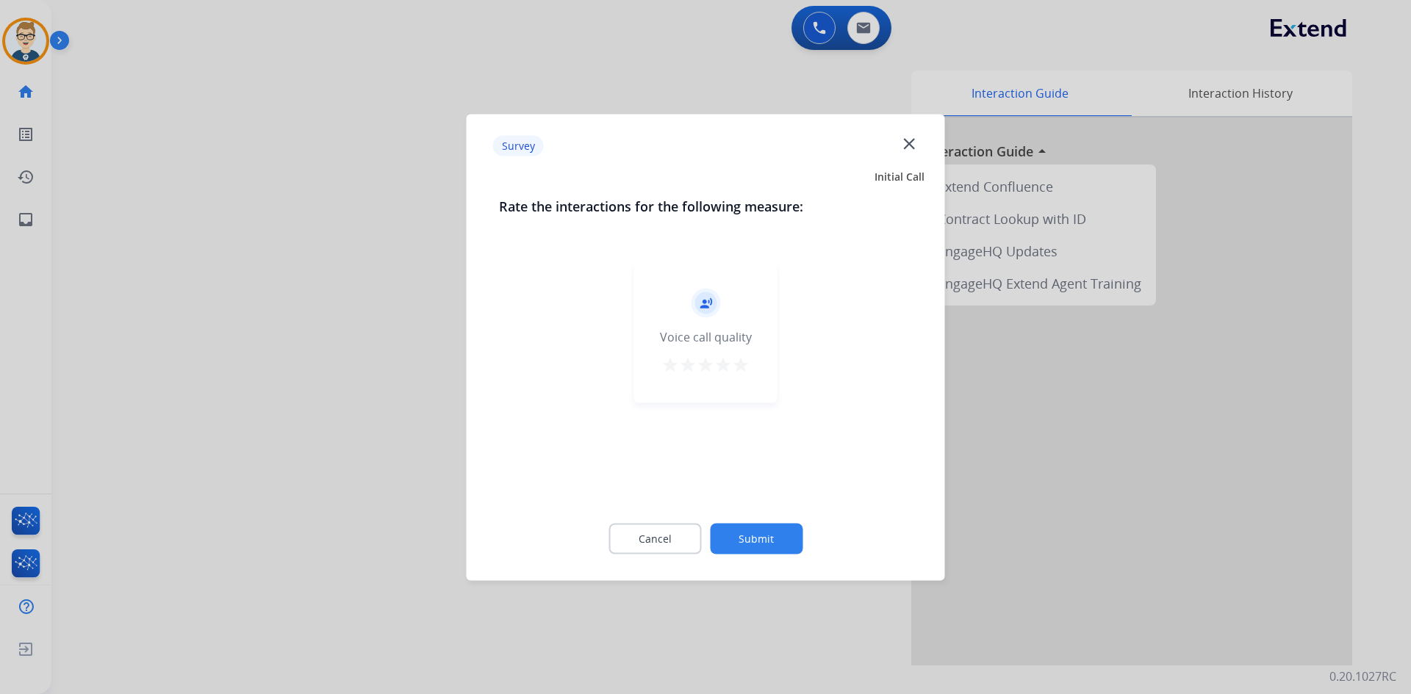
click at [738, 359] on mat-icon "star" at bounding box center [741, 365] width 18 height 18
click at [780, 538] on button "Submit" at bounding box center [756, 538] width 93 height 31
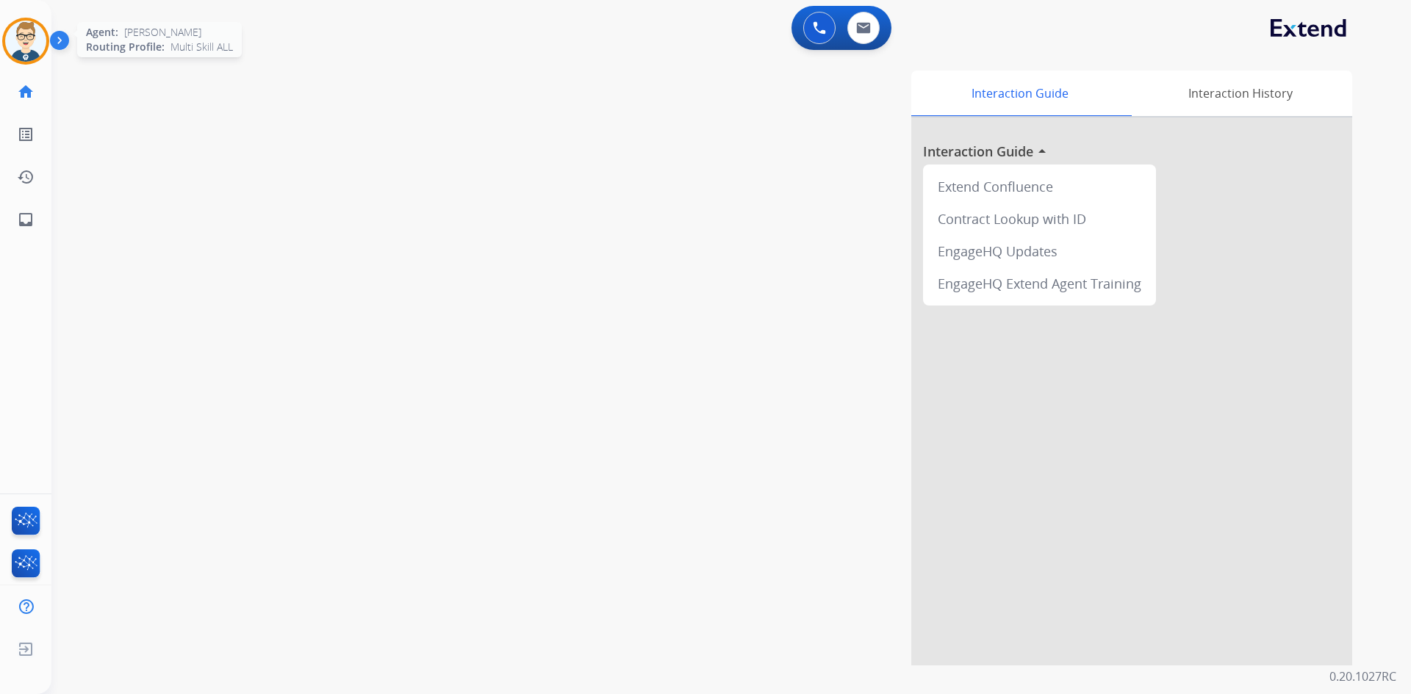
click at [23, 35] on img at bounding box center [25, 41] width 41 height 41
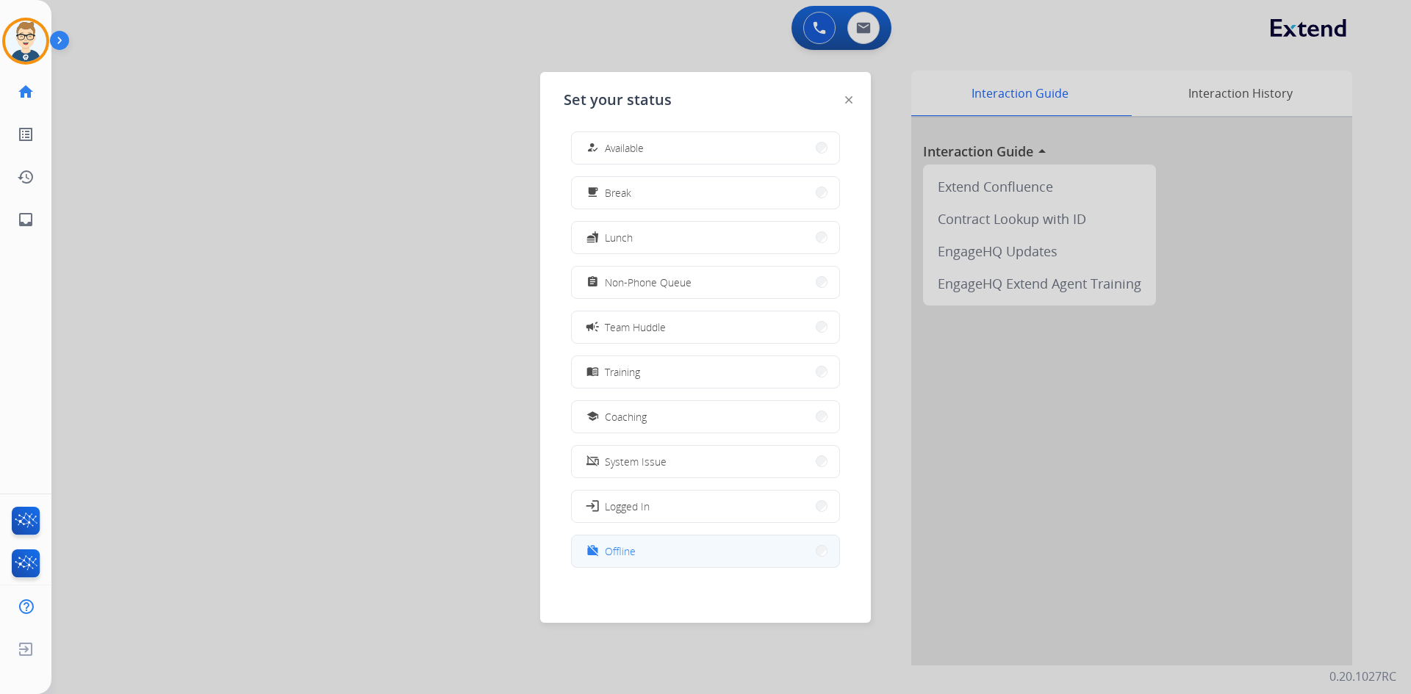
scroll to position [4, 0]
click at [680, 558] on button "work_off Offline" at bounding box center [705, 551] width 267 height 32
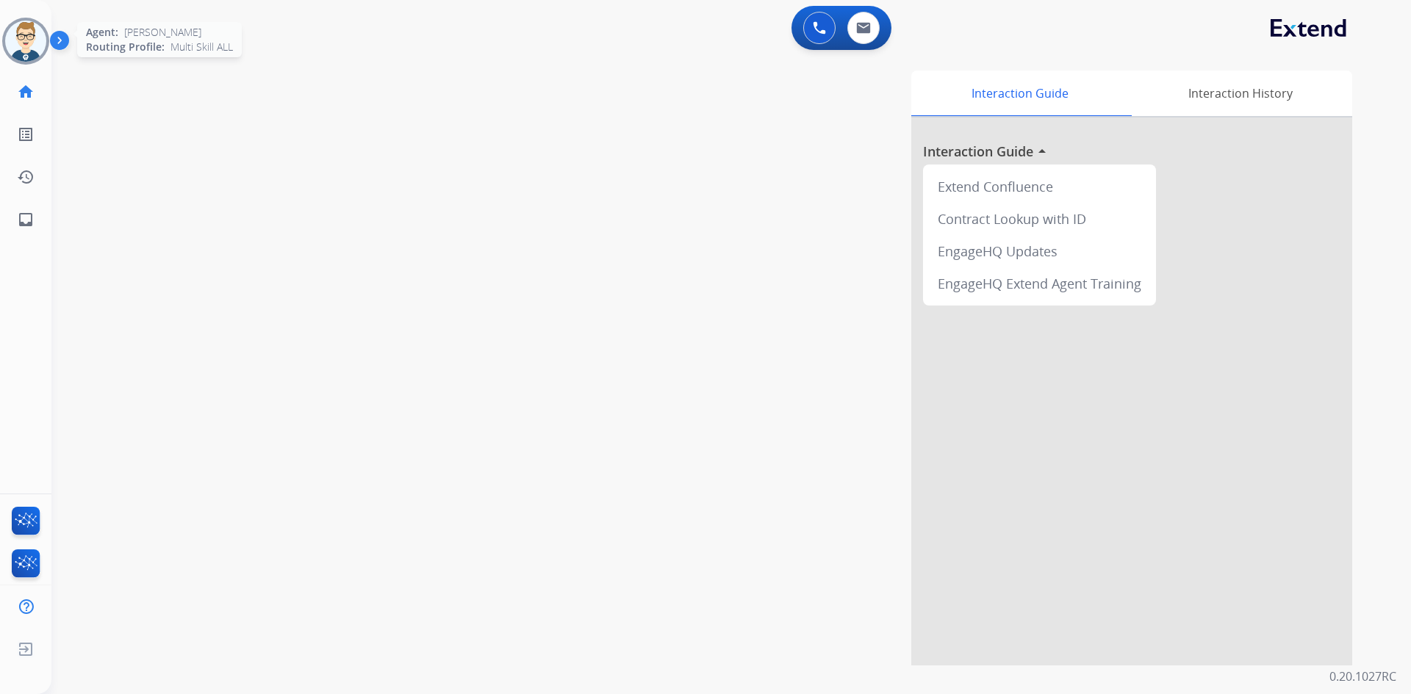
click at [34, 46] on img at bounding box center [25, 41] width 41 height 41
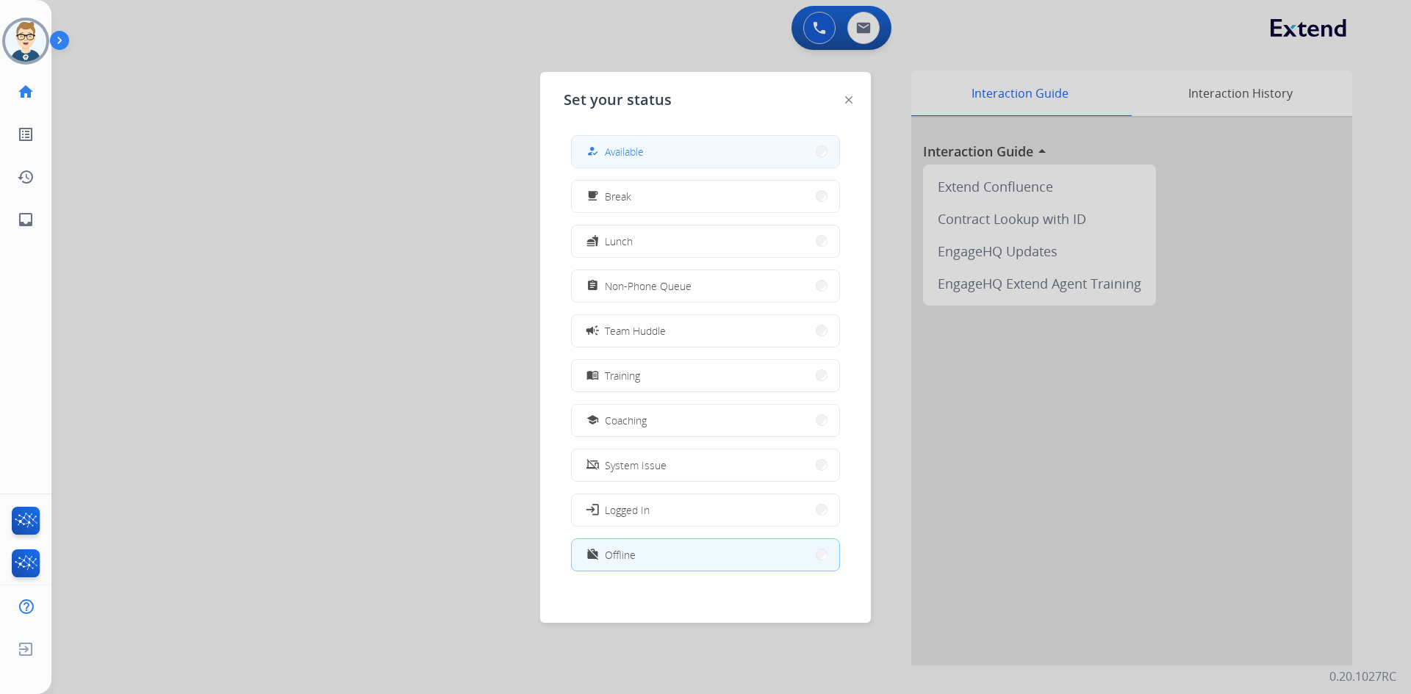
click at [677, 156] on button "how_to_reg Available" at bounding box center [705, 152] width 267 height 32
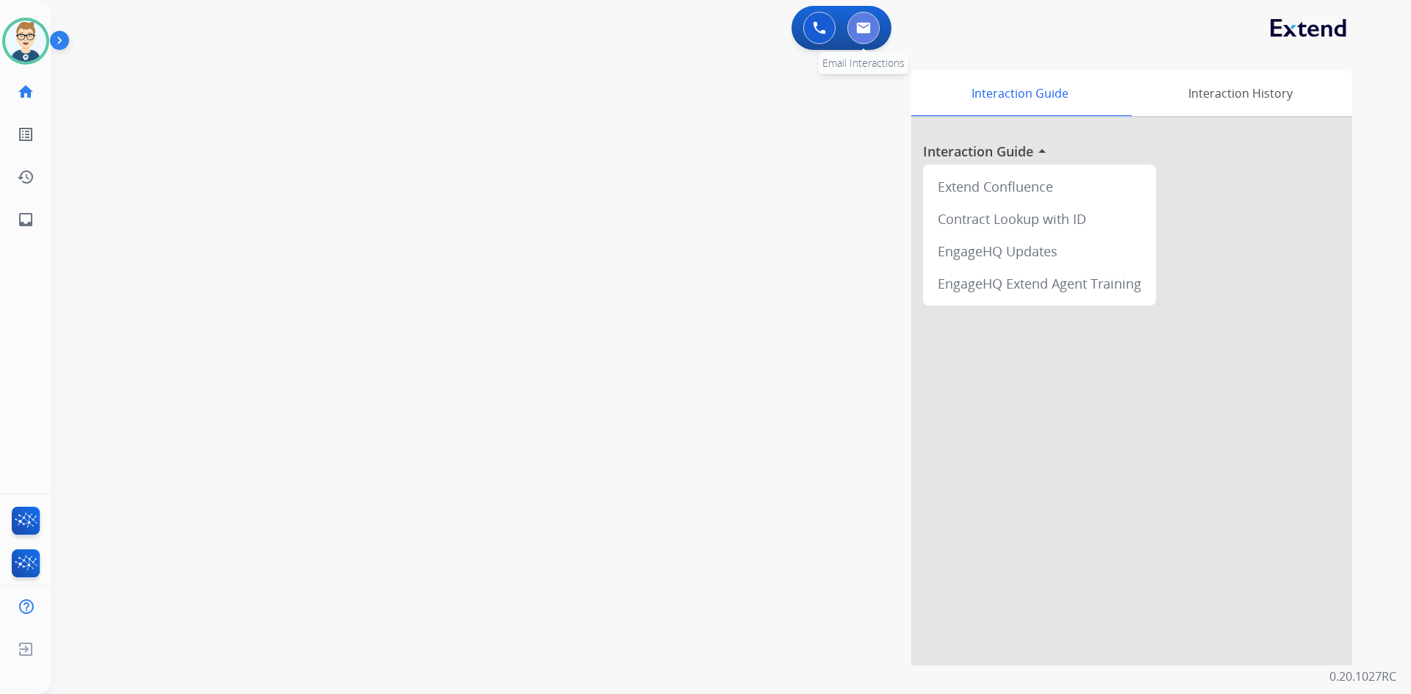
click at [860, 25] on img at bounding box center [863, 28] width 15 height 12
select select "**********"
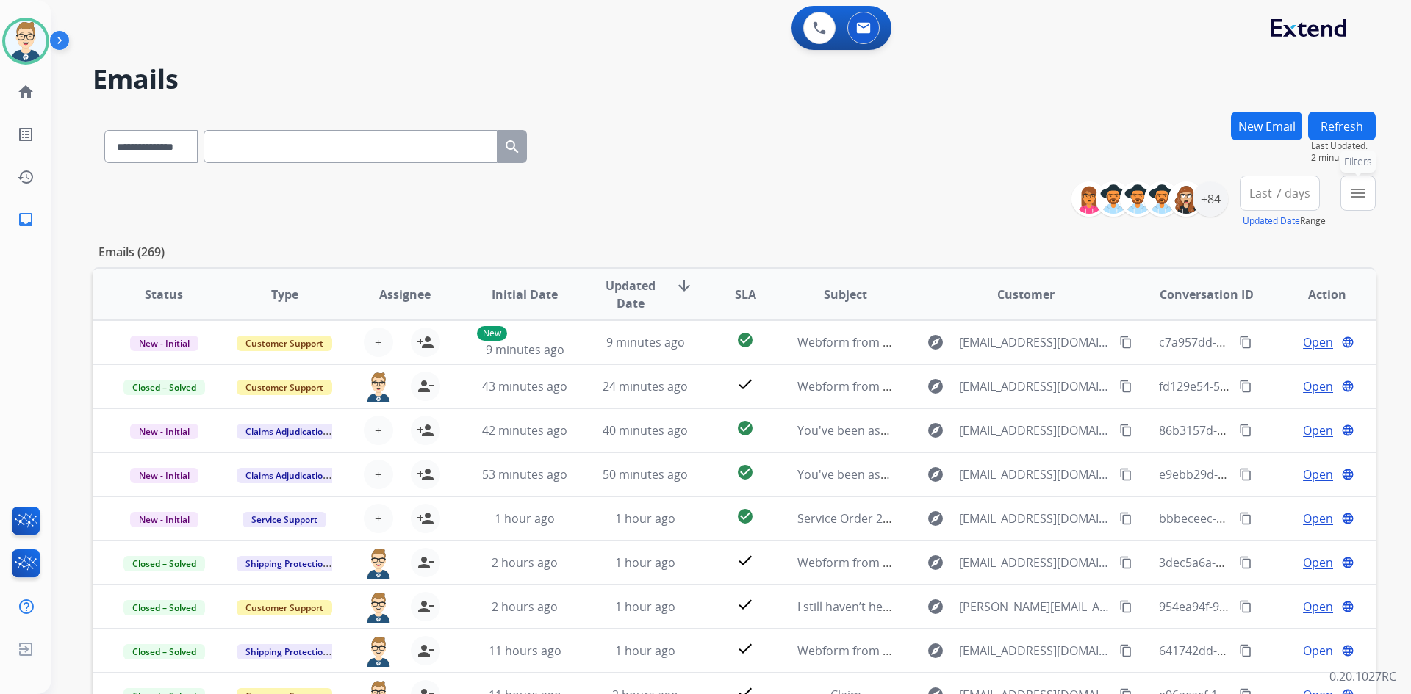
click at [1365, 195] on mat-icon "menu" at bounding box center [1358, 193] width 18 height 18
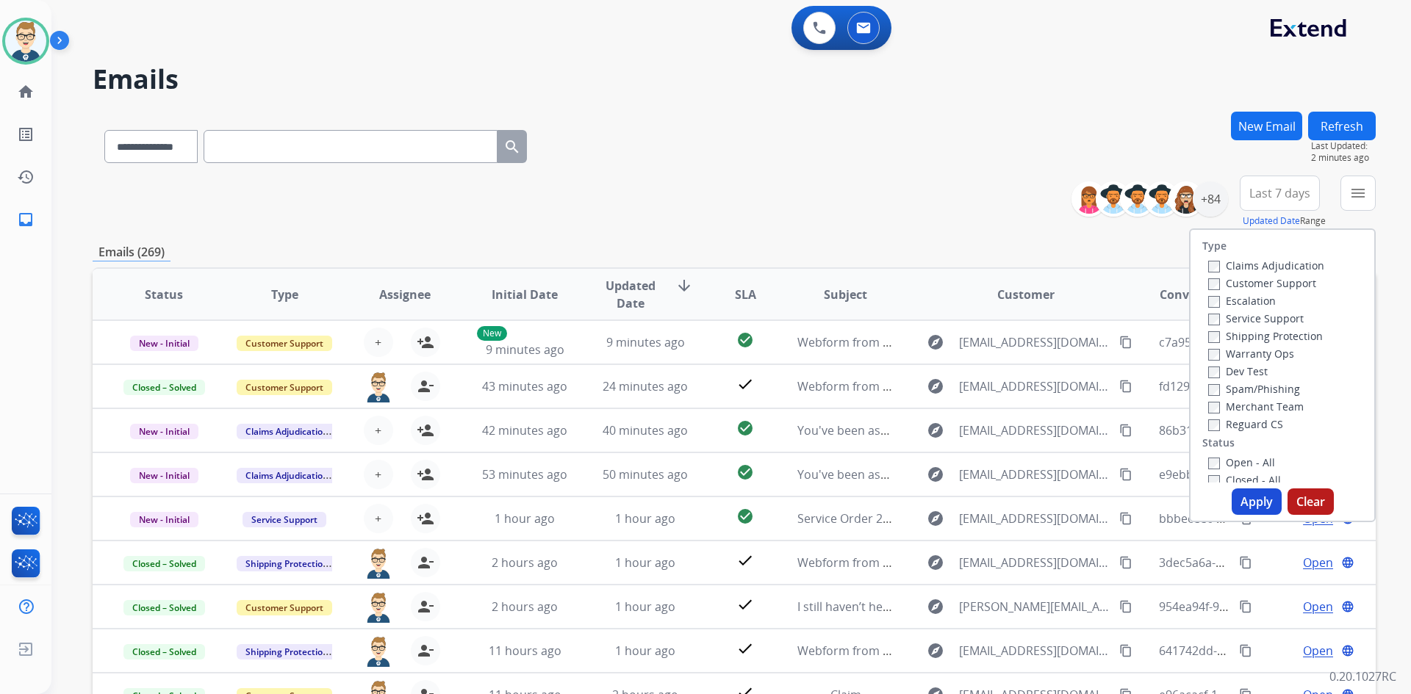
click at [1257, 280] on label "Customer Support" at bounding box center [1262, 283] width 108 height 14
click at [1239, 334] on label "Shipping Protection" at bounding box center [1265, 336] width 115 height 14
click at [1214, 424] on label "Reguard CS" at bounding box center [1245, 424] width 75 height 14
click at [1218, 466] on label "Open - All" at bounding box center [1241, 463] width 67 height 14
click at [1247, 501] on button "Apply" at bounding box center [1257, 502] width 50 height 26
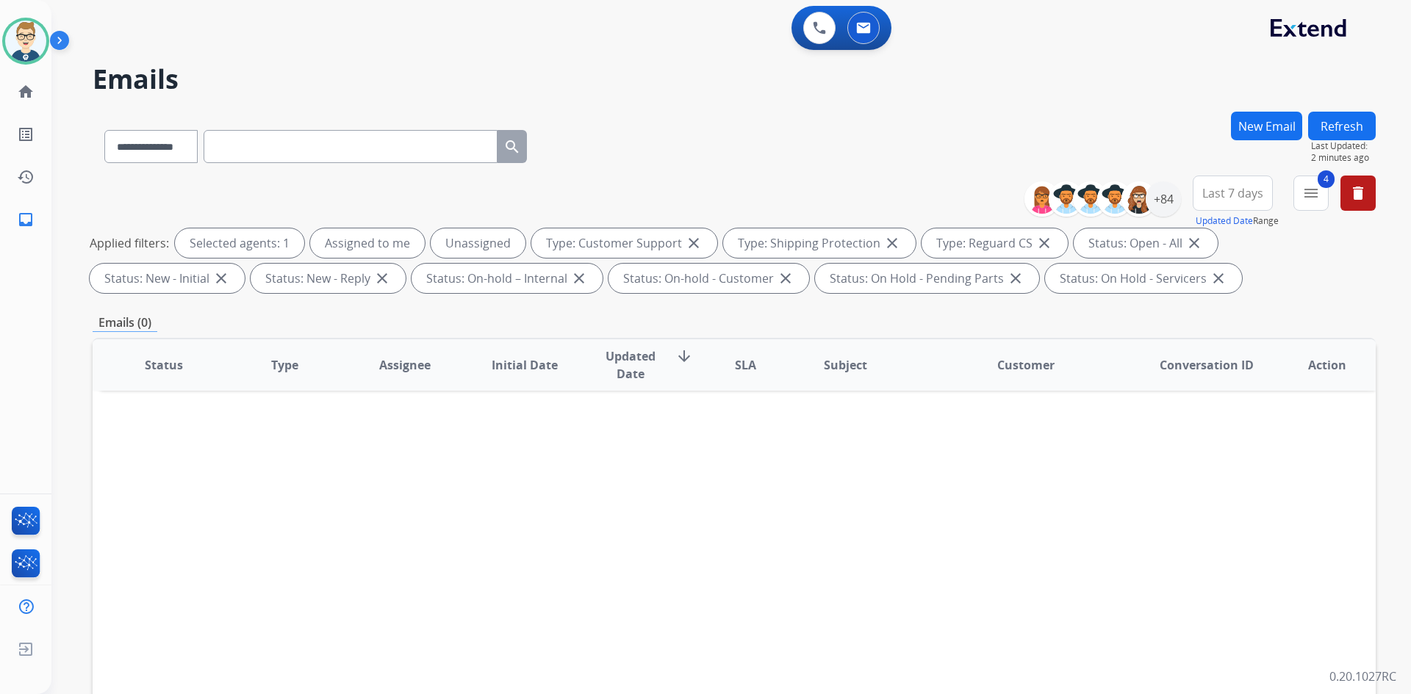
click at [1245, 196] on span "Last 7 days" at bounding box center [1232, 193] width 61 height 6
click at [1204, 373] on div "Last 90 days" at bounding box center [1227, 372] width 81 height 22
click at [753, 109] on div "**********" at bounding box center [713, 400] width 1324 height 694
click at [1357, 118] on button "Refresh" at bounding box center [1342, 126] width 68 height 29
click at [1317, 116] on button "Refresh" at bounding box center [1342, 126] width 68 height 29
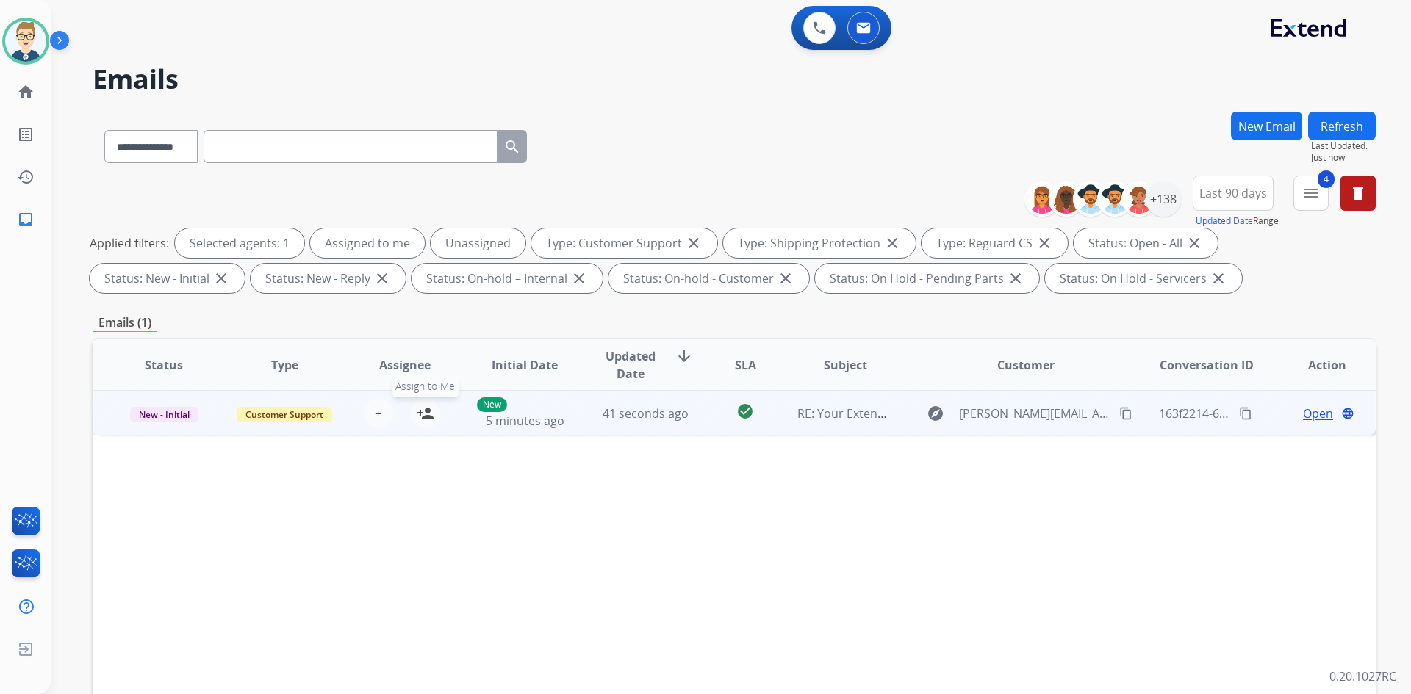
click at [427, 412] on mat-icon "person_add" at bounding box center [426, 414] width 18 height 18
click at [1312, 416] on span "Open" at bounding box center [1318, 414] width 30 height 18
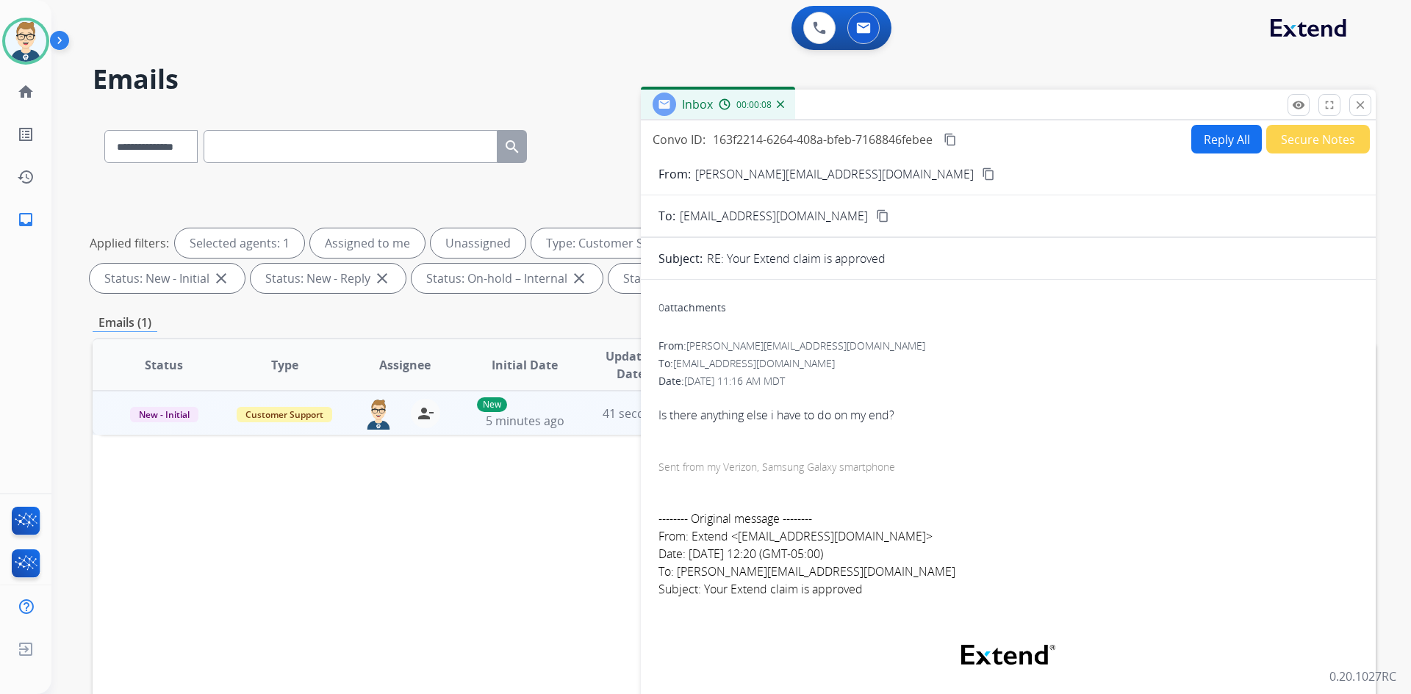
click at [979, 181] on button "content_copy" at bounding box center [988, 174] width 18 height 18
click at [955, 140] on mat-icon "content_copy" at bounding box center [949, 139] width 13 height 13
drag, startPoint x: 905, startPoint y: 413, endPoint x: 657, endPoint y: 417, distance: 248.4
copy div "Is there anything else i have to do on my end?"
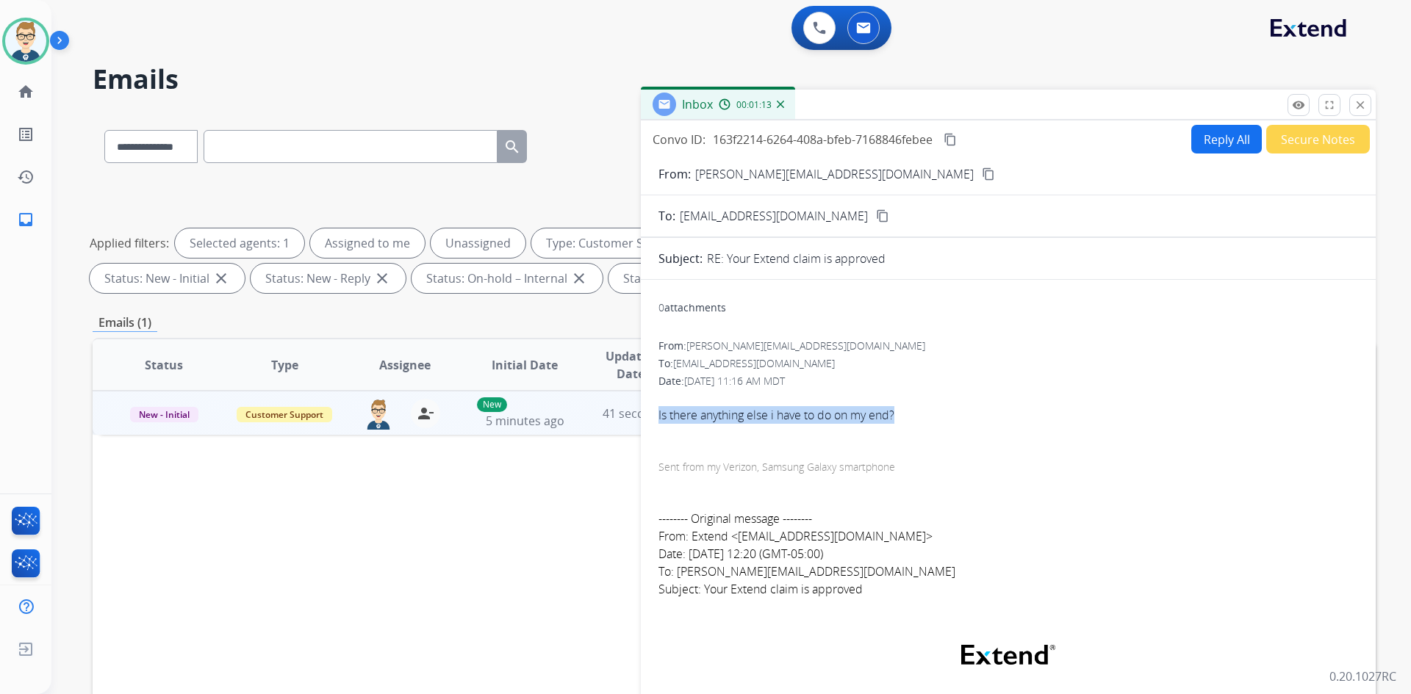
click at [1203, 144] on button "Reply All" at bounding box center [1226, 139] width 71 height 29
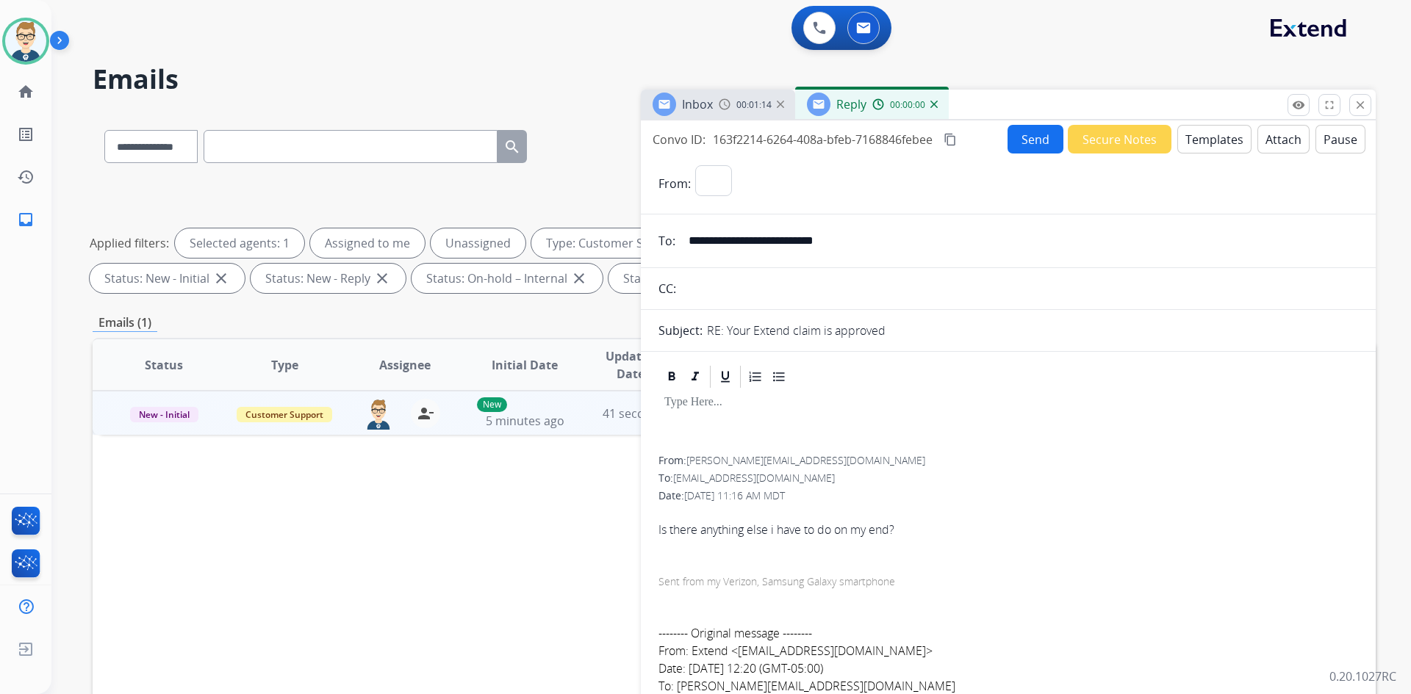
select select "**********"
click at [1204, 144] on button "Templates" at bounding box center [1214, 139] width 74 height 29
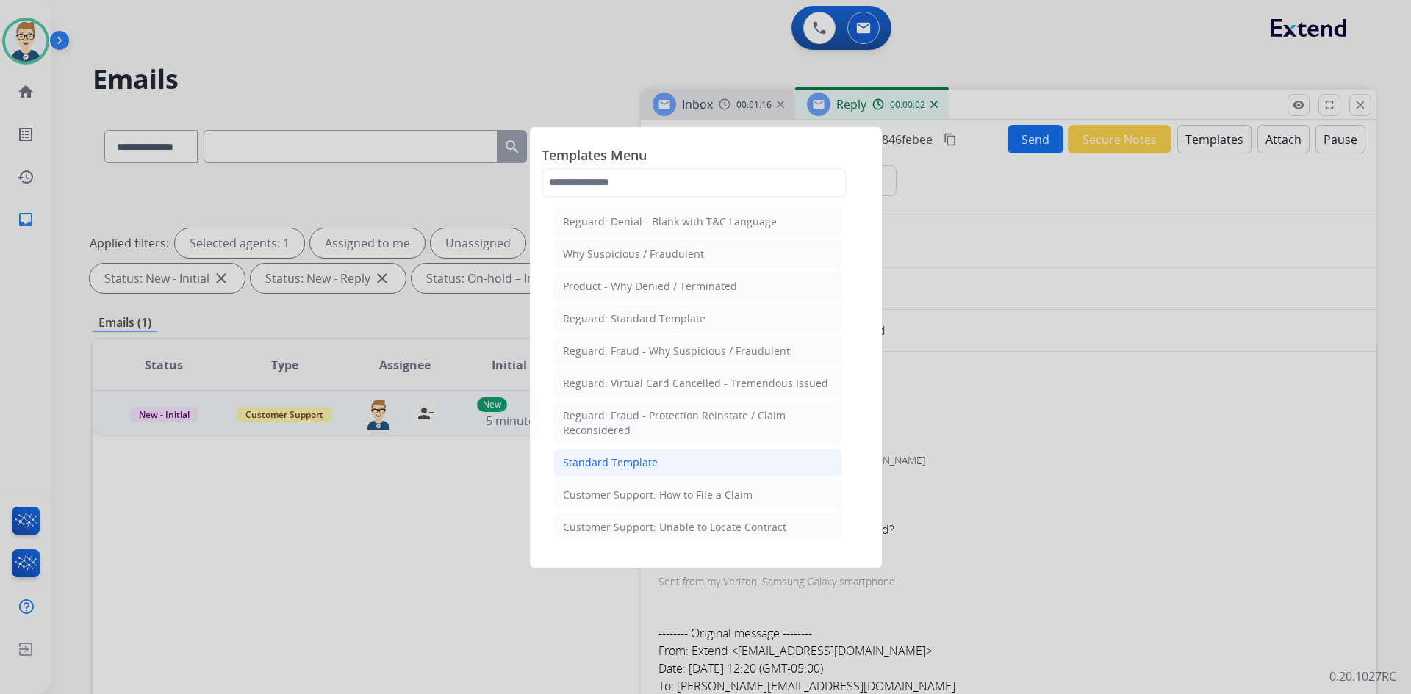
click at [617, 458] on div "Standard Template" at bounding box center [610, 463] width 95 height 15
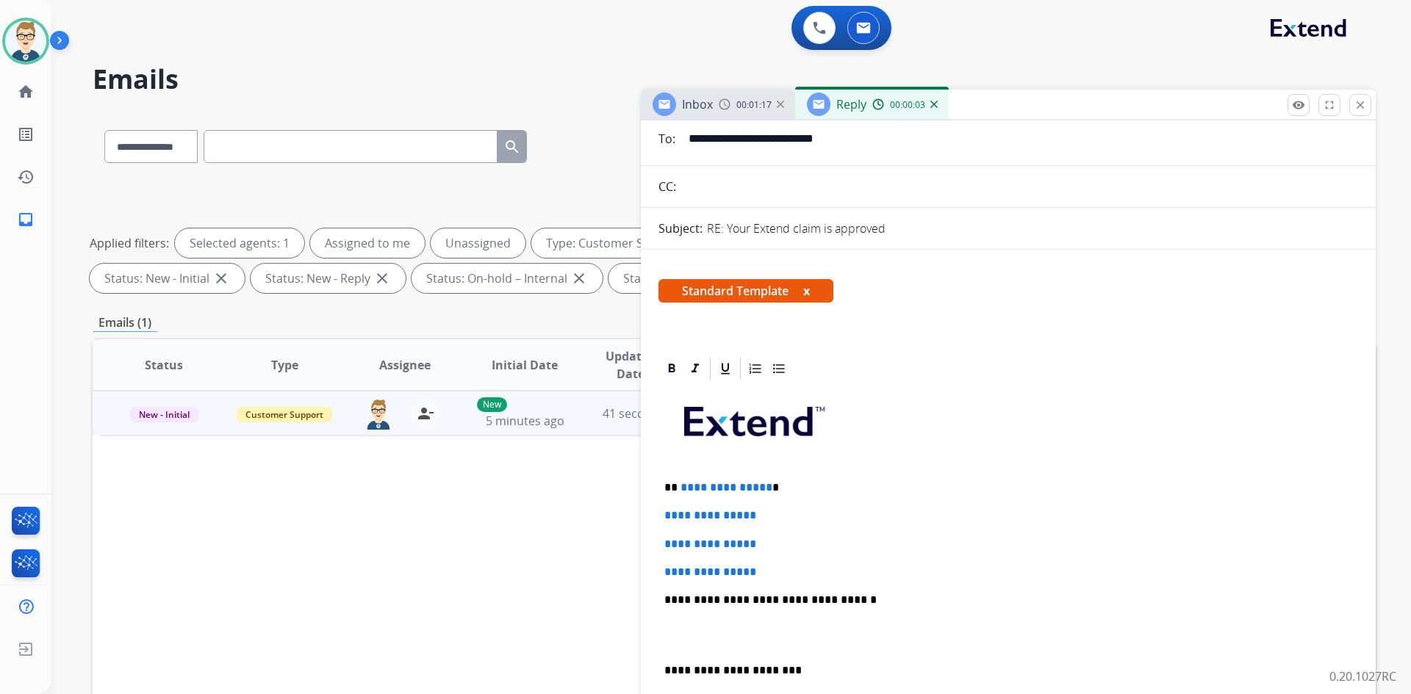
scroll to position [147, 0]
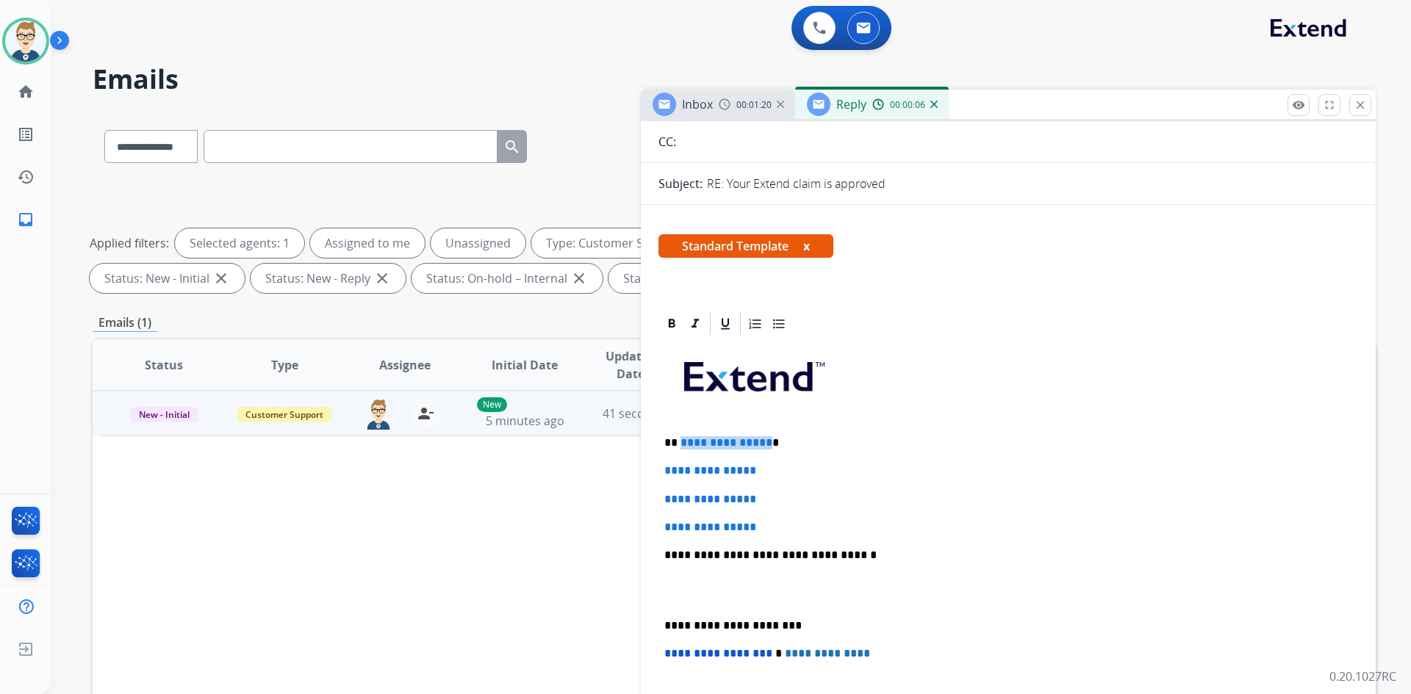
drag, startPoint x: 764, startPoint y: 442, endPoint x: 680, endPoint y: 443, distance: 84.5
click at [680, 443] on p "**********" at bounding box center [1002, 442] width 676 height 13
drag, startPoint x: 776, startPoint y: 528, endPoint x: 644, endPoint y: 463, distance: 147.2
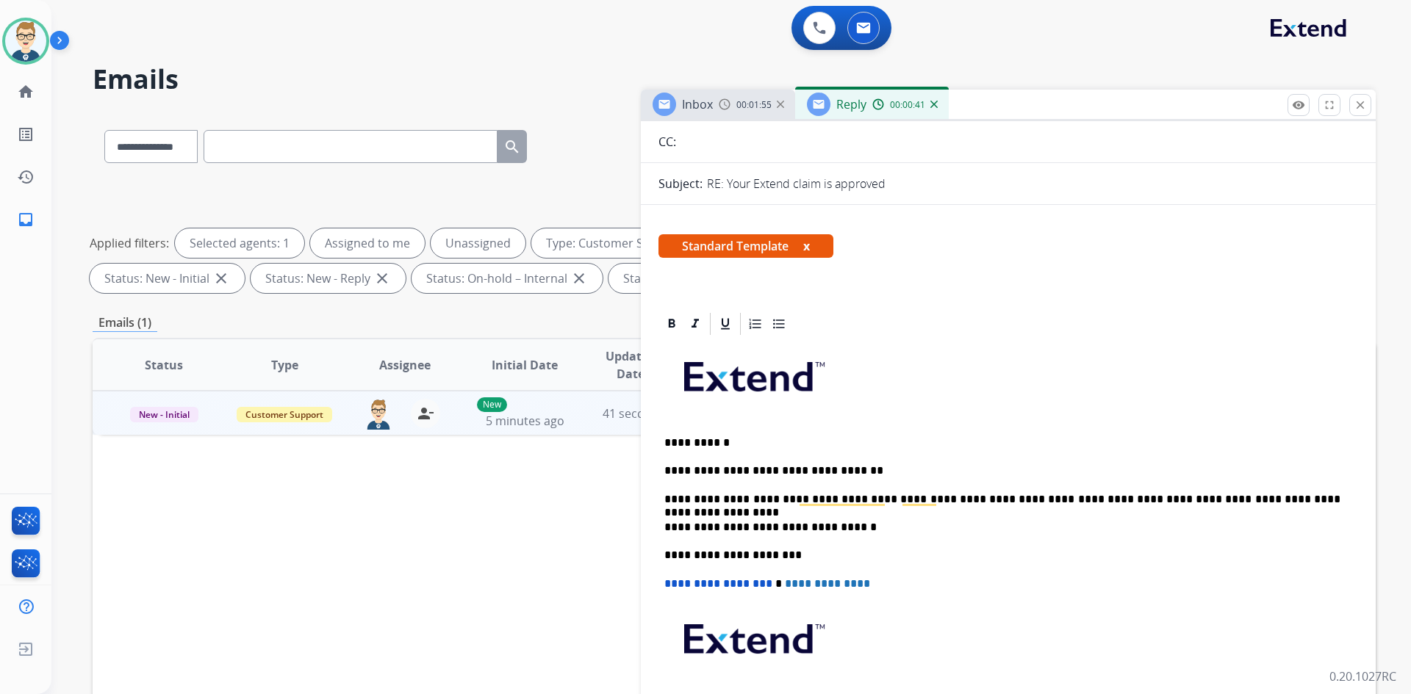
scroll to position [0, 0]
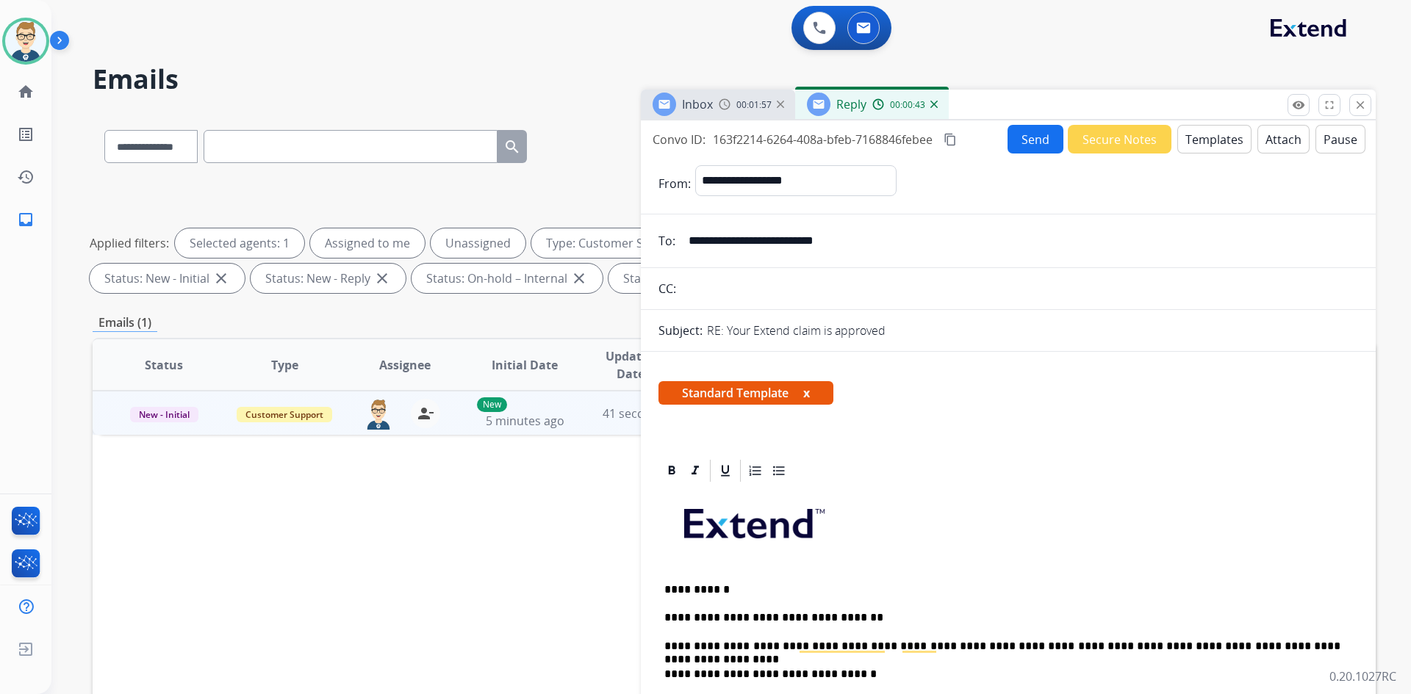
click at [1011, 140] on button "Send" at bounding box center [1035, 139] width 56 height 29
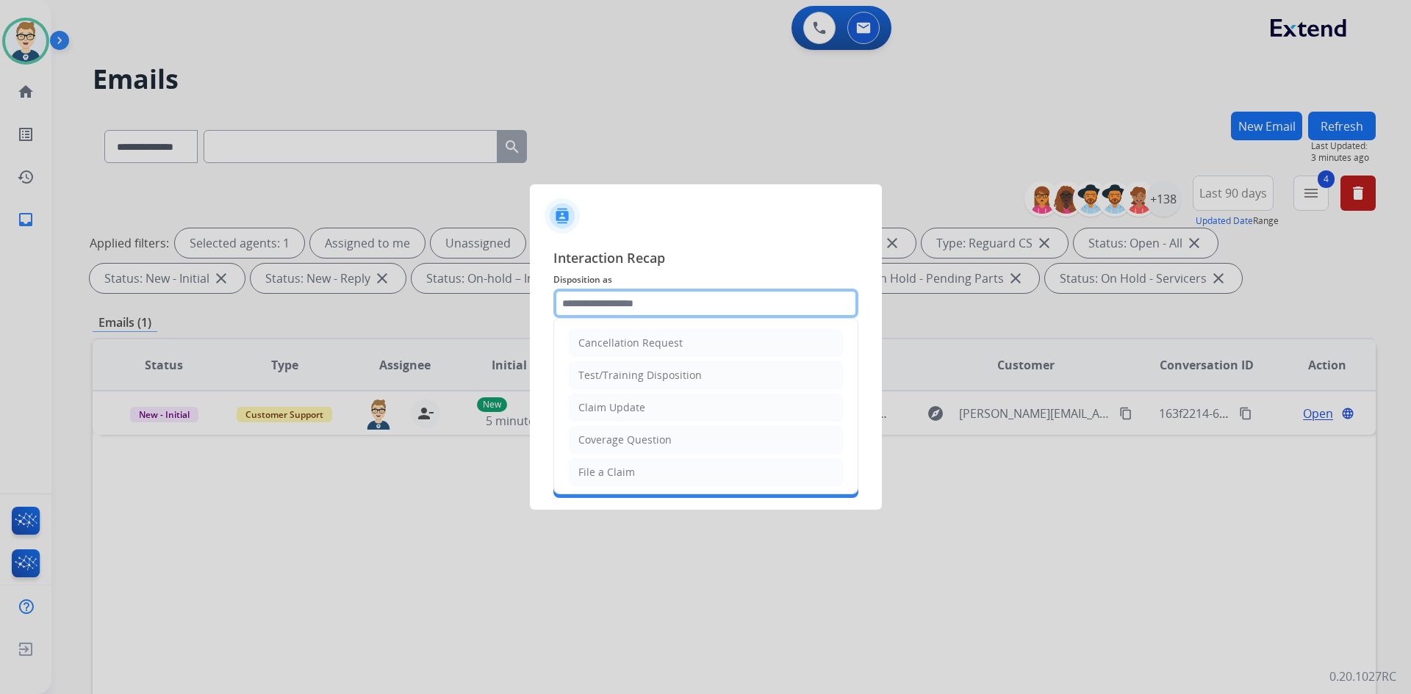
click at [665, 312] on input "text" at bounding box center [705, 303] width 305 height 29
click at [622, 406] on div "Claim Update" at bounding box center [611, 407] width 67 height 15
type input "**********"
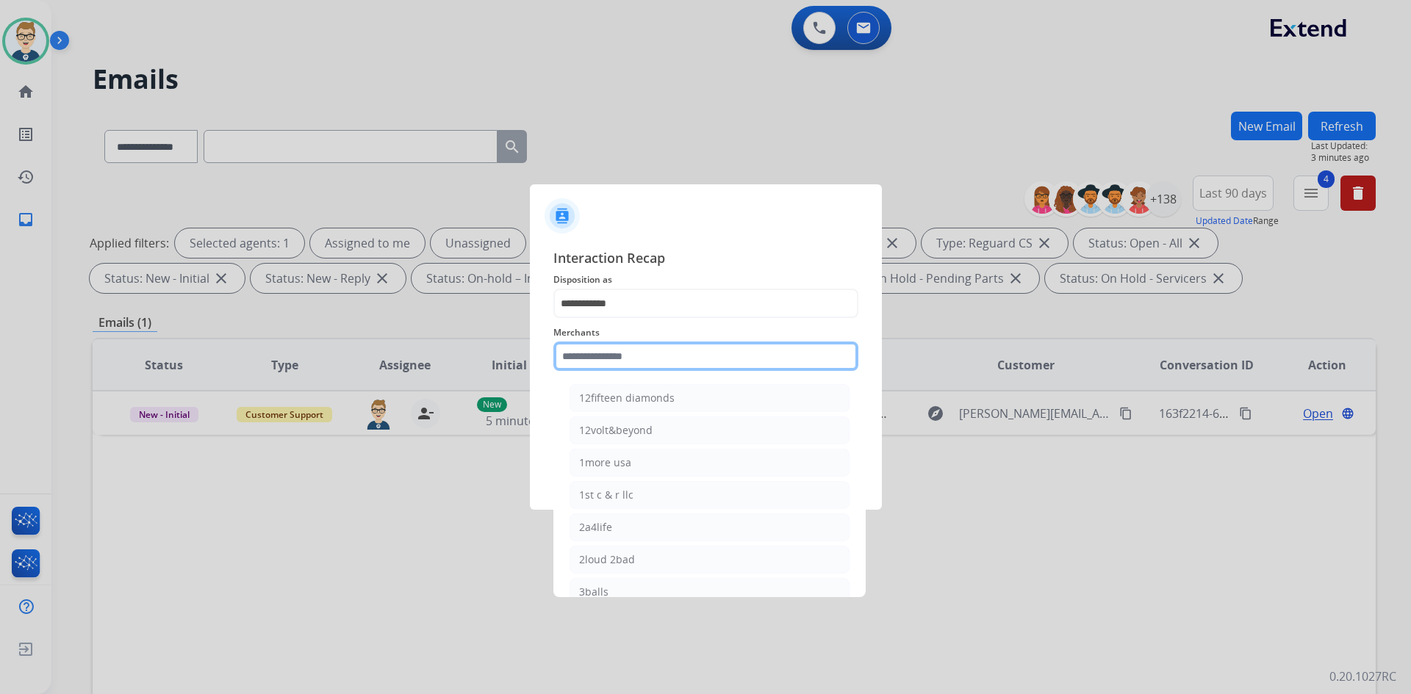
click at [626, 348] on input "text" at bounding box center [705, 356] width 305 height 29
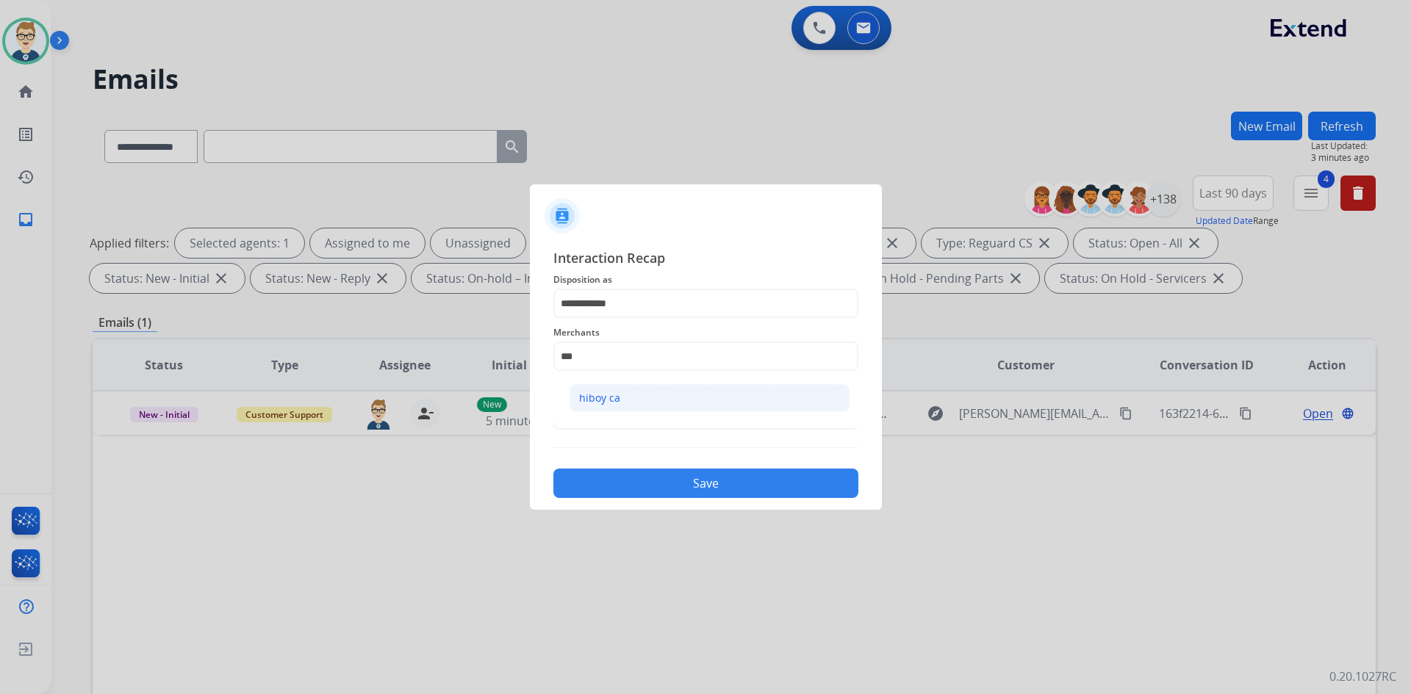
click at [643, 405] on li "hiboy ca" at bounding box center [709, 398] width 280 height 28
type input "********"
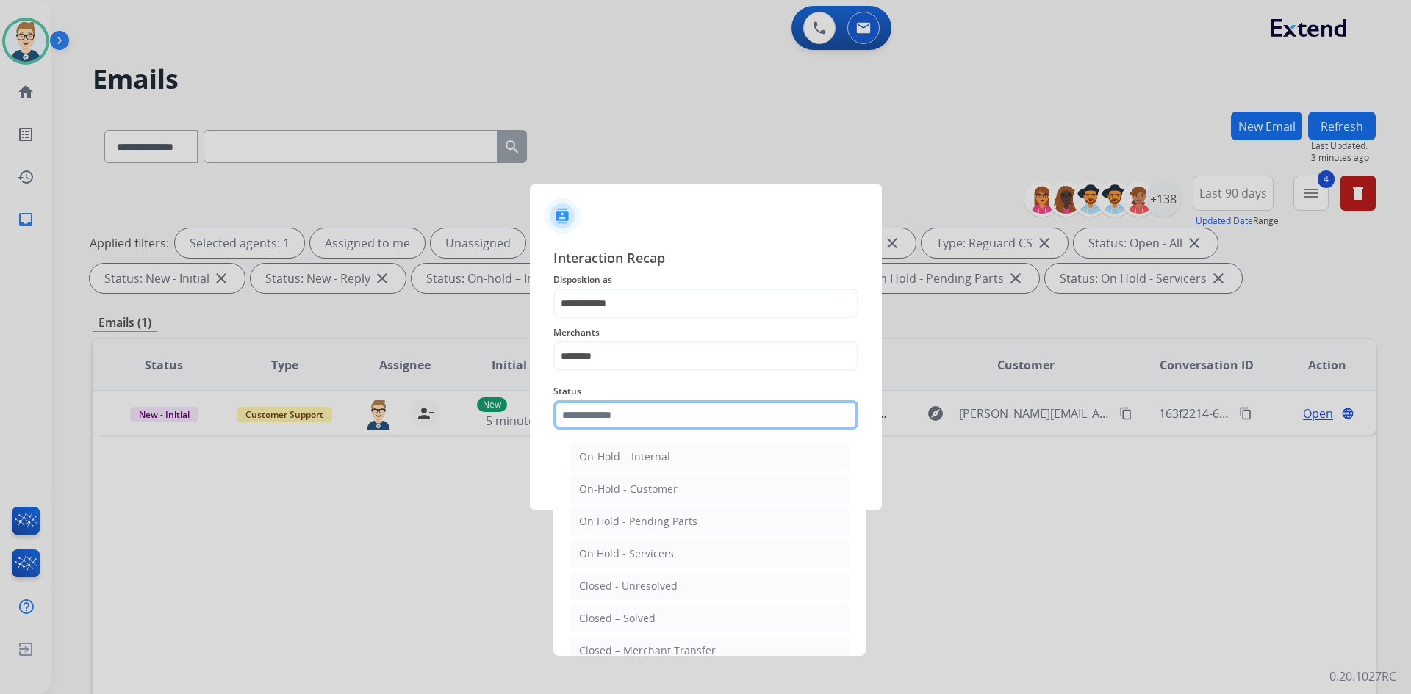
click at [643, 405] on input "text" at bounding box center [705, 414] width 305 height 29
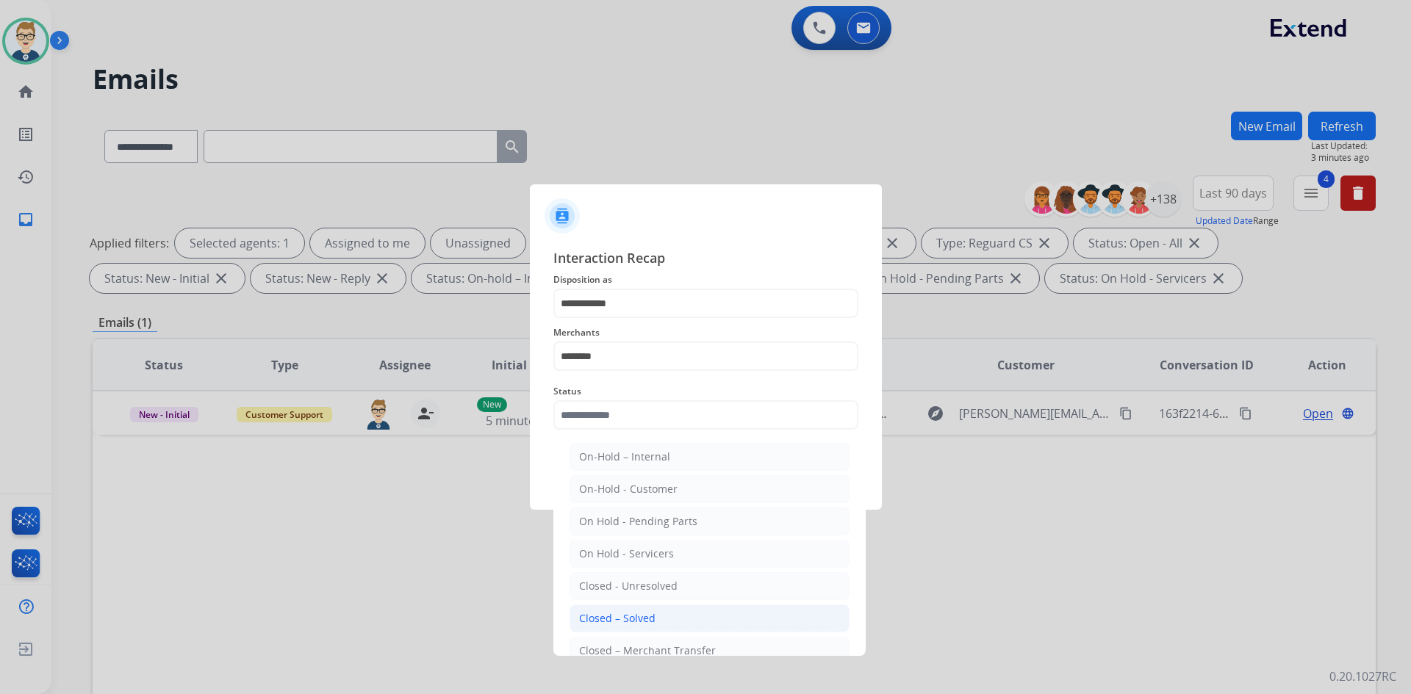
click at [625, 613] on div "Closed – Solved" at bounding box center [617, 618] width 76 height 15
type input "**********"
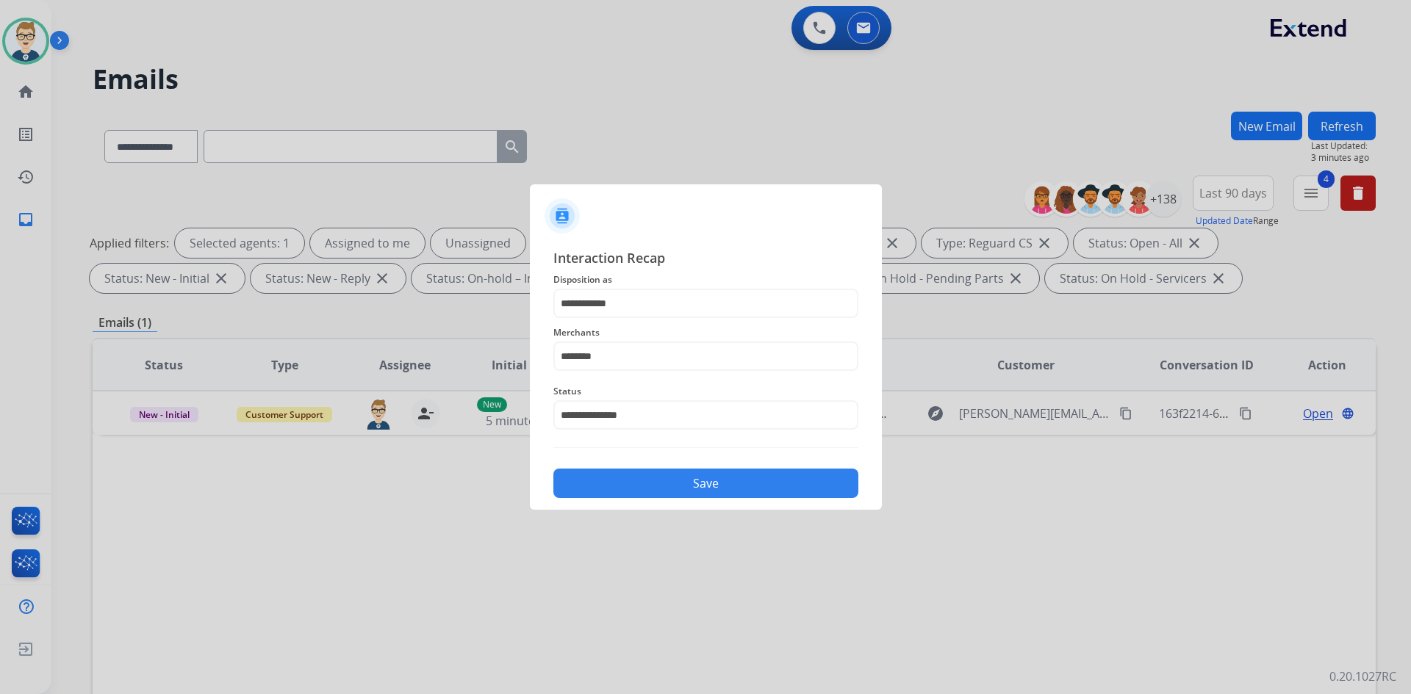
click at [669, 480] on button "Save" at bounding box center [705, 483] width 305 height 29
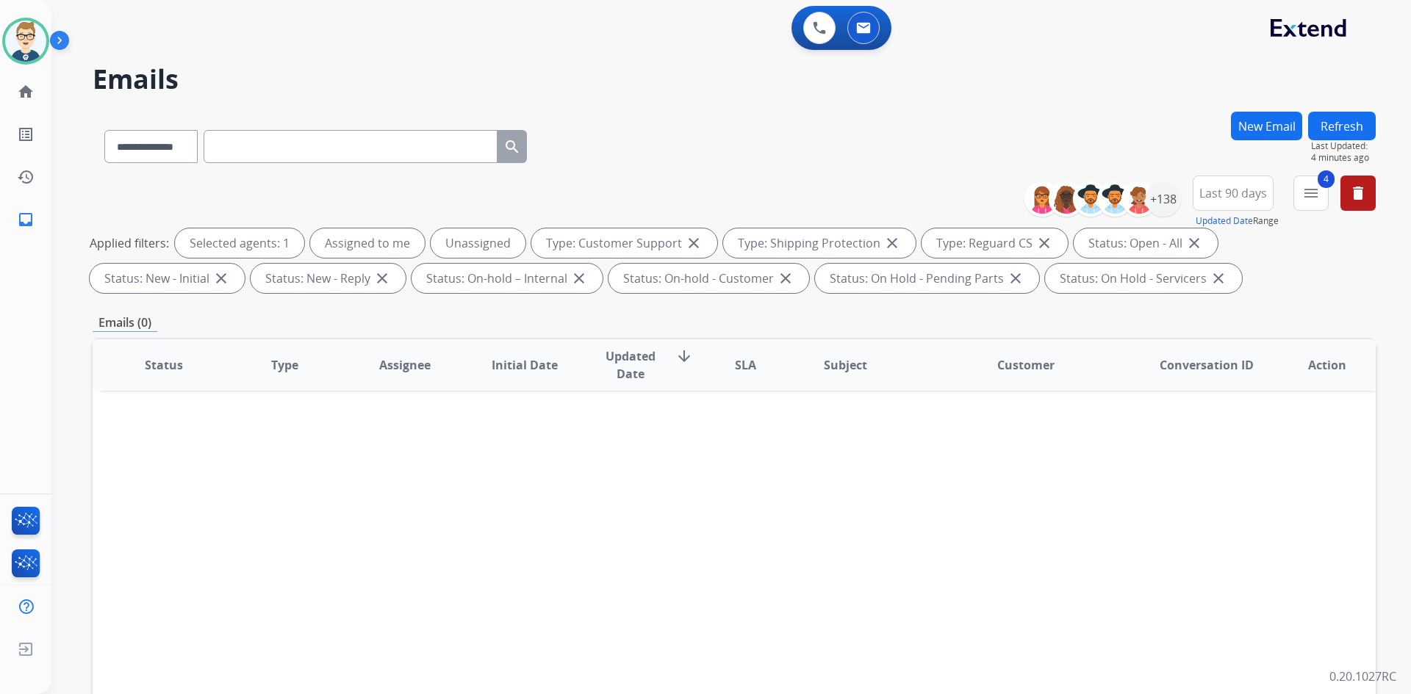
click at [1326, 125] on button "Refresh" at bounding box center [1342, 126] width 68 height 29
click at [16, 40] on img at bounding box center [25, 41] width 41 height 41
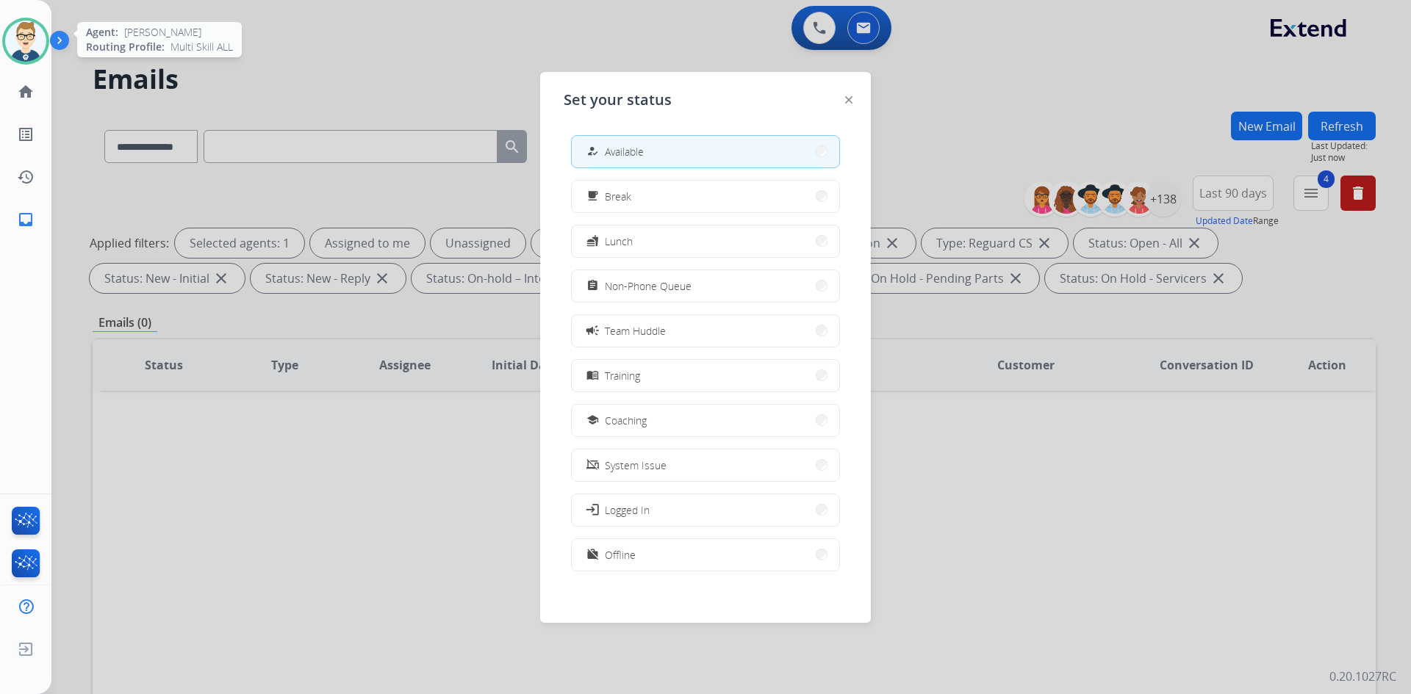
click at [16, 40] on img at bounding box center [25, 41] width 41 height 41
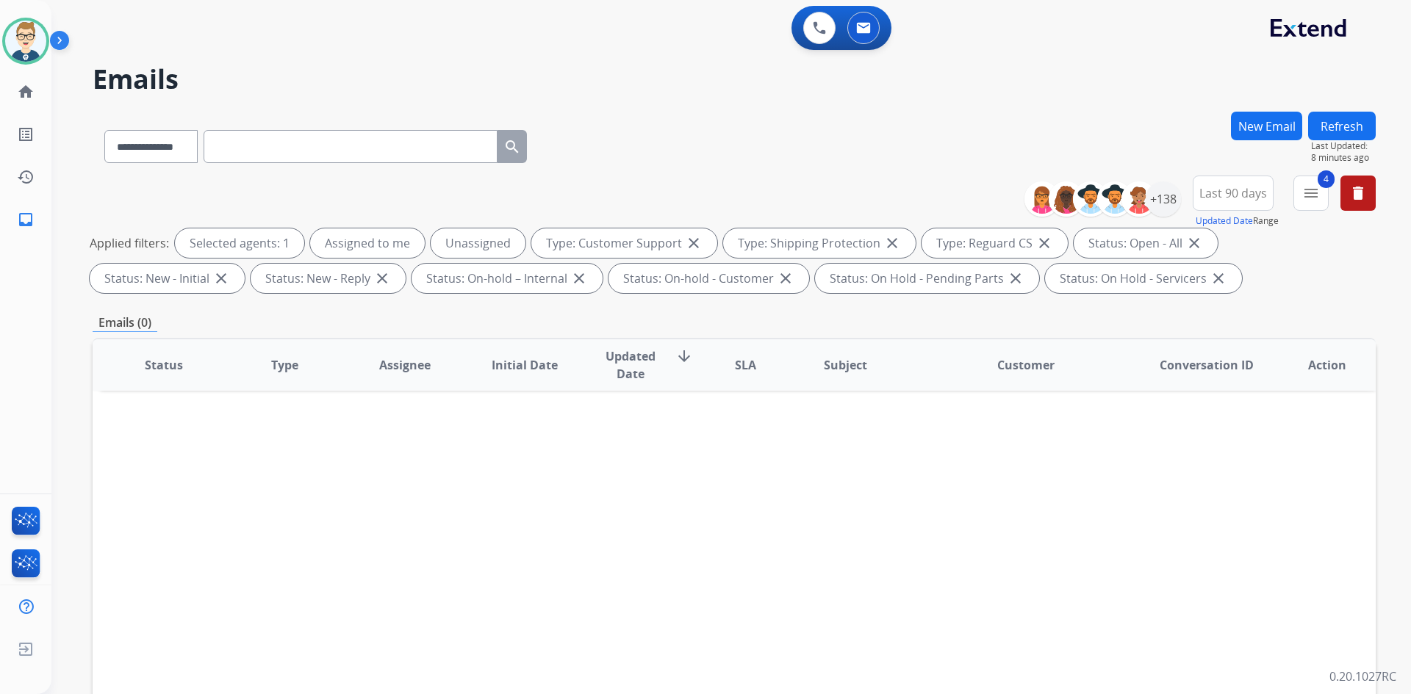
drag, startPoint x: 1260, startPoint y: 127, endPoint x: 1128, endPoint y: 124, distance: 132.3
click at [1128, 124] on div "**********" at bounding box center [734, 144] width 1283 height 64
click at [1334, 124] on button "Refresh" at bounding box center [1342, 126] width 68 height 29
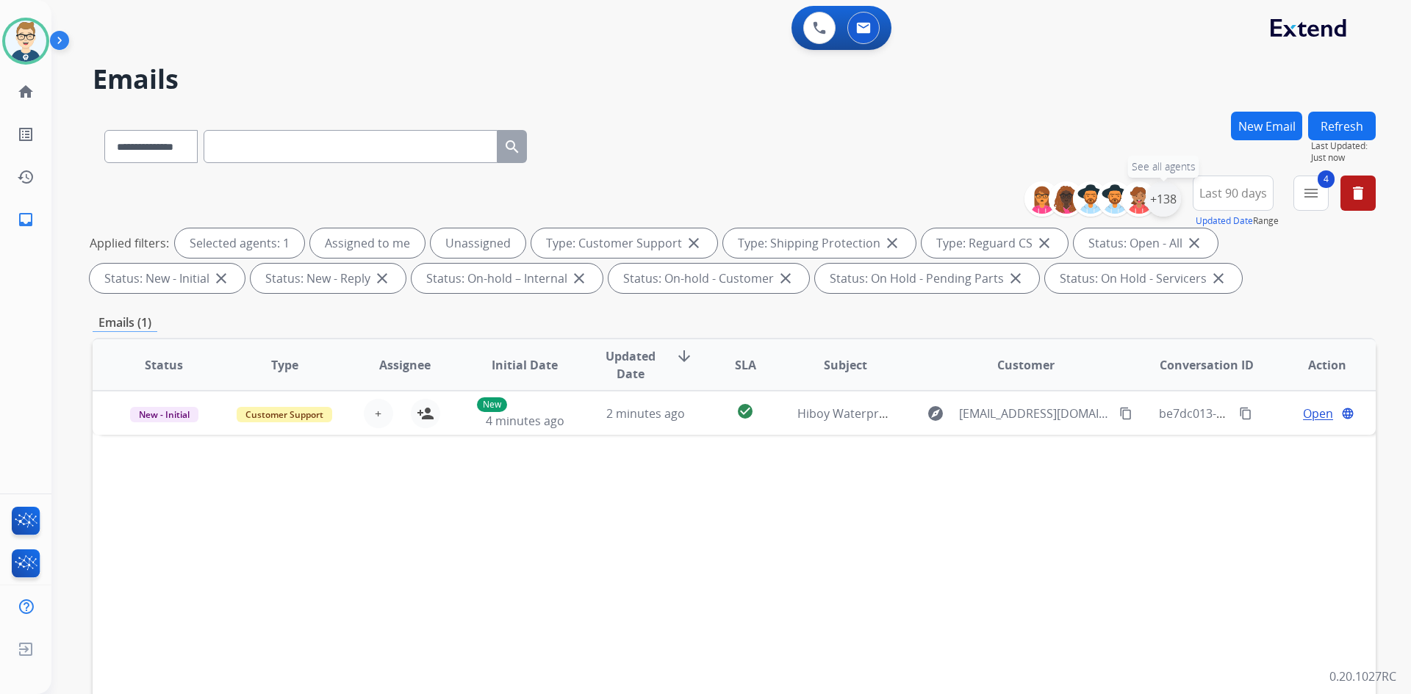
click at [1175, 199] on div "+138" at bounding box center [1163, 198] width 35 height 35
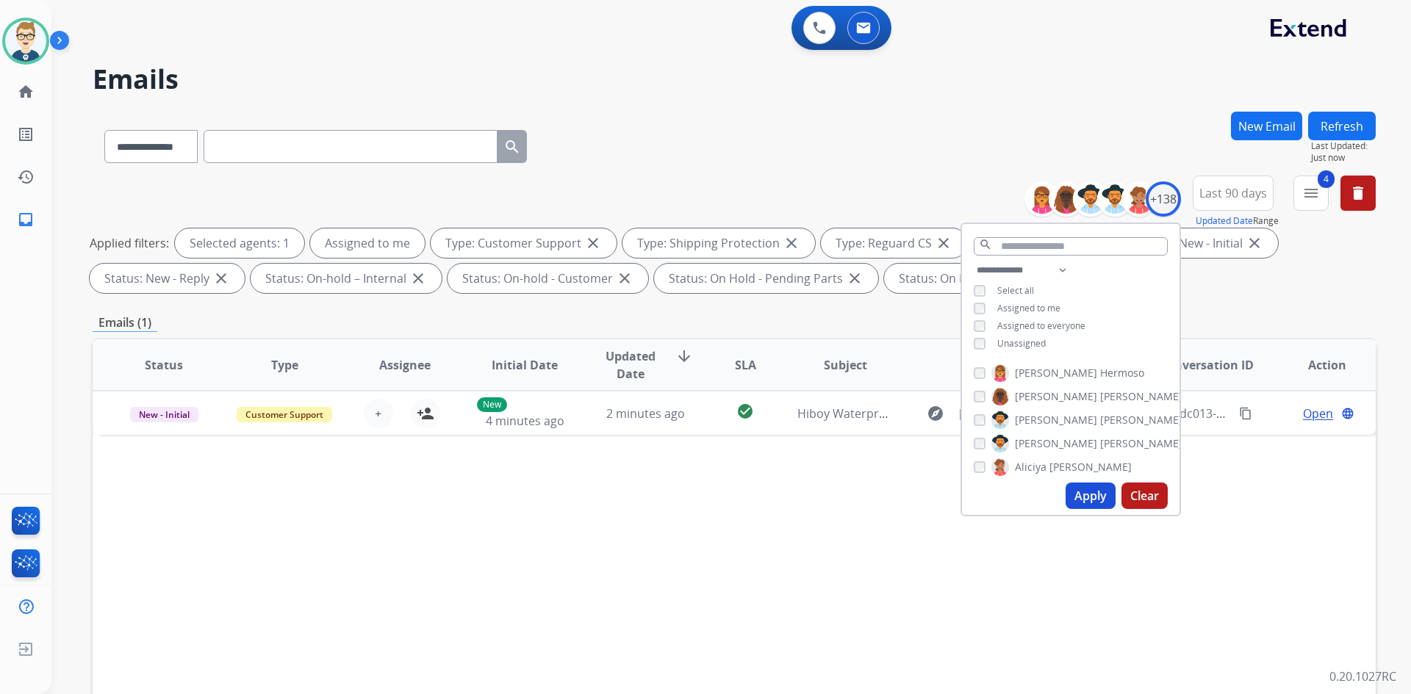
click at [1075, 494] on button "Apply" at bounding box center [1090, 496] width 50 height 26
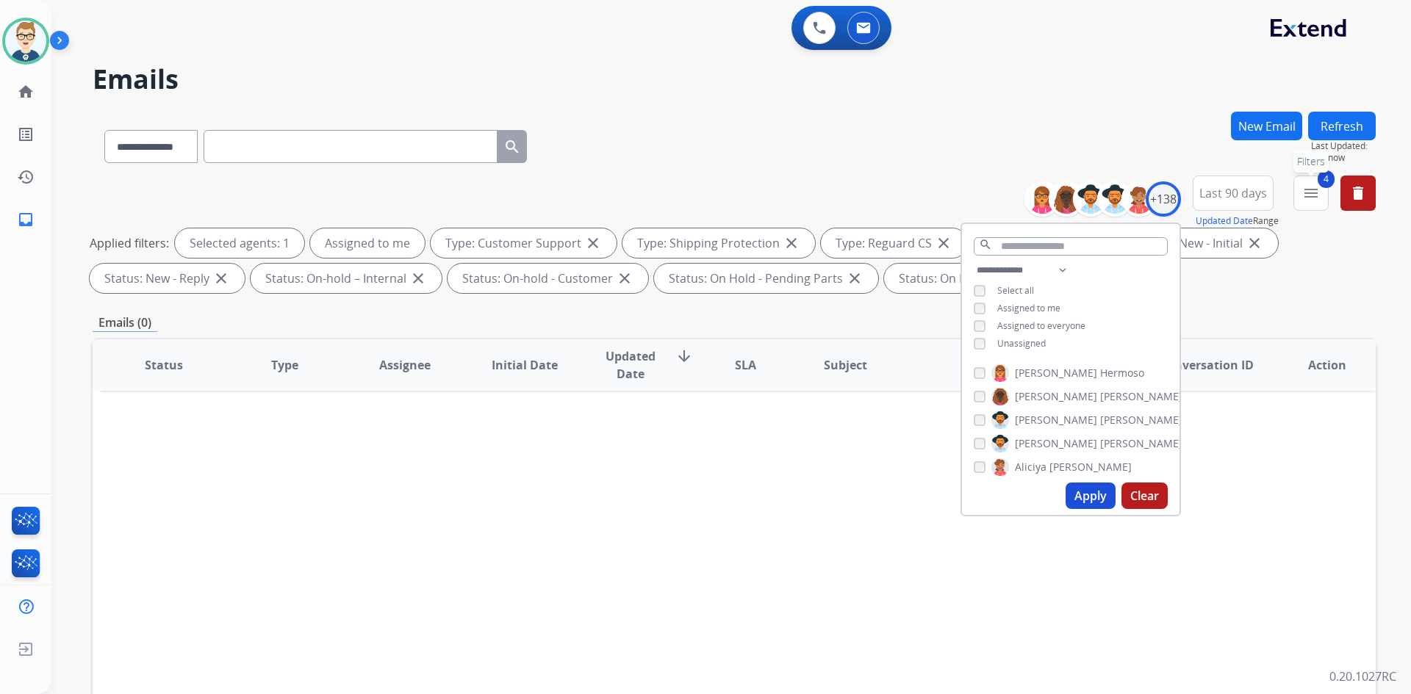
click at [1307, 202] on button "4 menu Filters" at bounding box center [1310, 193] width 35 height 35
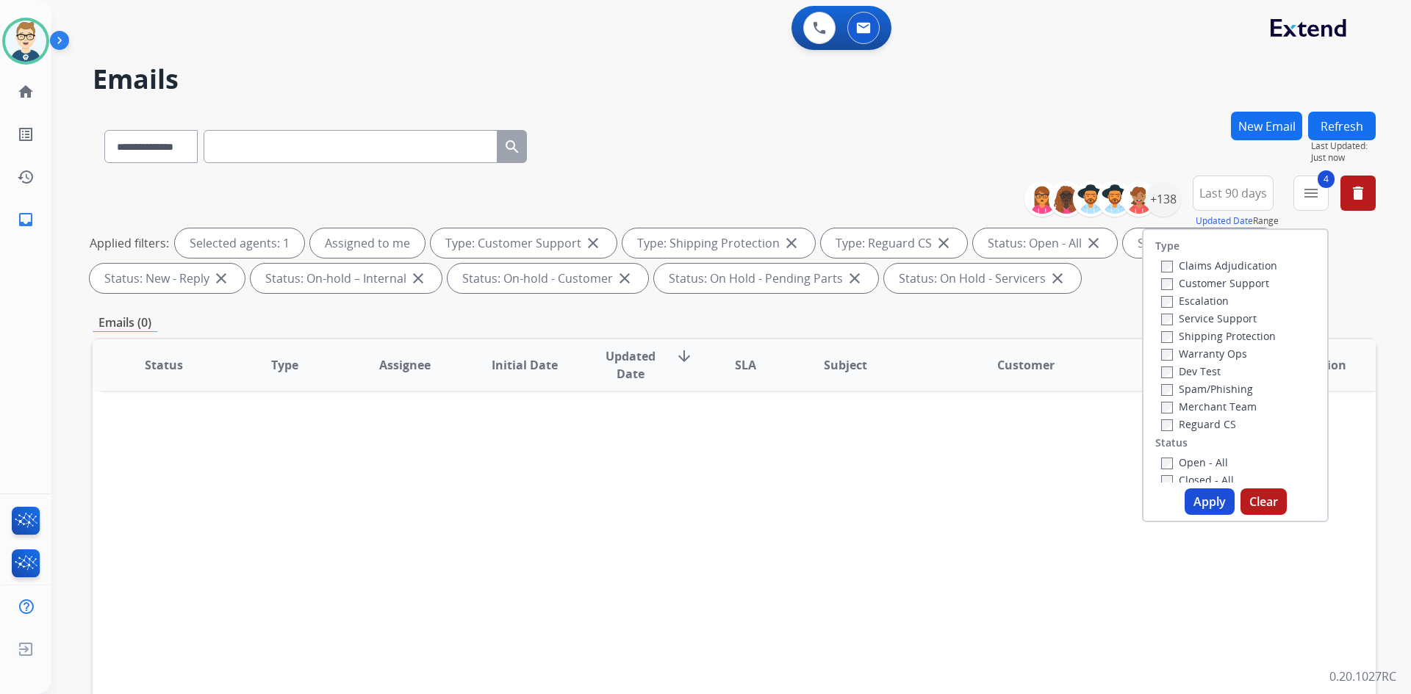
click at [1155, 466] on div "Open - All Closed - All New - Initial New - Reply On-hold – Internal On-hold - …" at bounding box center [1235, 550] width 160 height 194
click at [1162, 461] on label "Open - All" at bounding box center [1194, 463] width 67 height 14
click at [1191, 499] on button "Apply" at bounding box center [1209, 502] width 50 height 26
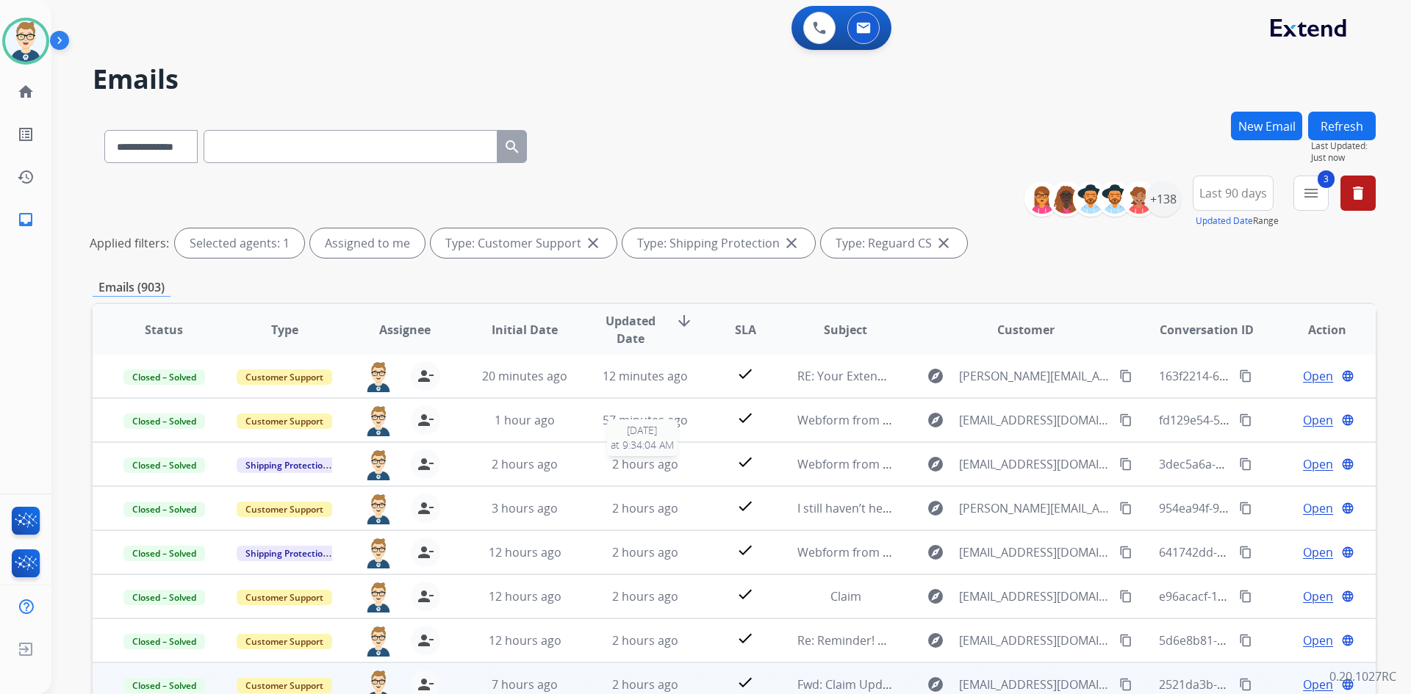
scroll to position [177, 0]
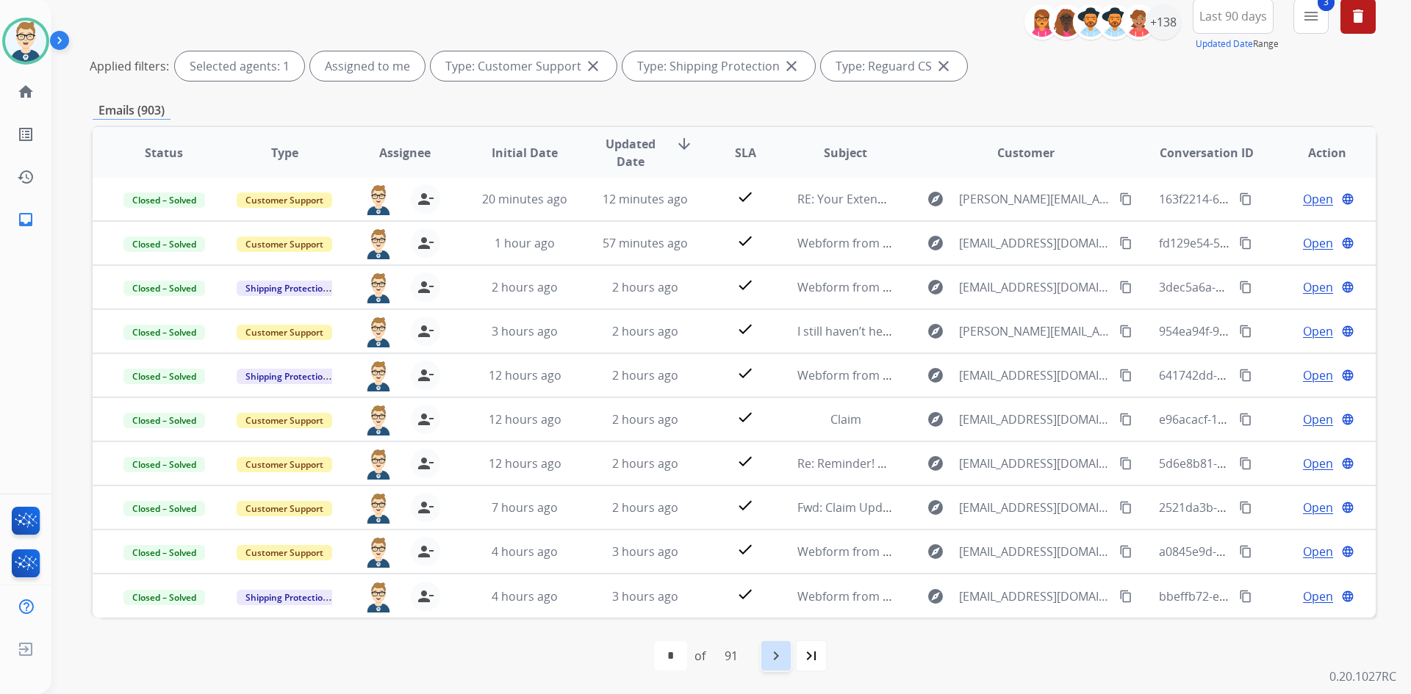
click at [777, 656] on mat-icon "navigate_next" at bounding box center [776, 656] width 18 height 18
click at [647, 653] on div "navigate_before" at bounding box center [660, 656] width 32 height 32
select select "*"
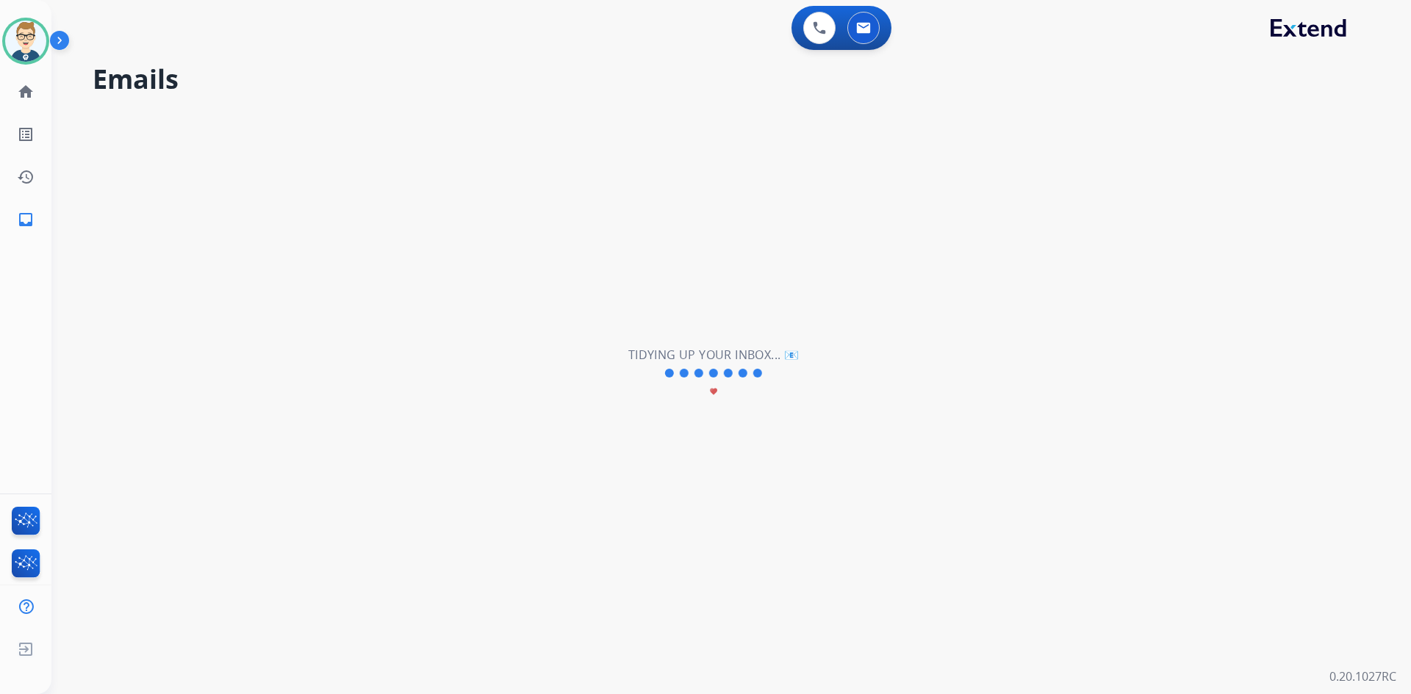
scroll to position [0, 0]
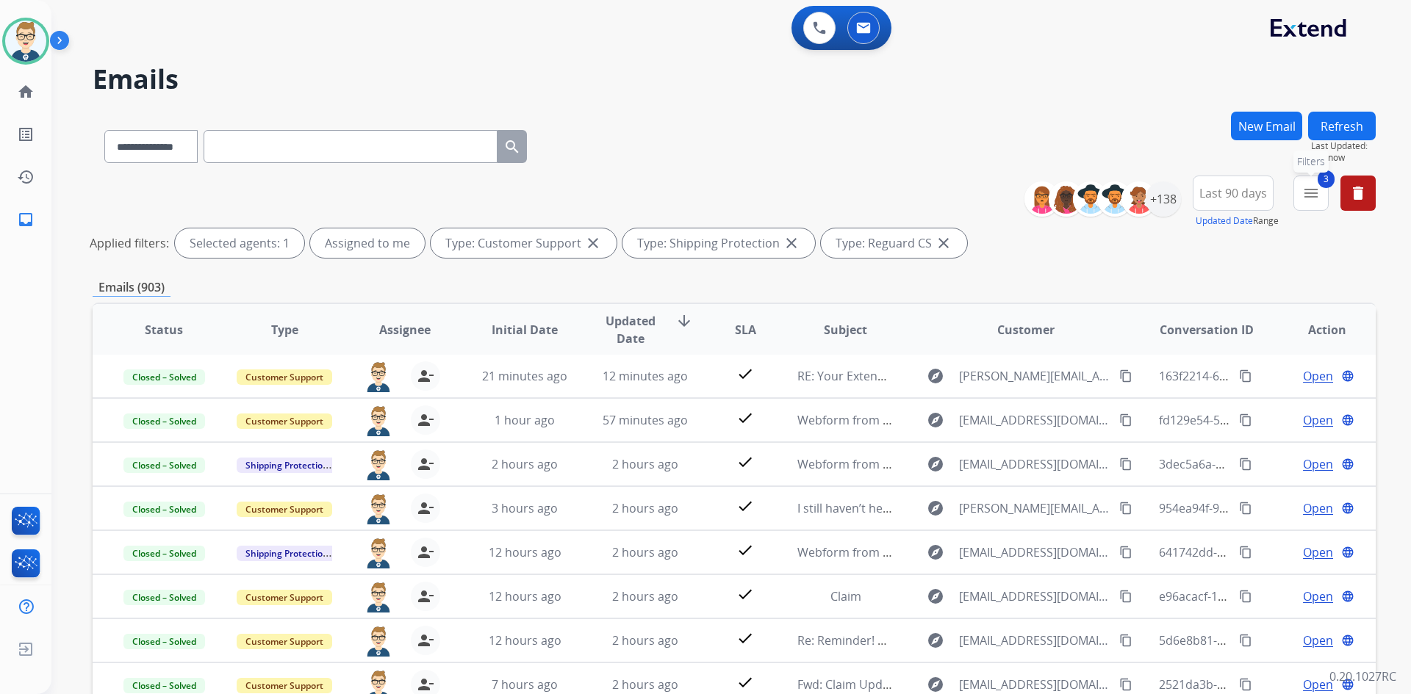
click at [1309, 196] on mat-icon "menu" at bounding box center [1311, 193] width 18 height 18
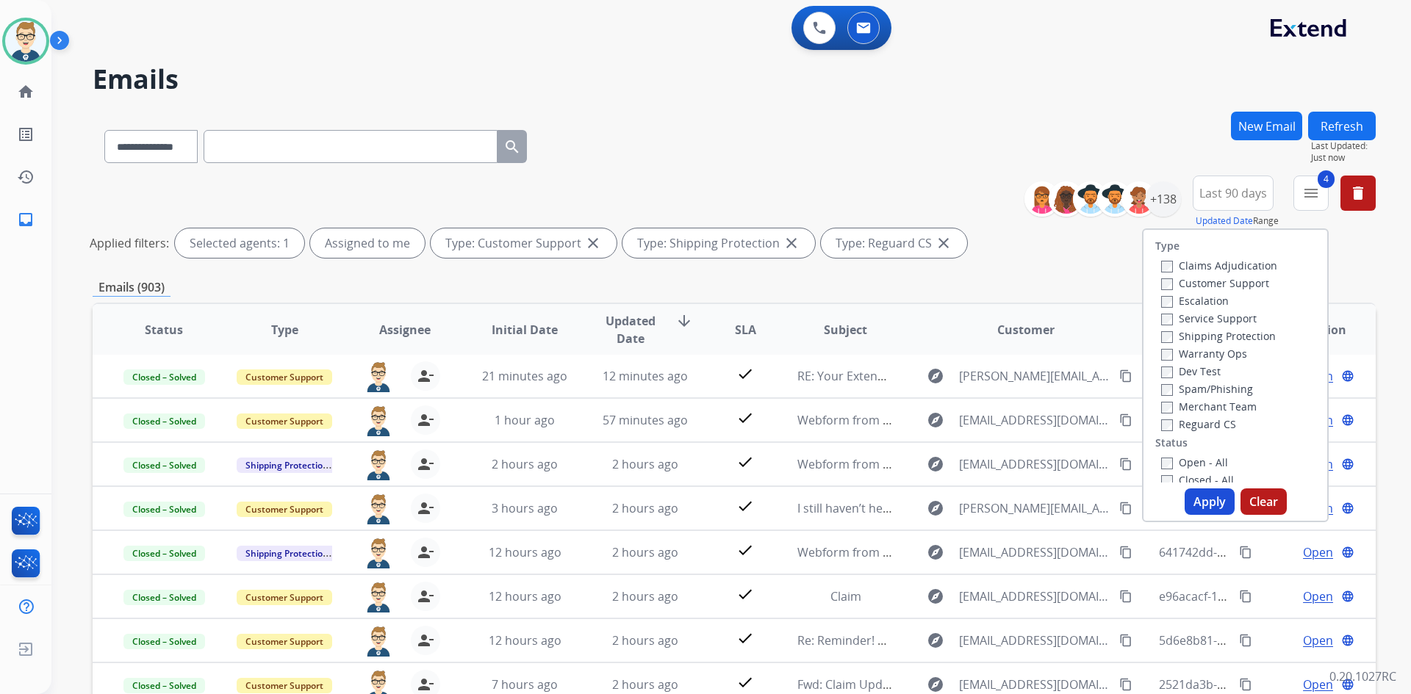
click at [1202, 498] on button "Apply" at bounding box center [1209, 502] width 50 height 26
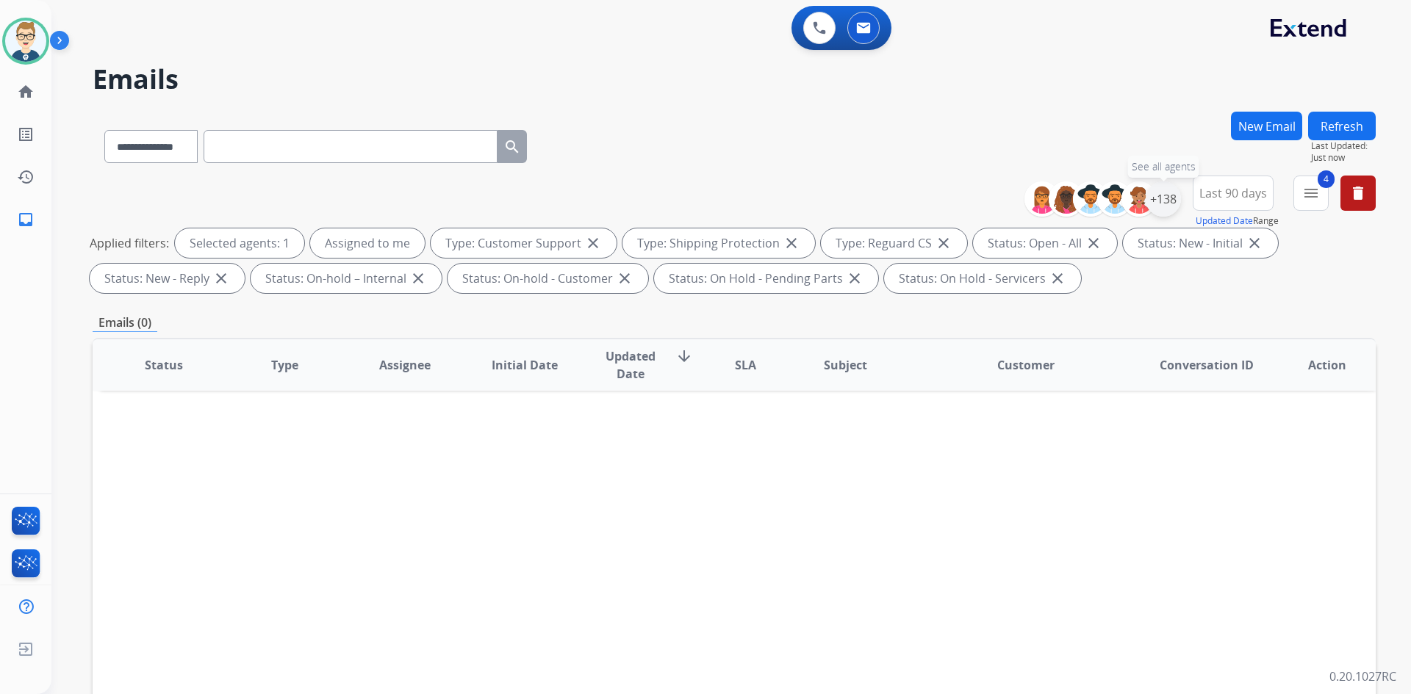
click at [1170, 193] on div "+138" at bounding box center [1163, 198] width 35 height 35
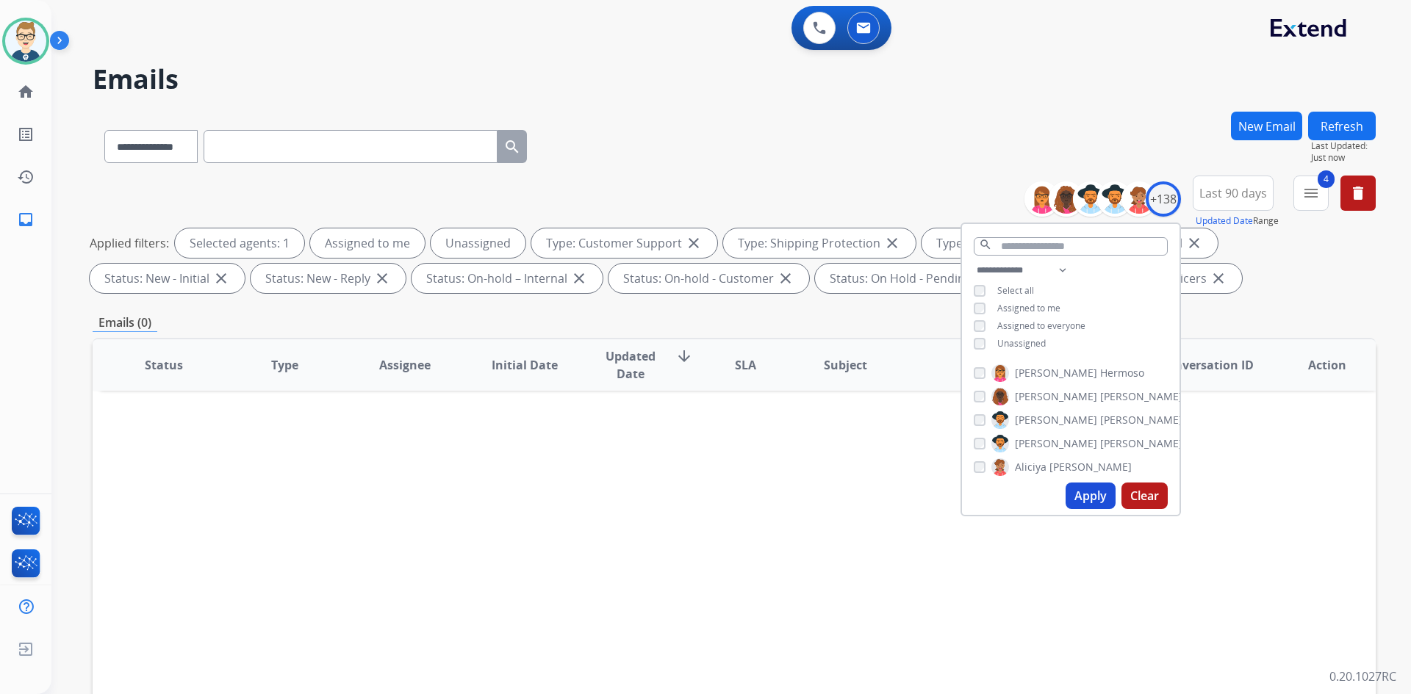
click at [1090, 506] on button "Apply" at bounding box center [1090, 496] width 50 height 26
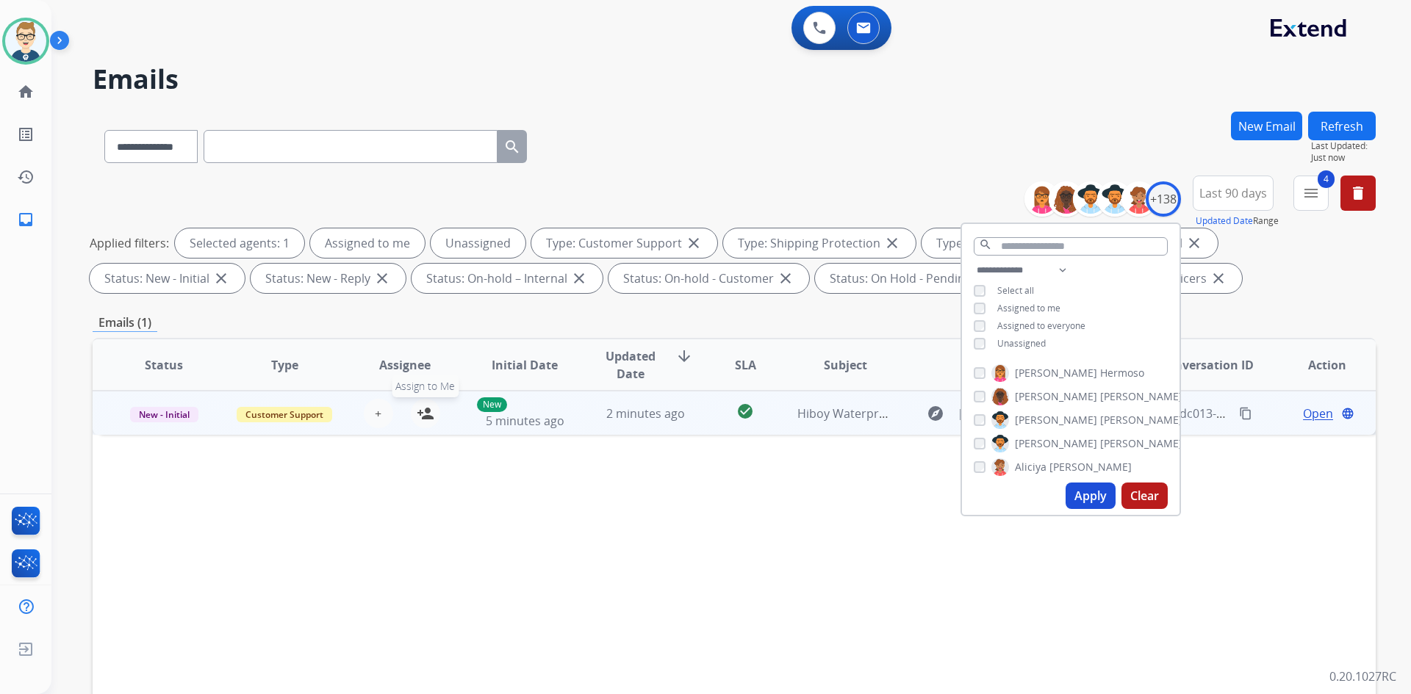
click at [424, 417] on mat-icon "person_add" at bounding box center [426, 414] width 18 height 18
click at [823, 428] on td "Hiboy Waterproof Scooter Bag Zipper Broken - Order #181241" at bounding box center [834, 413] width 121 height 44
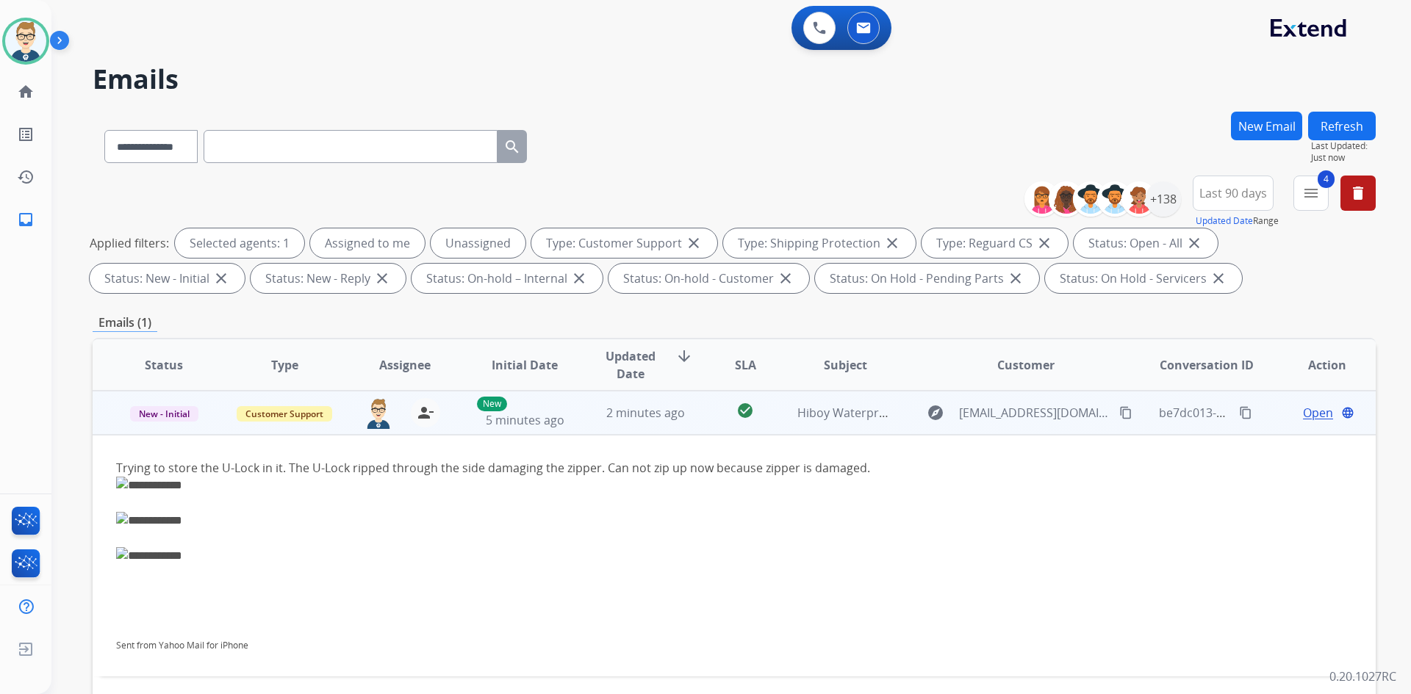
click at [1303, 409] on span "Open" at bounding box center [1318, 413] width 30 height 18
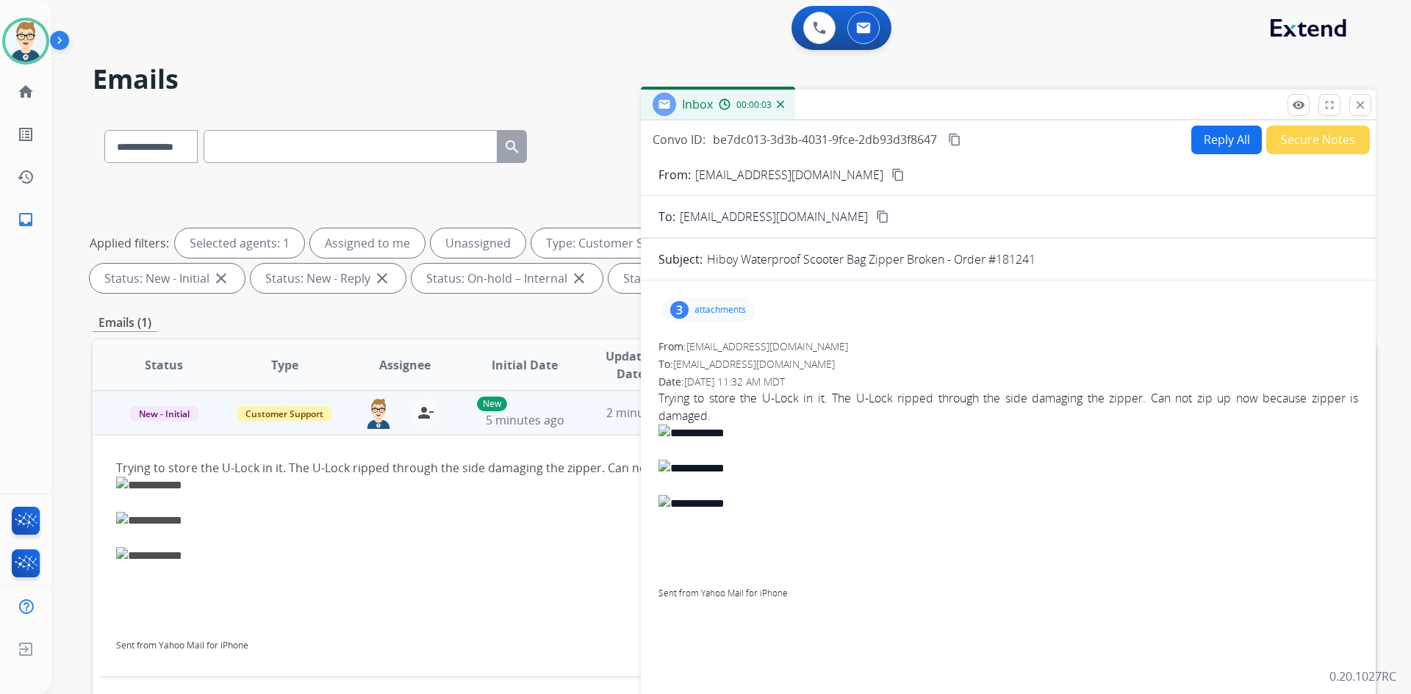
click at [724, 305] on p "attachments" at bounding box center [719, 310] width 51 height 12
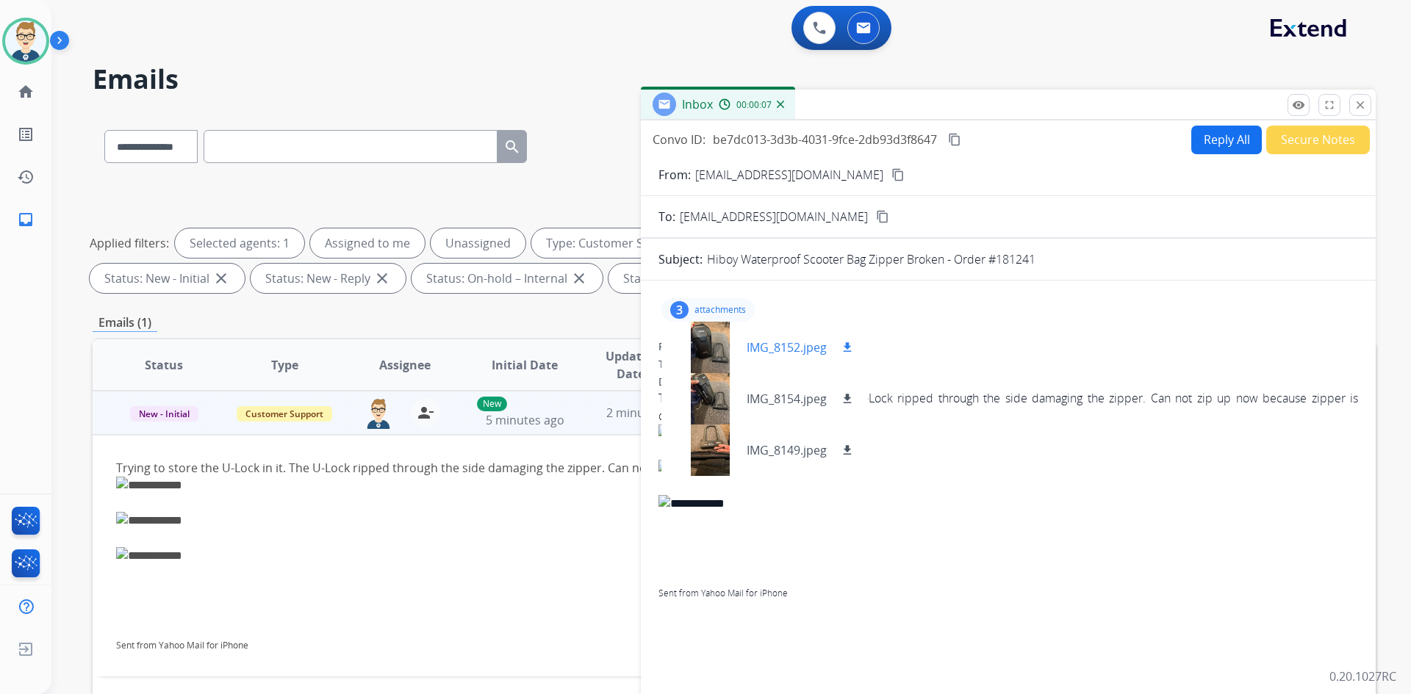
click at [776, 351] on p "IMG_8152.jpeg" at bounding box center [787, 348] width 80 height 18
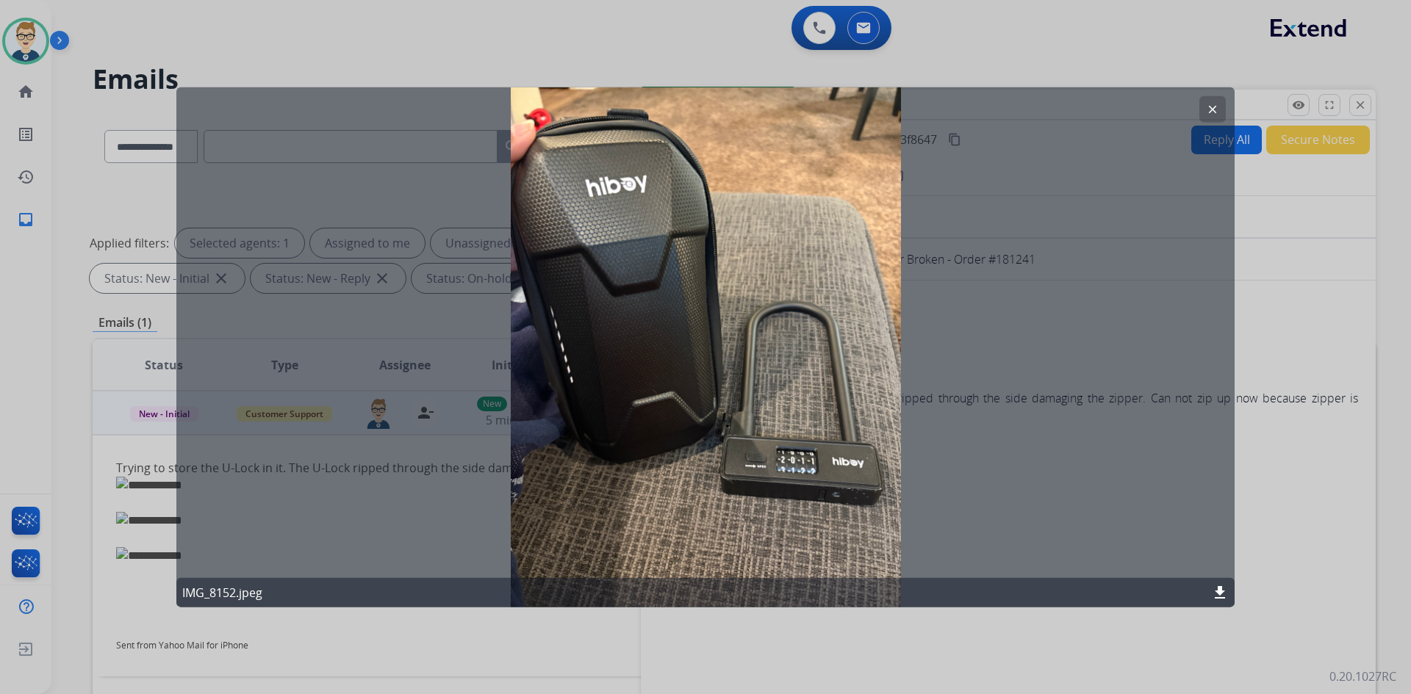
click at [1204, 98] on button "clear" at bounding box center [1212, 109] width 26 height 26
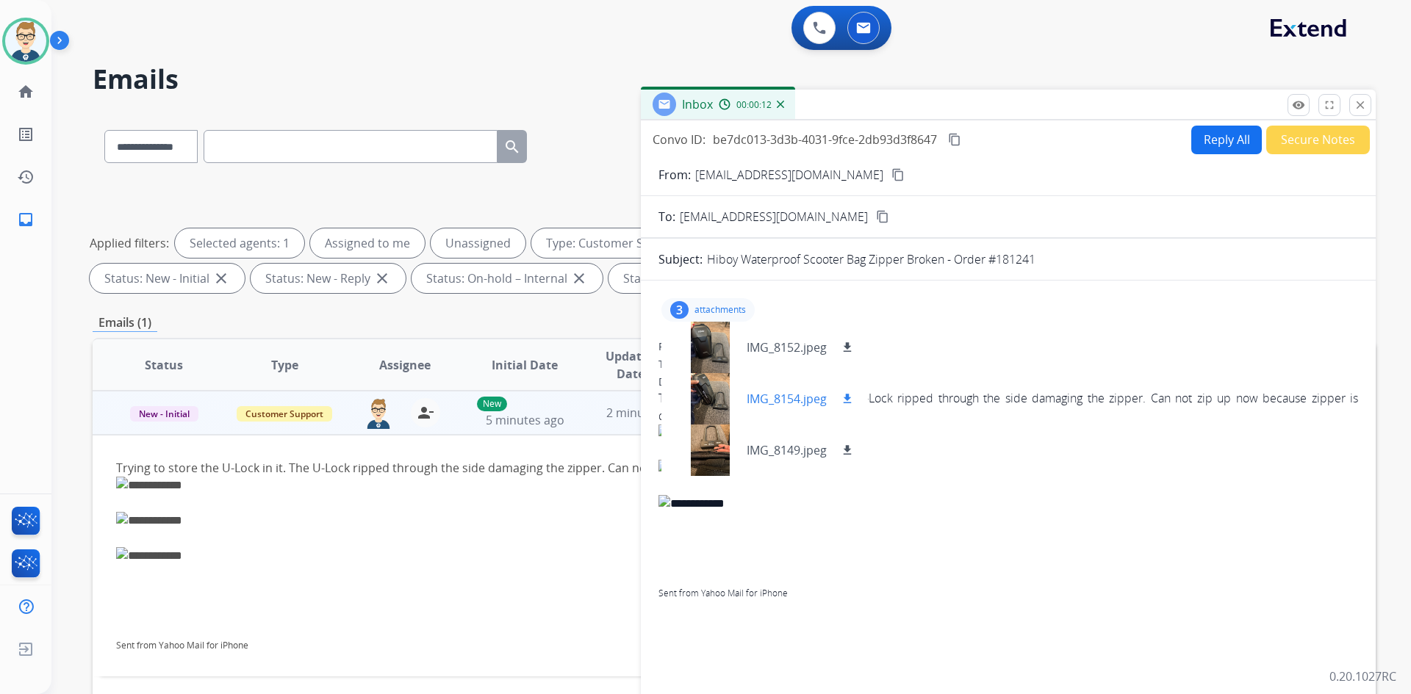
click at [777, 400] on p "IMG_8154.jpeg" at bounding box center [787, 399] width 80 height 18
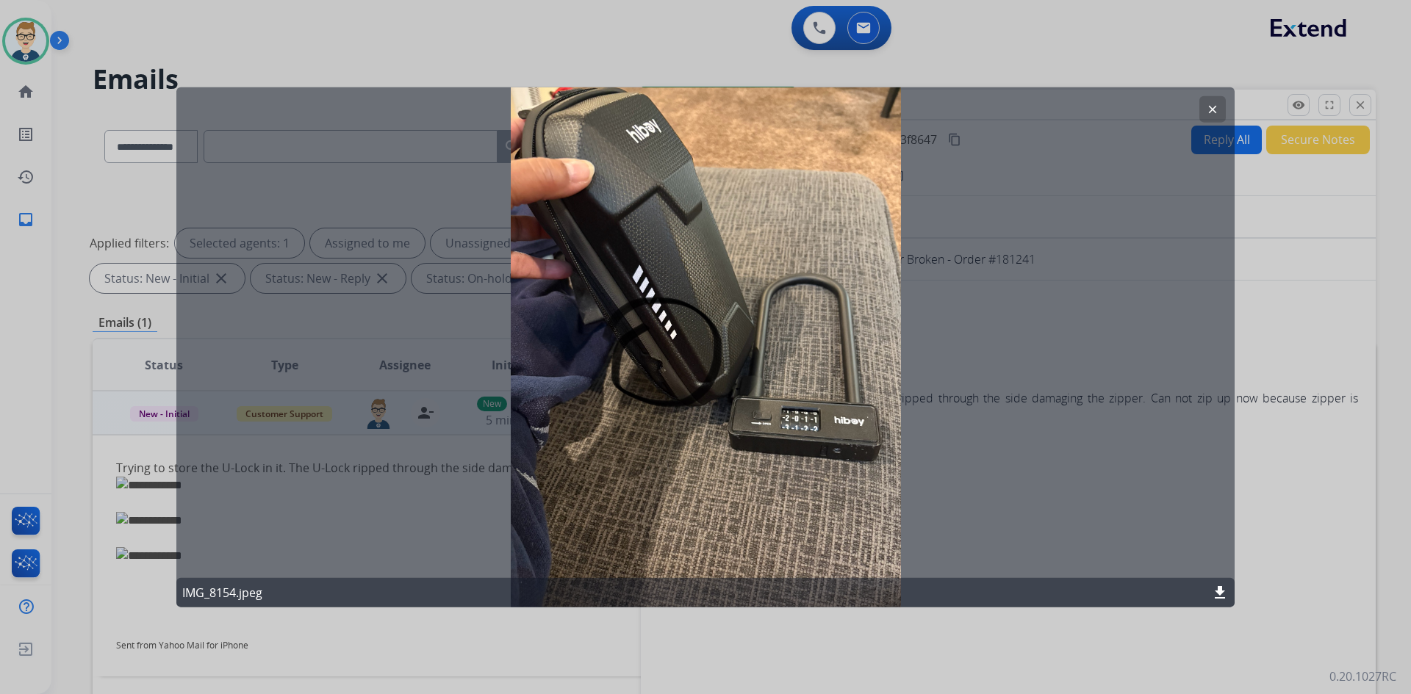
click at [1216, 104] on mat-icon "clear" at bounding box center [1212, 108] width 13 height 13
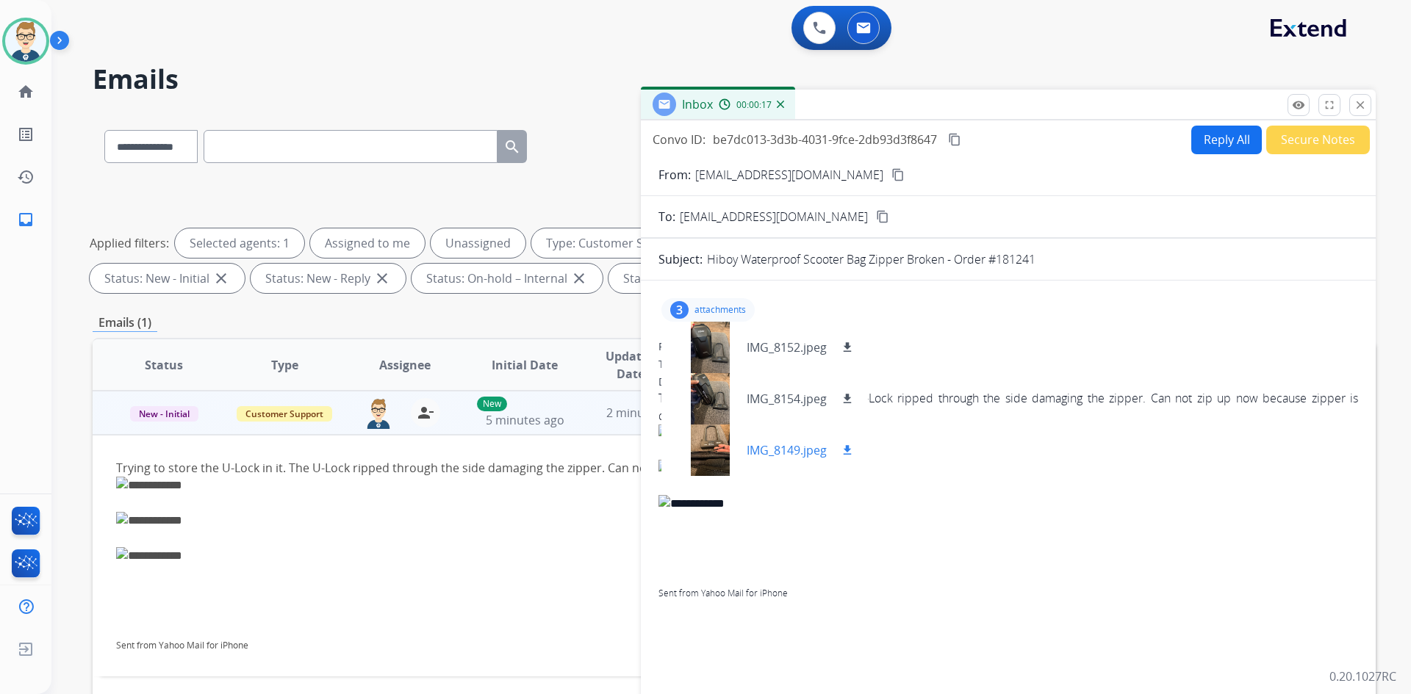
click at [784, 445] on p "IMG_8149.jpeg" at bounding box center [787, 451] width 80 height 18
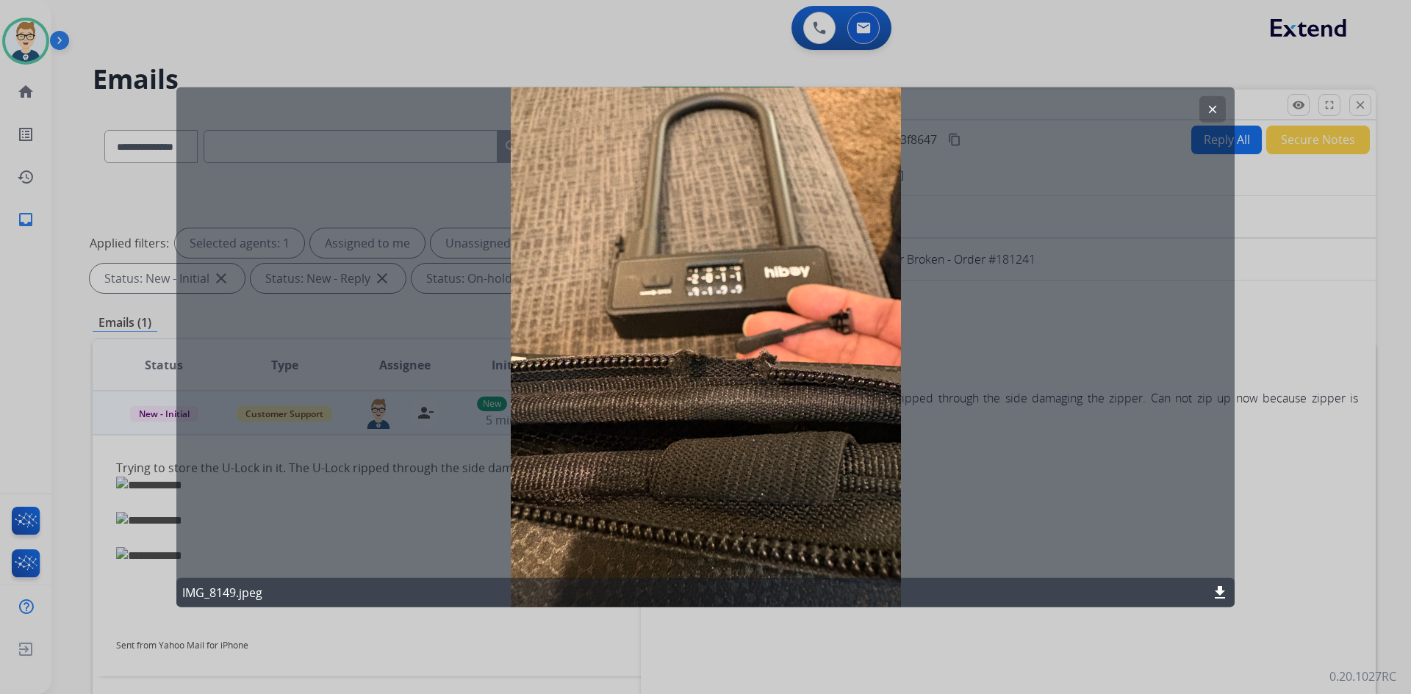
click at [1209, 99] on button "clear" at bounding box center [1212, 109] width 26 height 26
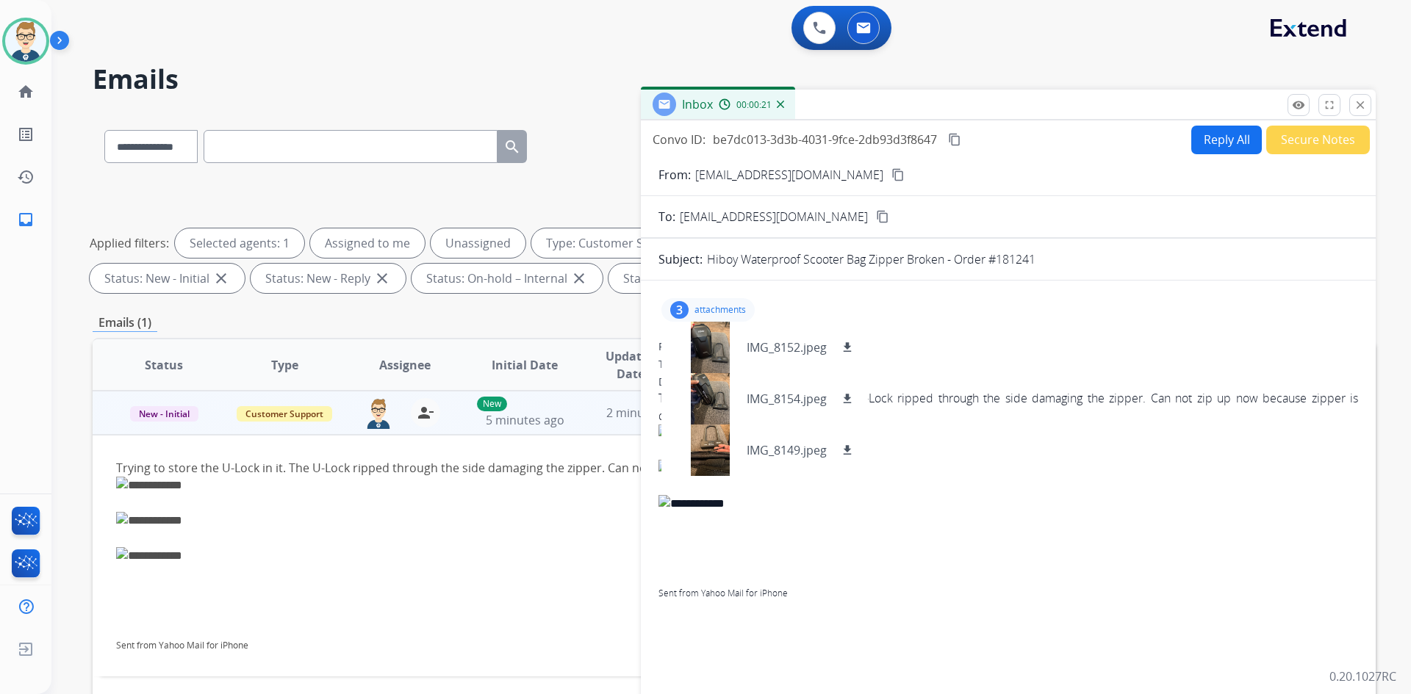
click at [702, 305] on p "attachments" at bounding box center [719, 310] width 51 height 12
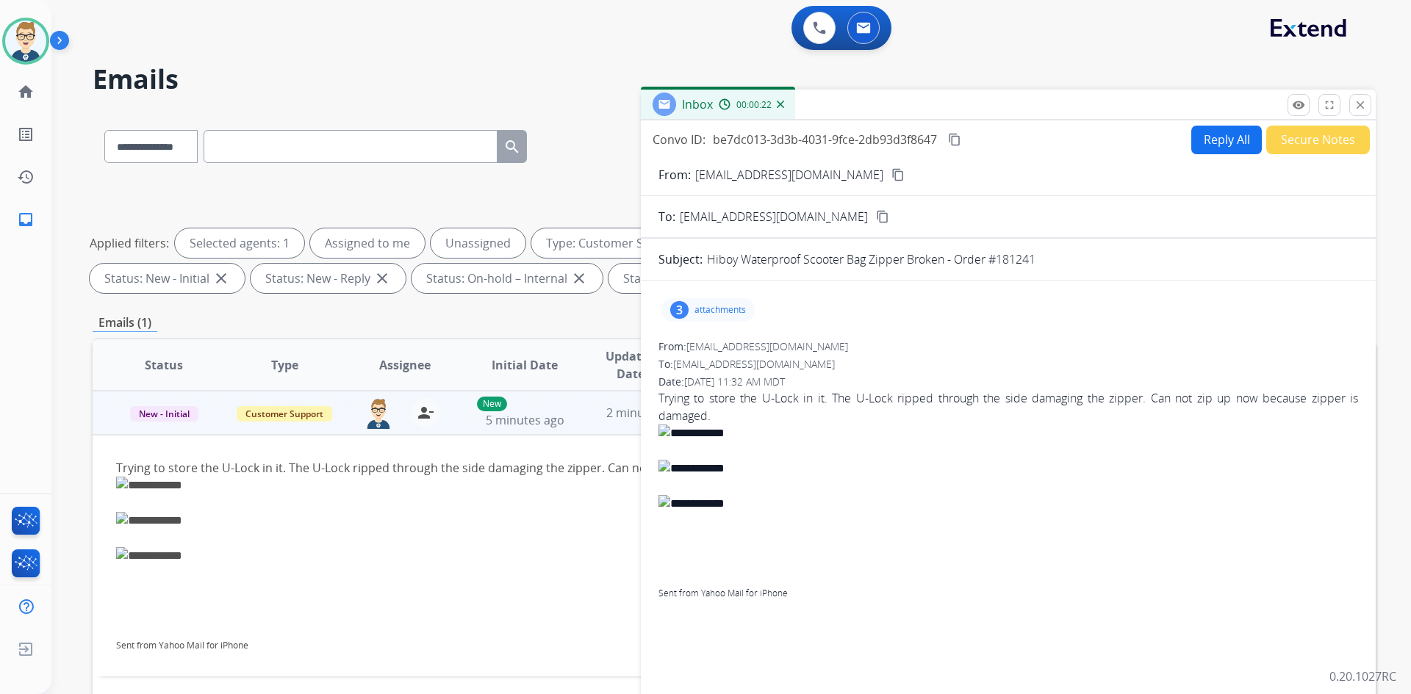
click at [891, 173] on mat-icon "content_copy" at bounding box center [897, 174] width 13 height 13
click at [1215, 140] on button "Reply All" at bounding box center [1226, 140] width 71 height 29
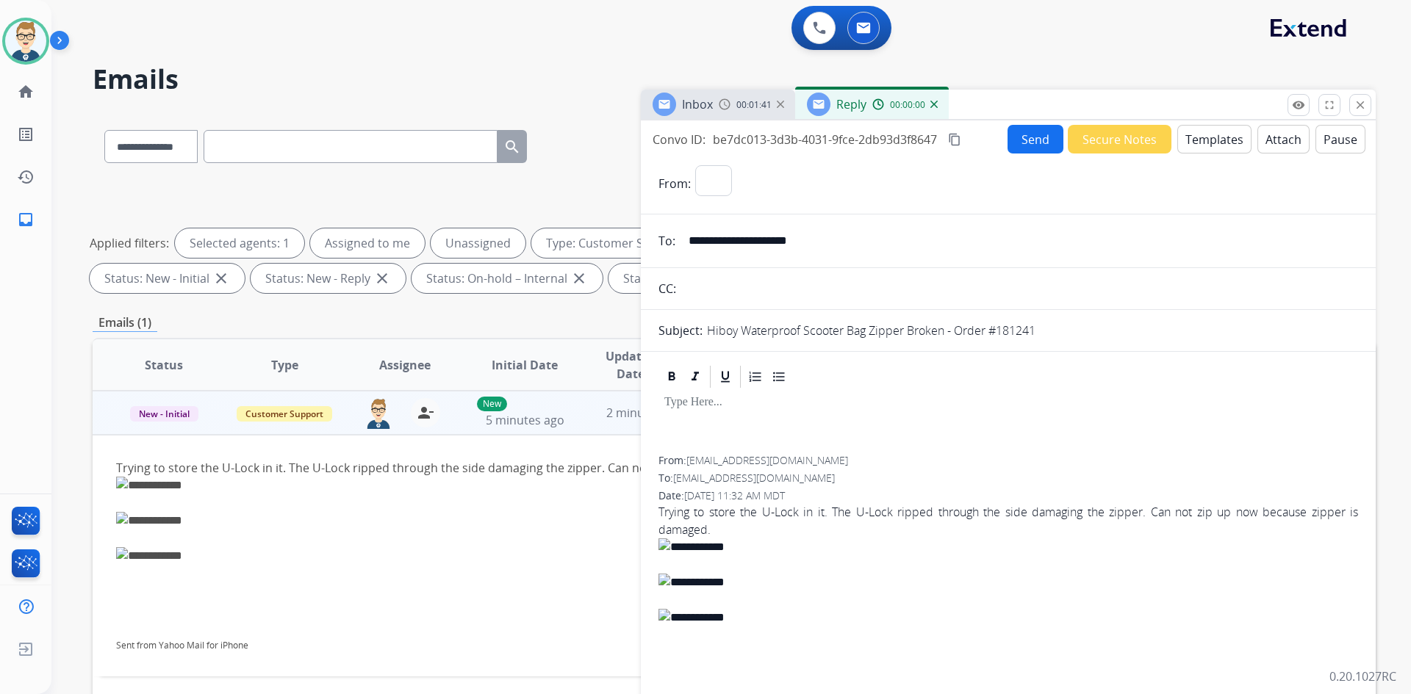
select select "**********"
click at [1215, 140] on button "Templates" at bounding box center [1214, 139] width 74 height 29
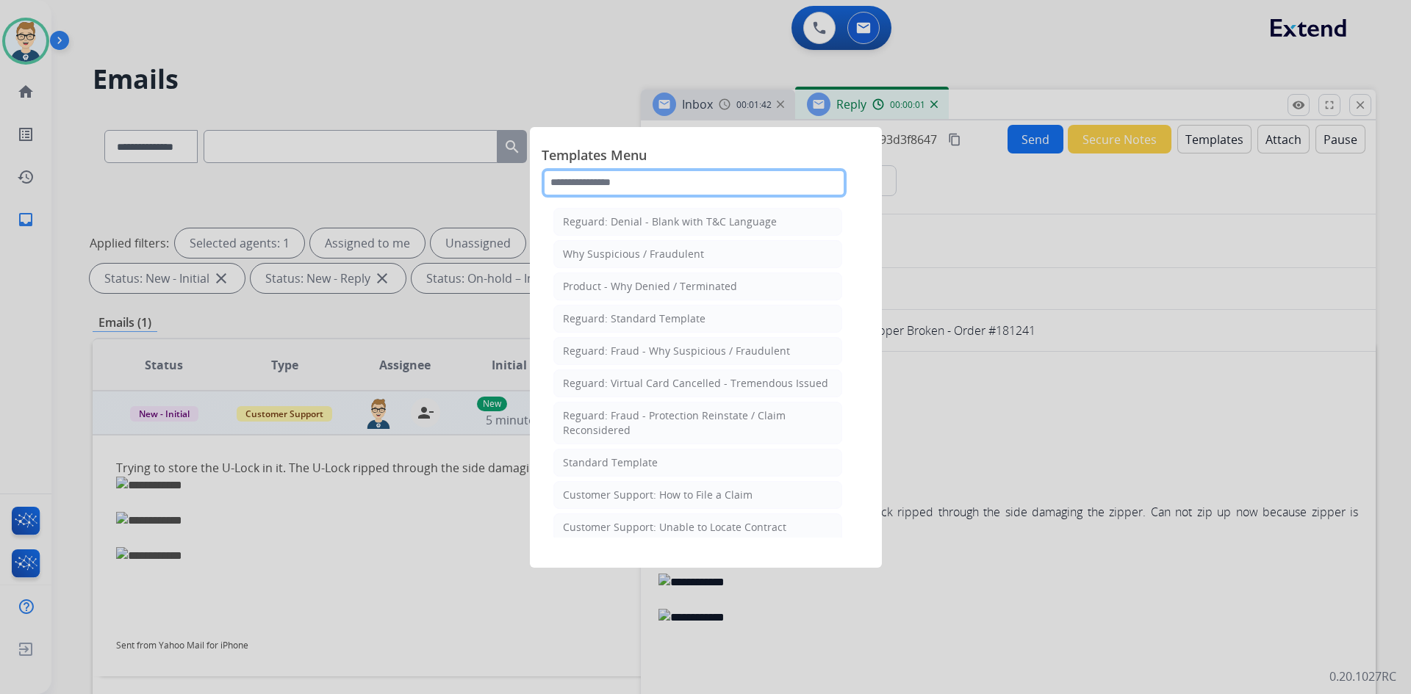
click at [815, 172] on input "text" at bounding box center [694, 182] width 305 height 29
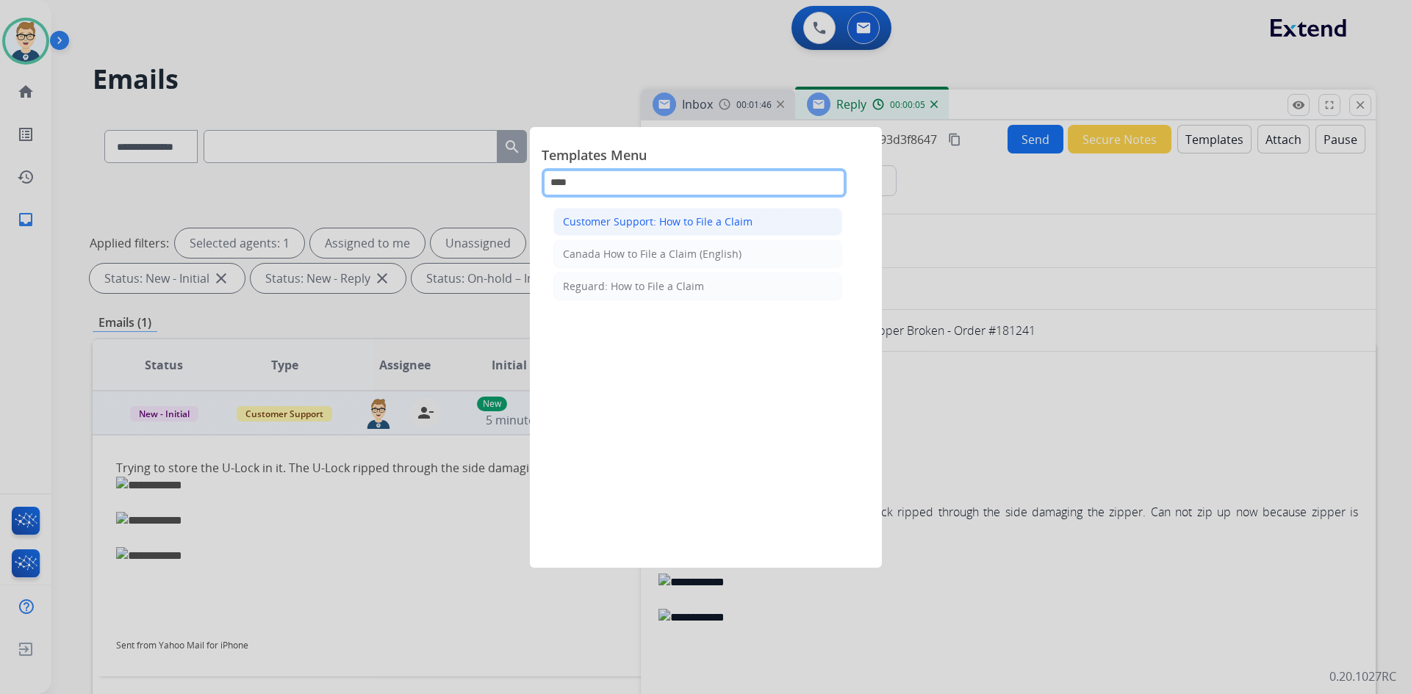
type input "****"
click at [608, 215] on div "Customer Support: How to File a Claim" at bounding box center [658, 222] width 190 height 15
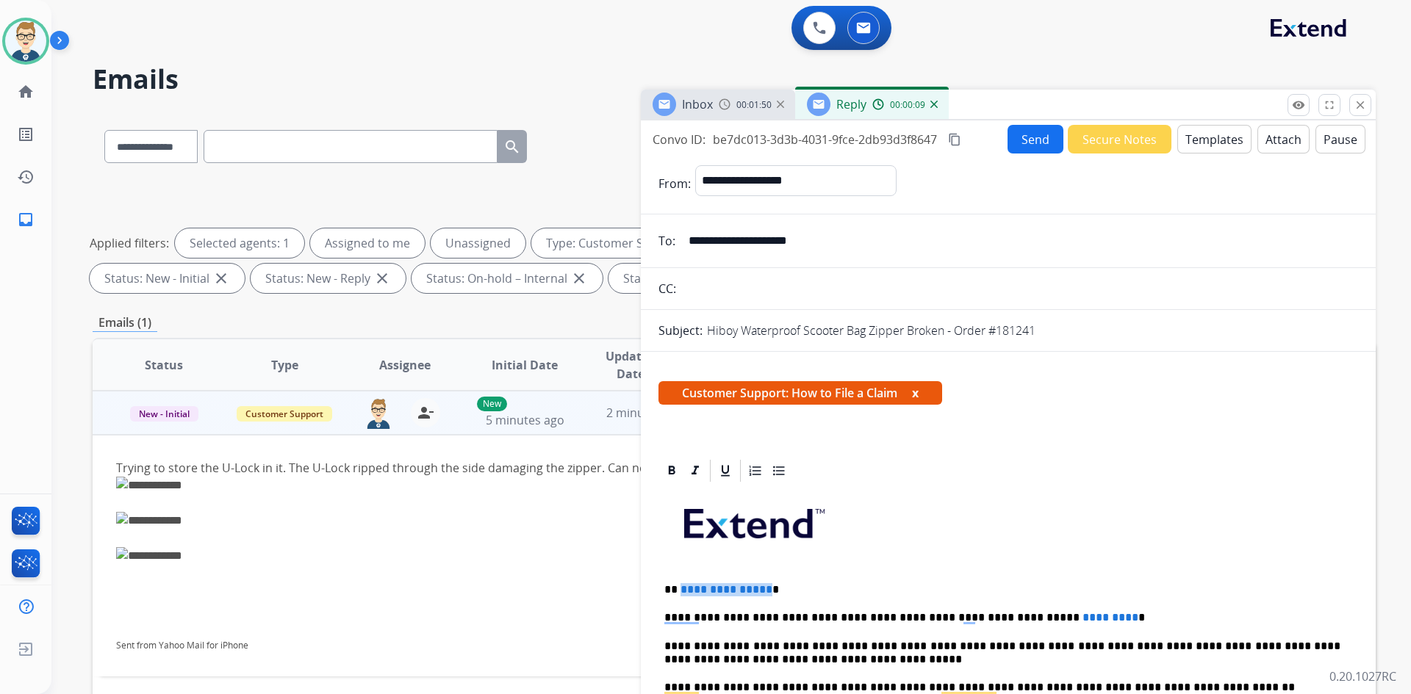
drag, startPoint x: 762, startPoint y: 592, endPoint x: 680, endPoint y: 584, distance: 81.9
click at [680, 584] on span "**********" at bounding box center [726, 589] width 92 height 11
drag, startPoint x: 1064, startPoint y: 619, endPoint x: 1001, endPoint y: 619, distance: 63.2
click at [1001, 619] on p "**********" at bounding box center [1002, 617] width 676 height 13
click at [958, 141] on mat-icon "content_copy" at bounding box center [954, 139] width 13 height 13
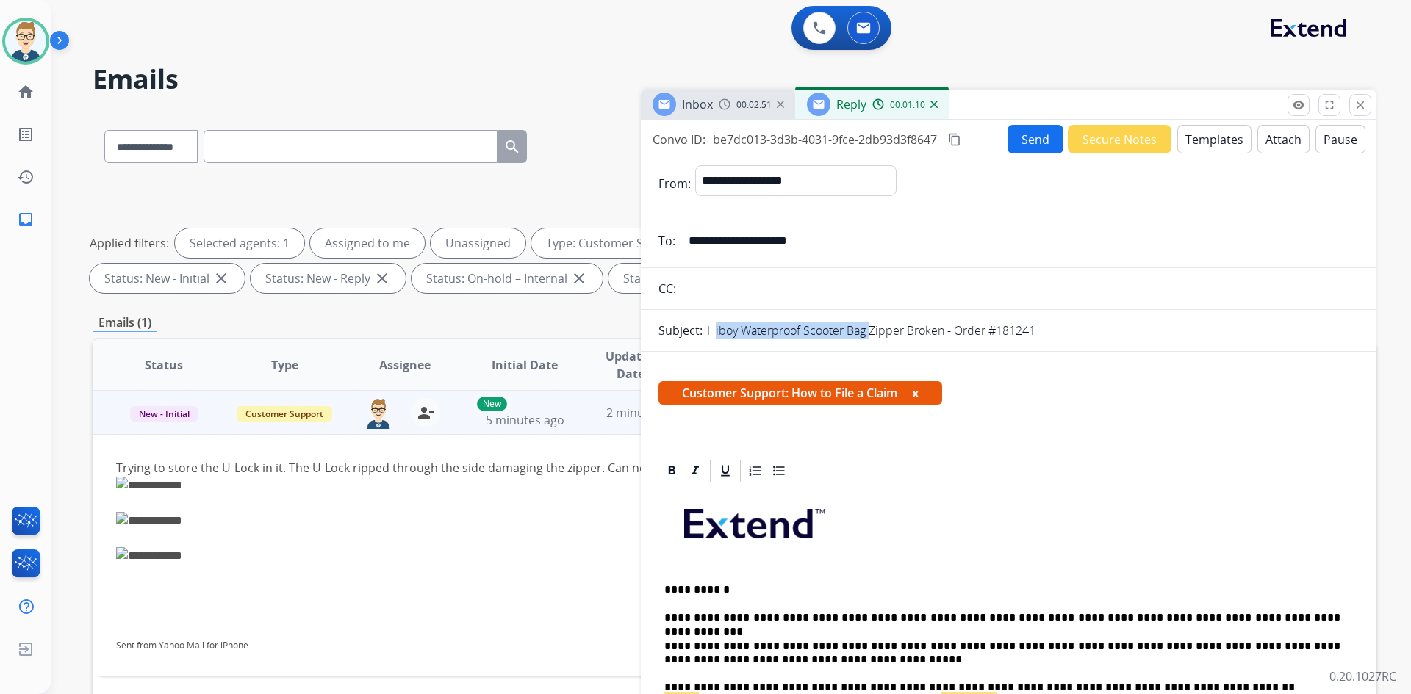
drag, startPoint x: 707, startPoint y: 328, endPoint x: 865, endPoint y: 335, distance: 158.1
click at [865, 335] on p "Hiboy Waterproof Scooter Bag Zipper Broken - Order #181241" at bounding box center [871, 331] width 328 height 18
copy p "Hiboy Waterproof Scooter Bag"
click at [1040, 133] on button "Send" at bounding box center [1035, 139] width 56 height 29
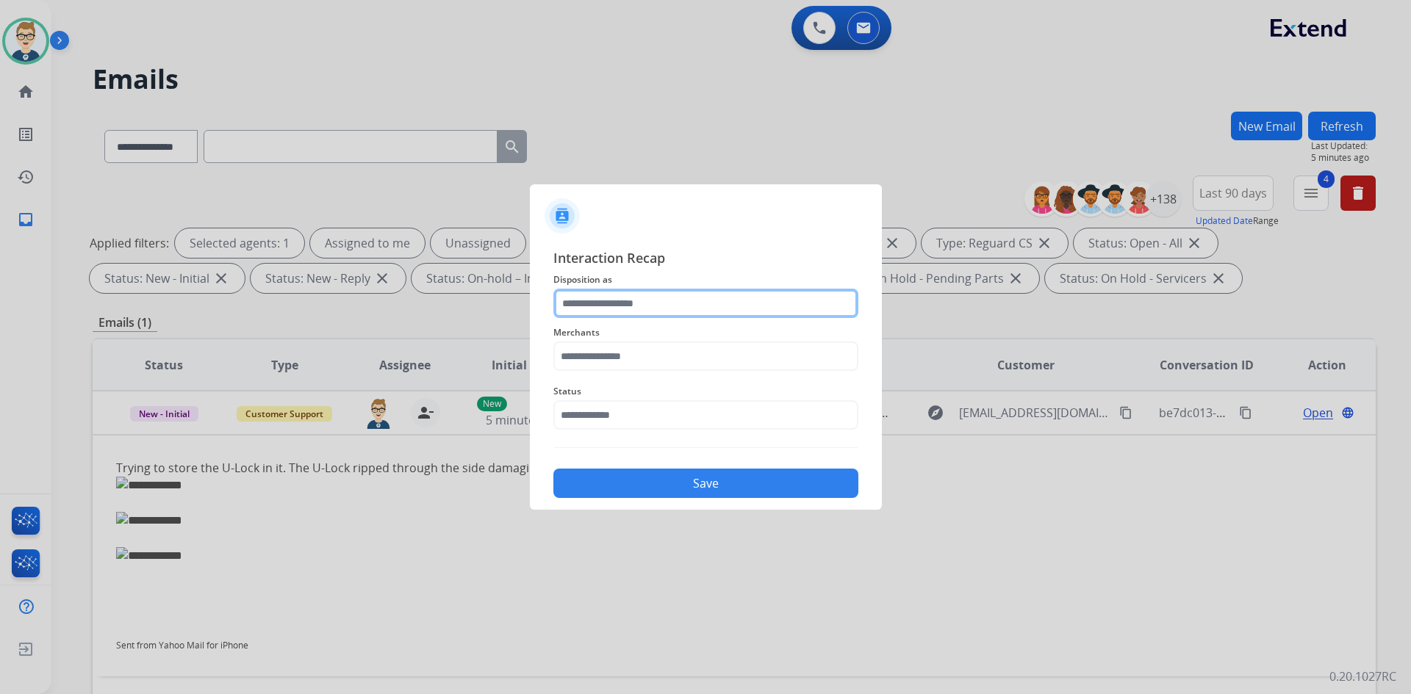
click at [681, 300] on input "text" at bounding box center [705, 303] width 305 height 29
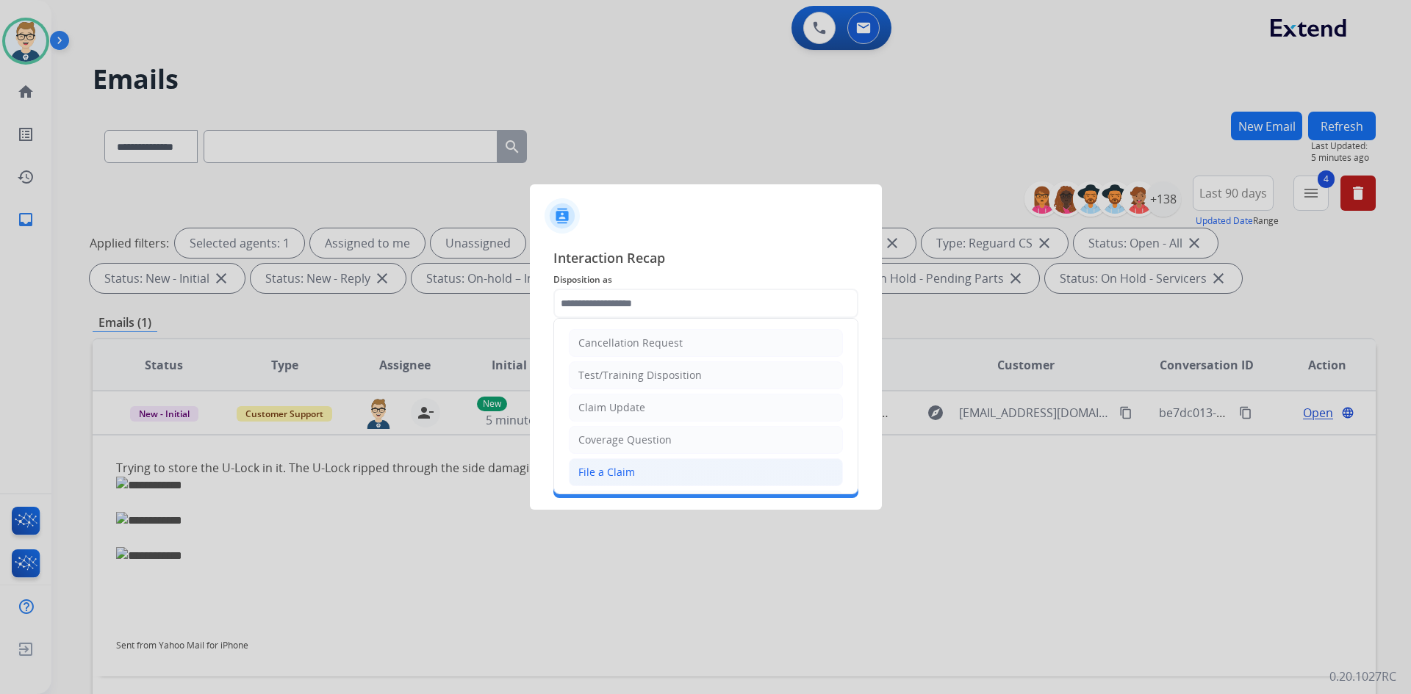
click at [633, 479] on li "File a Claim" at bounding box center [706, 473] width 274 height 28
type input "**********"
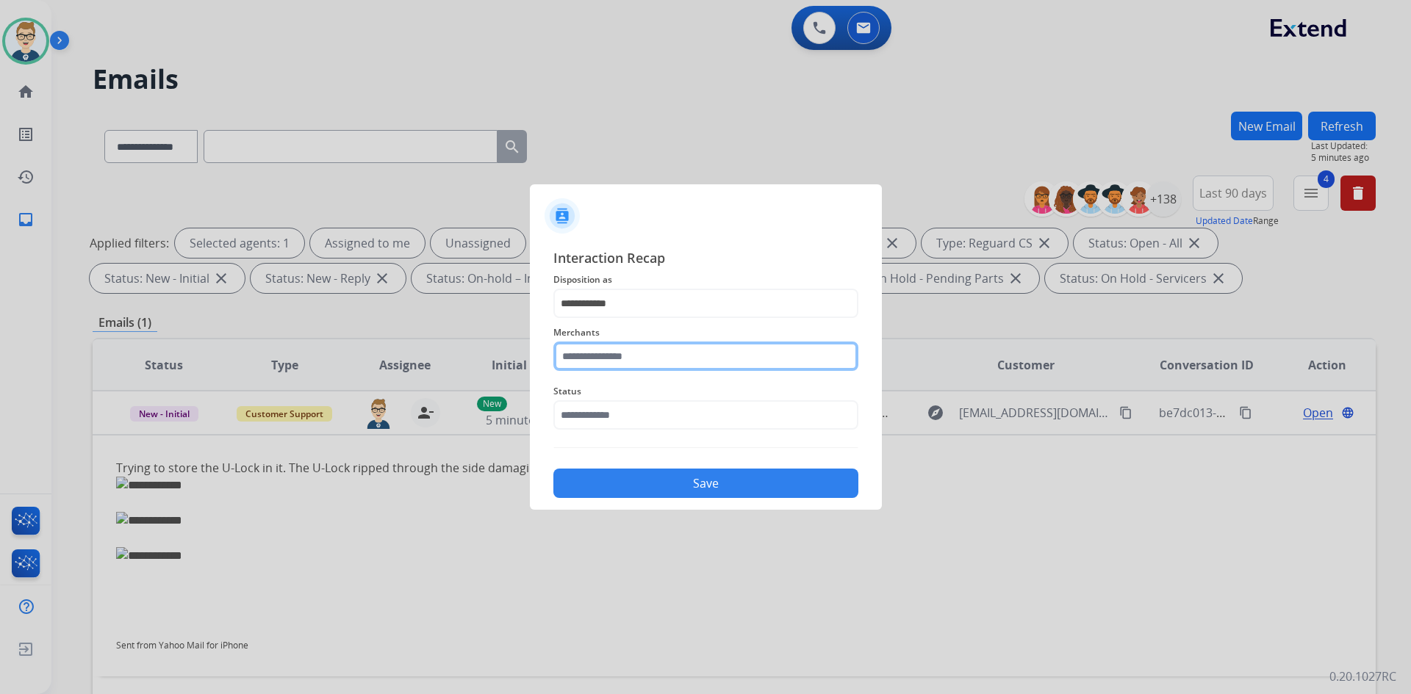
click at [631, 350] on input "text" at bounding box center [705, 356] width 305 height 29
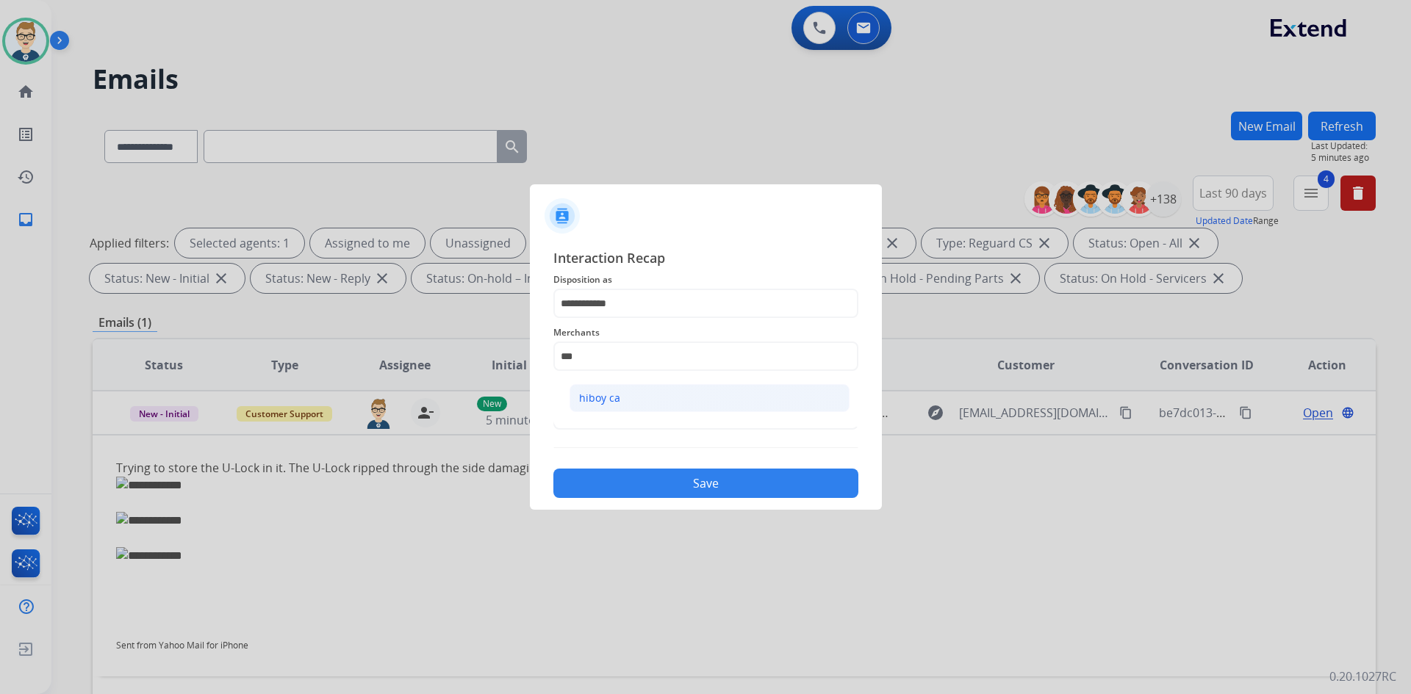
click at [616, 409] on li "hiboy ca" at bounding box center [709, 398] width 280 height 28
type input "********"
drag, startPoint x: 614, startPoint y: 417, endPoint x: 610, endPoint y: 431, distance: 15.1
click at [614, 418] on input "text" at bounding box center [705, 414] width 305 height 29
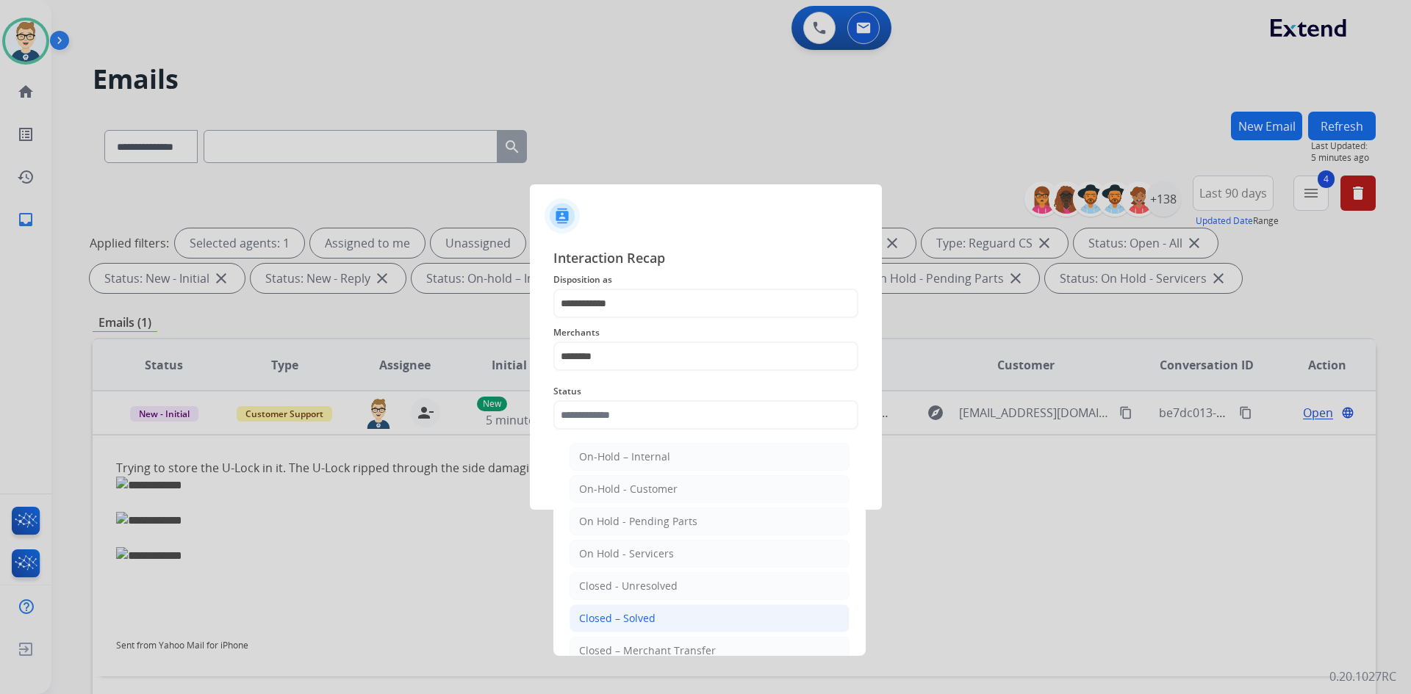
click at [599, 616] on div "Closed – Solved" at bounding box center [617, 618] width 76 height 15
type input "**********"
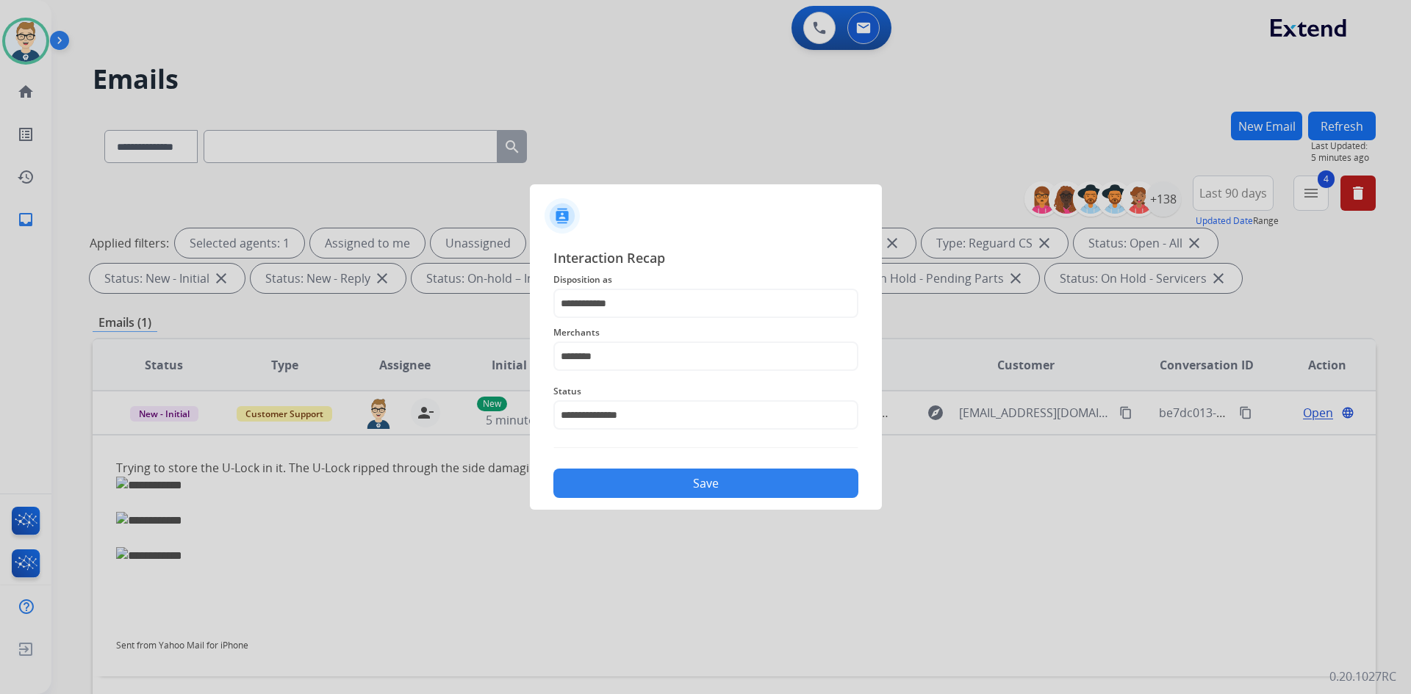
click at [619, 475] on button "Save" at bounding box center [705, 483] width 305 height 29
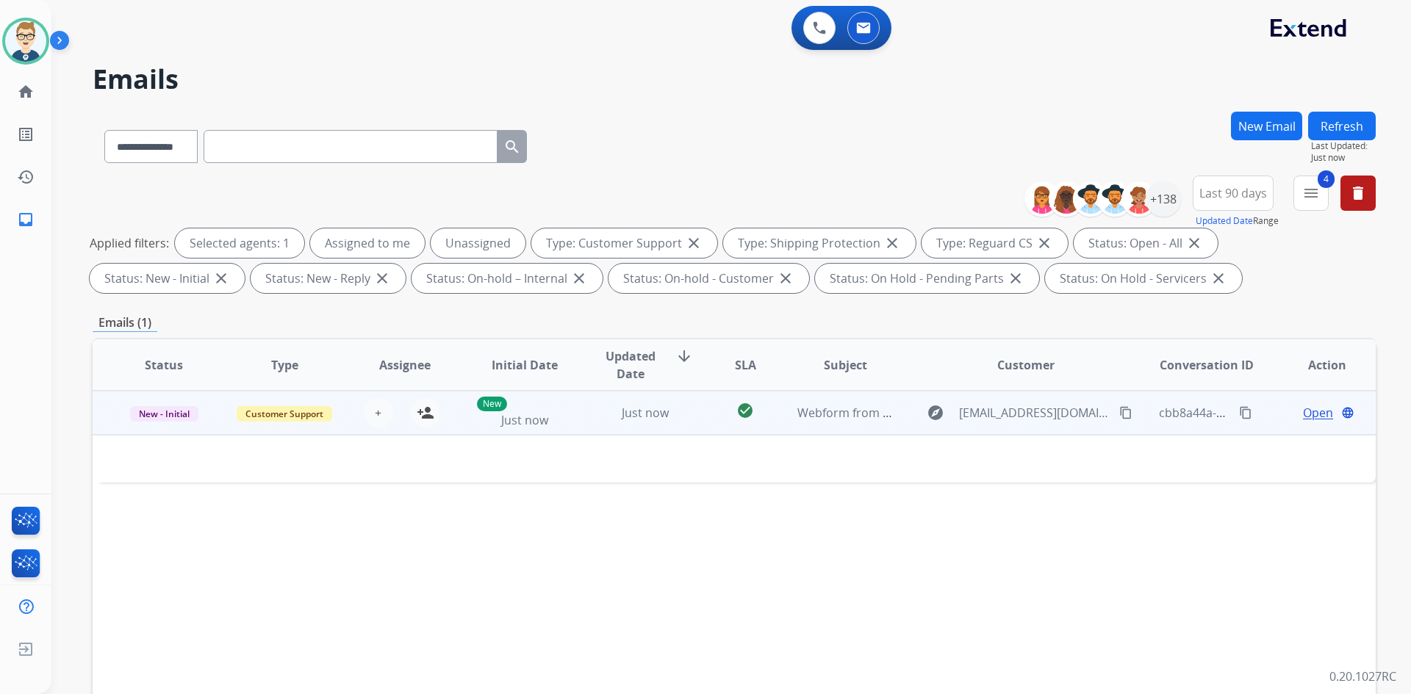
click at [694, 420] on td "check_circle" at bounding box center [734, 413] width 80 height 44
click at [592, 420] on td "Just now" at bounding box center [634, 413] width 121 height 44
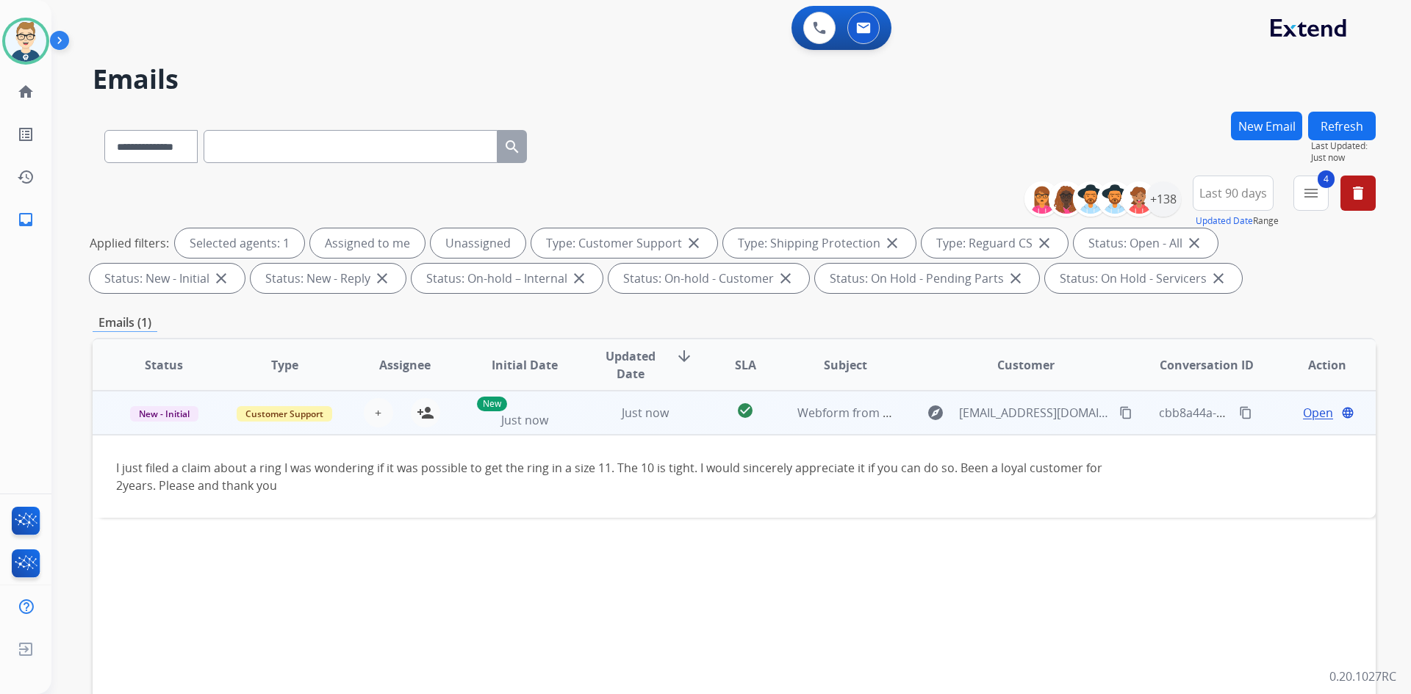
click at [1119, 409] on mat-icon "content_copy" at bounding box center [1125, 412] width 13 height 13
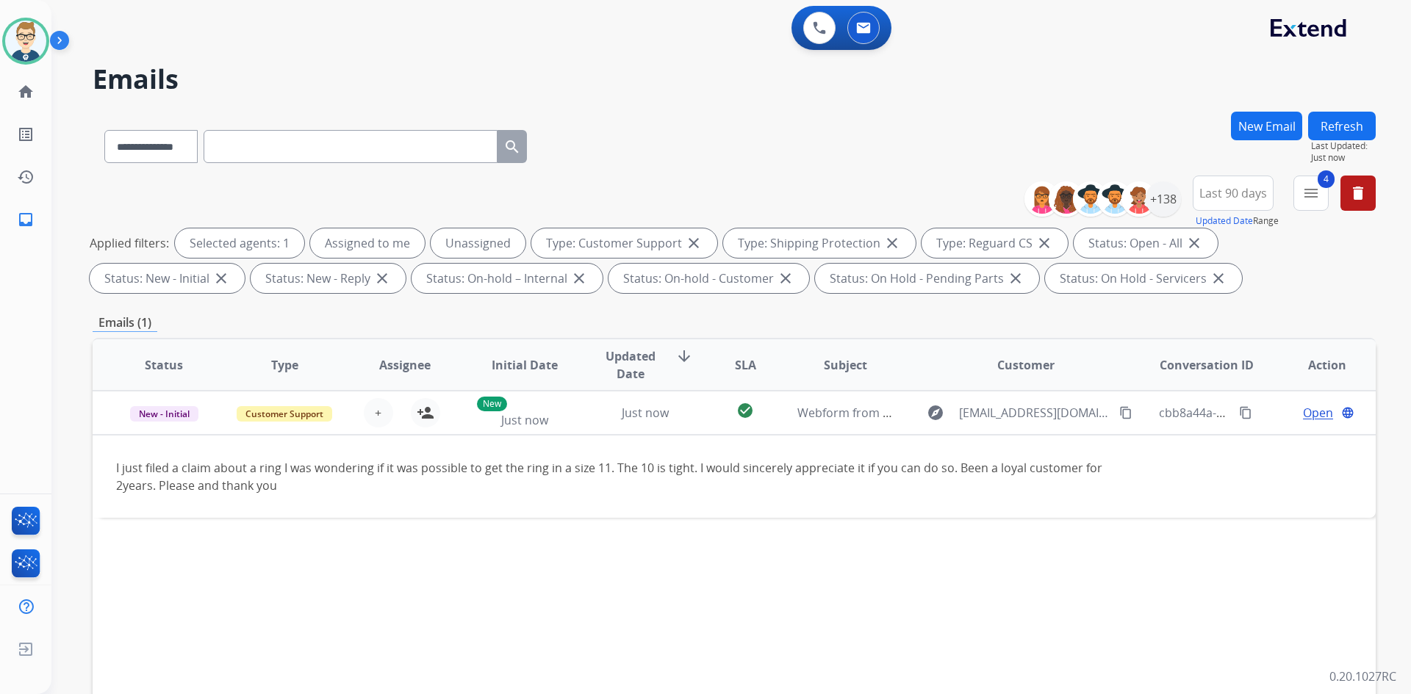
click at [1354, 127] on button "Refresh" at bounding box center [1342, 126] width 68 height 29
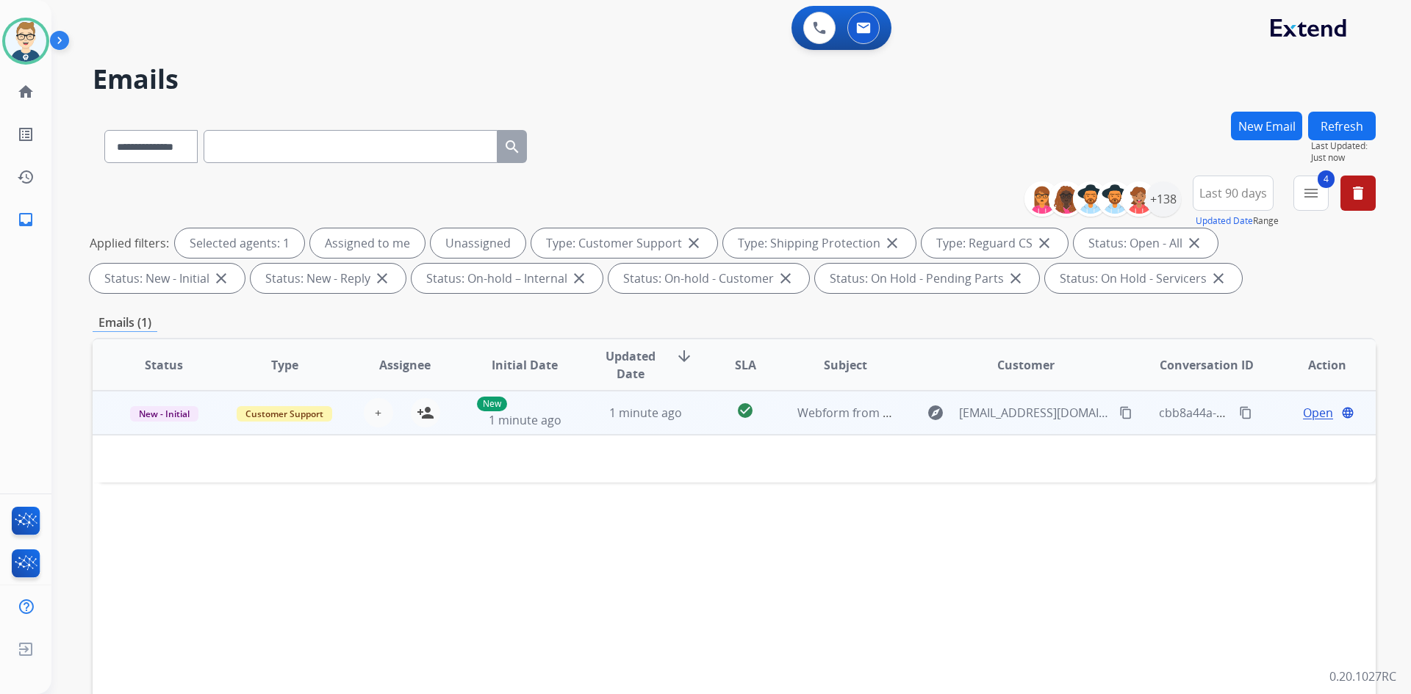
click at [682, 423] on td "1 minute ago" at bounding box center [634, 413] width 121 height 44
click at [423, 415] on mat-icon "person_add" at bounding box center [426, 414] width 18 height 18
click at [1316, 412] on span "Open" at bounding box center [1318, 414] width 30 height 18
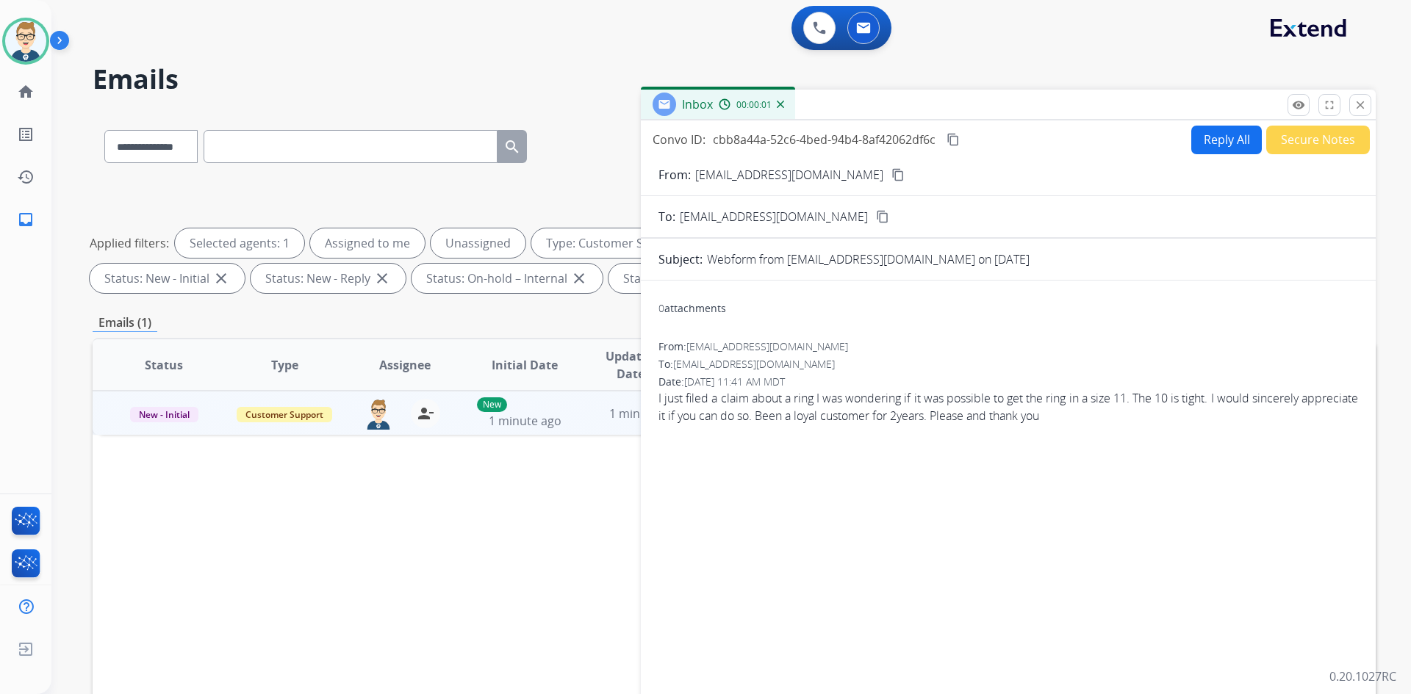
click at [1209, 142] on button "Reply All" at bounding box center [1226, 140] width 71 height 29
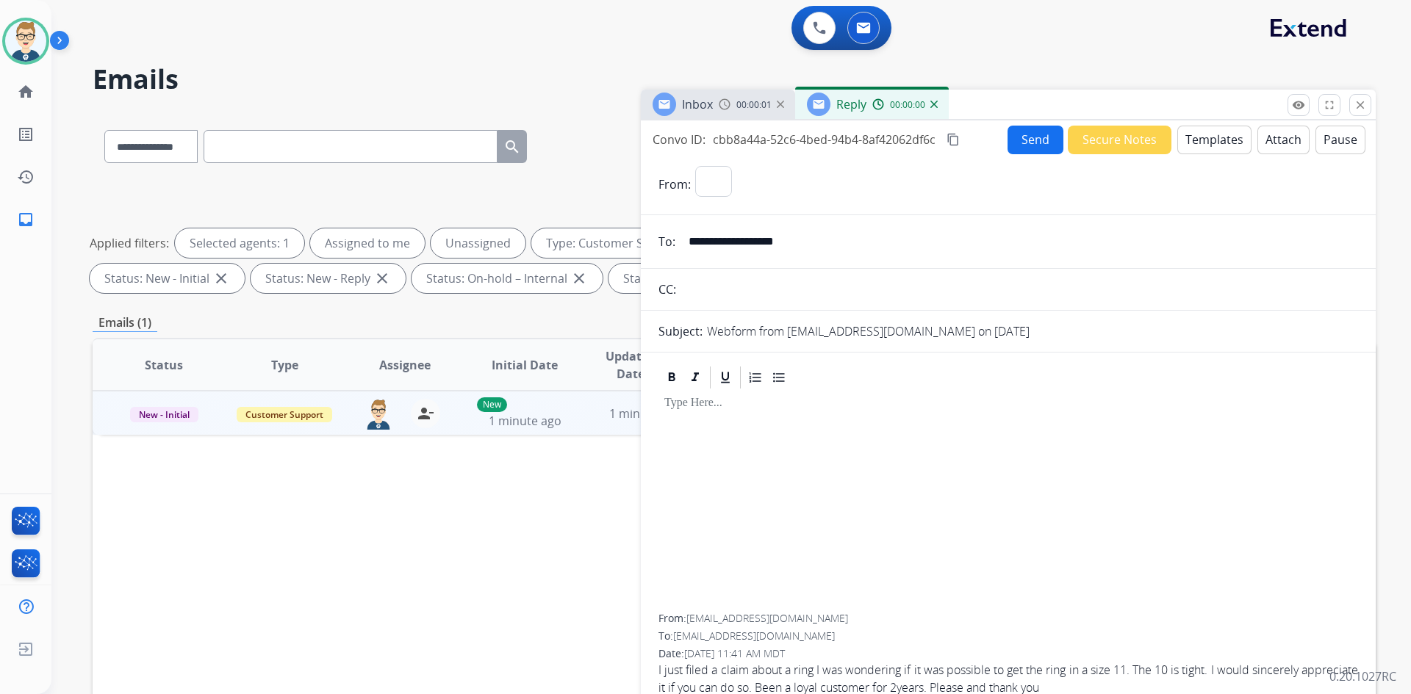
select select "**********"
click at [1209, 142] on button "Templates" at bounding box center [1214, 140] width 74 height 29
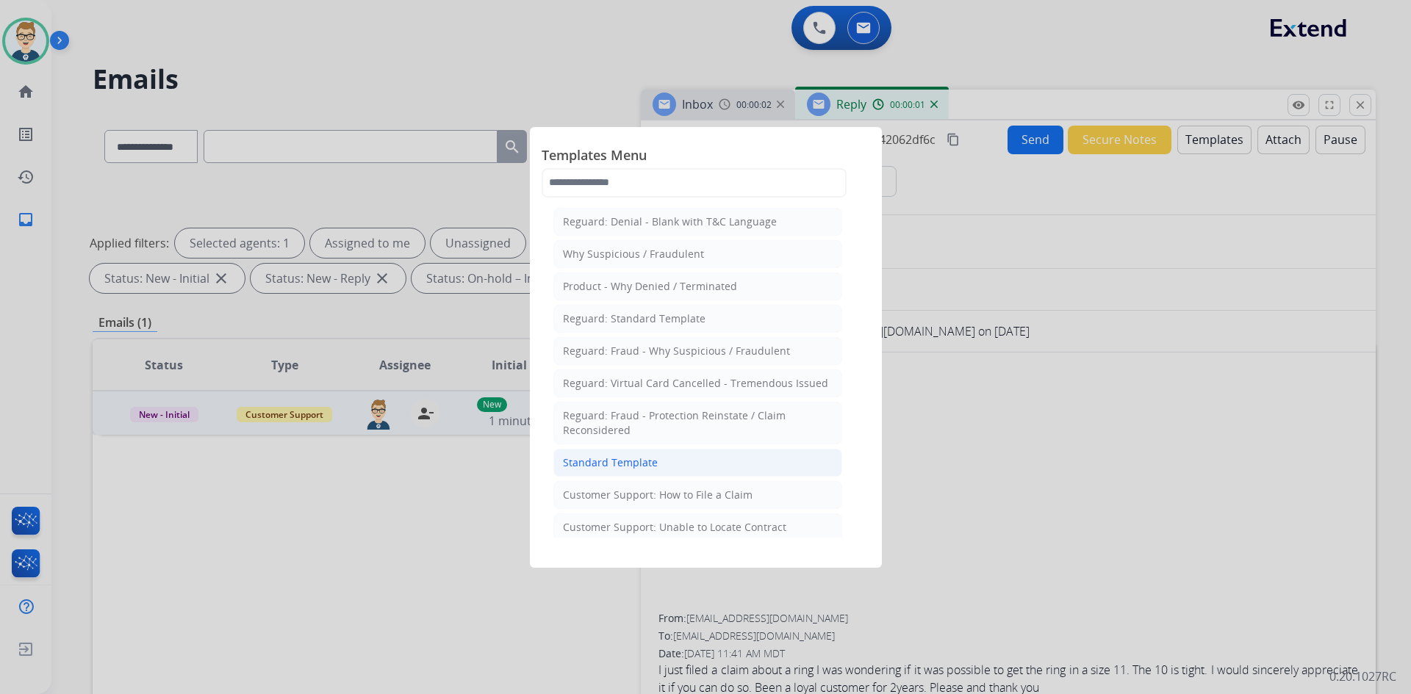
click at [567, 461] on div "Standard Template" at bounding box center [610, 463] width 95 height 15
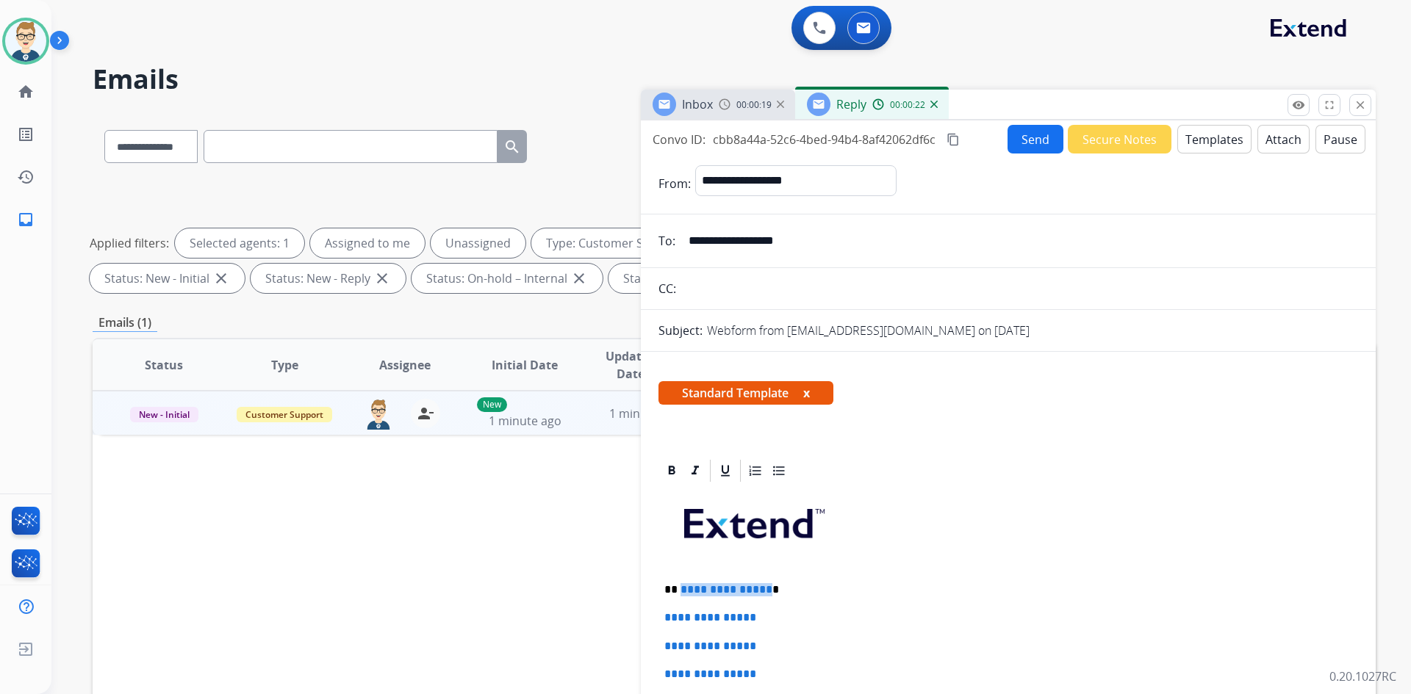
drag, startPoint x: 764, startPoint y: 588, endPoint x: 680, endPoint y: 589, distance: 84.5
click at [680, 589] on p "**********" at bounding box center [1002, 589] width 676 height 13
click at [694, 589] on strong "******" at bounding box center [698, 589] width 36 height 11
click at [674, 469] on icon at bounding box center [672, 470] width 7 height 9
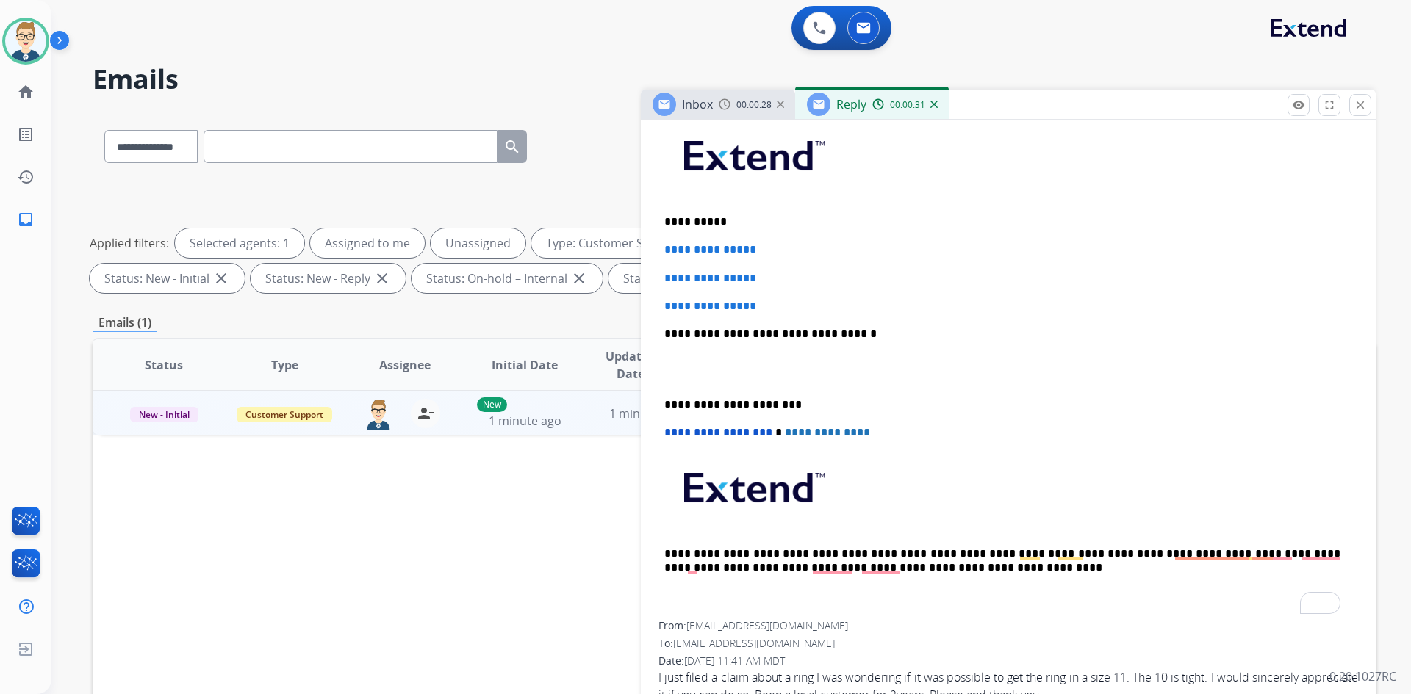
click at [664, 354] on div "**********" at bounding box center [1008, 369] width 700 height 506
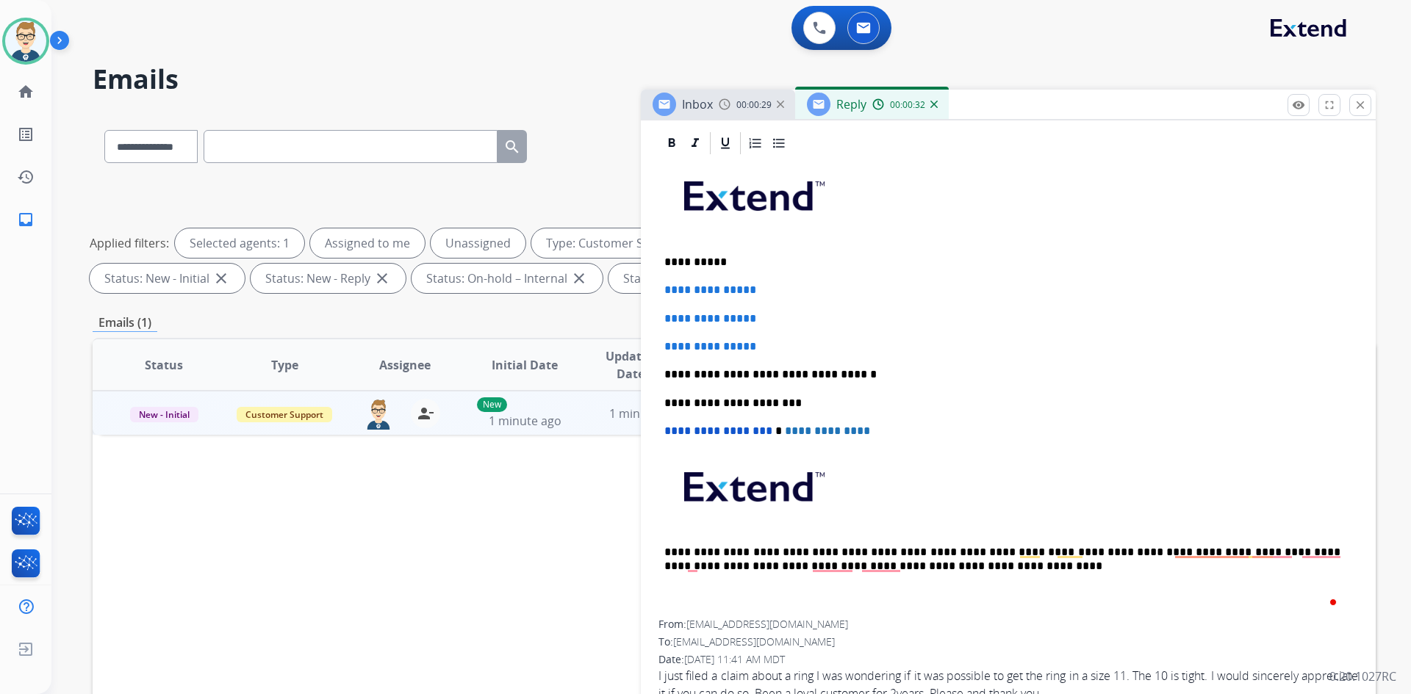
scroll to position [326, 0]
drag, startPoint x: 770, startPoint y: 348, endPoint x: 647, endPoint y: 292, distance: 134.8
click at [647, 292] on div "**********" at bounding box center [1008, 424] width 735 height 584
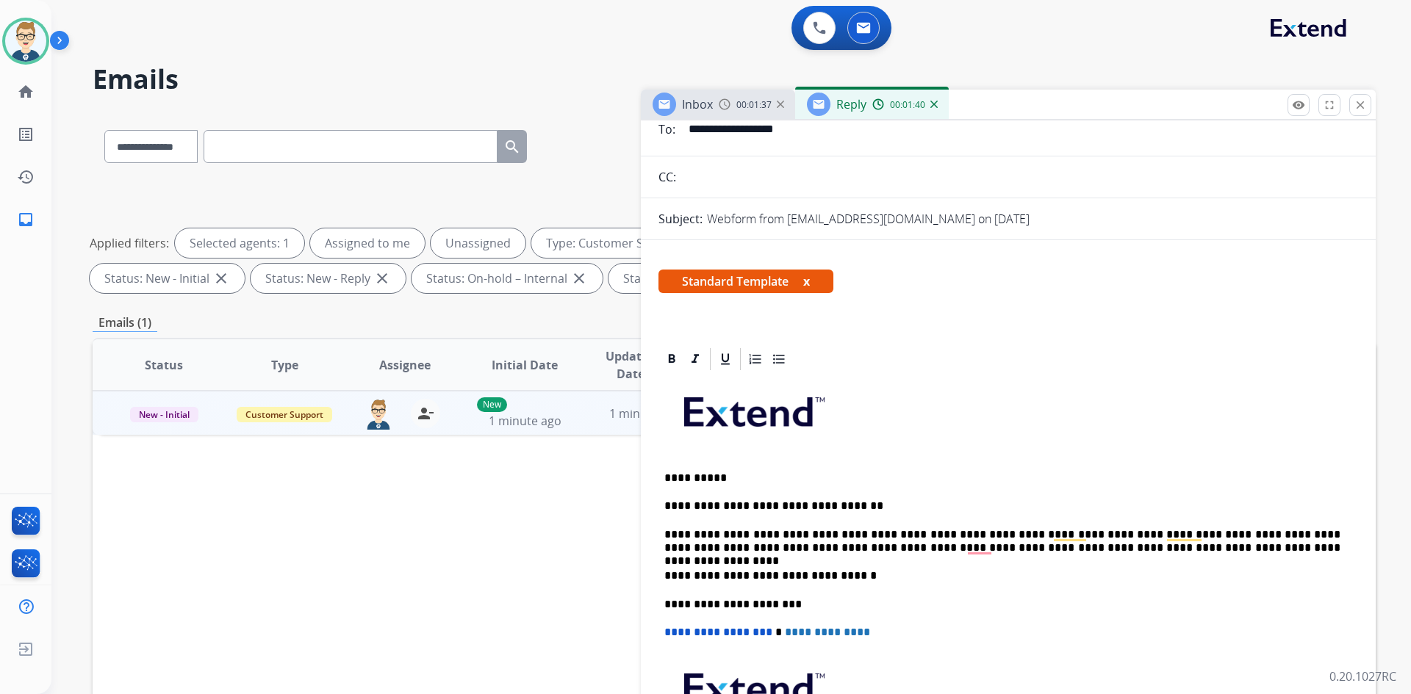
scroll to position [0, 0]
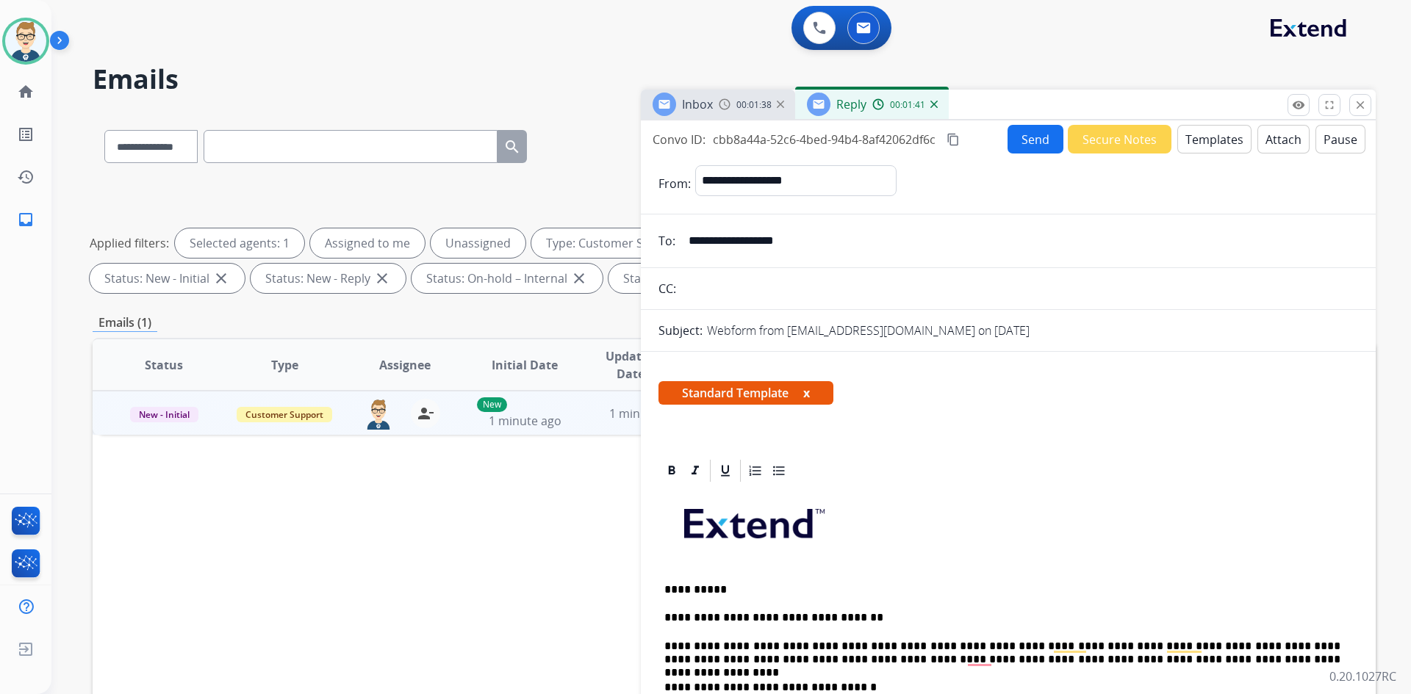
click at [952, 135] on mat-icon "content_copy" at bounding box center [952, 139] width 13 height 13
click at [1016, 139] on button "Send" at bounding box center [1035, 139] width 56 height 29
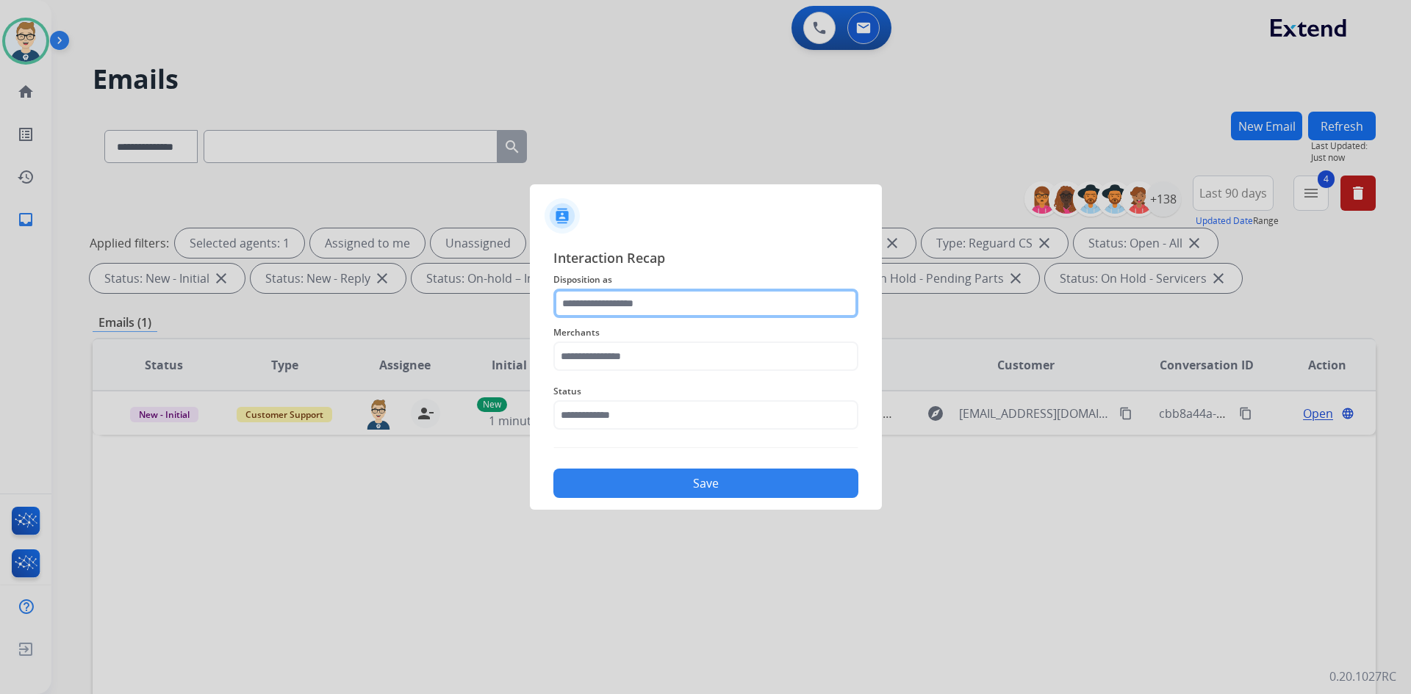
click at [686, 302] on input "text" at bounding box center [705, 303] width 305 height 29
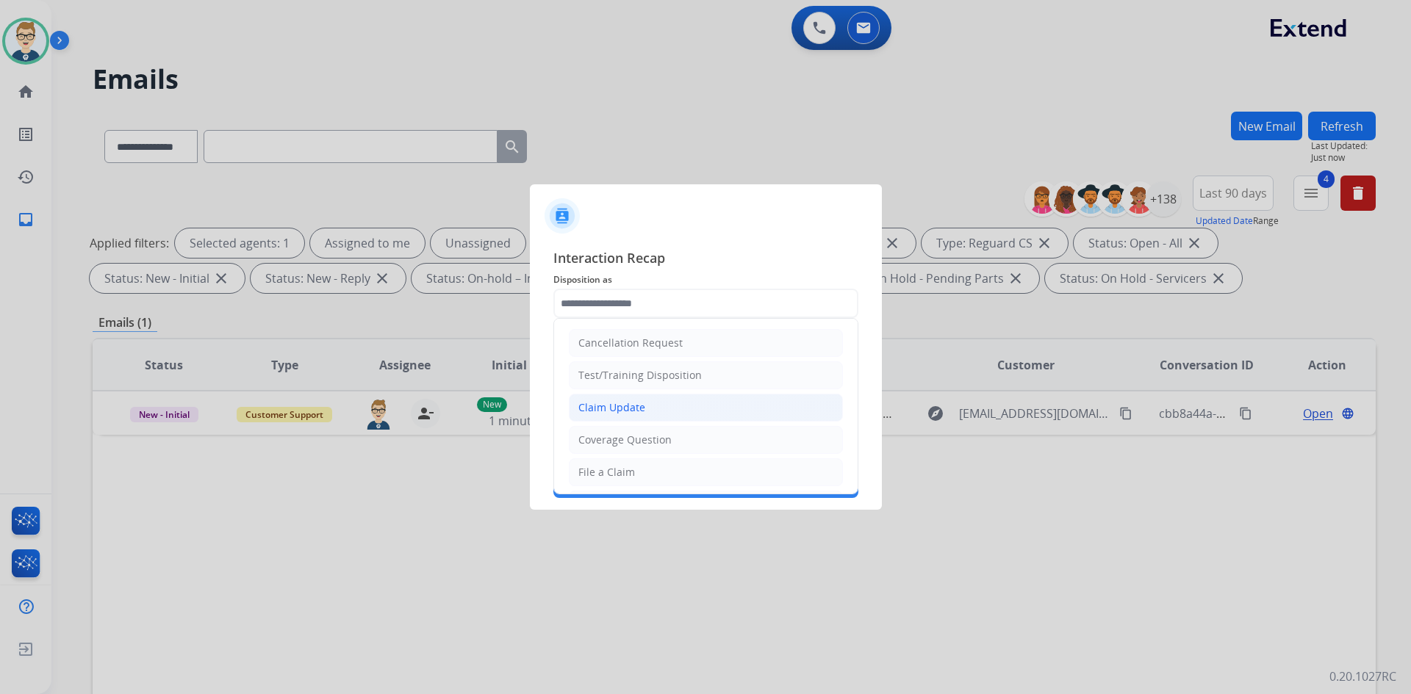
click at [637, 409] on div "Claim Update" at bounding box center [611, 407] width 67 height 15
type input "**********"
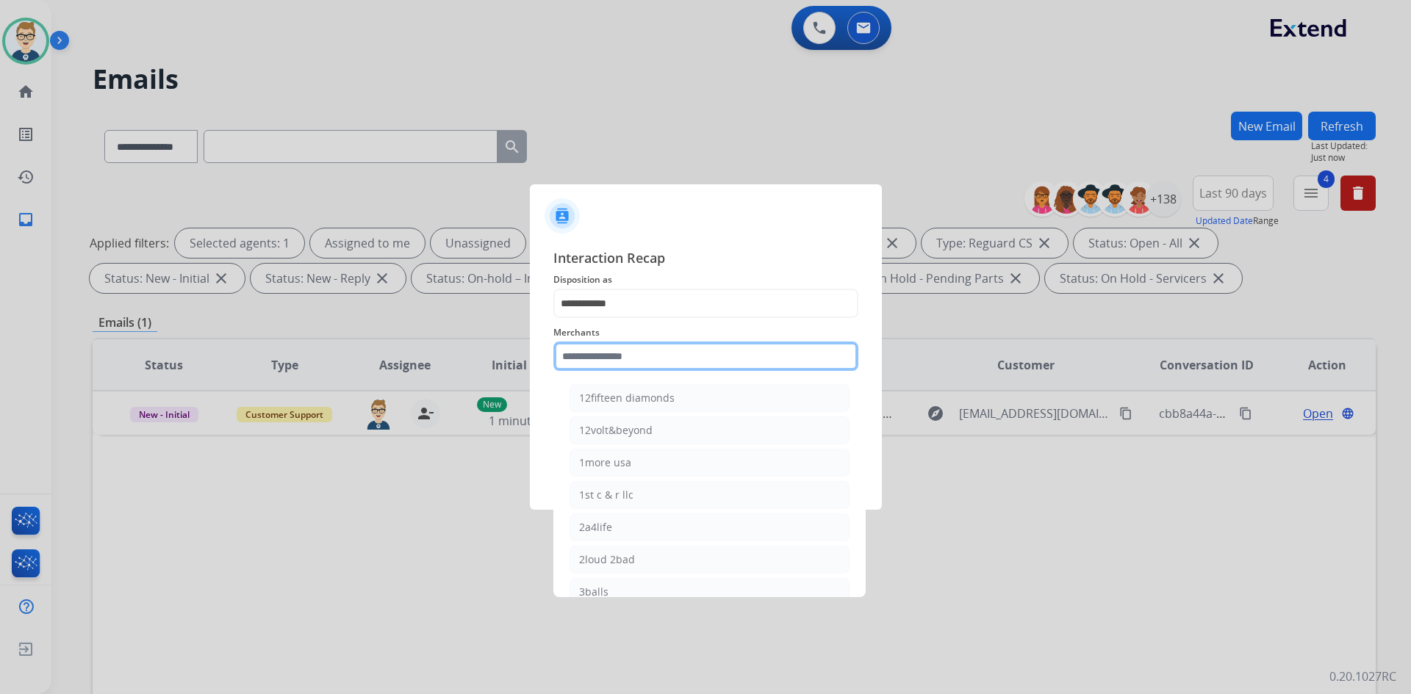
click at [634, 355] on input "text" at bounding box center [705, 356] width 305 height 29
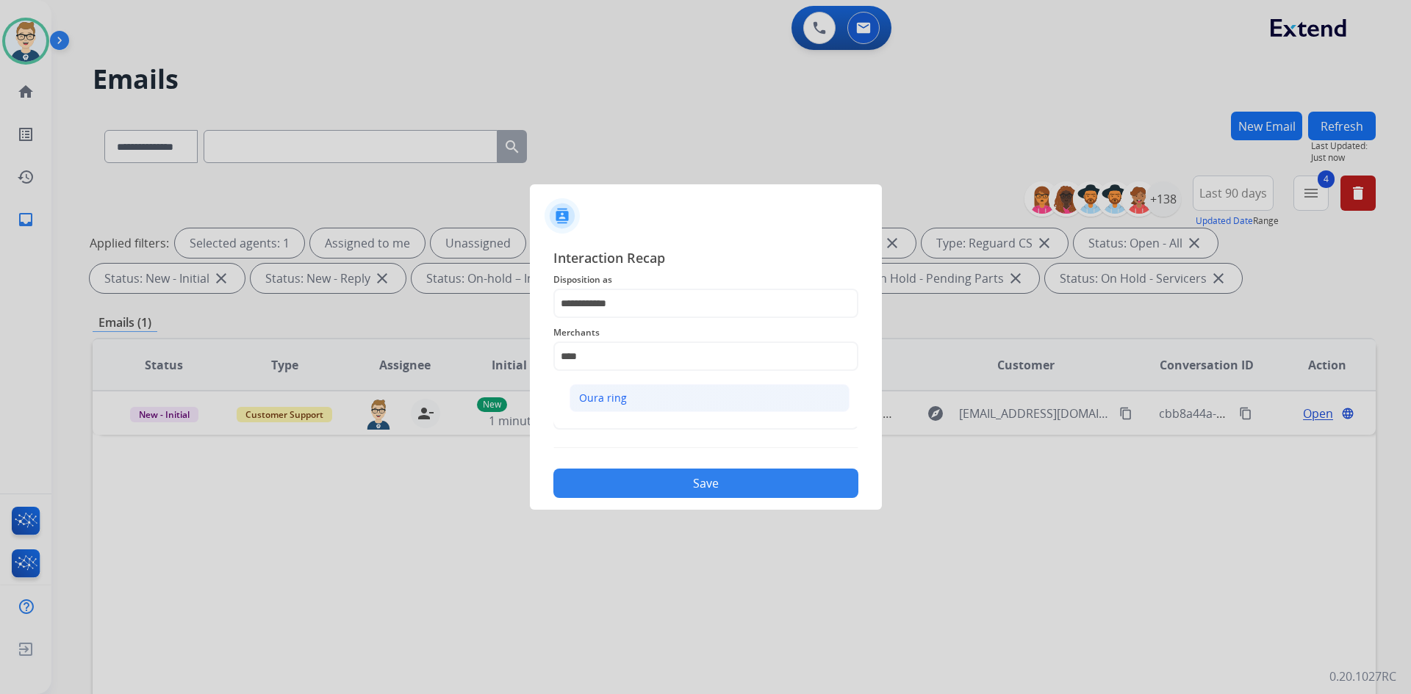
click at [647, 402] on li "Oura ring" at bounding box center [709, 398] width 280 height 28
type input "*********"
click at [650, 413] on input "text" at bounding box center [705, 414] width 305 height 29
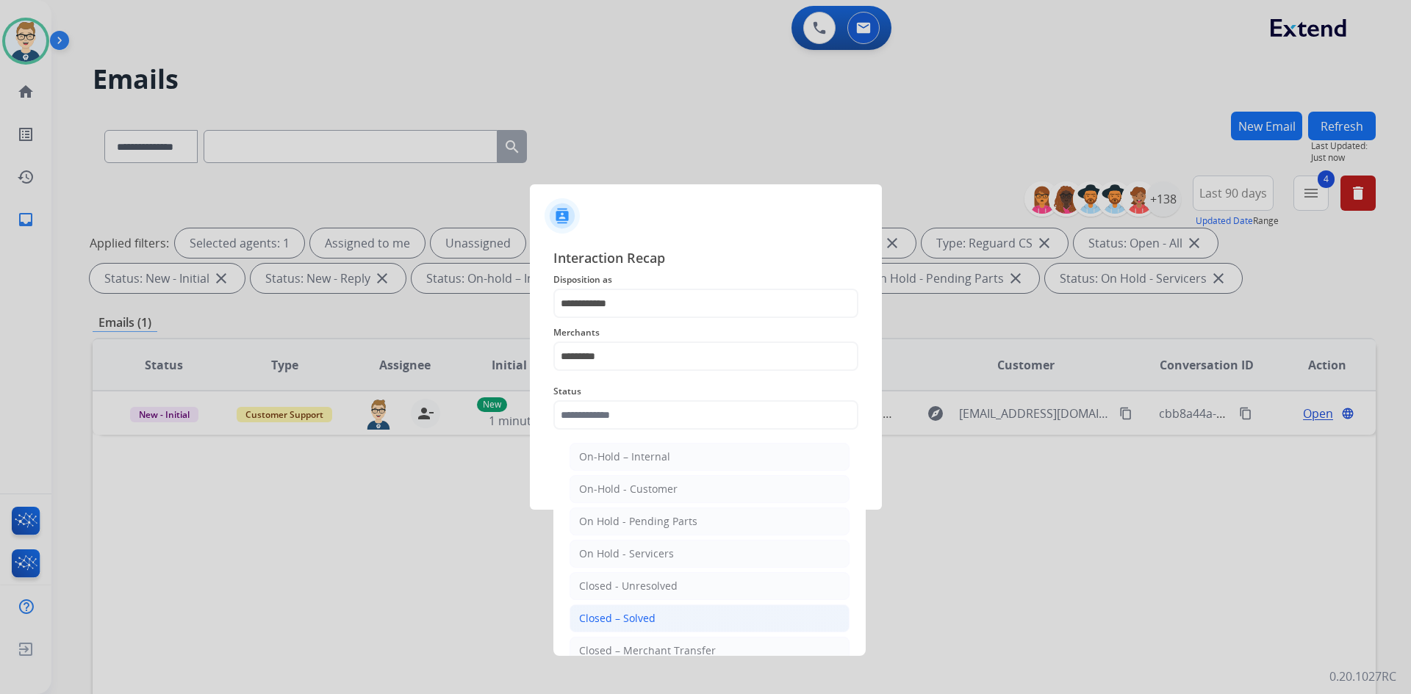
click at [617, 622] on div "Closed – Solved" at bounding box center [617, 618] width 76 height 15
type input "**********"
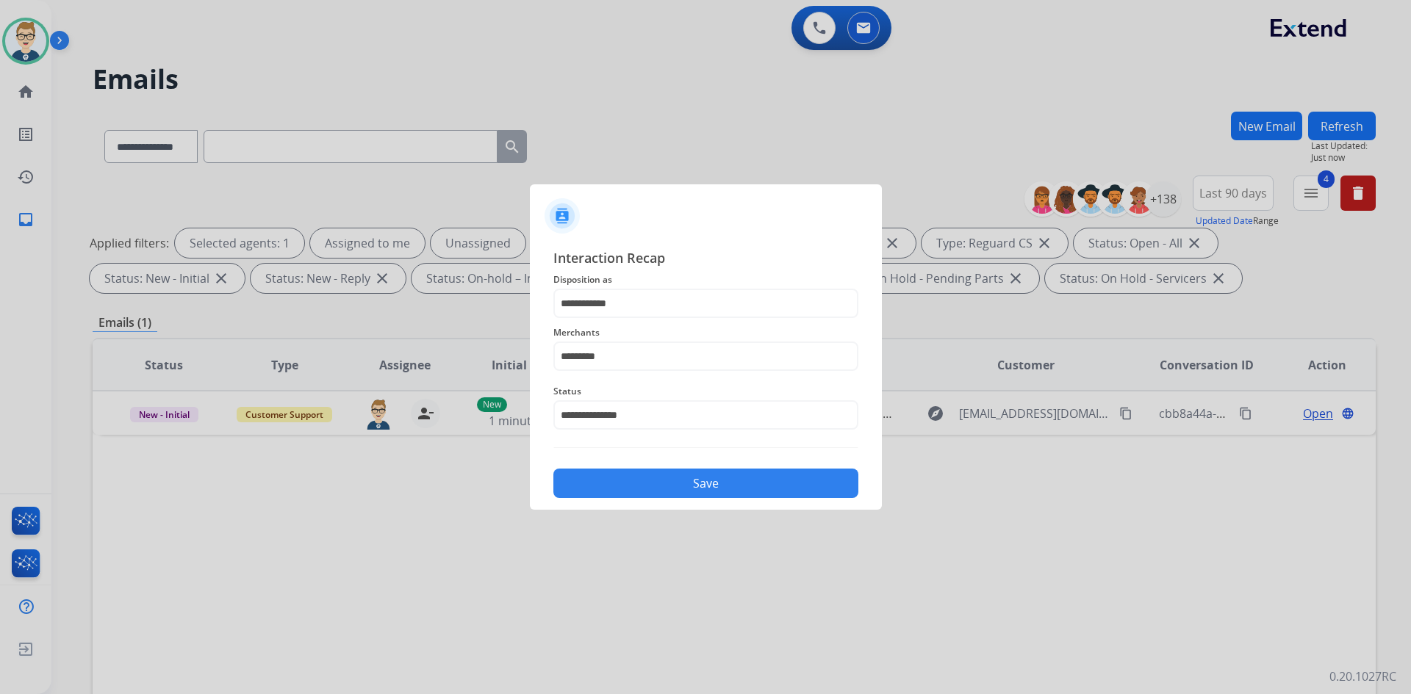
click at [672, 490] on button "Save" at bounding box center [705, 483] width 305 height 29
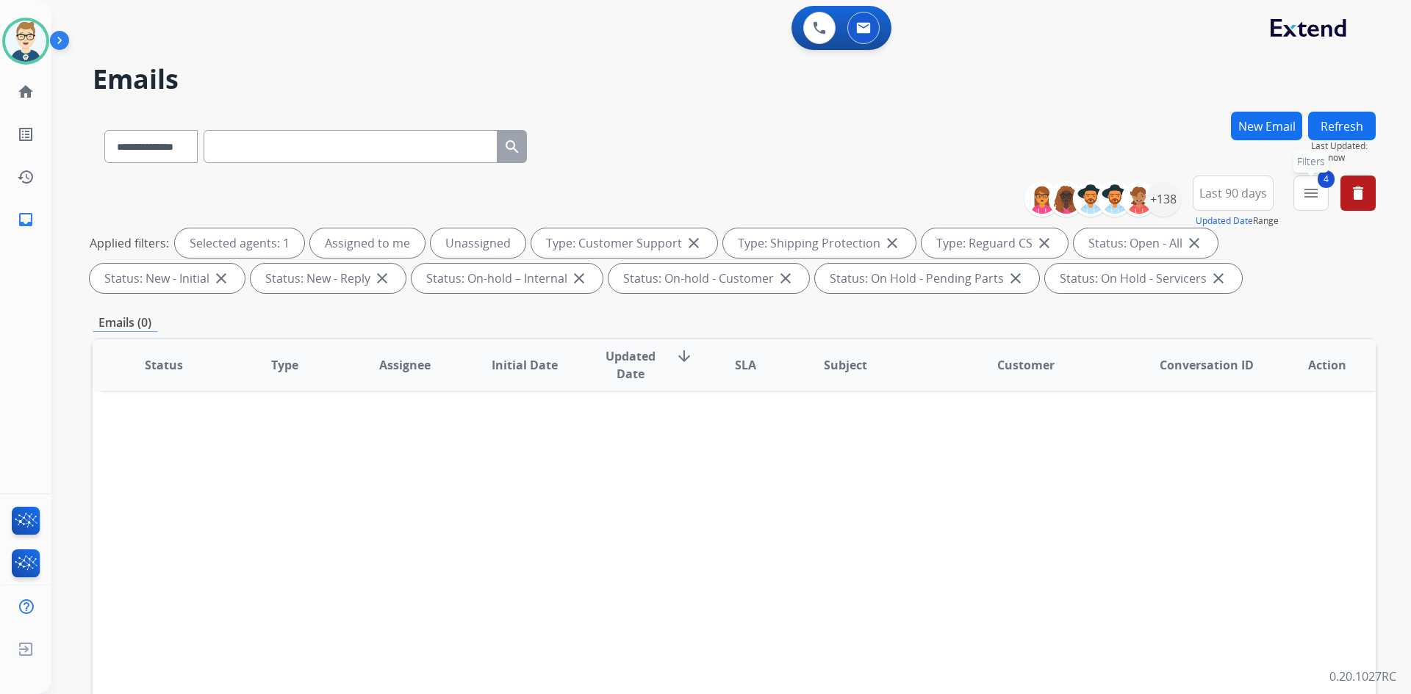
click at [1313, 193] on mat-icon "menu" at bounding box center [1311, 193] width 18 height 18
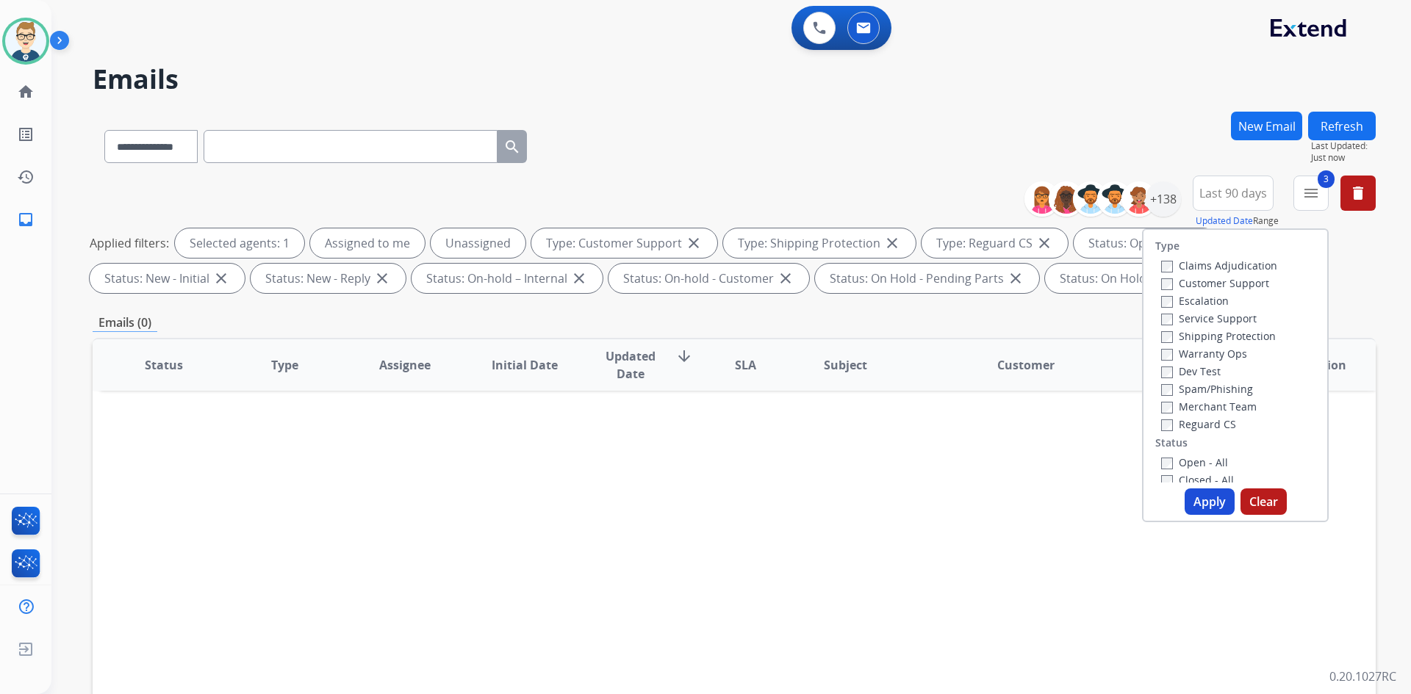
click at [1196, 500] on button "Apply" at bounding box center [1209, 502] width 50 height 26
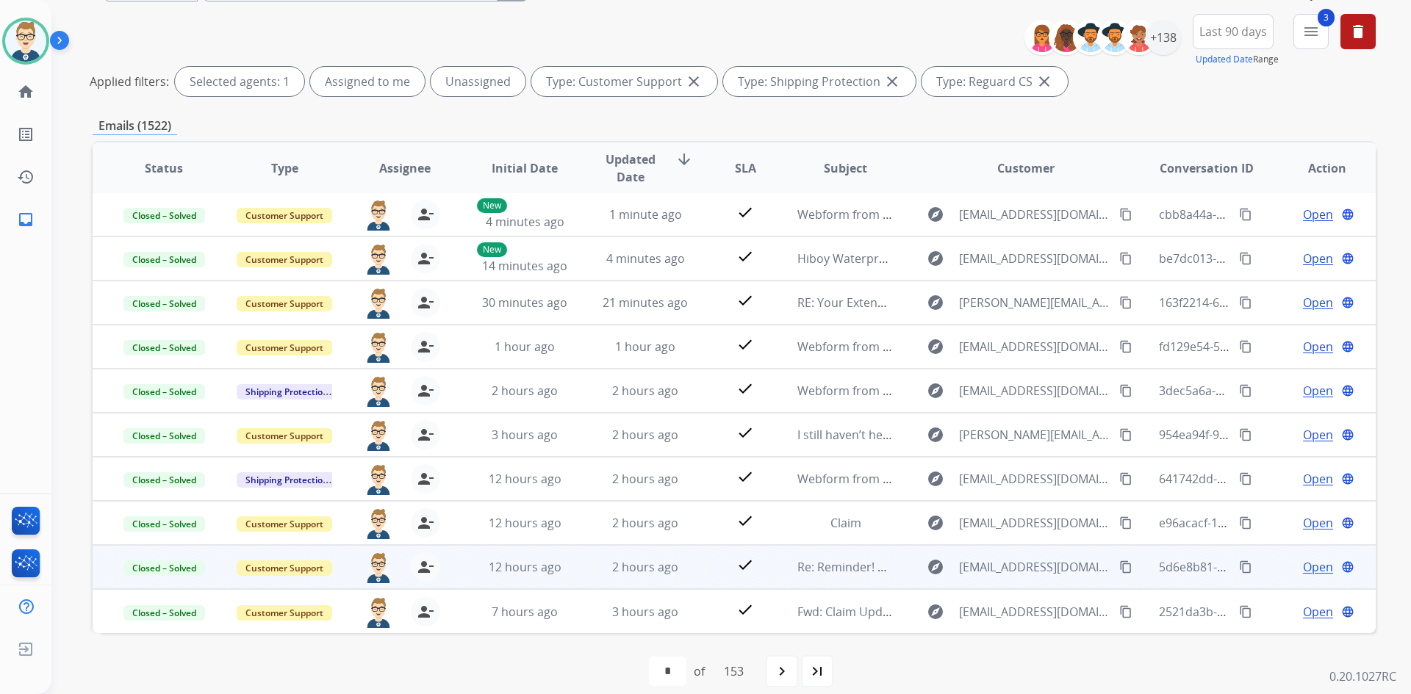
scroll to position [177, 0]
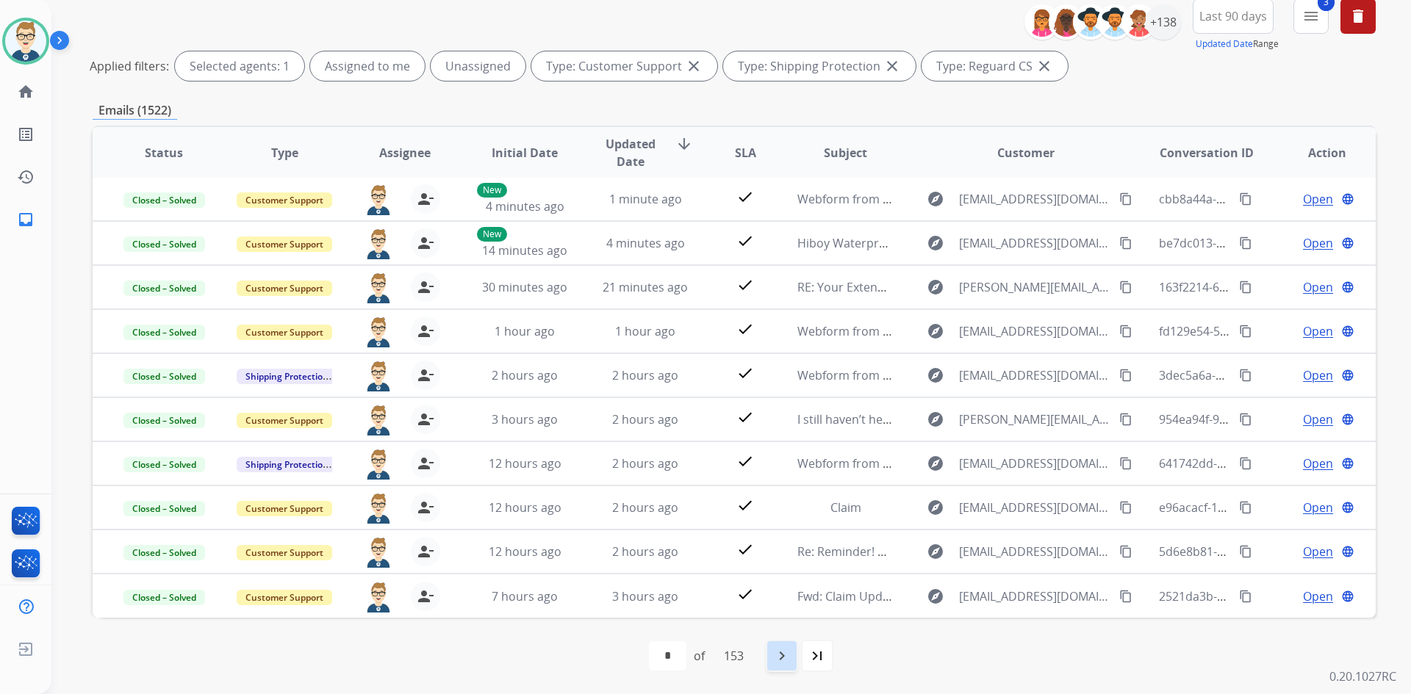
click at [787, 649] on mat-icon "navigate_next" at bounding box center [782, 656] width 18 height 18
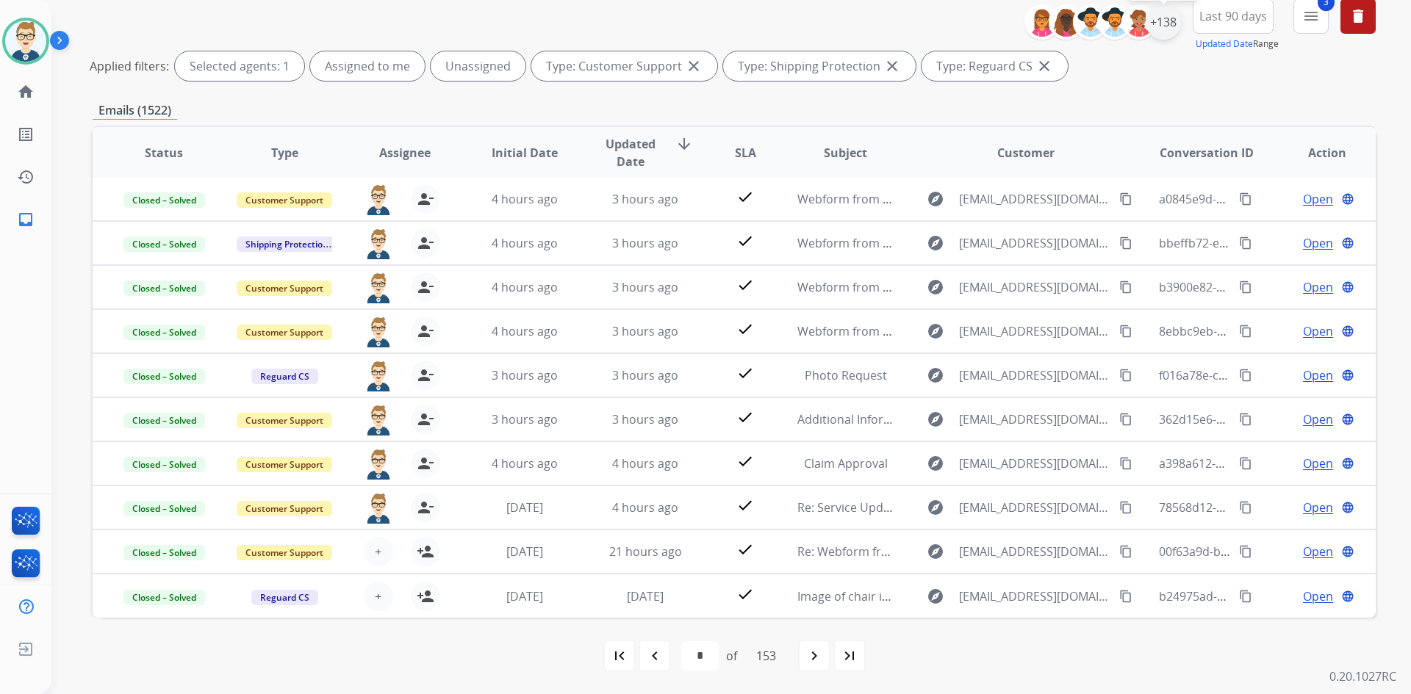
click at [1168, 23] on div "+138" at bounding box center [1163, 21] width 35 height 35
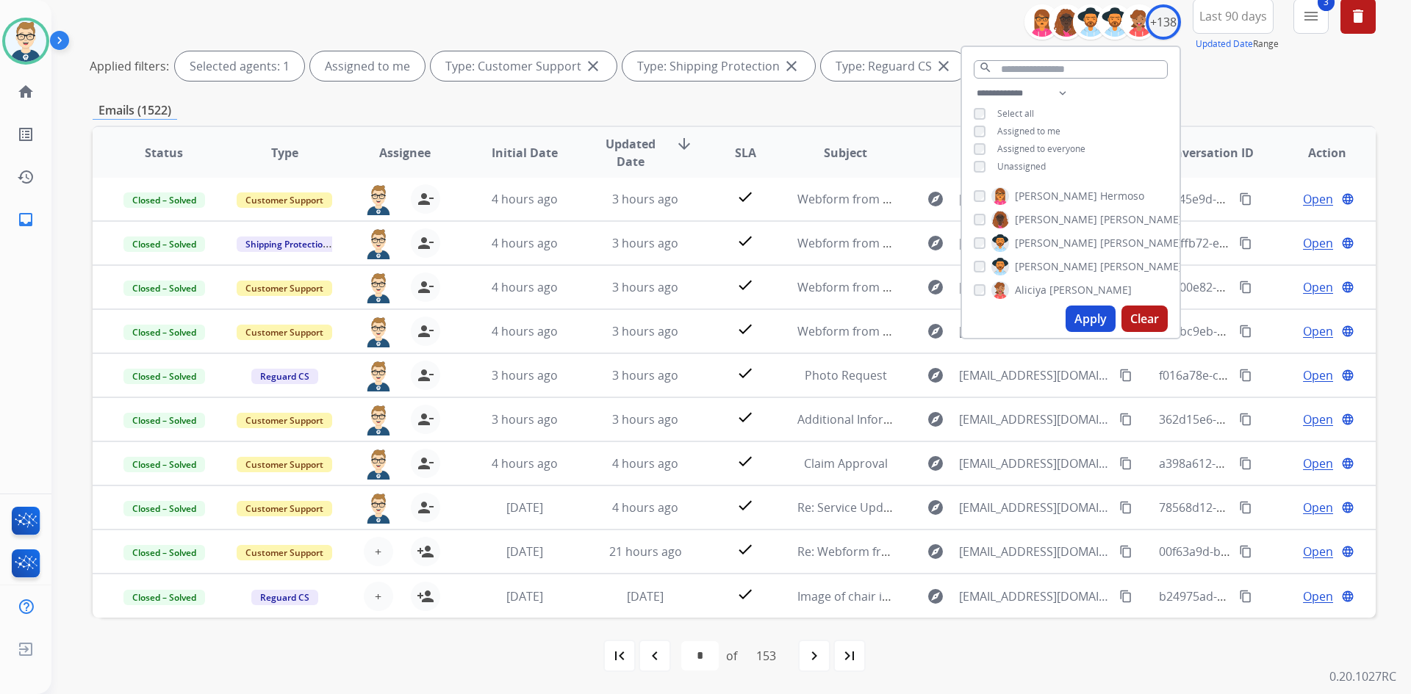
click at [1082, 311] on button "Apply" at bounding box center [1090, 319] width 50 height 26
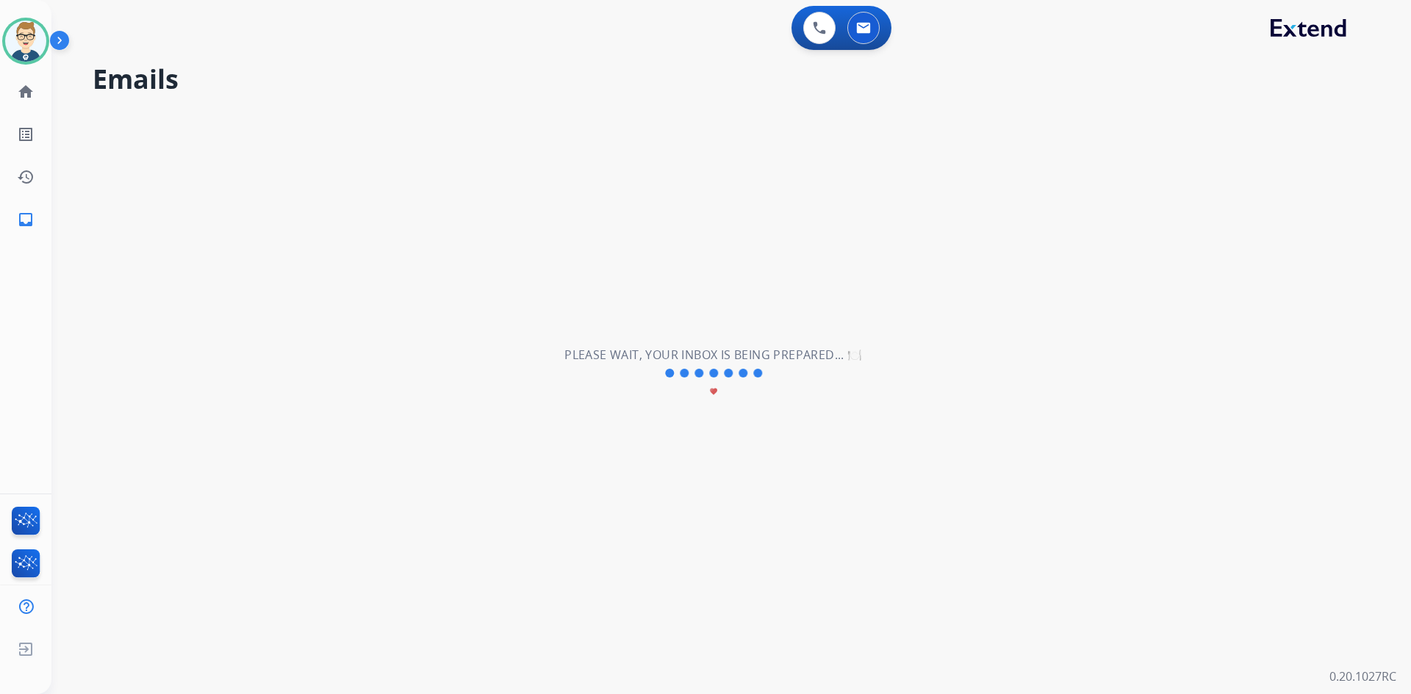
scroll to position [0, 0]
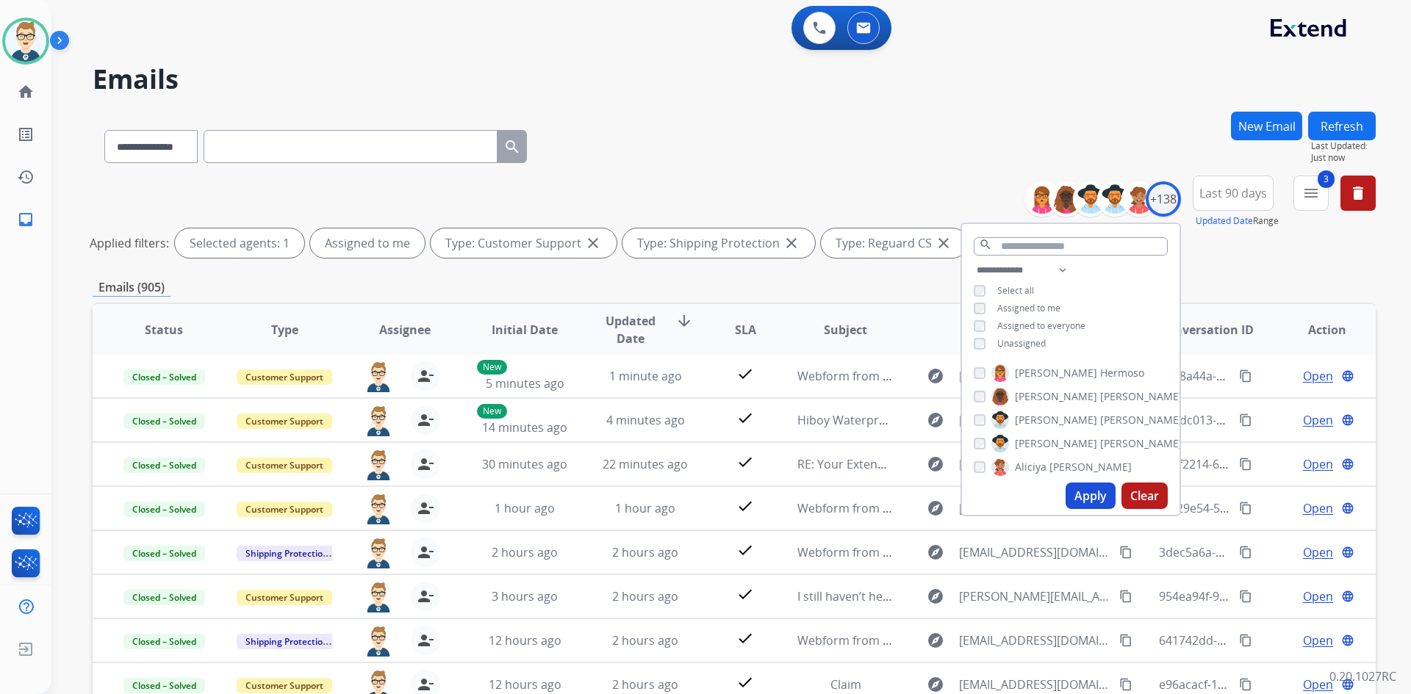
click at [826, 161] on div "**********" at bounding box center [734, 144] width 1283 height 64
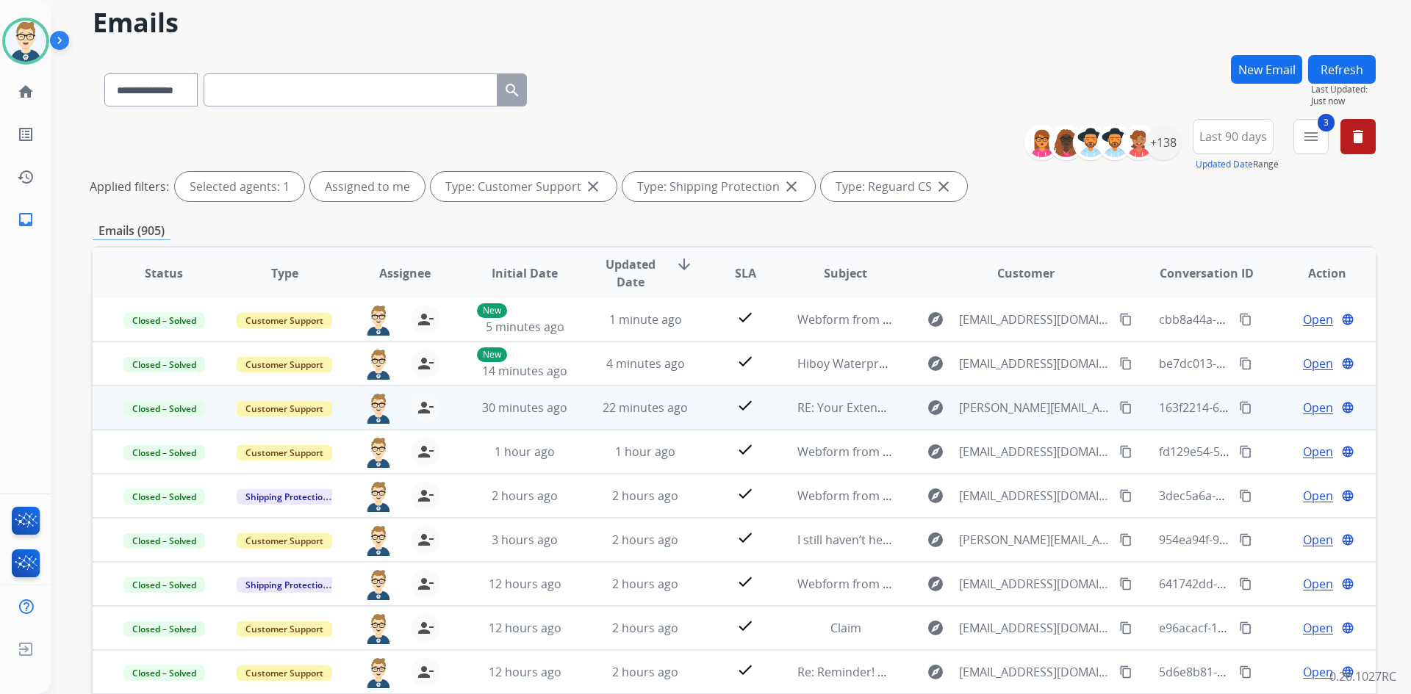
scroll to position [177, 0]
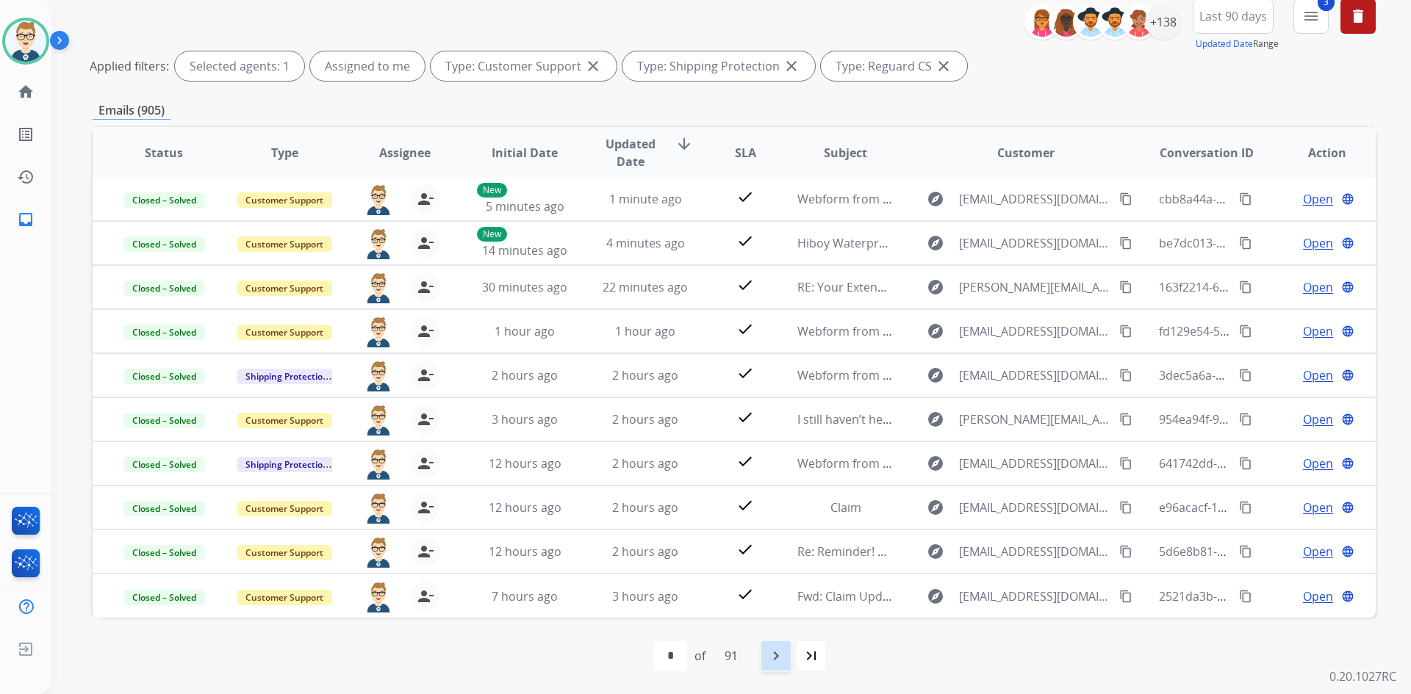
click at [777, 655] on mat-icon "navigate_next" at bounding box center [776, 656] width 18 height 18
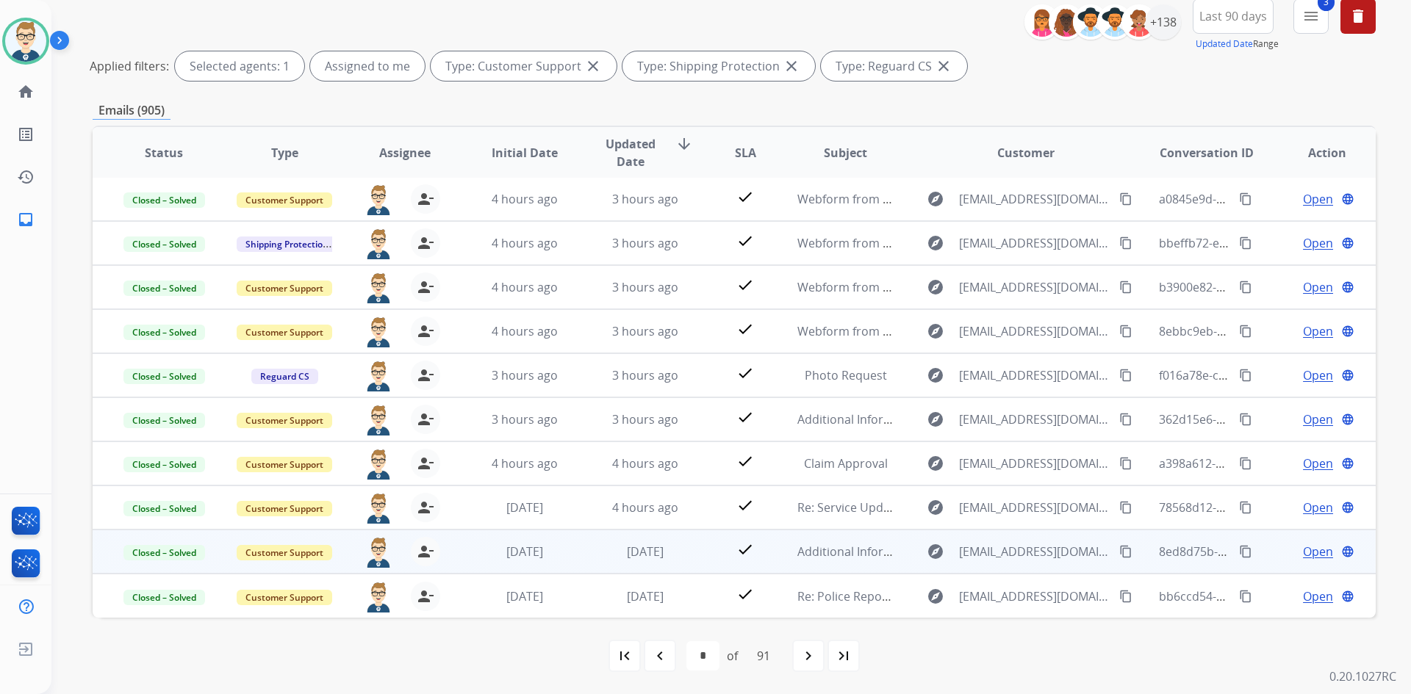
click at [698, 556] on td "check" at bounding box center [734, 552] width 80 height 44
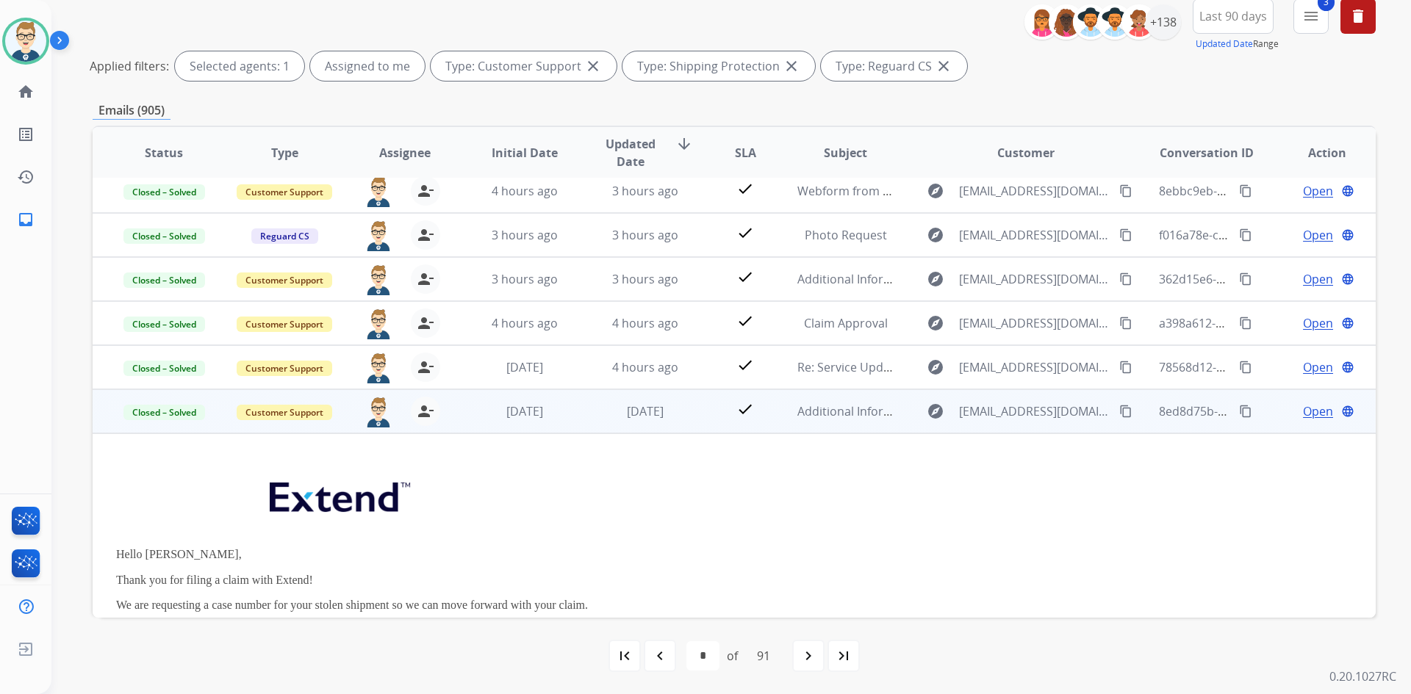
scroll to position [132, 0]
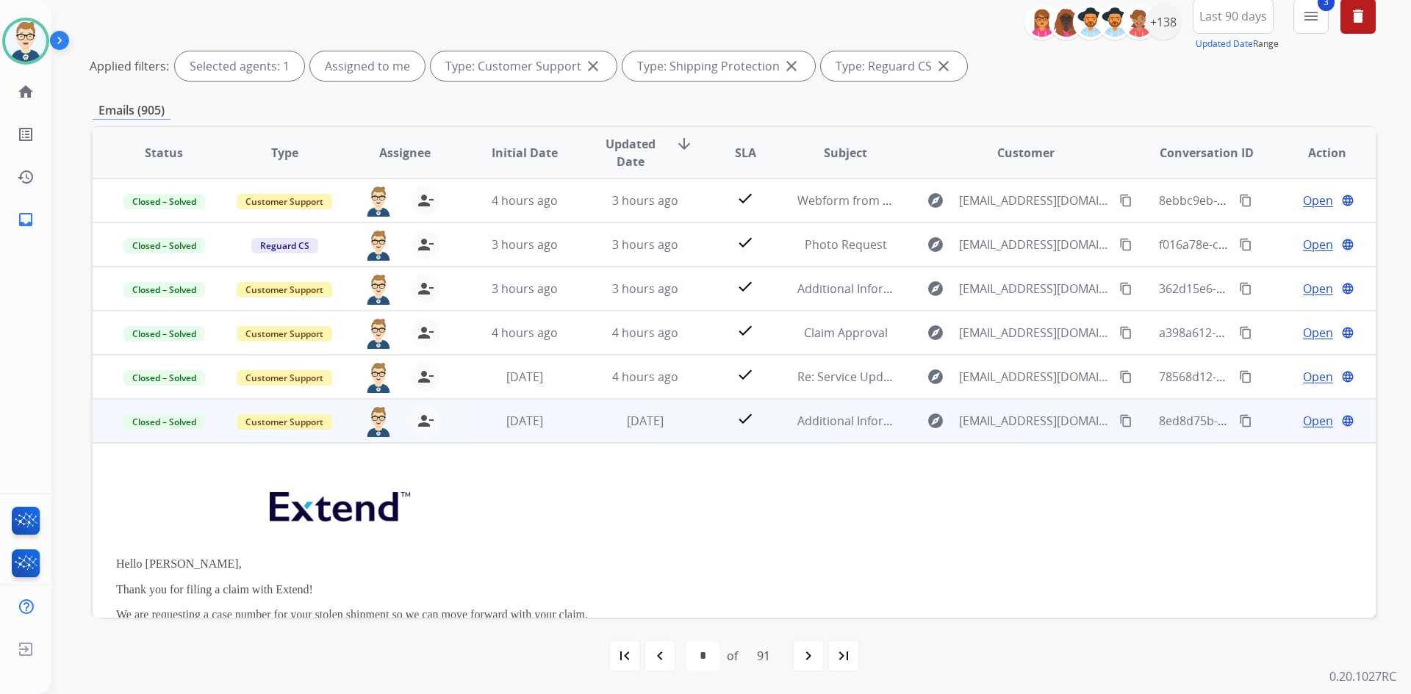
click at [1314, 425] on span "Open" at bounding box center [1318, 421] width 30 height 18
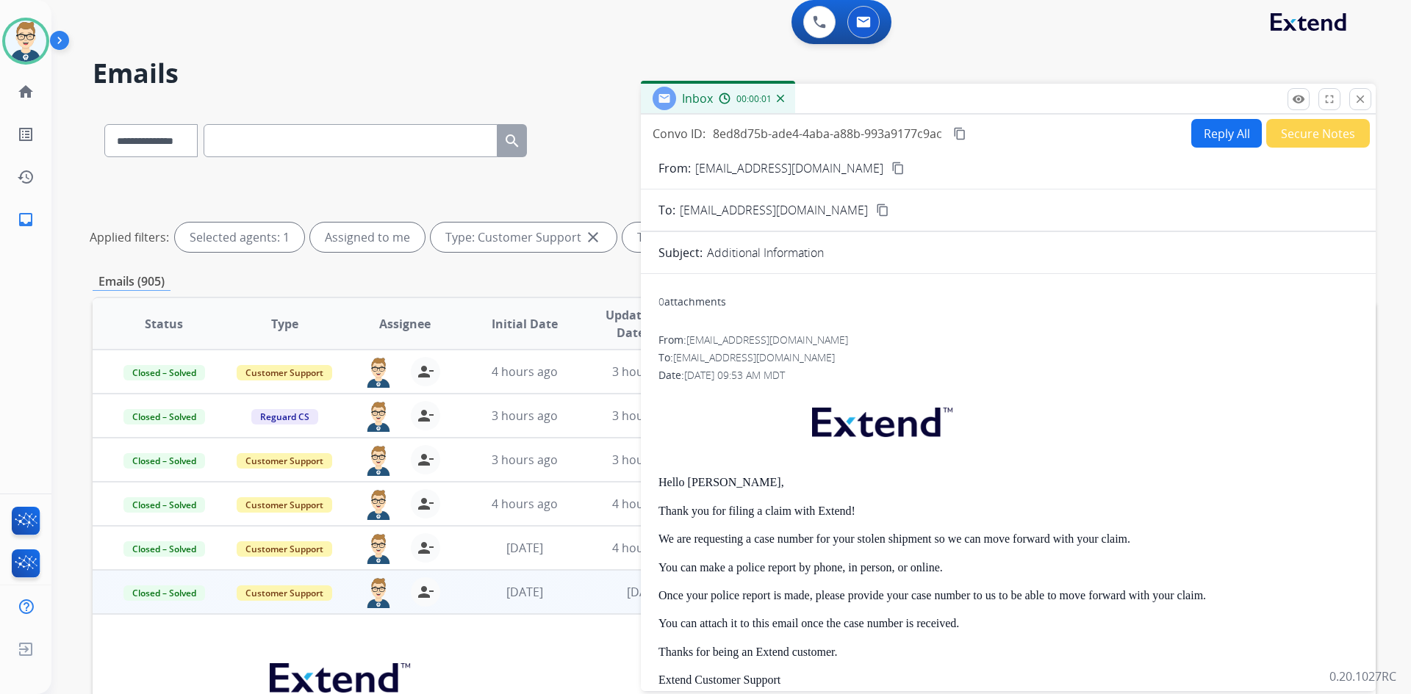
scroll to position [0, 0]
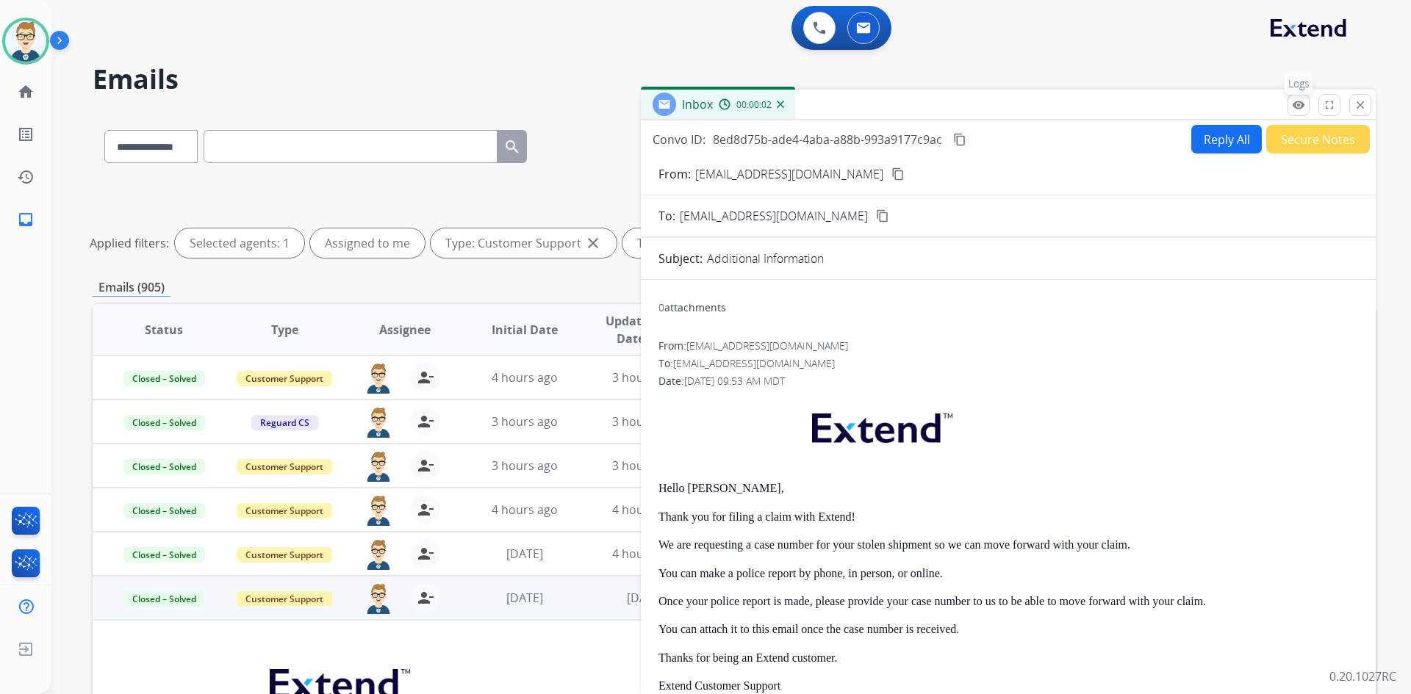
click at [1301, 109] on mat-icon "remove_red_eye" at bounding box center [1298, 104] width 13 height 13
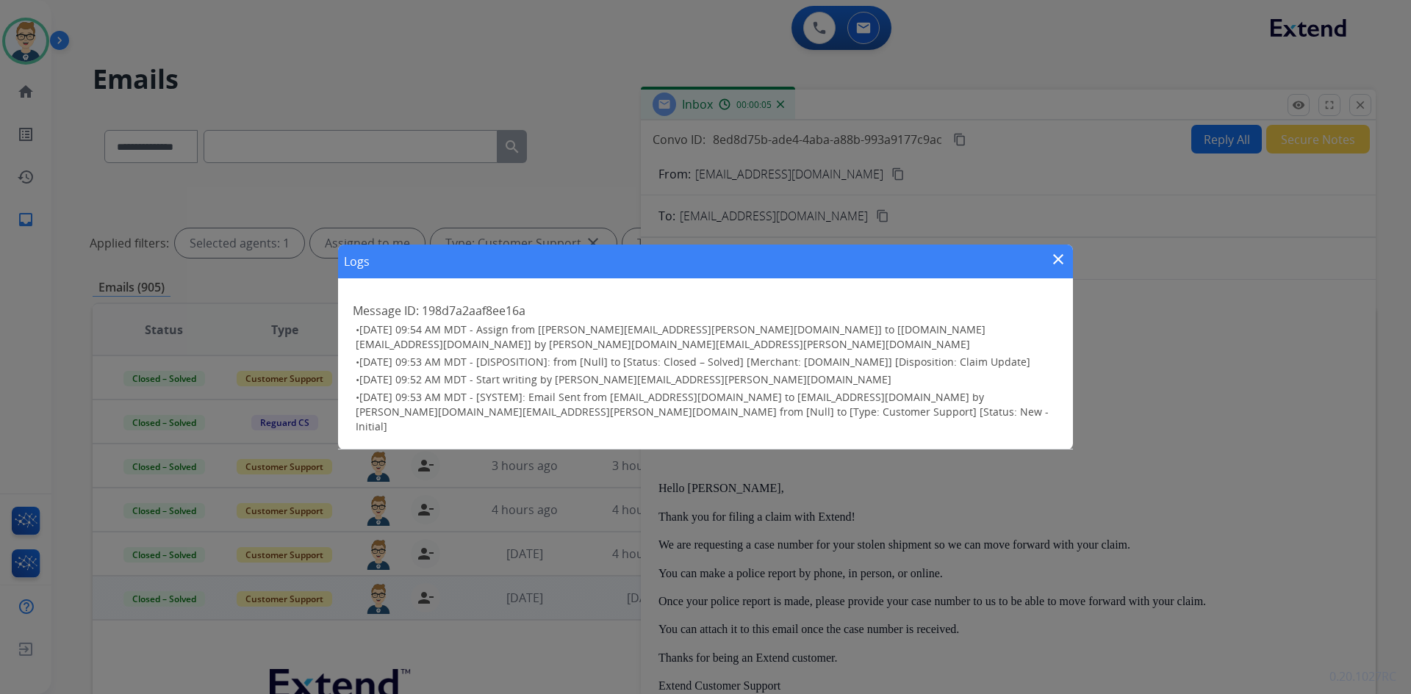
click at [1063, 268] on mat-icon "close" at bounding box center [1058, 260] width 18 height 18
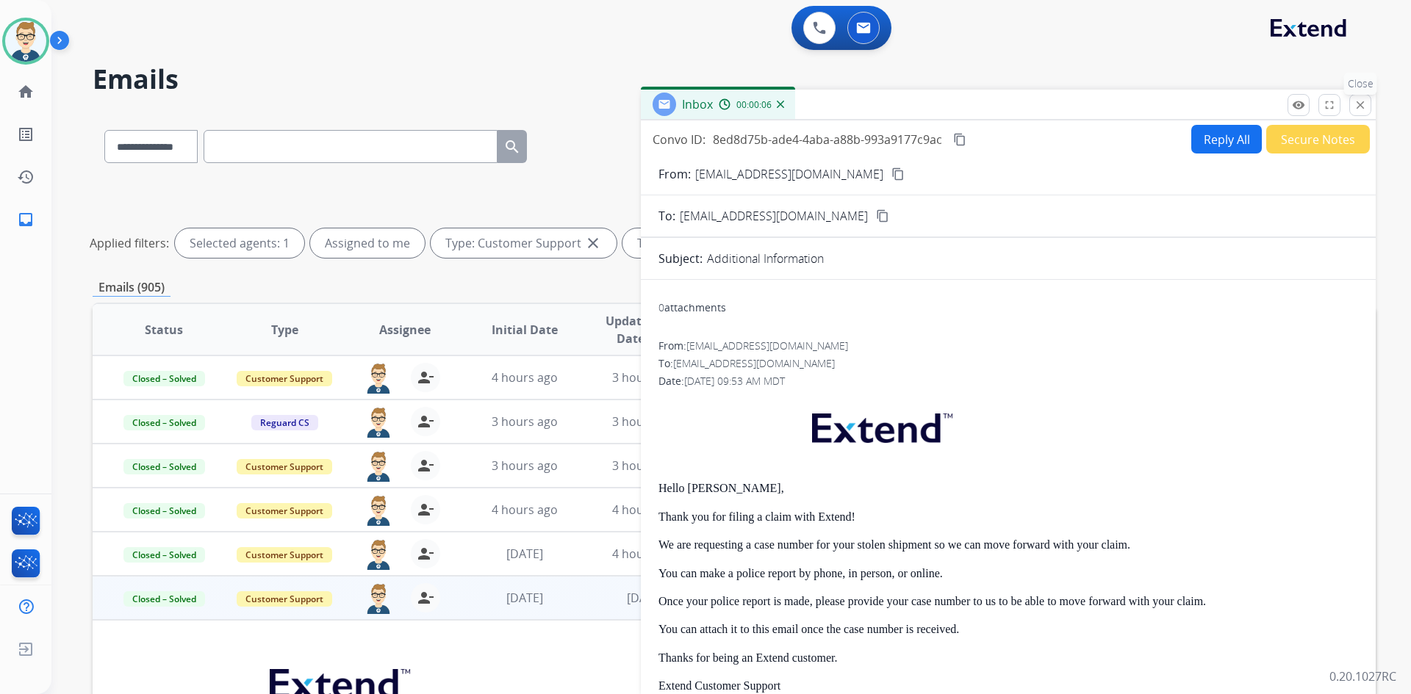
click at [1355, 100] on mat-icon "close" at bounding box center [1360, 104] width 13 height 13
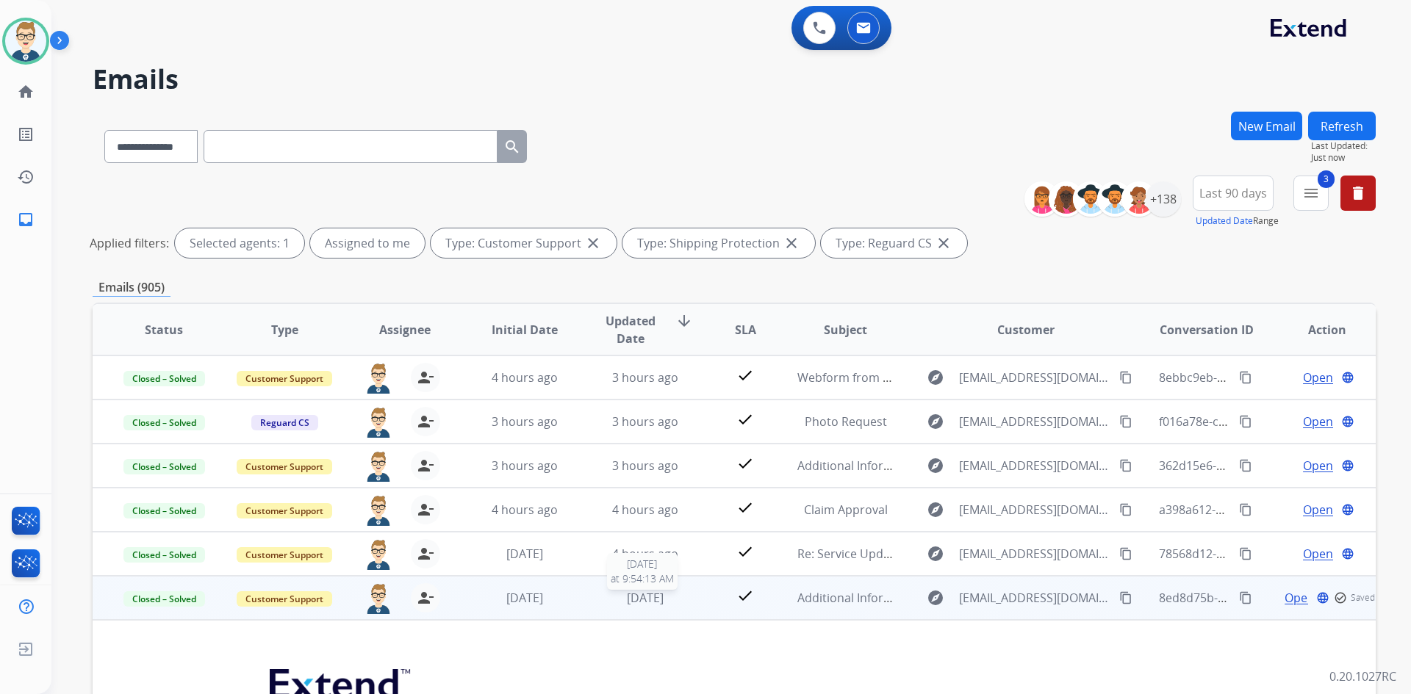
click at [687, 598] on div "[DATE]" at bounding box center [645, 598] width 96 height 18
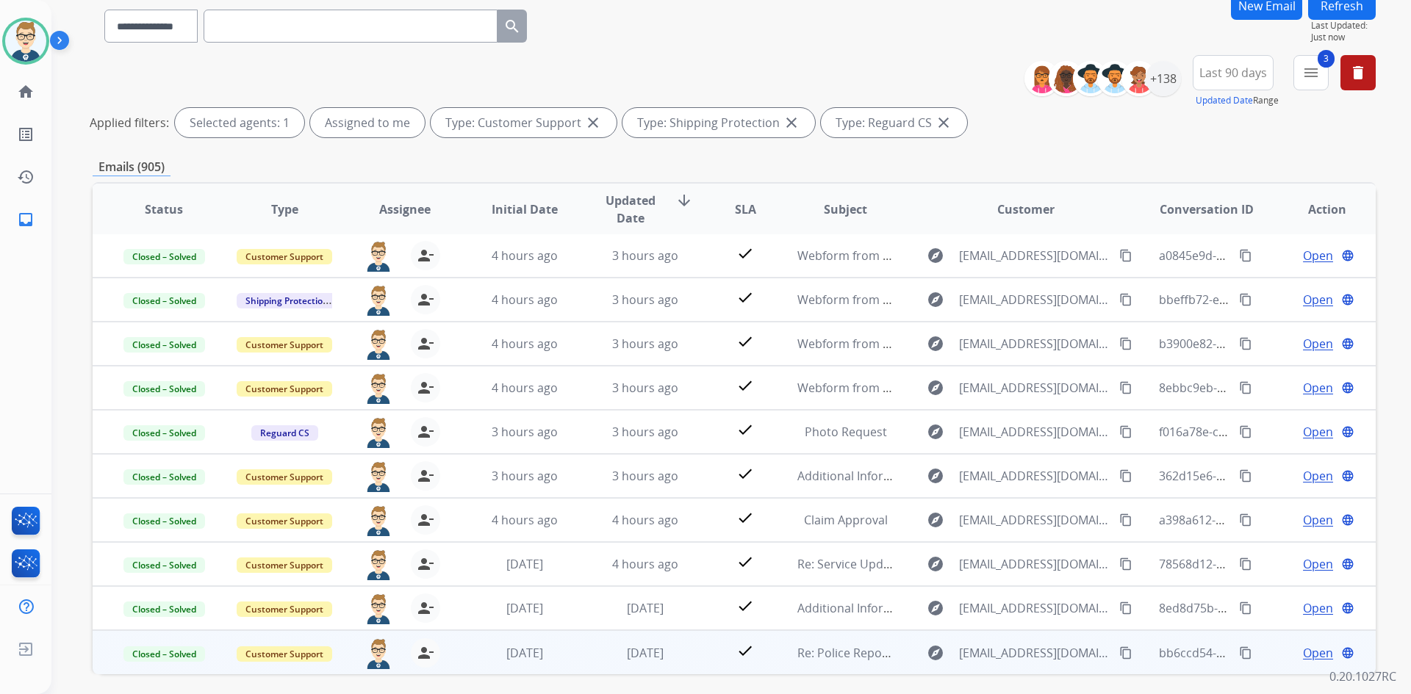
scroll to position [177, 0]
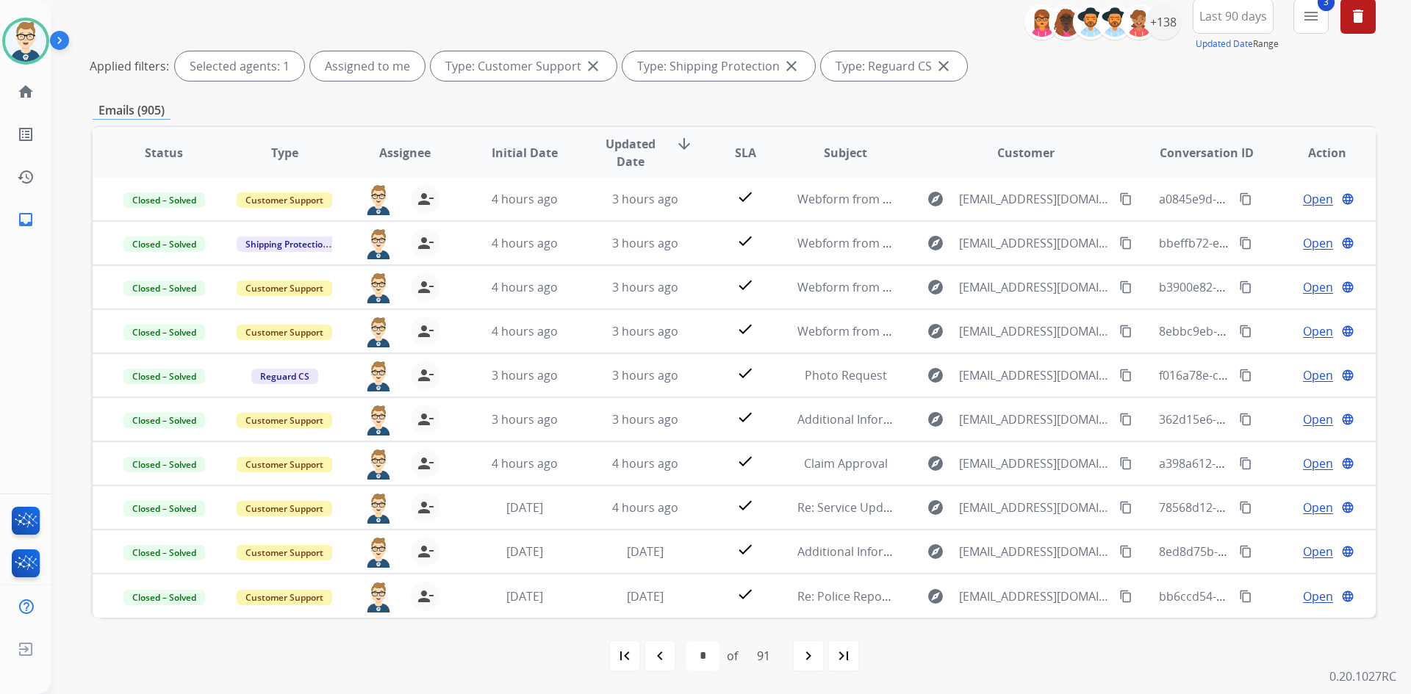
click at [656, 655] on mat-icon "navigate_before" at bounding box center [660, 656] width 18 height 18
select select "*"
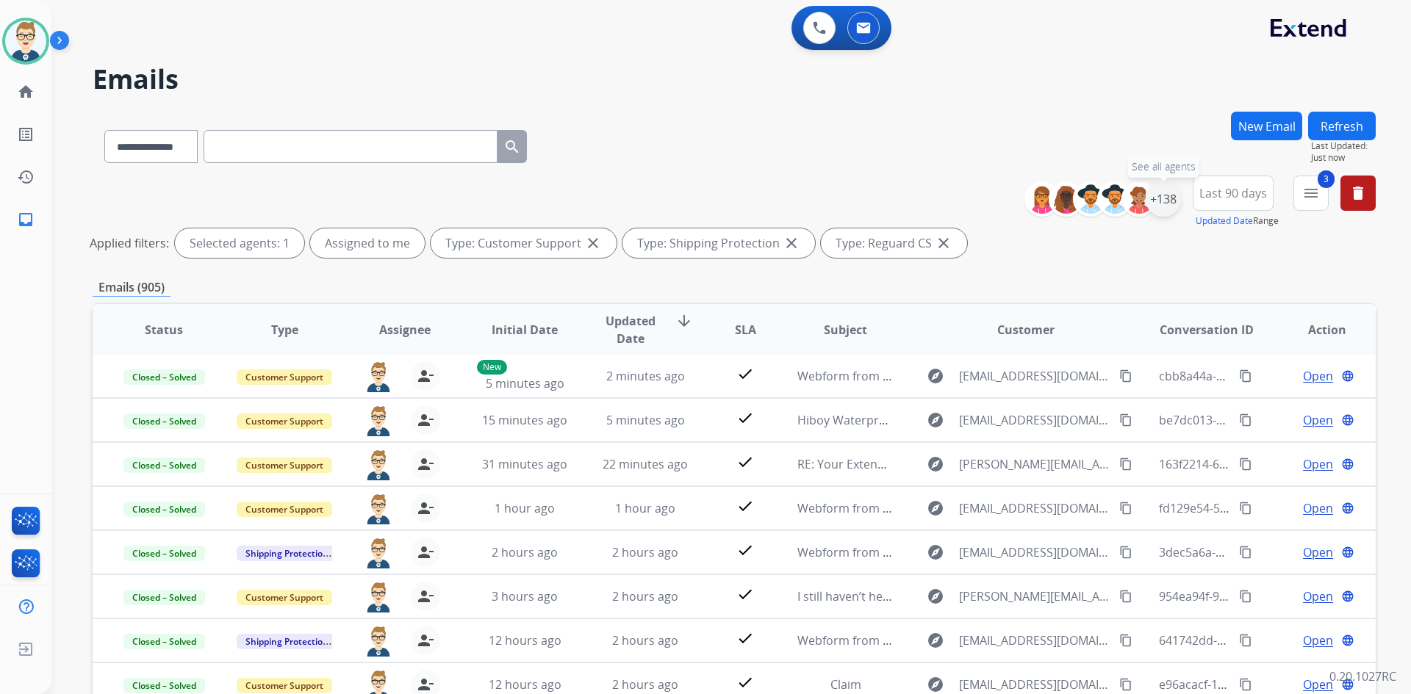
click at [1168, 198] on div "+138" at bounding box center [1163, 198] width 35 height 35
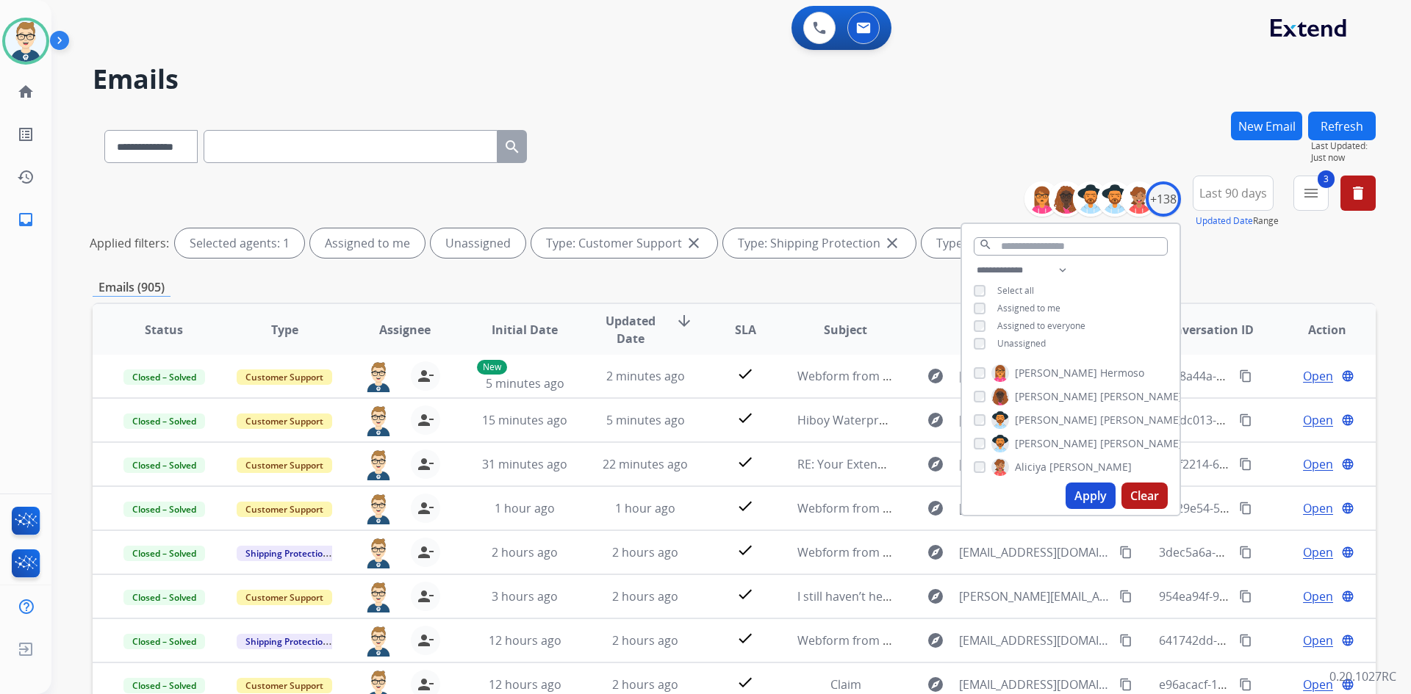
click at [1086, 492] on button "Apply" at bounding box center [1090, 496] width 50 height 26
click at [35, 36] on img at bounding box center [25, 41] width 41 height 41
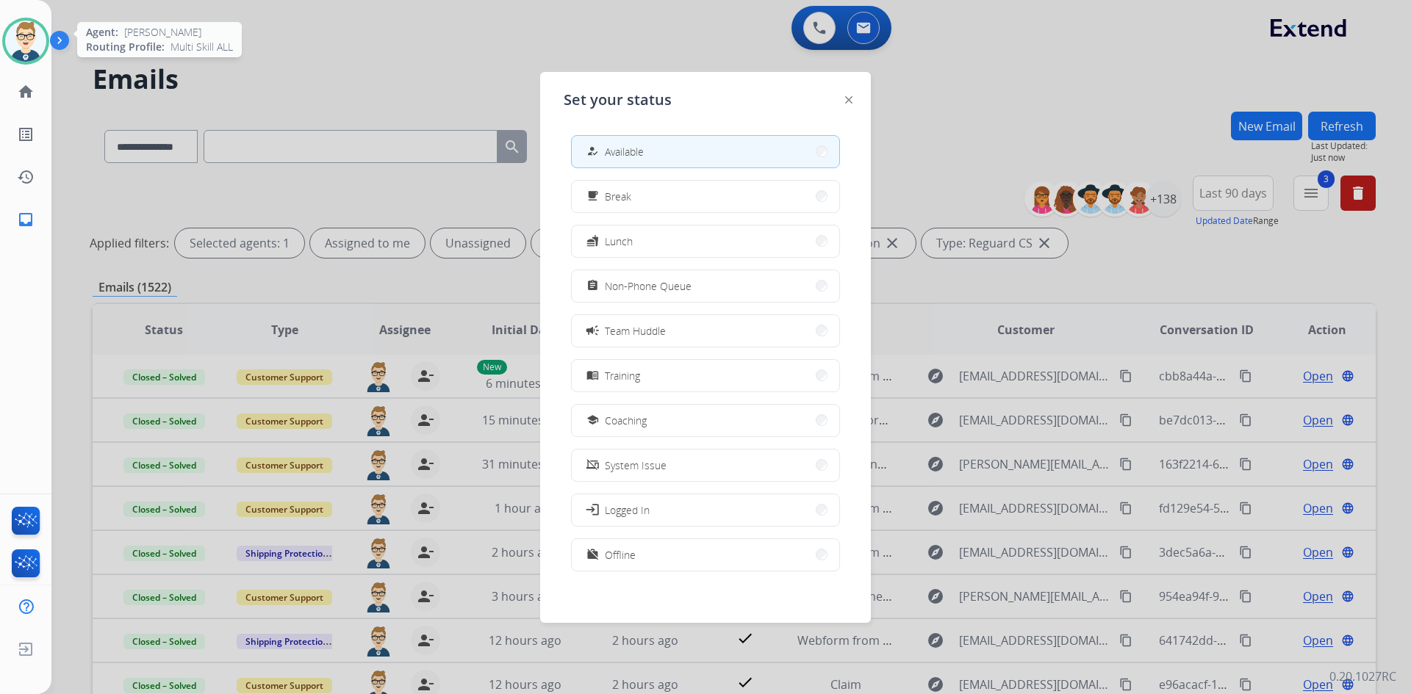
click at [35, 36] on img at bounding box center [25, 41] width 41 height 41
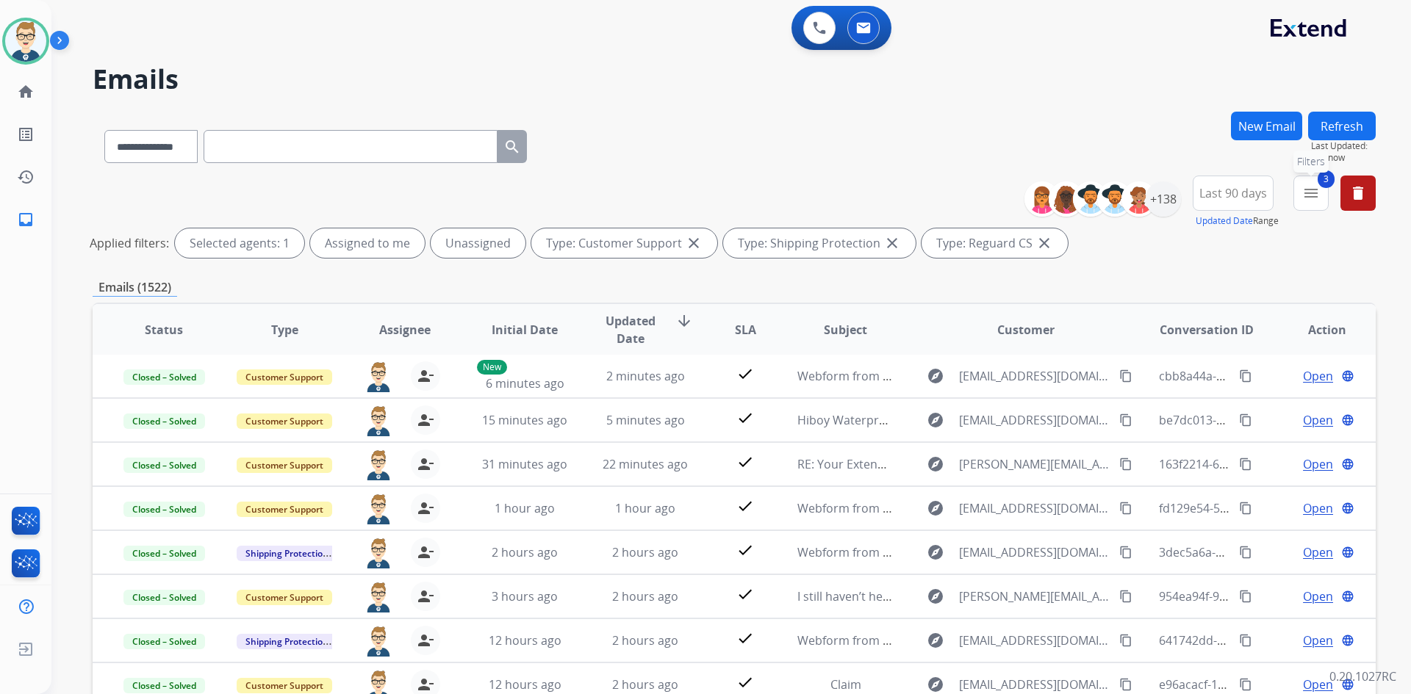
click at [1311, 194] on mat-icon "menu" at bounding box center [1311, 193] width 18 height 18
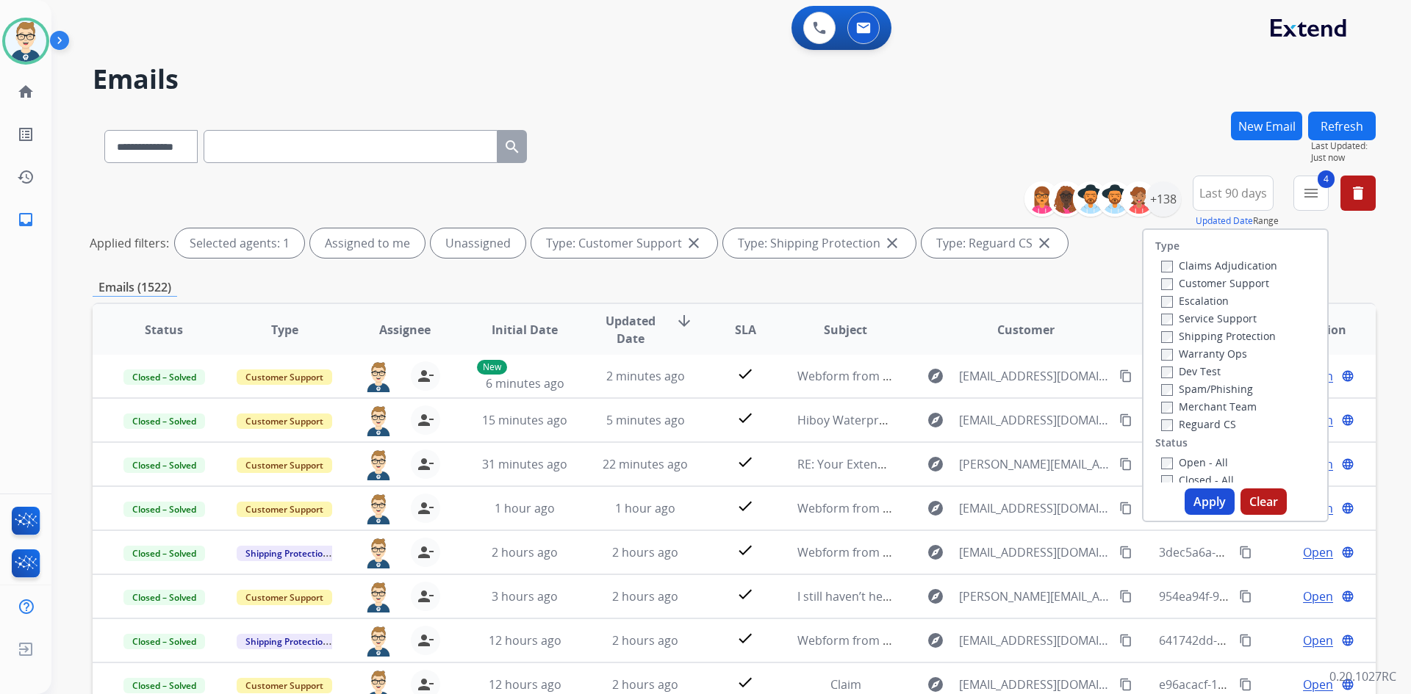
click at [1204, 494] on button "Apply" at bounding box center [1209, 502] width 50 height 26
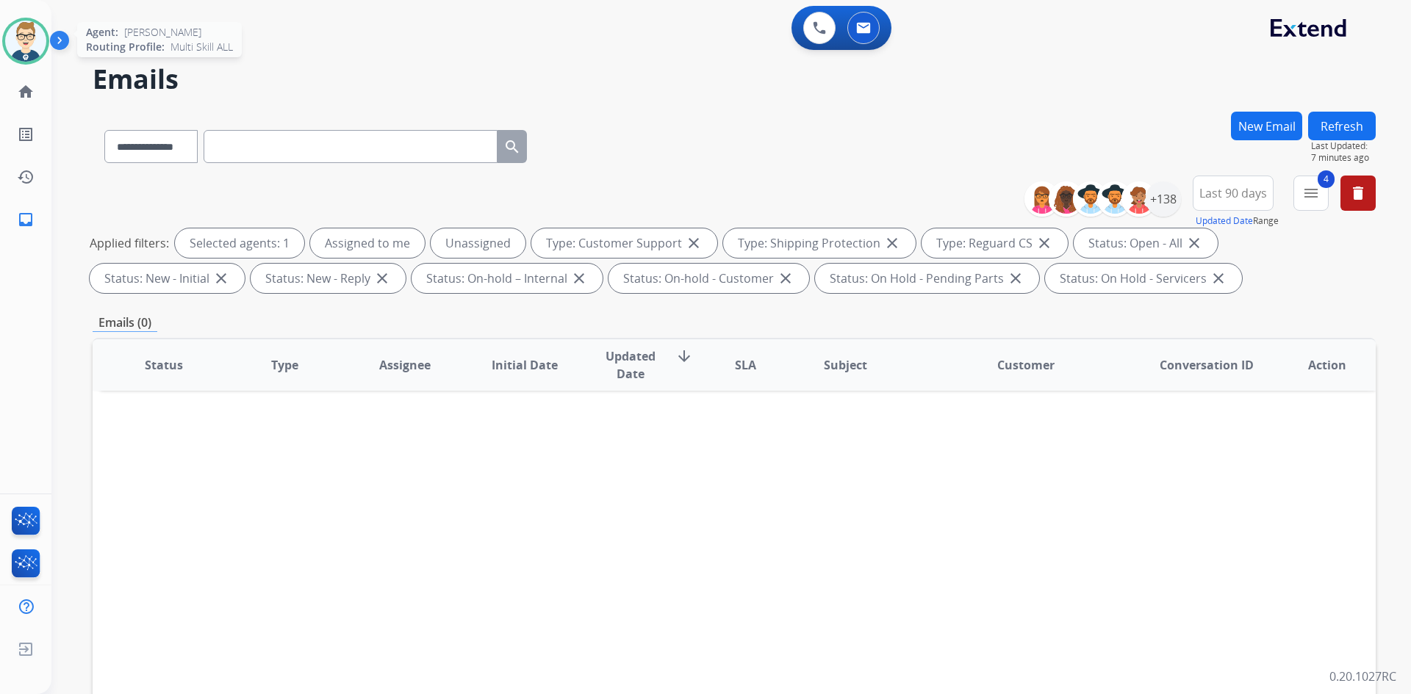
click at [31, 52] on img at bounding box center [25, 41] width 41 height 41
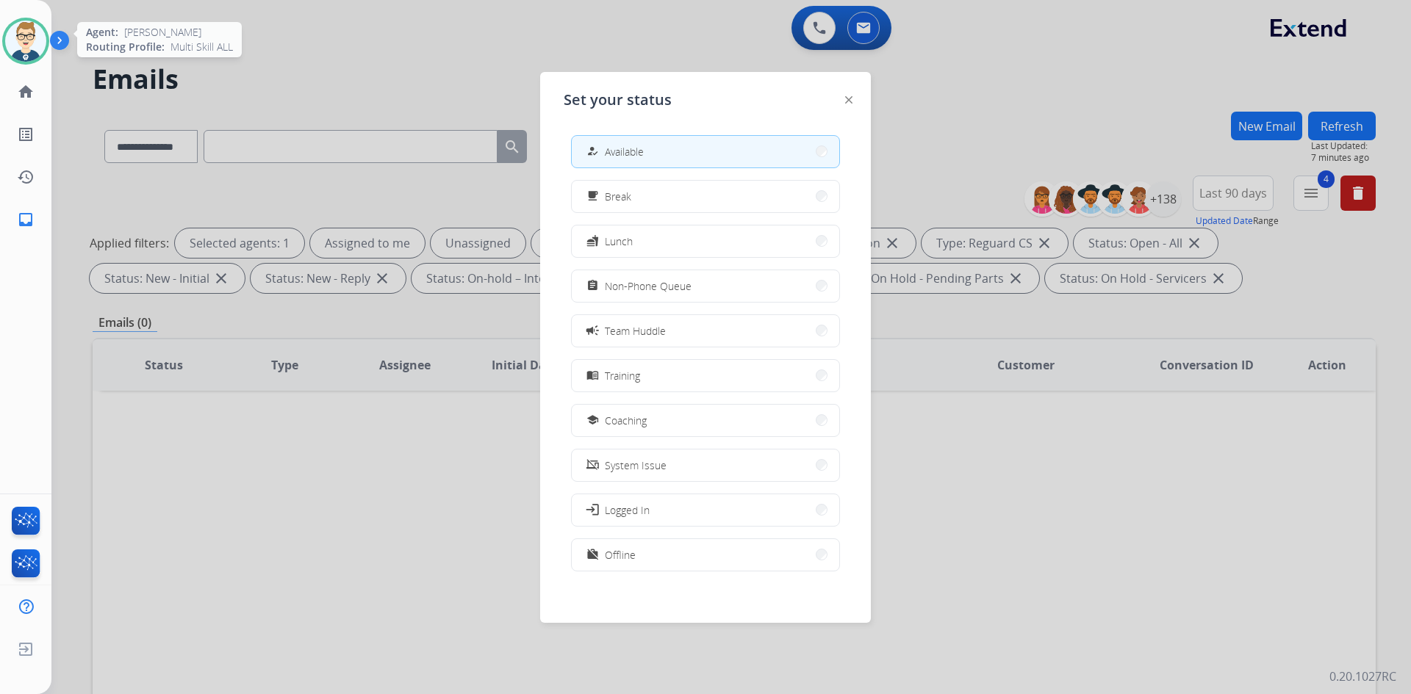
click at [31, 52] on img at bounding box center [25, 41] width 41 height 41
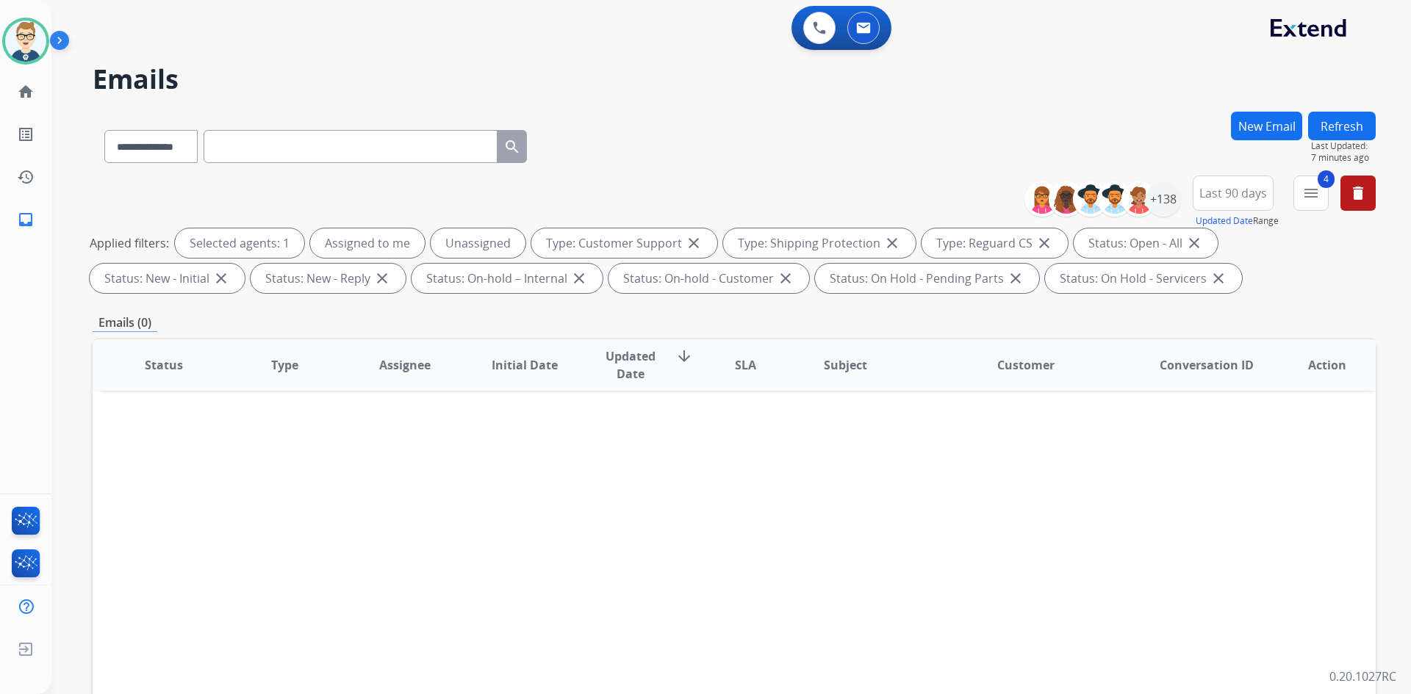
click at [1340, 119] on button "Refresh" at bounding box center [1342, 126] width 68 height 29
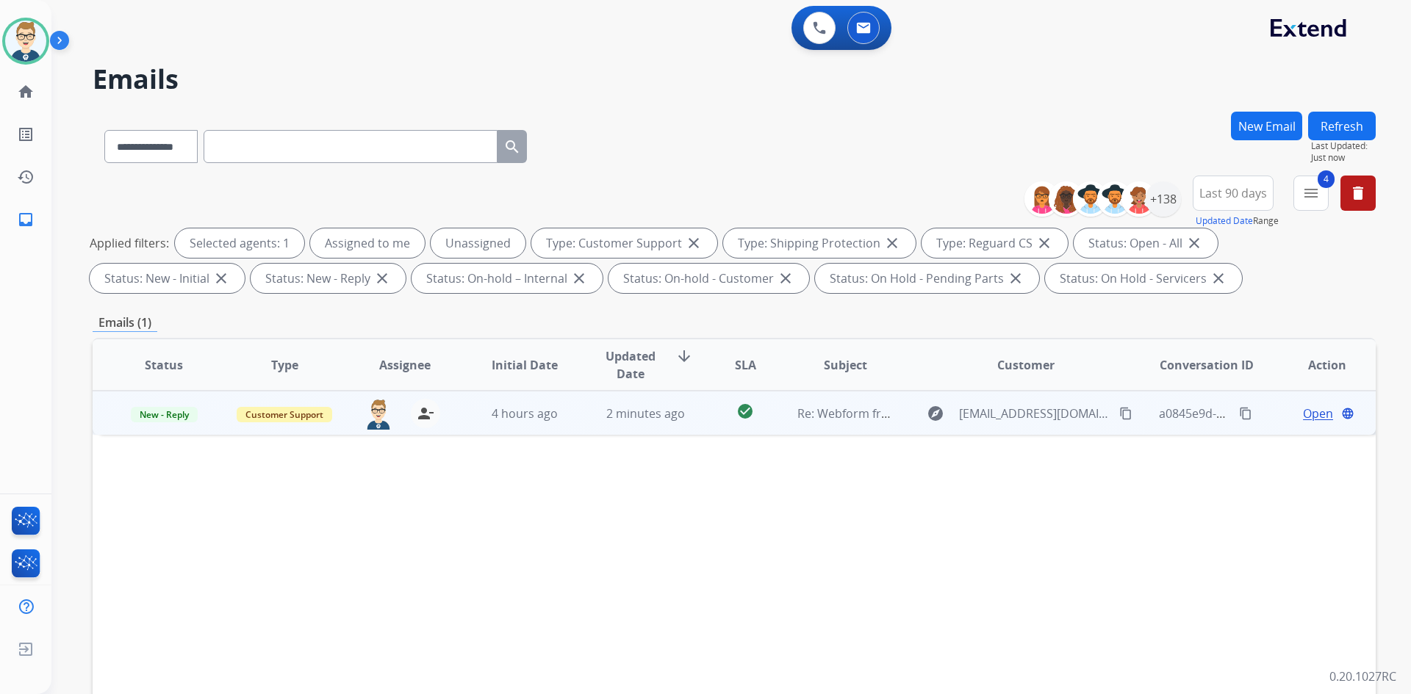
click at [1309, 415] on span "Open" at bounding box center [1318, 414] width 30 height 18
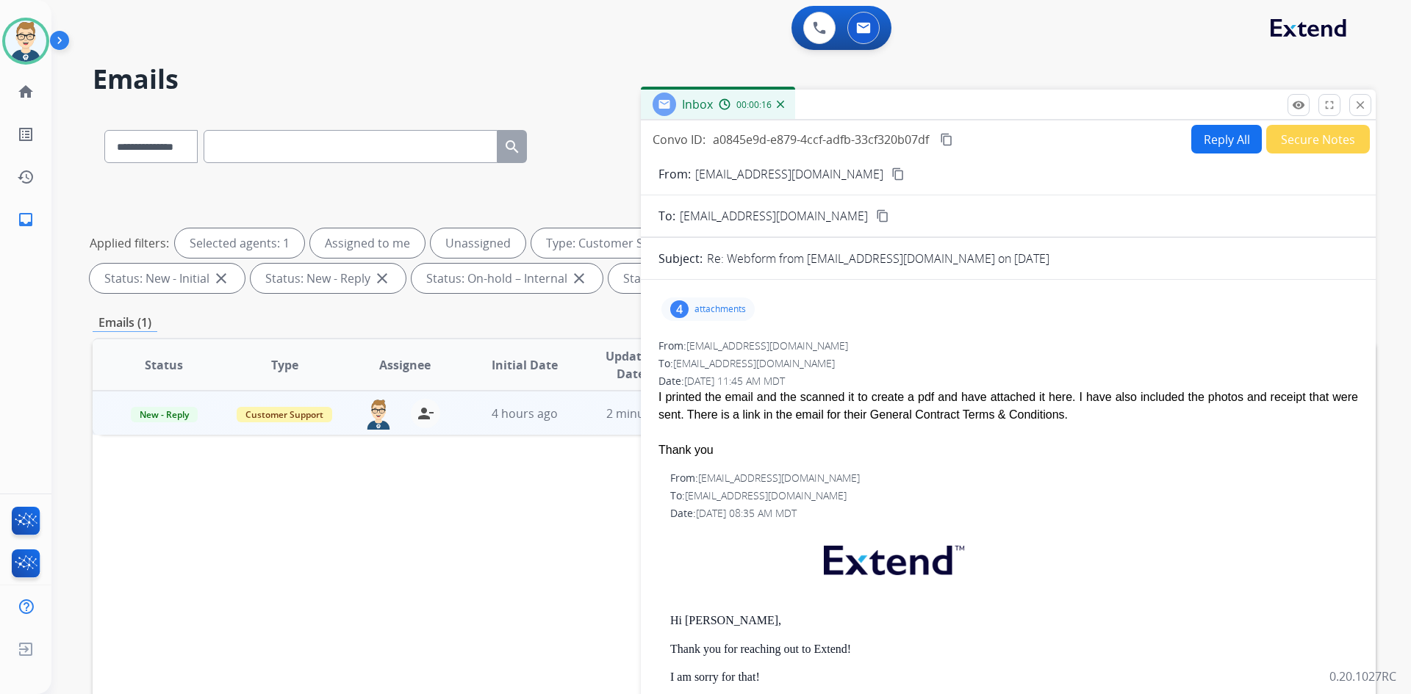
click at [708, 314] on p "attachments" at bounding box center [719, 309] width 51 height 12
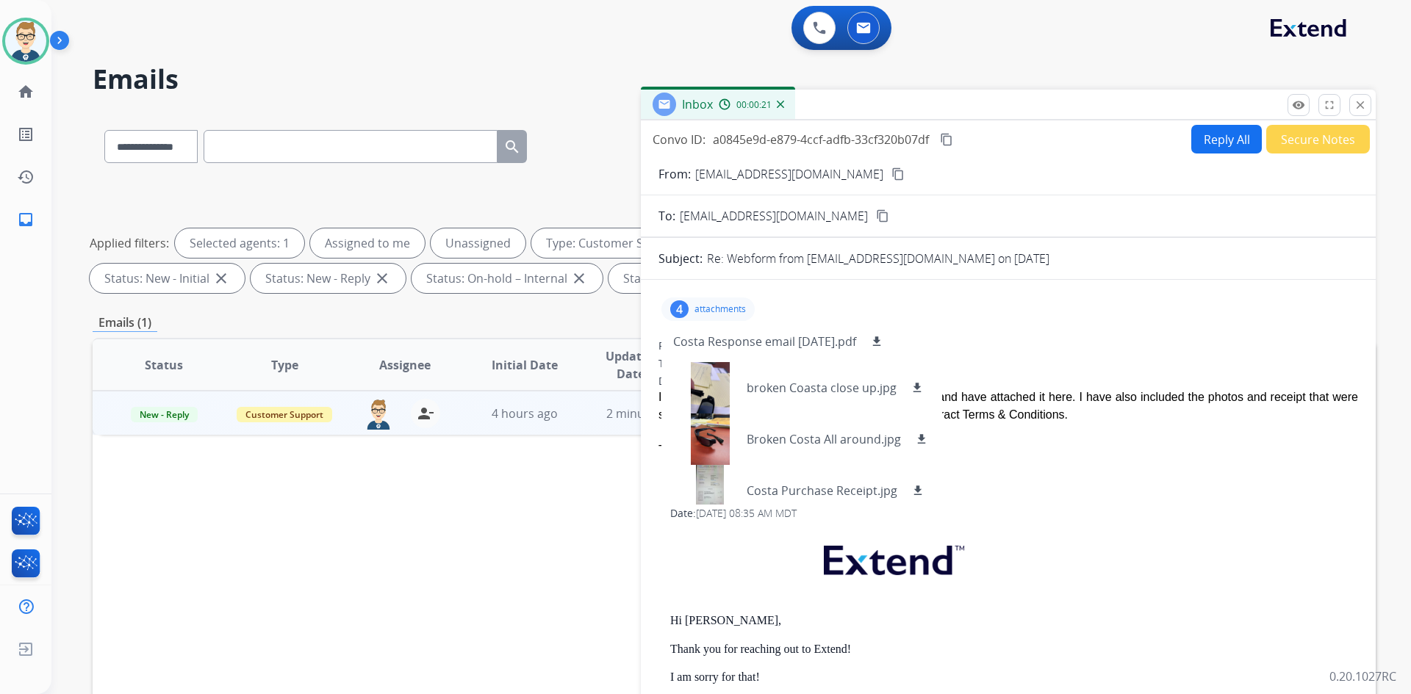
click at [891, 170] on mat-icon "content_copy" at bounding box center [897, 174] width 13 height 13
click at [809, 396] on p "broken Coasta close up.jpg" at bounding box center [822, 388] width 150 height 18
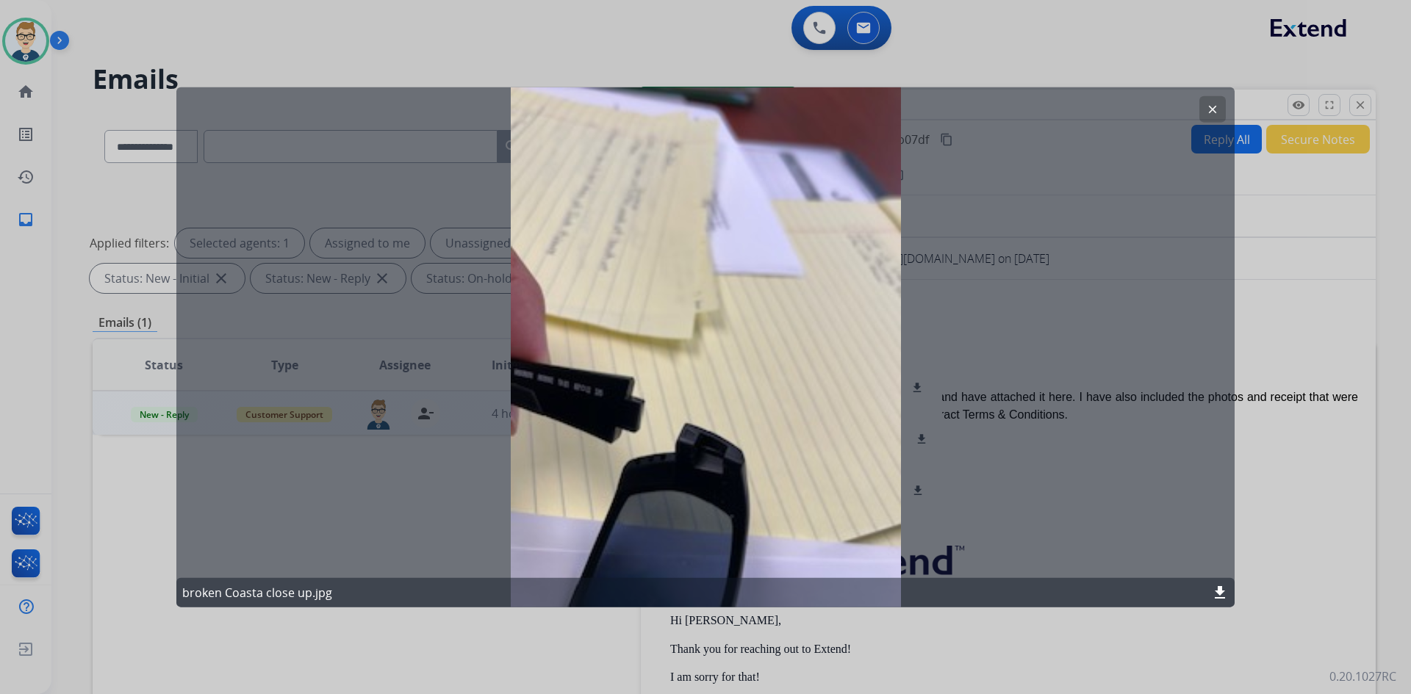
click at [1209, 109] on mat-icon "clear" at bounding box center [1212, 108] width 13 height 13
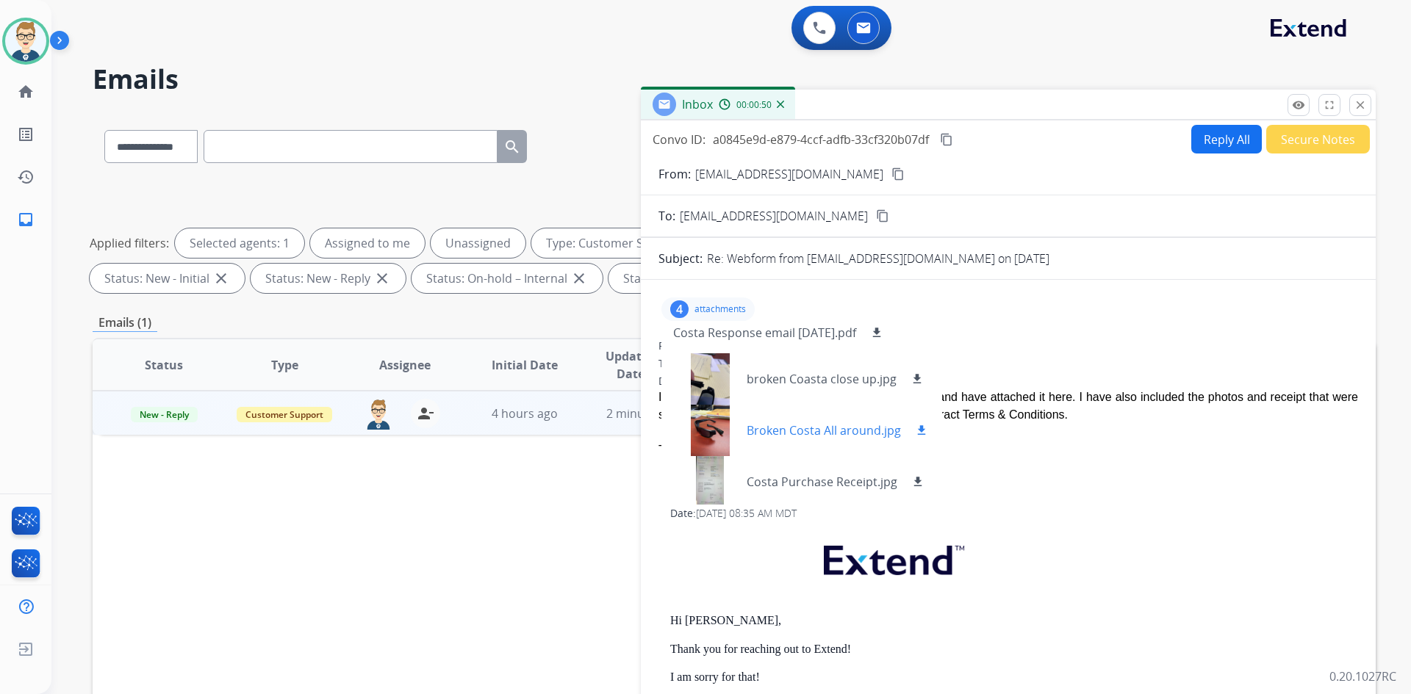
scroll to position [12, 0]
click at [788, 478] on p "Costa Purchase Receipt.jpg" at bounding box center [822, 479] width 151 height 18
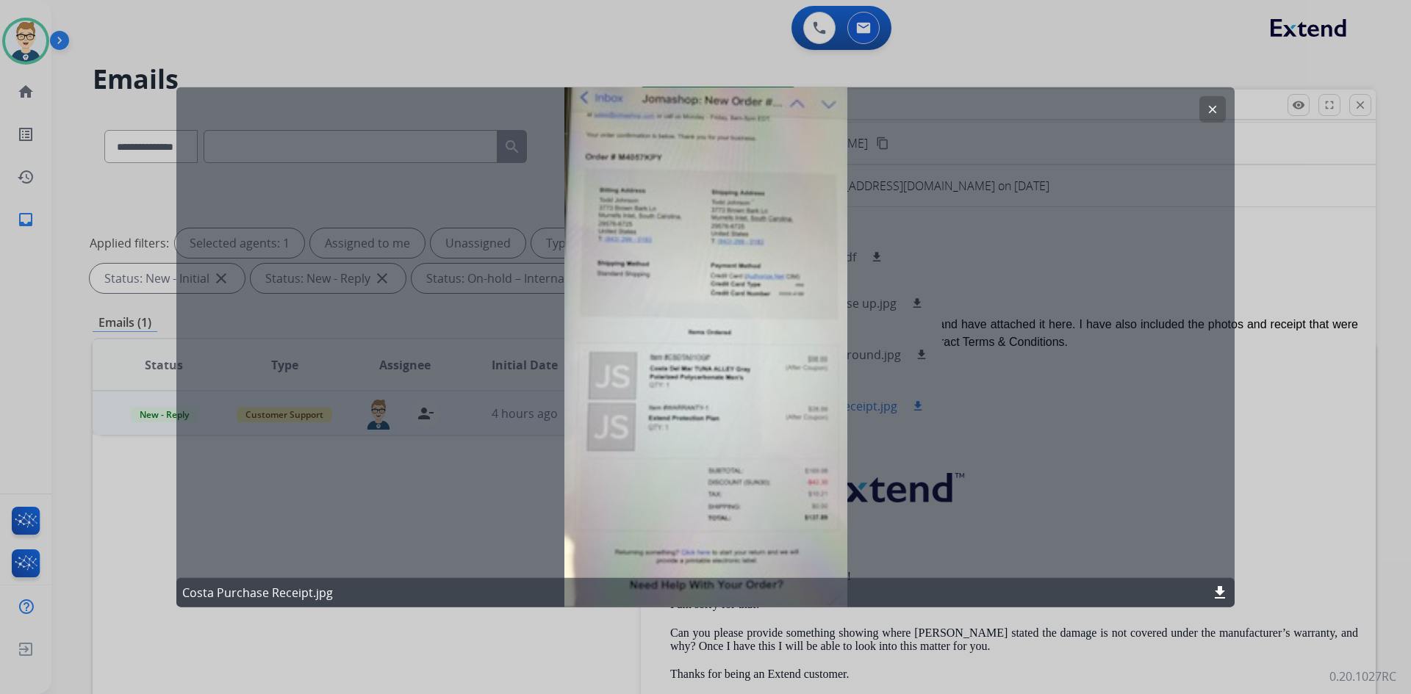
scroll to position [73, 0]
click at [1209, 107] on mat-icon "clear" at bounding box center [1212, 108] width 13 height 13
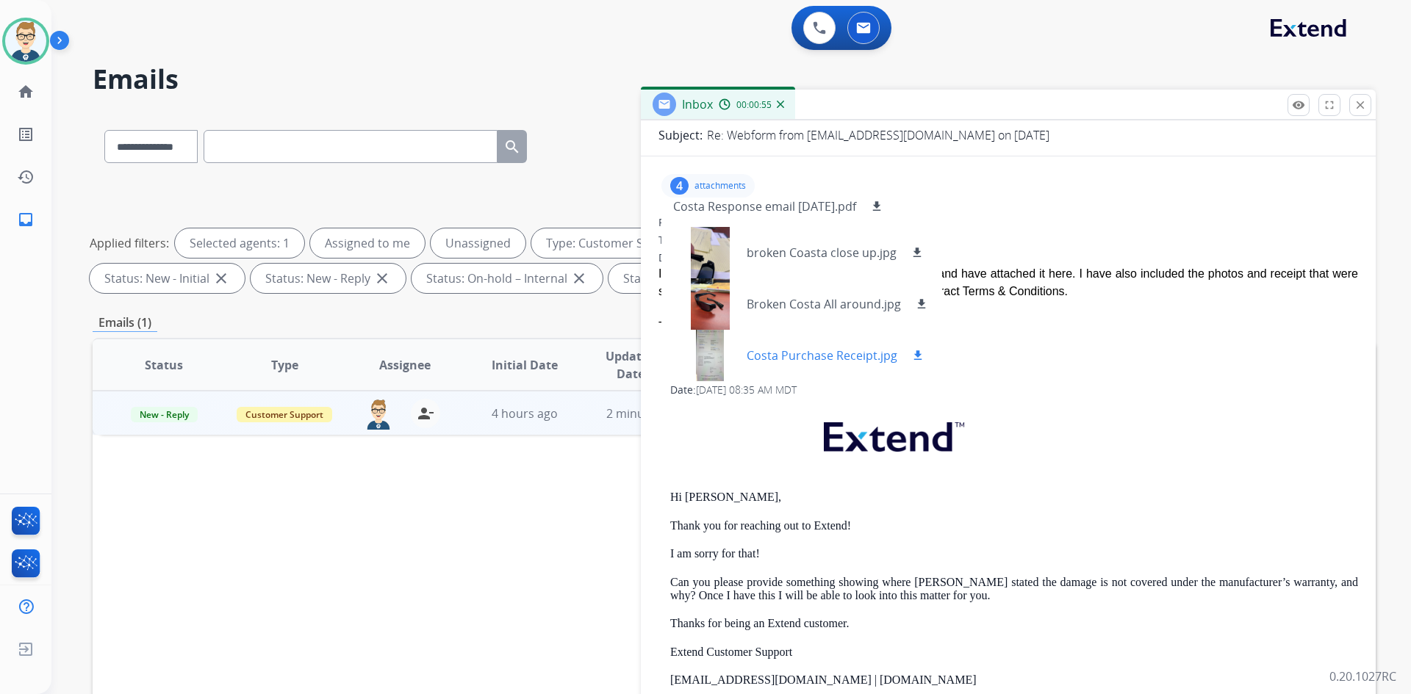
scroll to position [147, 0]
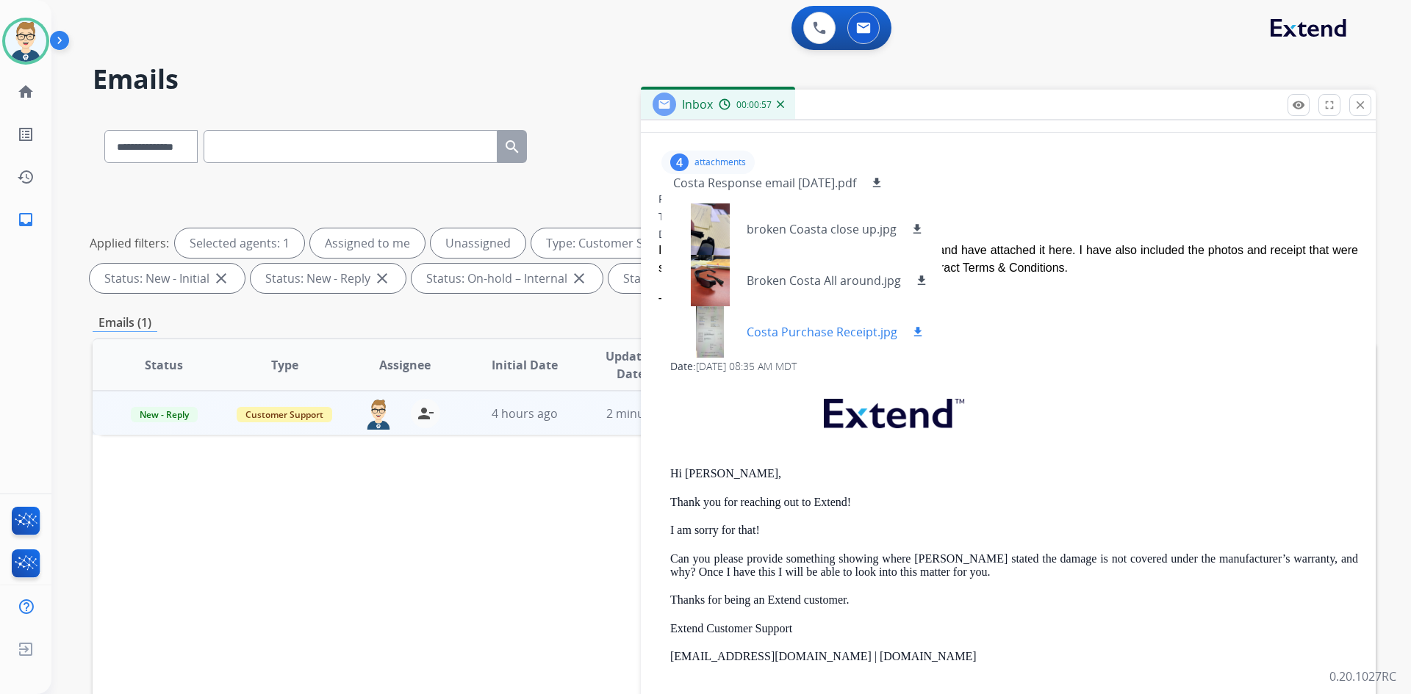
click at [812, 333] on p "Costa Purchase Receipt.jpg" at bounding box center [822, 332] width 151 height 18
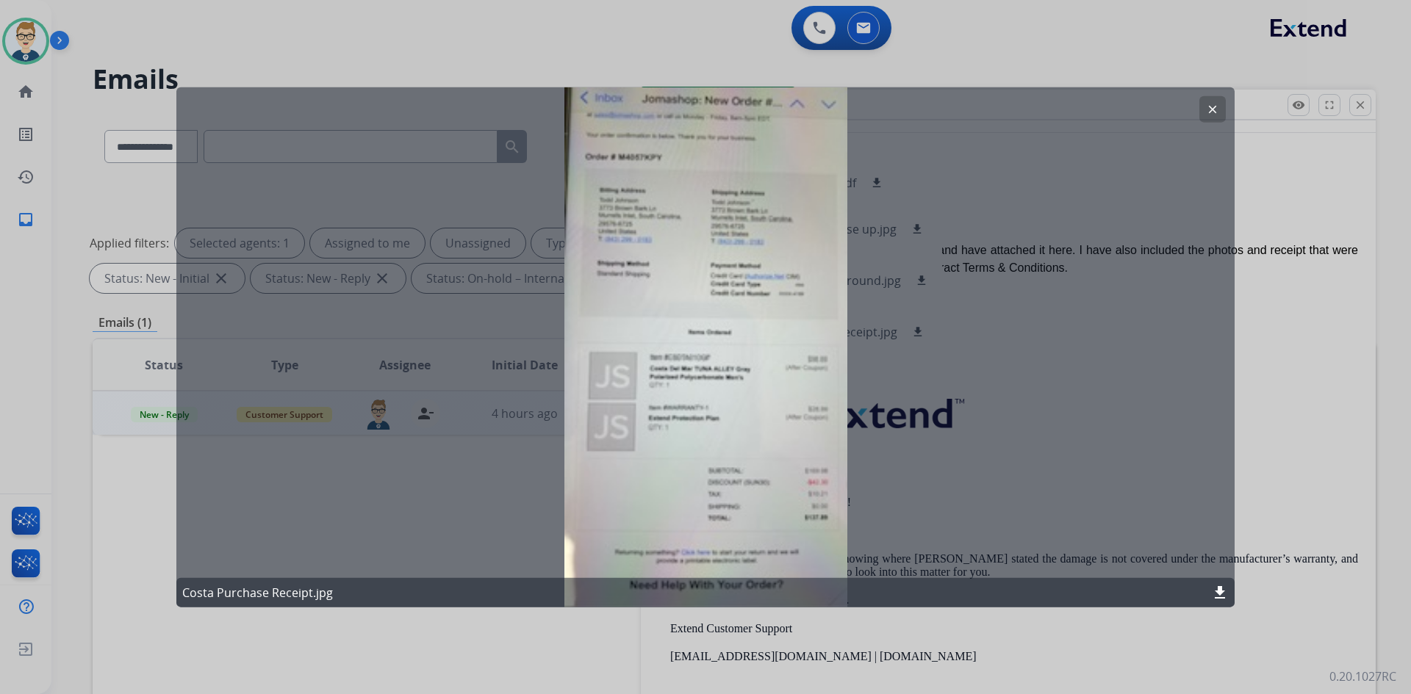
click at [1217, 107] on mat-icon "clear" at bounding box center [1212, 108] width 13 height 13
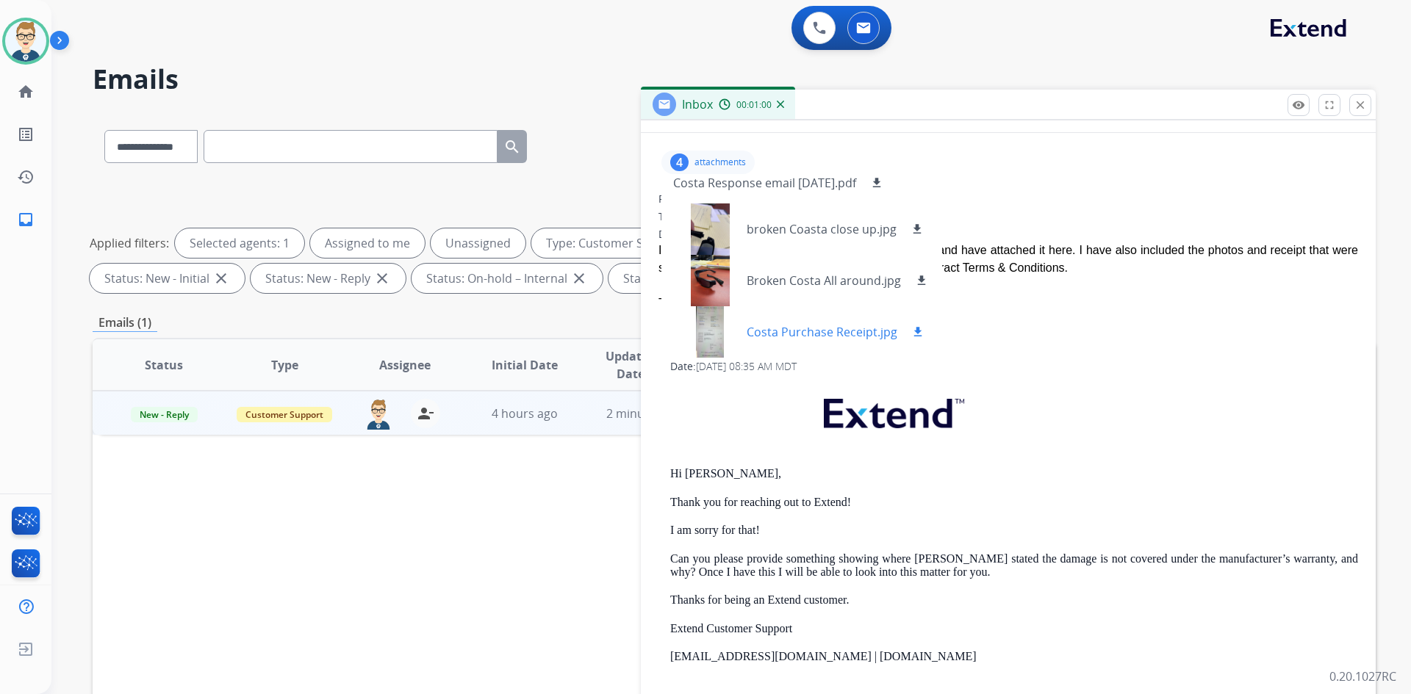
scroll to position [0, 0]
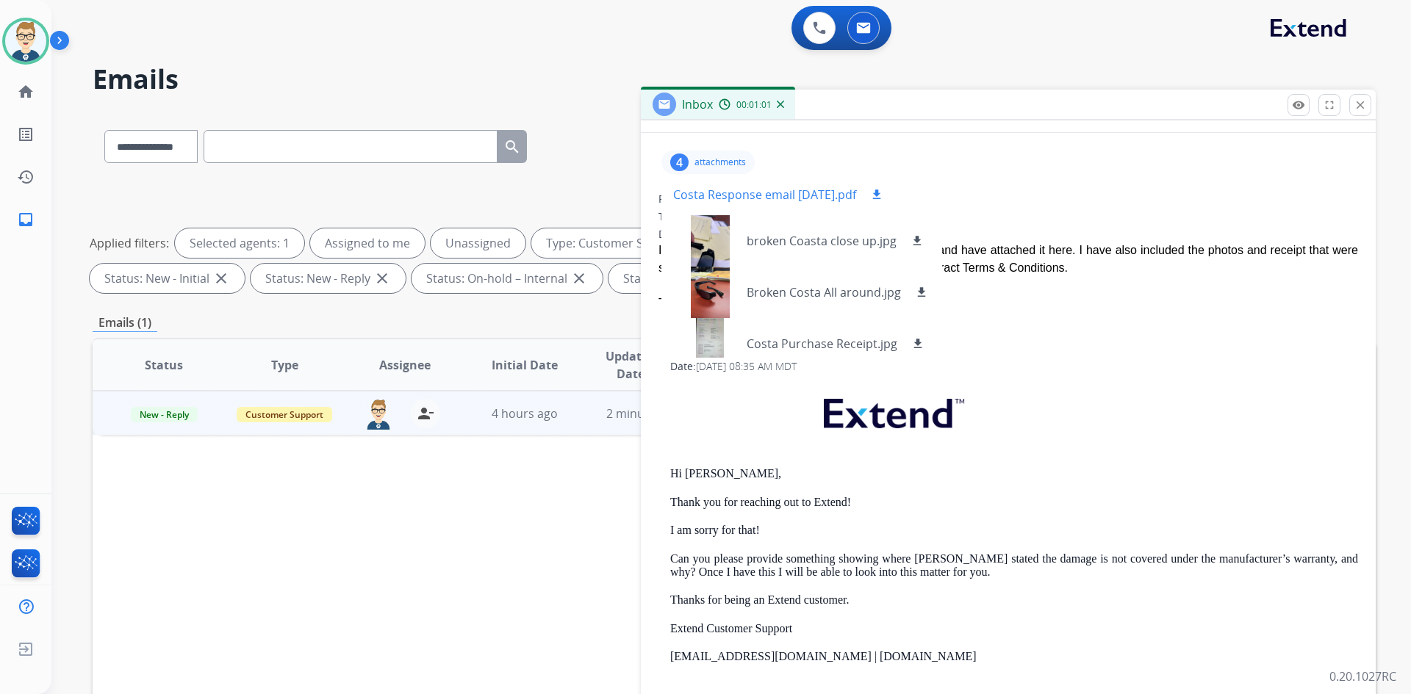
click at [883, 190] on mat-icon "download" at bounding box center [876, 194] width 13 height 13
click at [20, 40] on img at bounding box center [25, 41] width 41 height 41
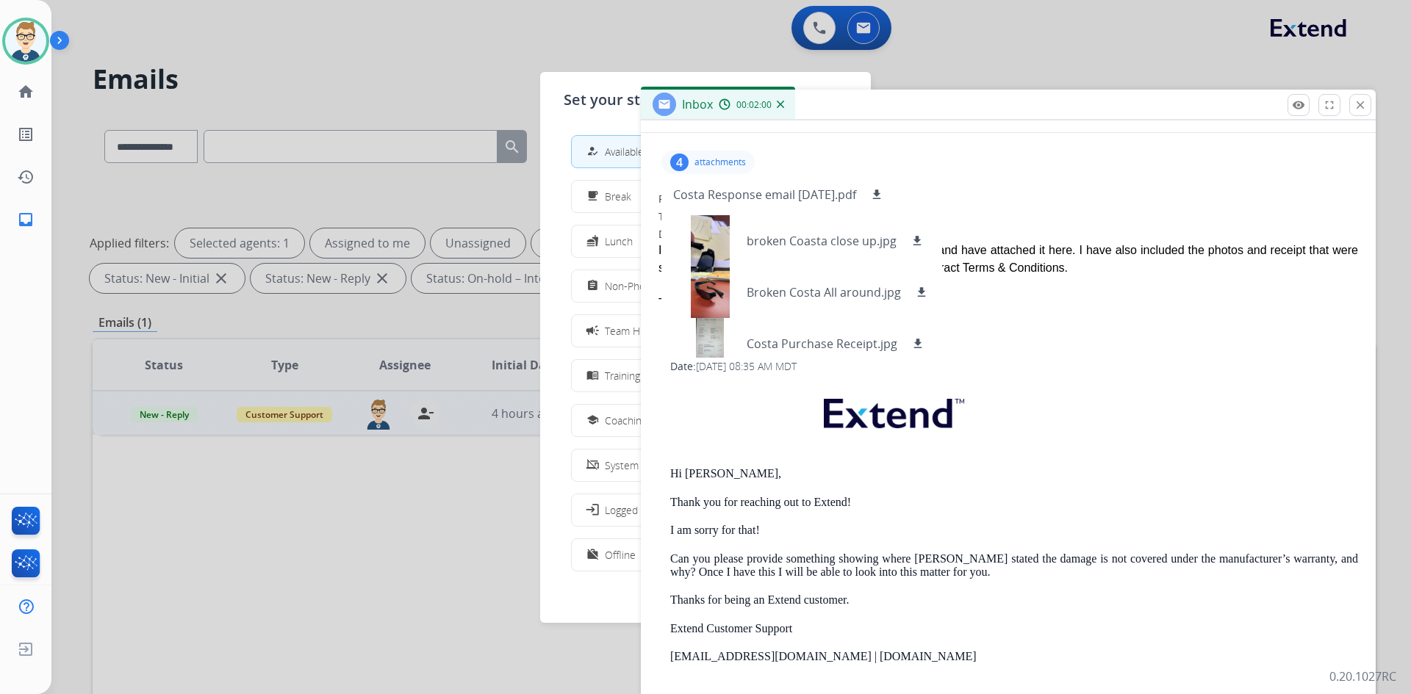
click at [729, 165] on p "attachments" at bounding box center [719, 163] width 51 height 12
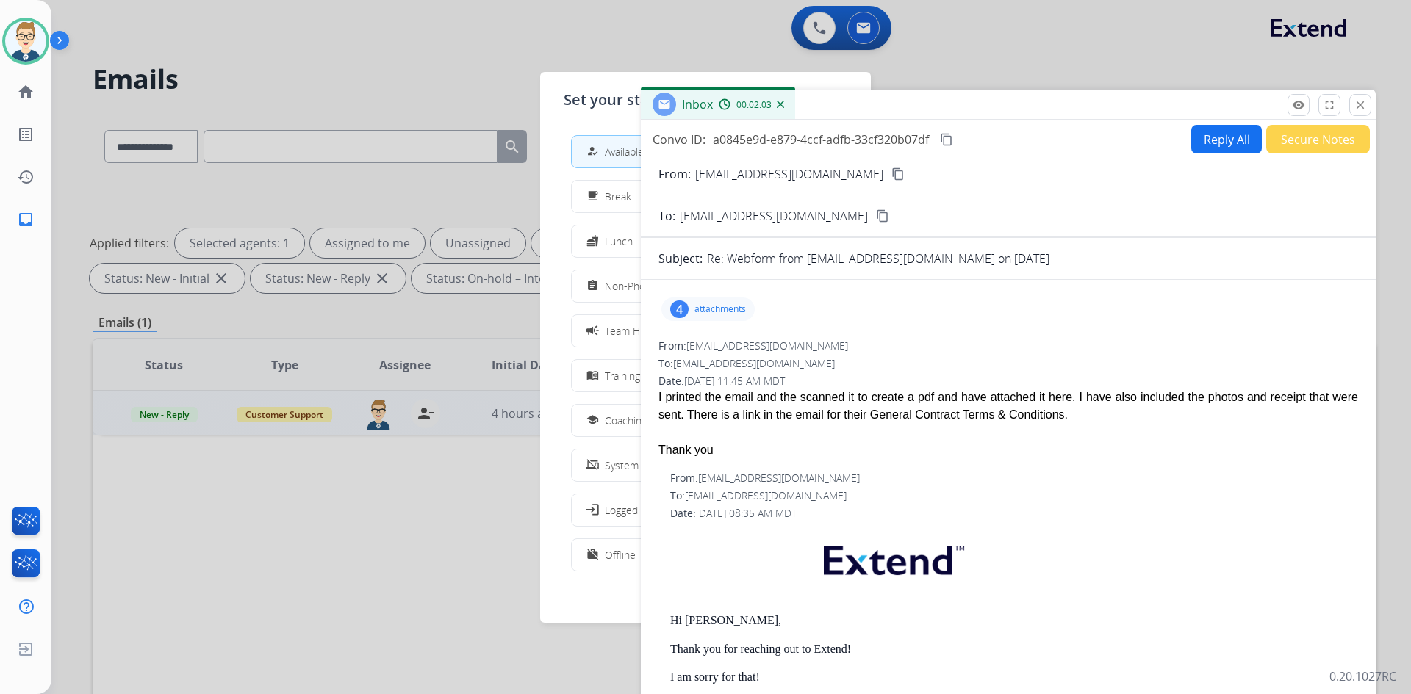
click at [951, 141] on mat-icon "content_copy" at bounding box center [946, 139] width 13 height 13
click at [1221, 138] on button "Reply All" at bounding box center [1226, 139] width 71 height 29
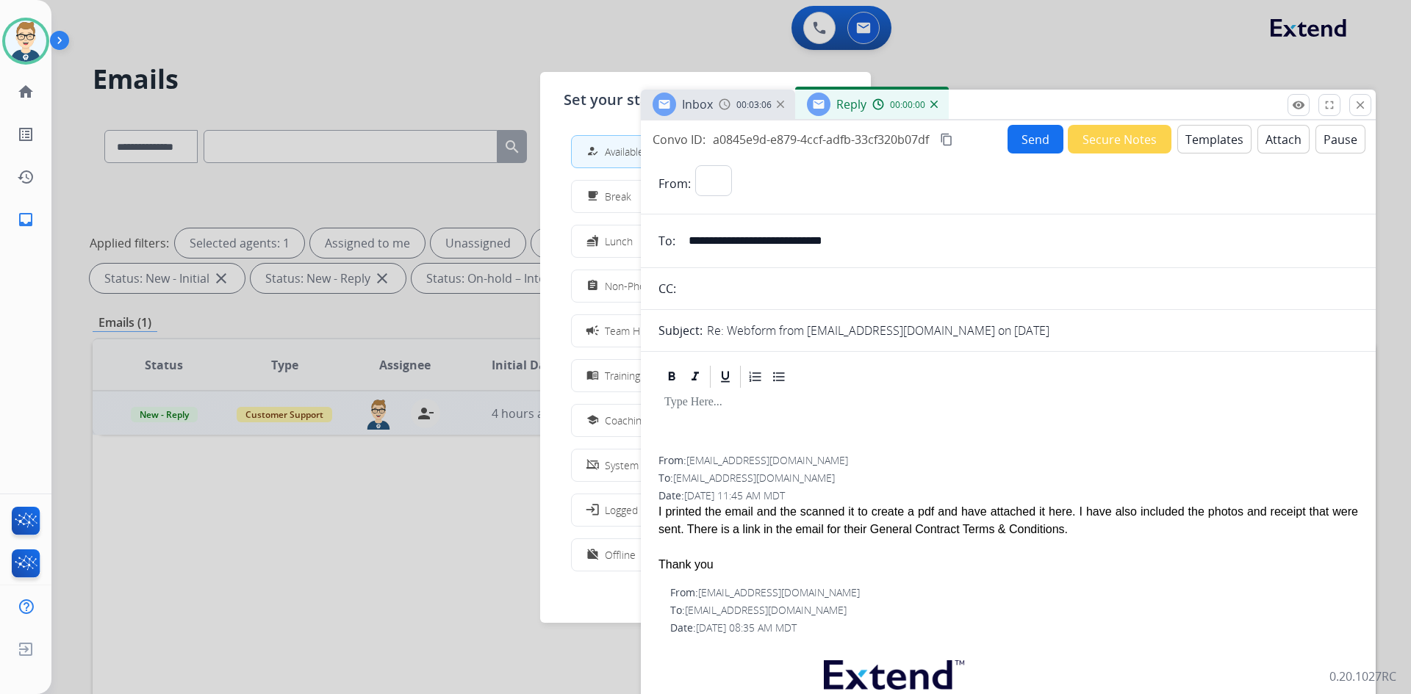
select select "**********"
click at [1221, 138] on button "Templates" at bounding box center [1214, 139] width 74 height 29
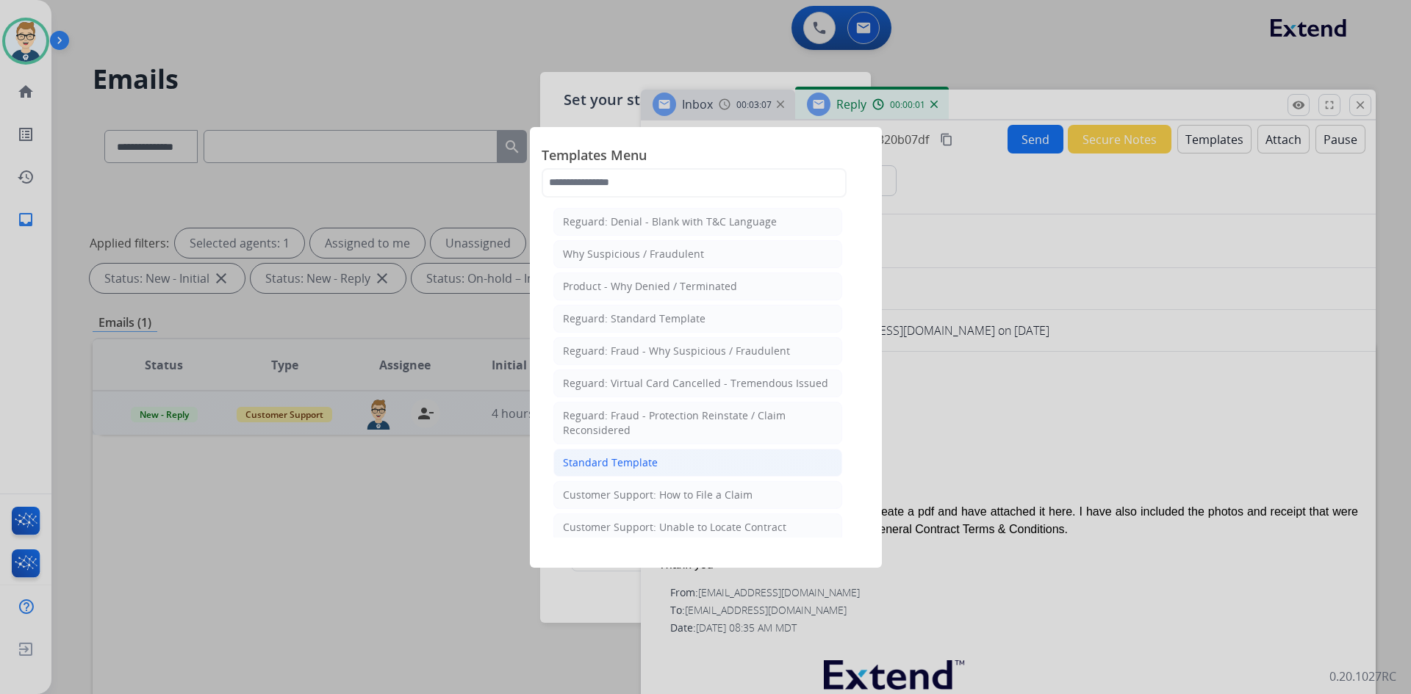
click at [625, 462] on div "Standard Template" at bounding box center [610, 463] width 95 height 15
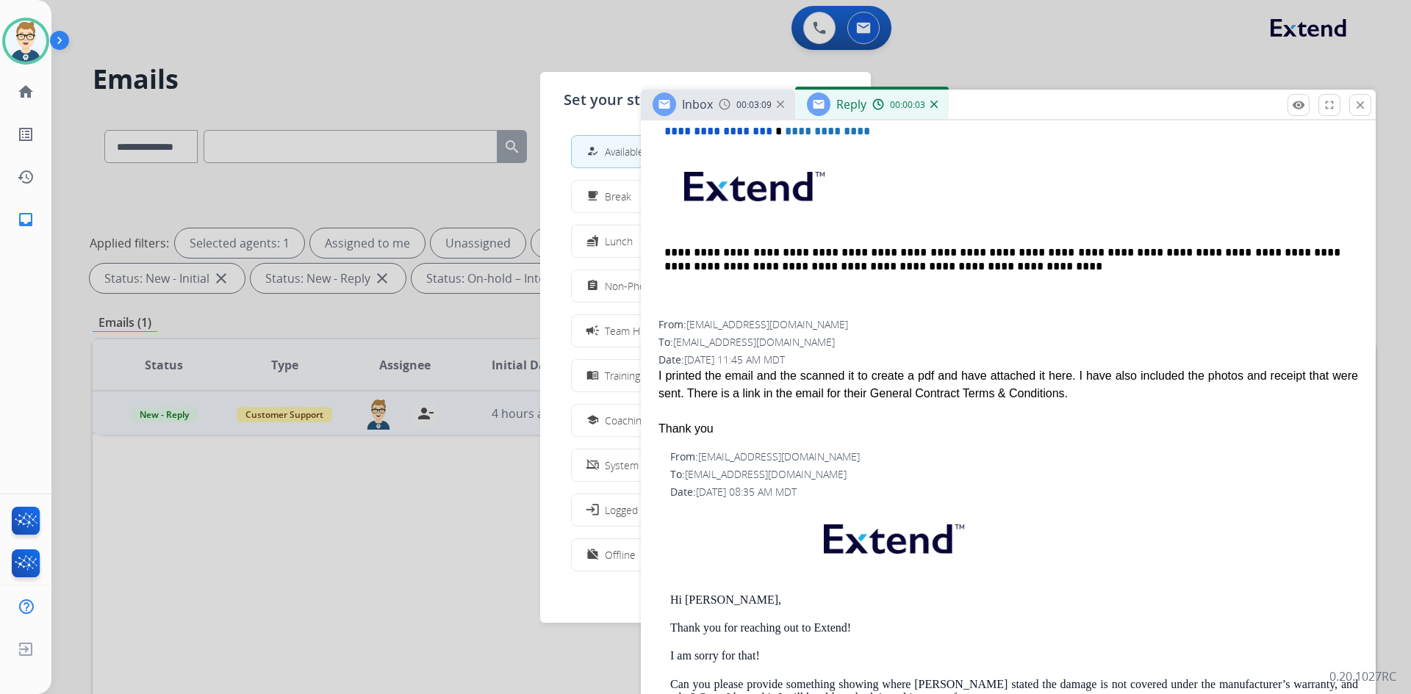
scroll to position [735, 0]
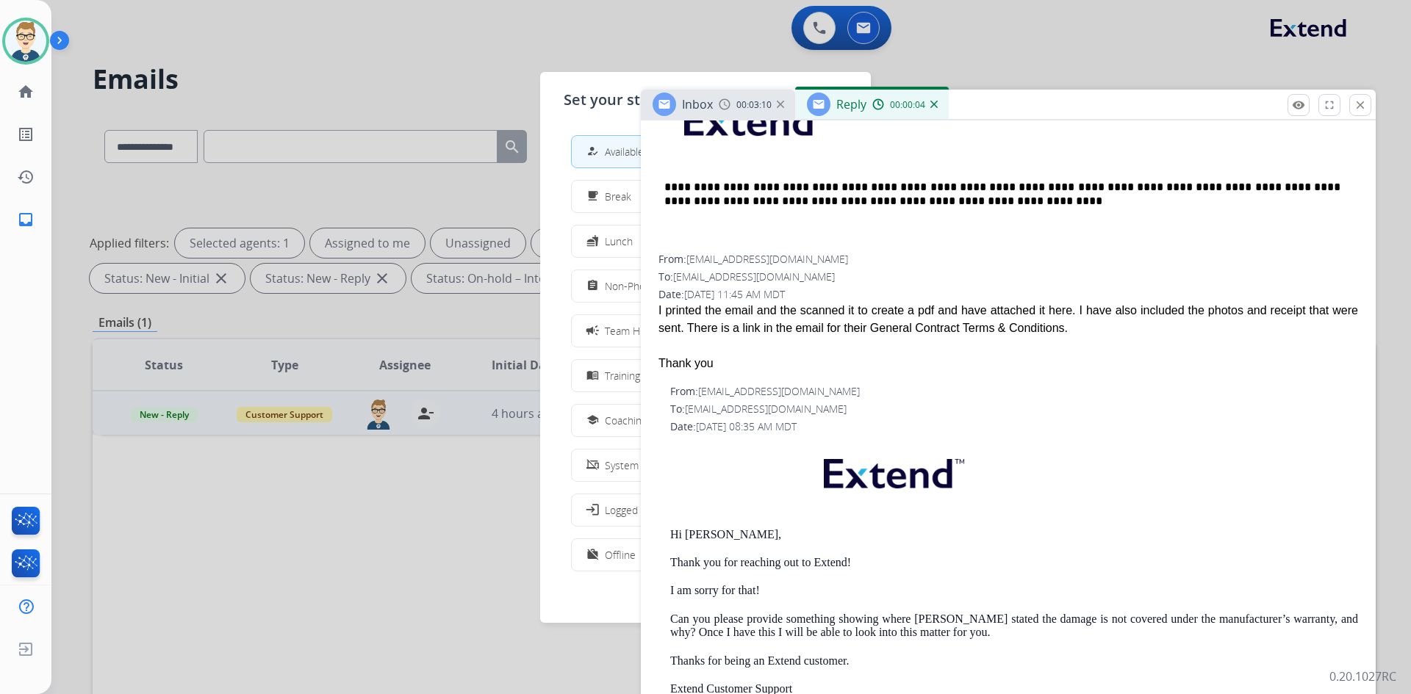
click at [689, 534] on p "Hi [PERSON_NAME]," at bounding box center [1014, 534] width 688 height 13
copy p "[PERSON_NAME]"
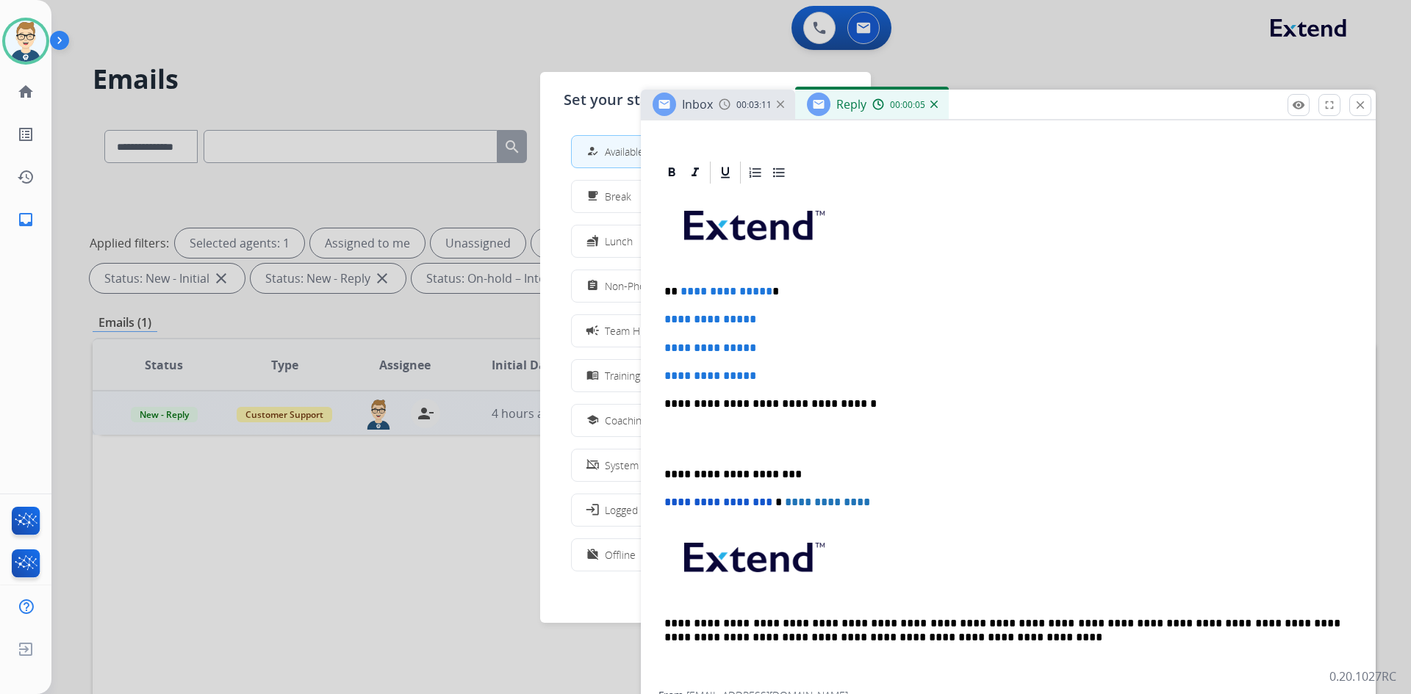
scroll to position [294, 0]
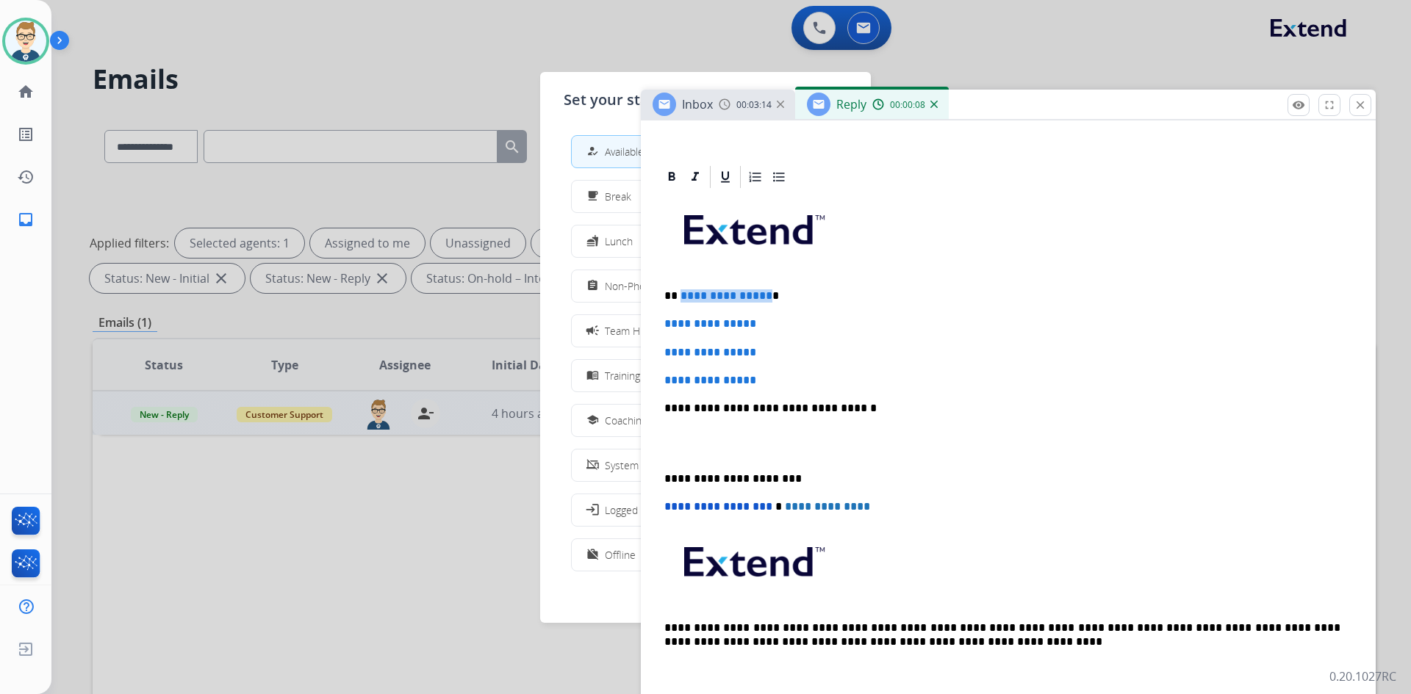
drag, startPoint x: 764, startPoint y: 294, endPoint x: 678, endPoint y: 296, distance: 86.0
click at [678, 296] on p "**********" at bounding box center [1002, 296] width 676 height 13
paste div
drag, startPoint x: 781, startPoint y: 381, endPoint x: 644, endPoint y: 314, distance: 152.5
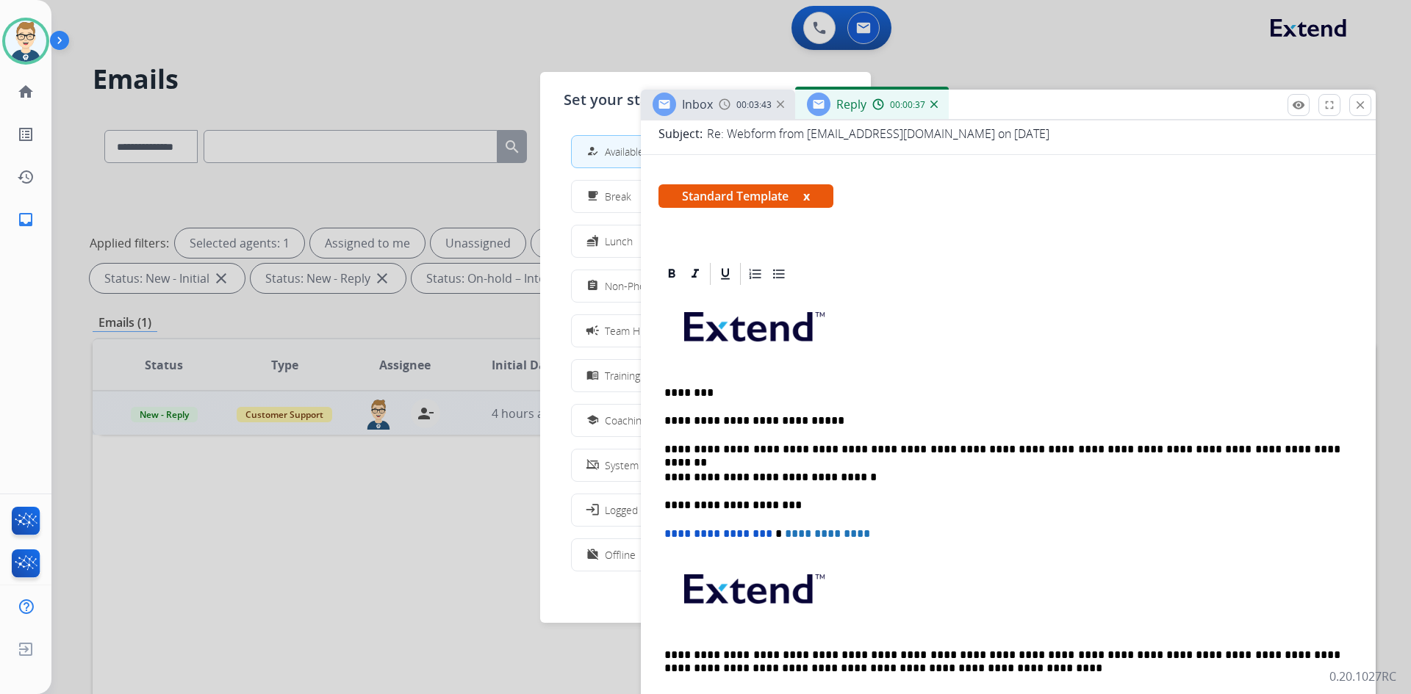
scroll to position [0, 0]
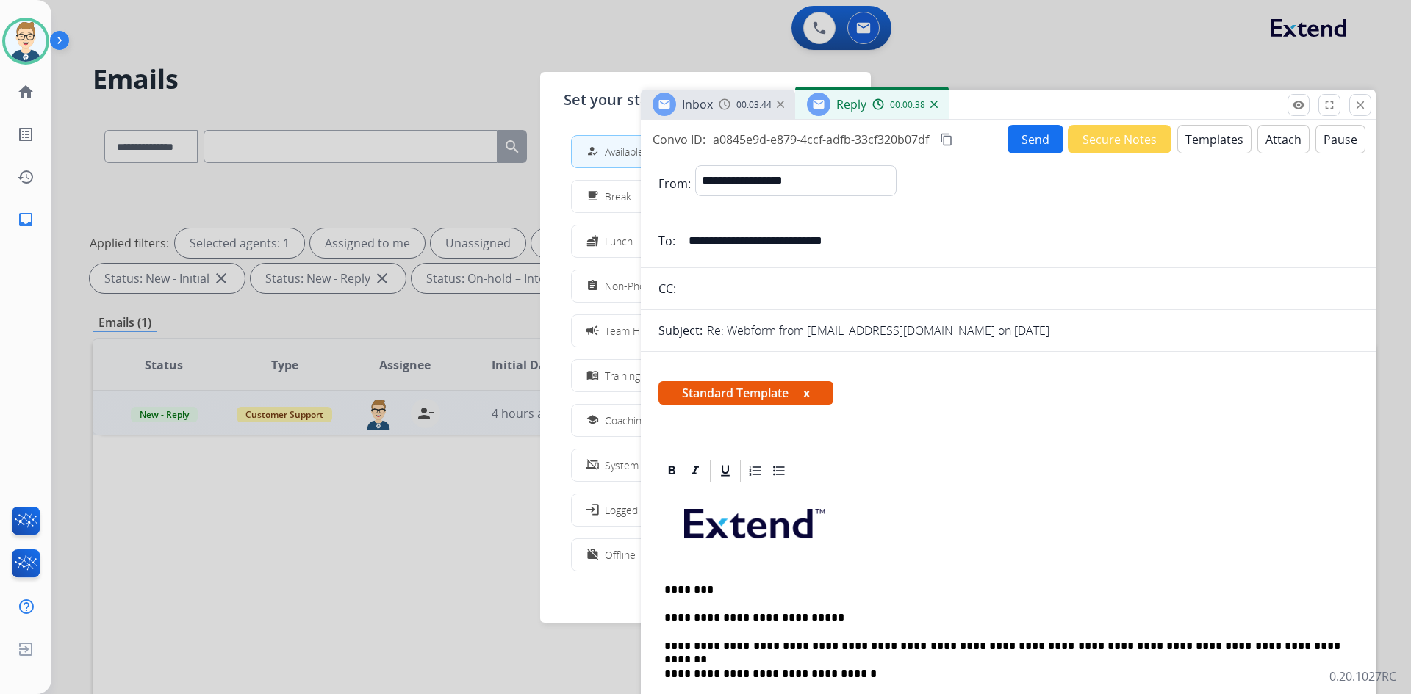
click at [1034, 138] on button "Send" at bounding box center [1035, 139] width 56 height 29
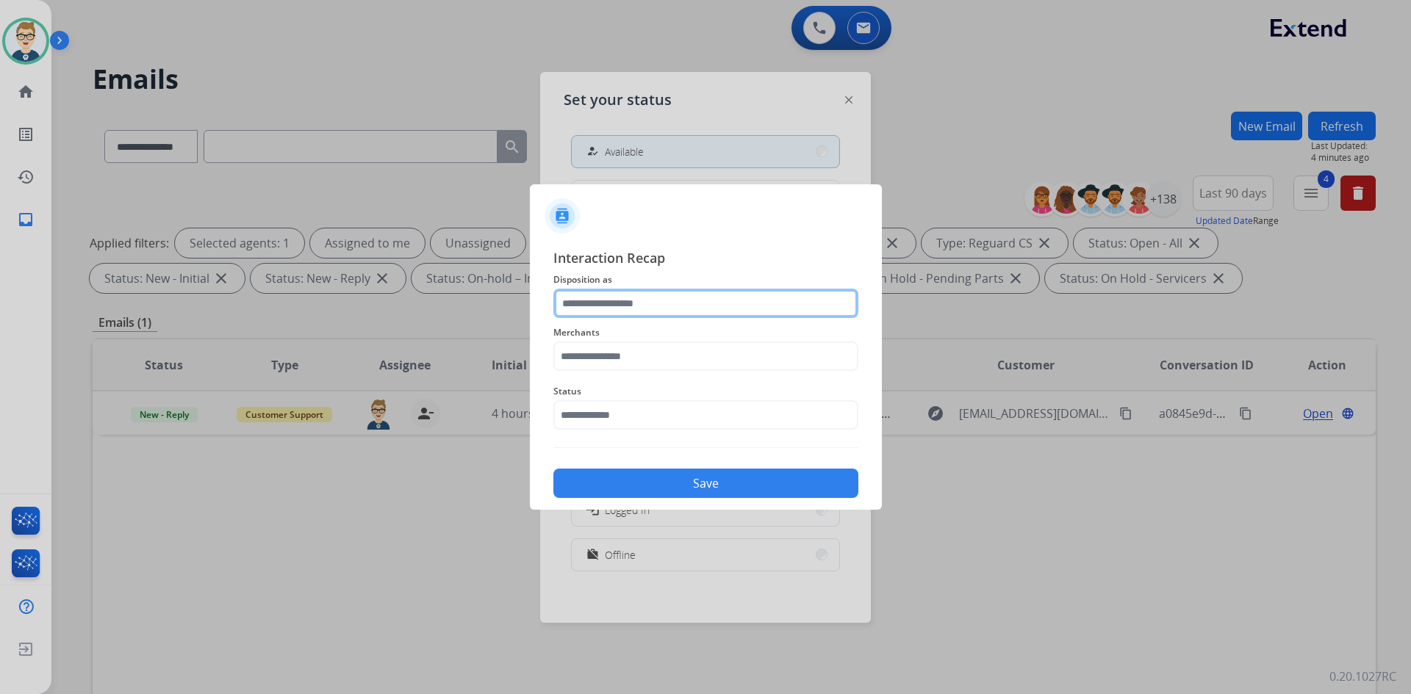
click at [683, 301] on input "text" at bounding box center [705, 303] width 305 height 29
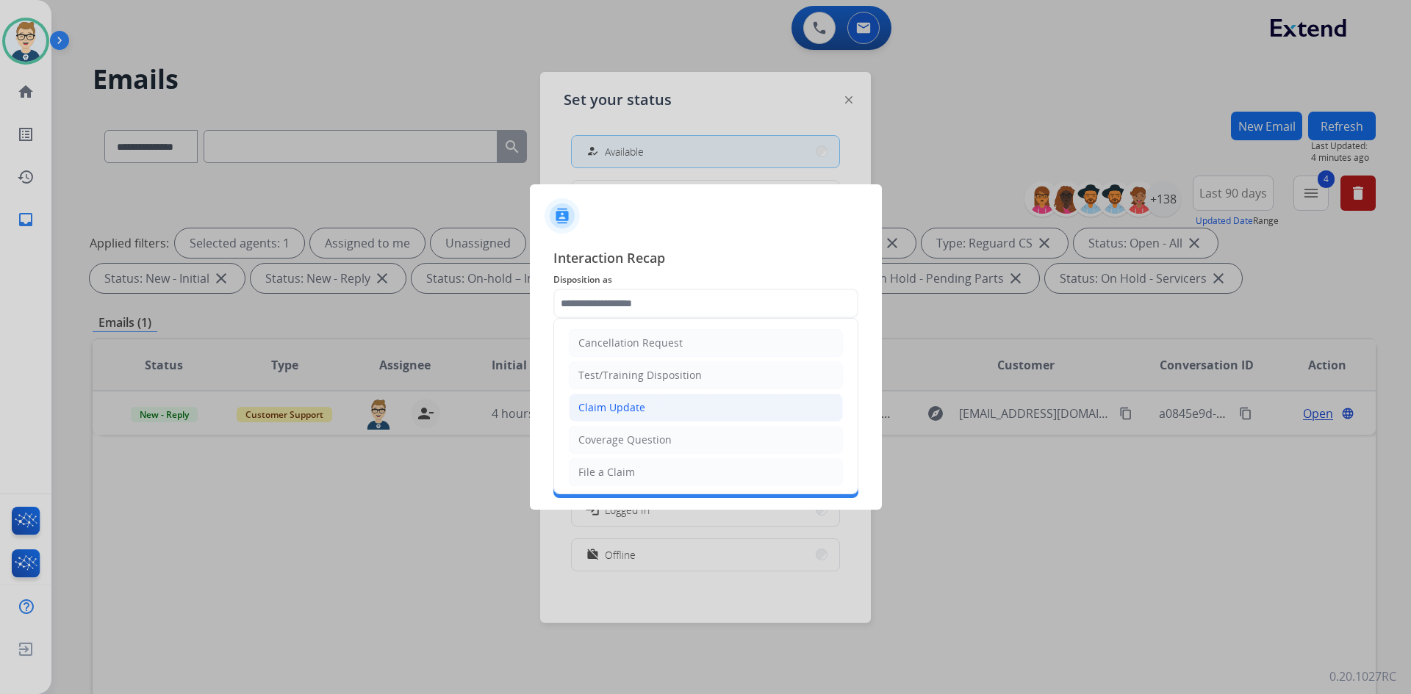
click at [613, 406] on div "Claim Update" at bounding box center [611, 407] width 67 height 15
type input "**********"
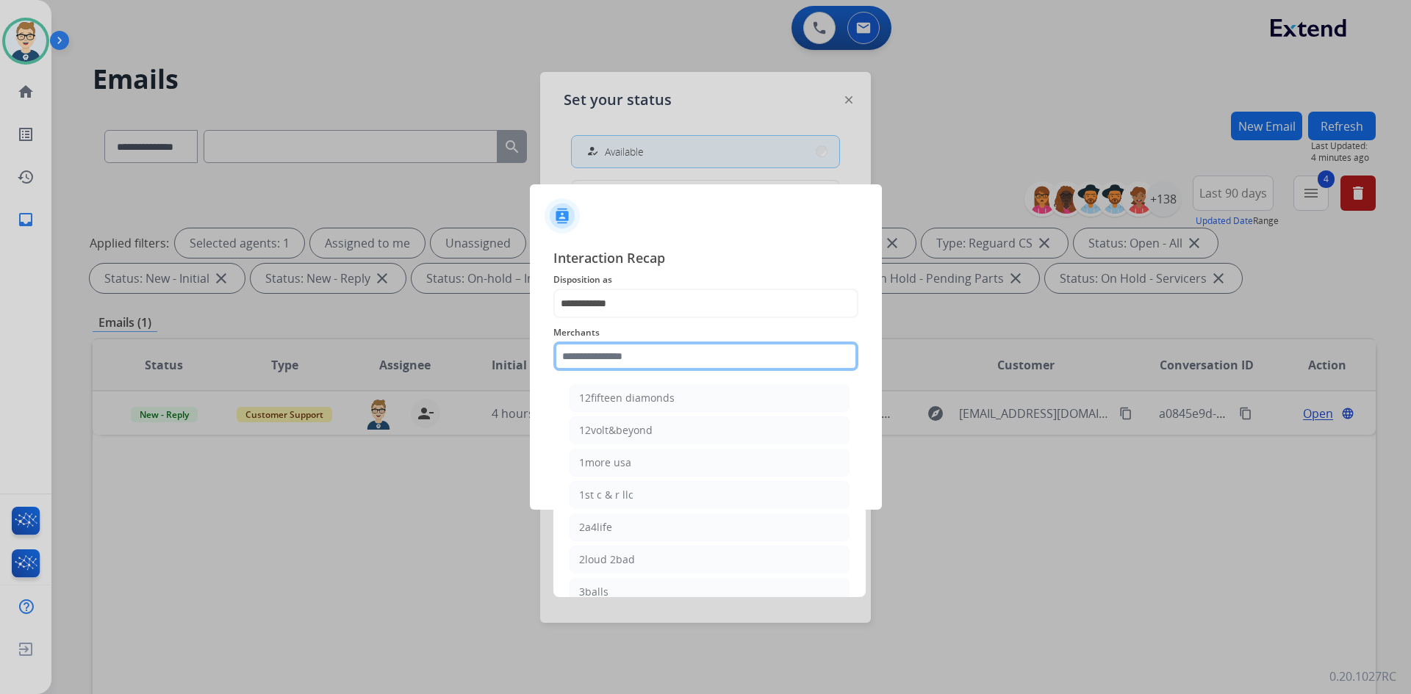
click at [629, 353] on input "text" at bounding box center [705, 356] width 305 height 29
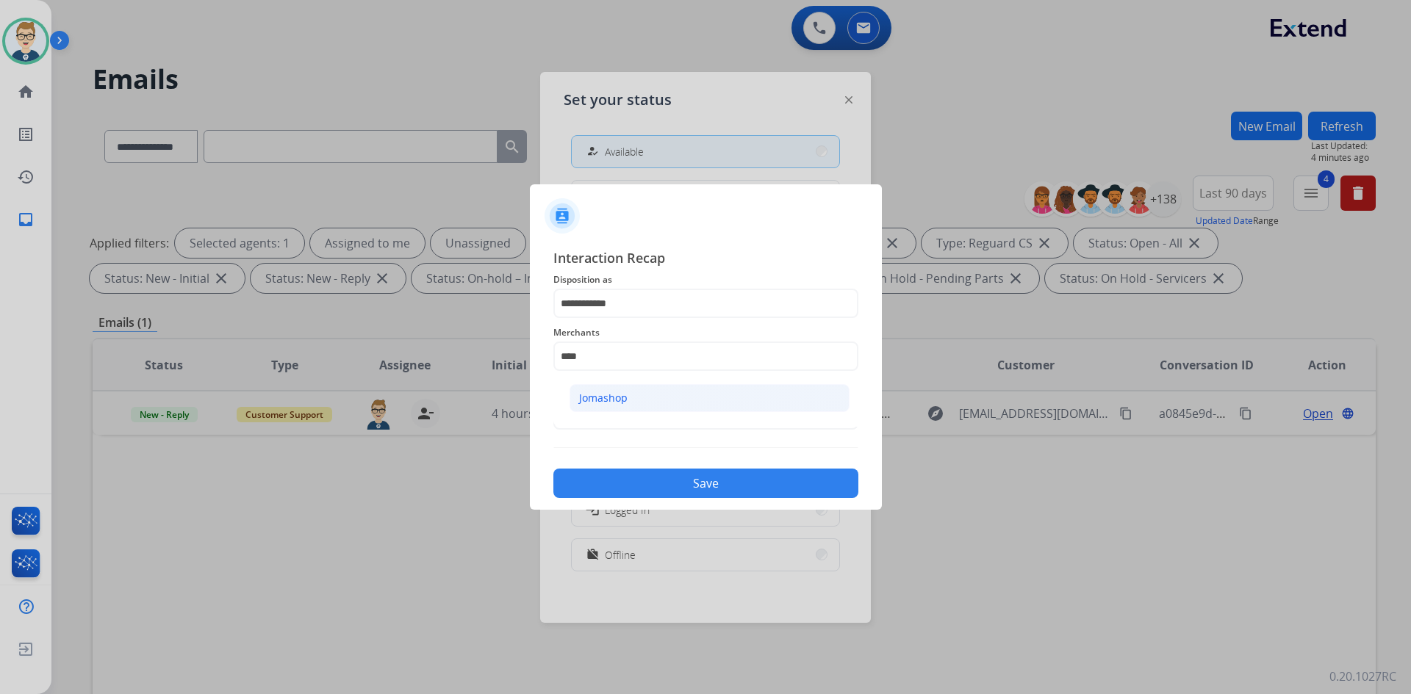
click at [644, 403] on li "Jomashop" at bounding box center [709, 398] width 280 height 28
type input "********"
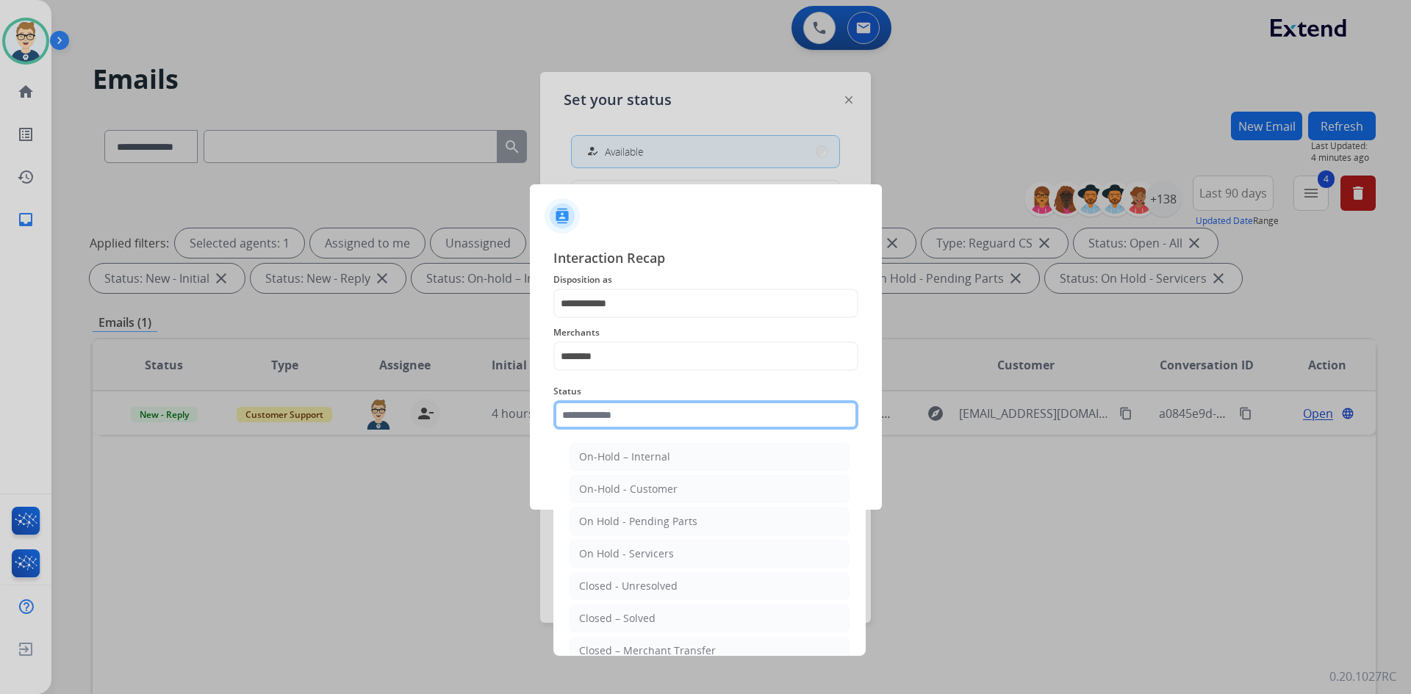
click at [662, 416] on input "text" at bounding box center [705, 414] width 305 height 29
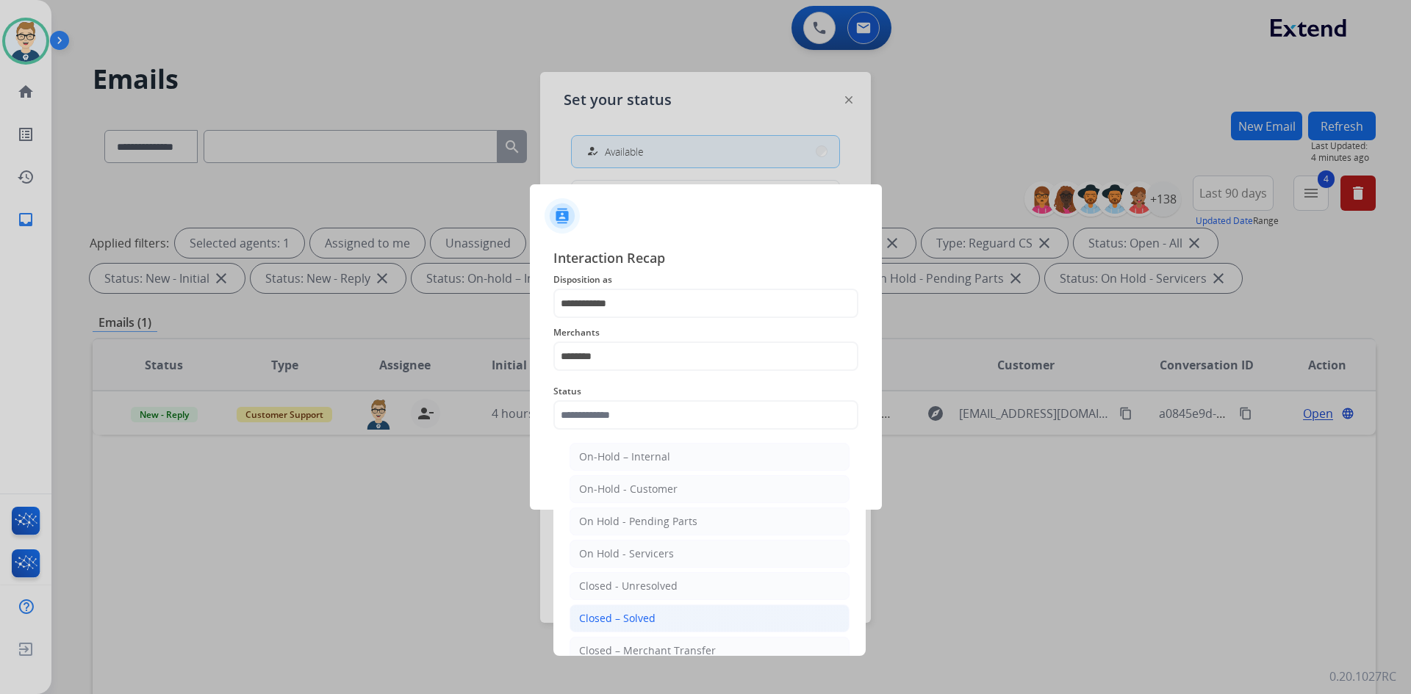
click at [619, 614] on div "Closed – Solved" at bounding box center [617, 618] width 76 height 15
type input "**********"
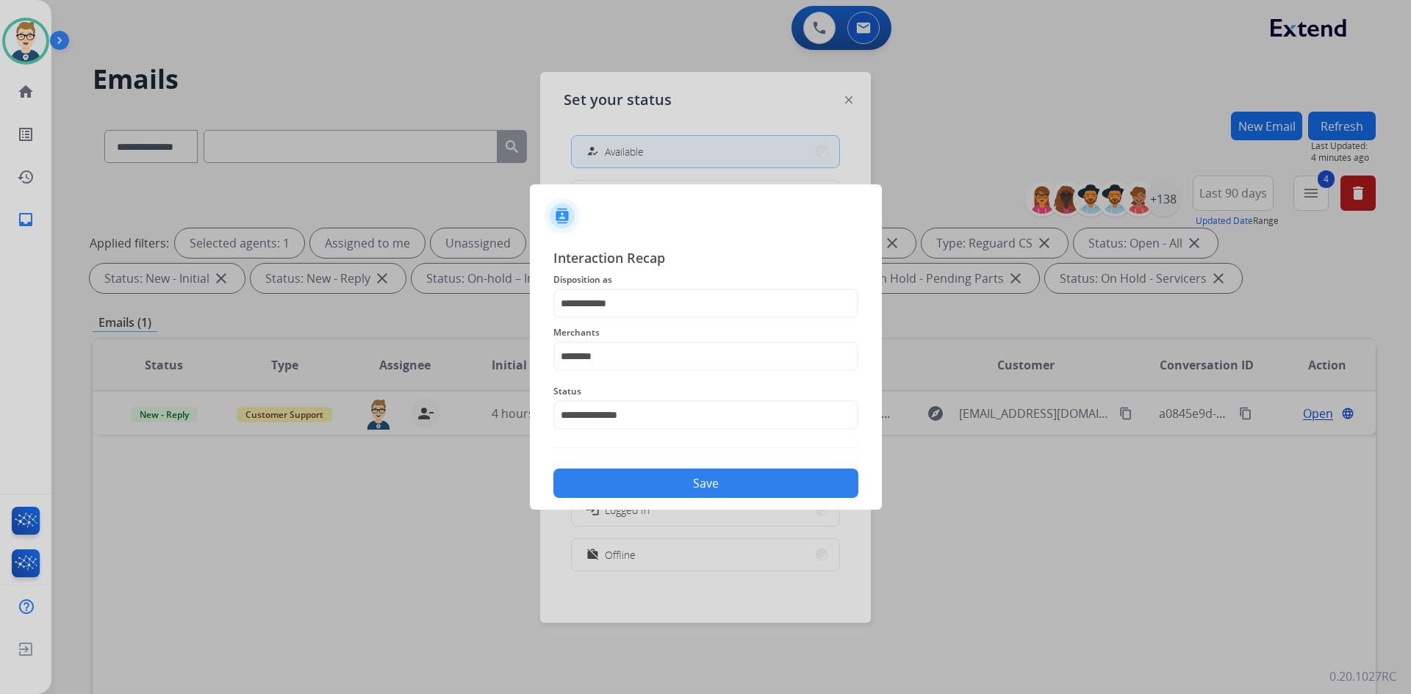
click at [658, 483] on button "Save" at bounding box center [705, 483] width 305 height 29
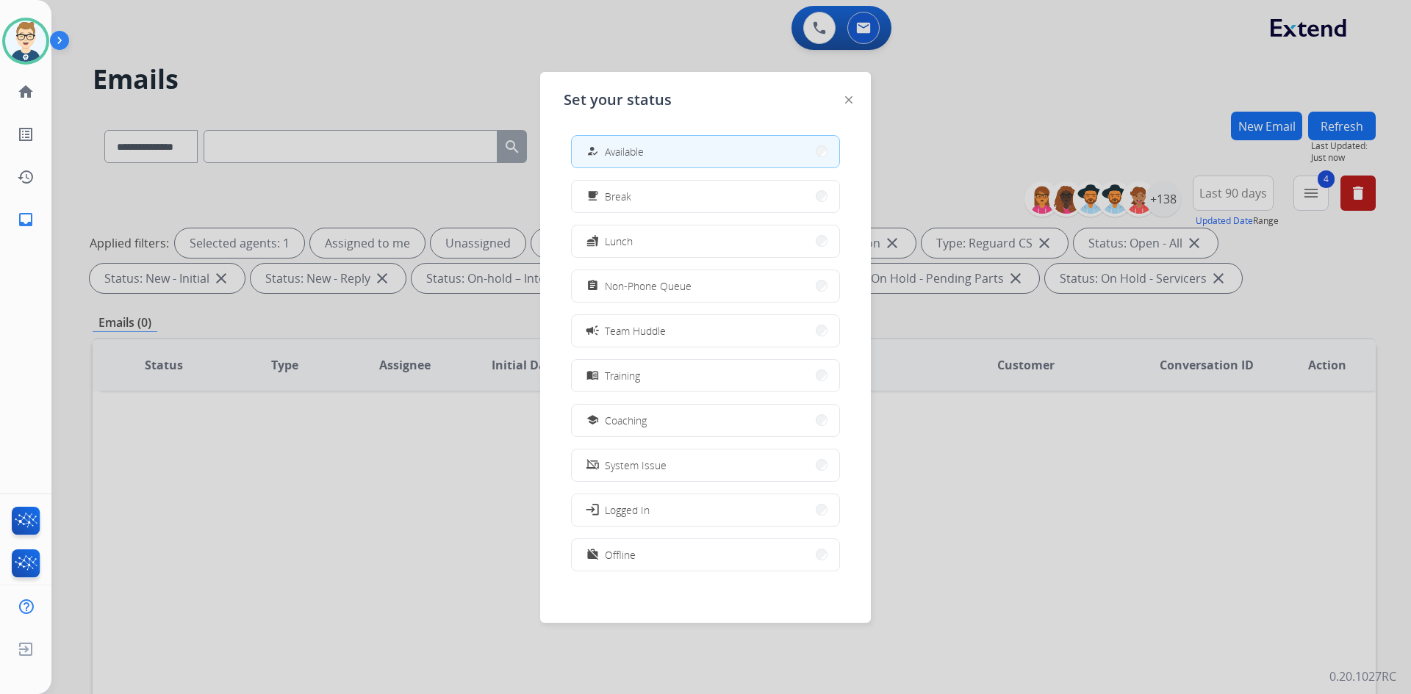
scroll to position [4, 0]
click at [665, 558] on button "work_off Offline" at bounding box center [705, 551] width 267 height 32
